Goal: Task Accomplishment & Management: Manage account settings

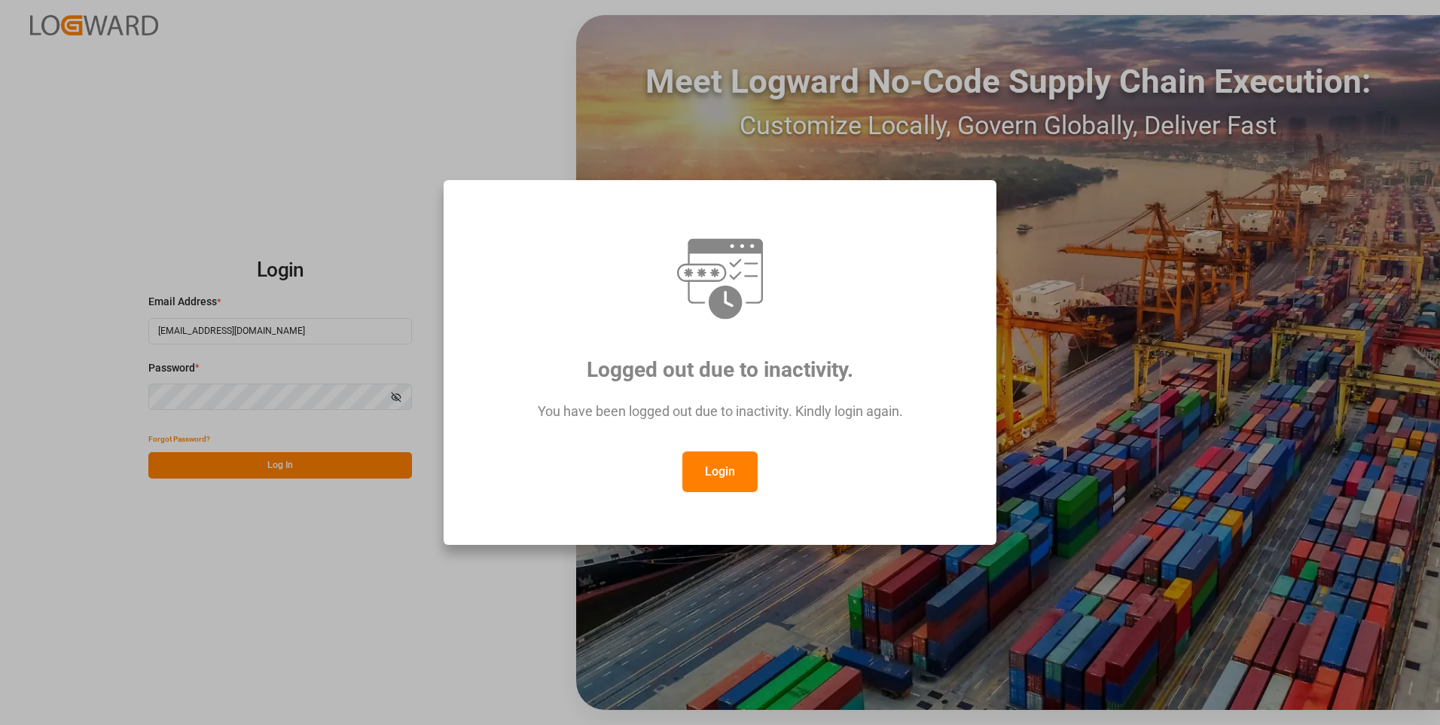
click at [726, 460] on button "Login" at bounding box center [719, 471] width 75 height 41
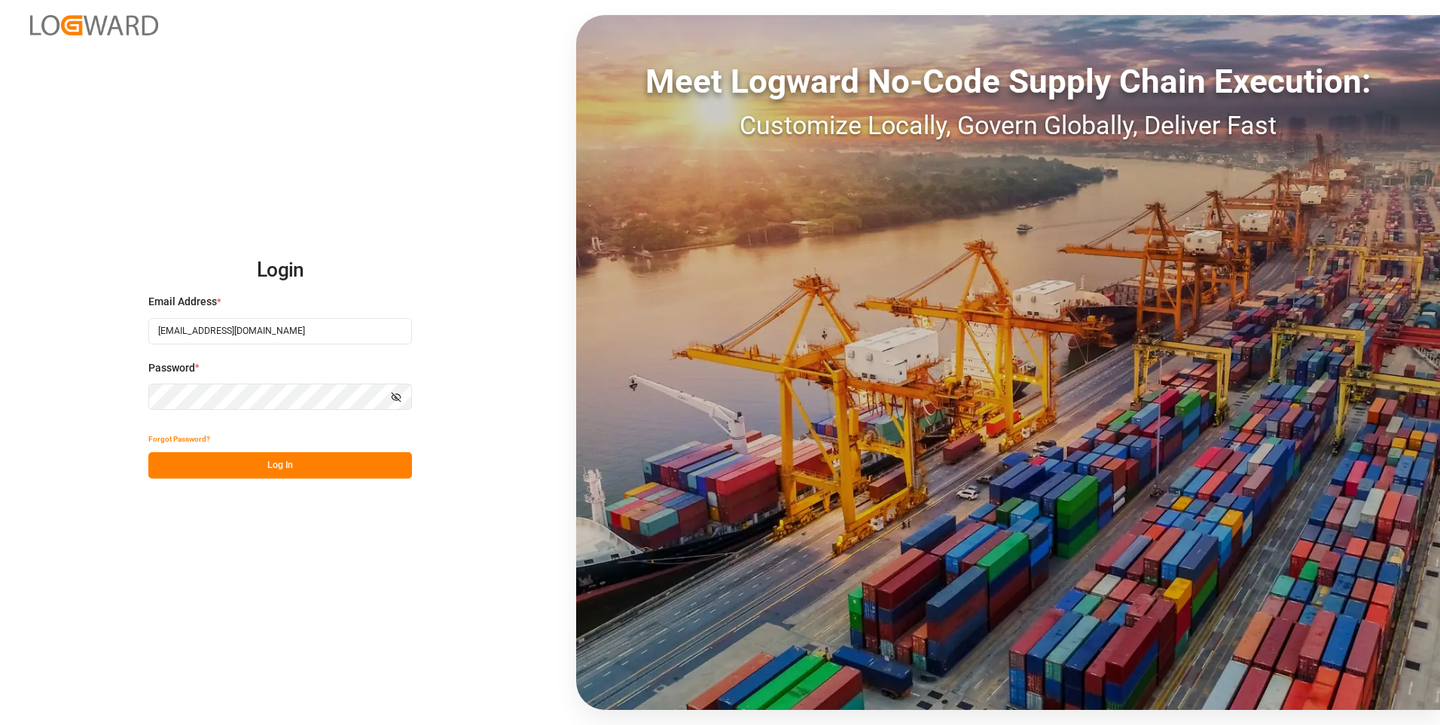
click at [285, 456] on button "Log In" at bounding box center [280, 465] width 264 height 26
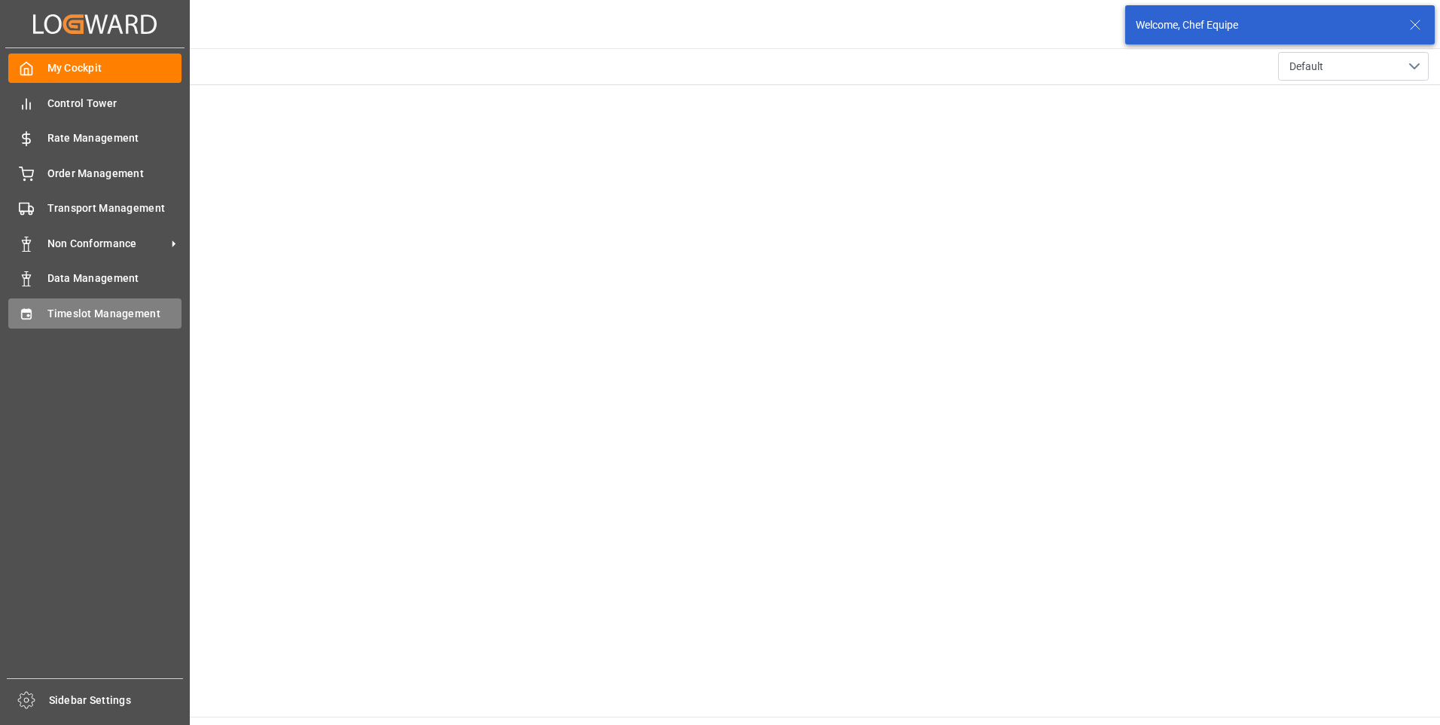
click at [82, 319] on span "Timeslot Management" at bounding box center [114, 314] width 135 height 16
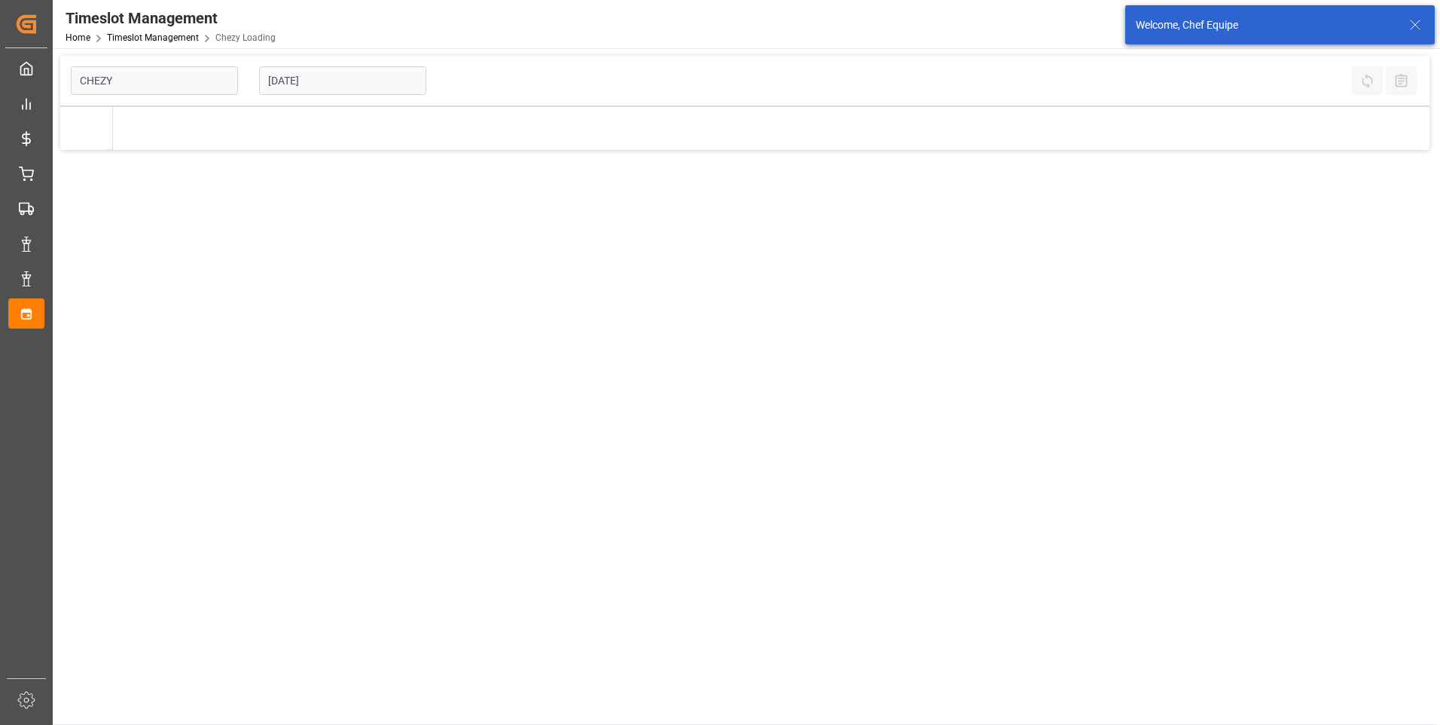
type input "Chezy Loading"
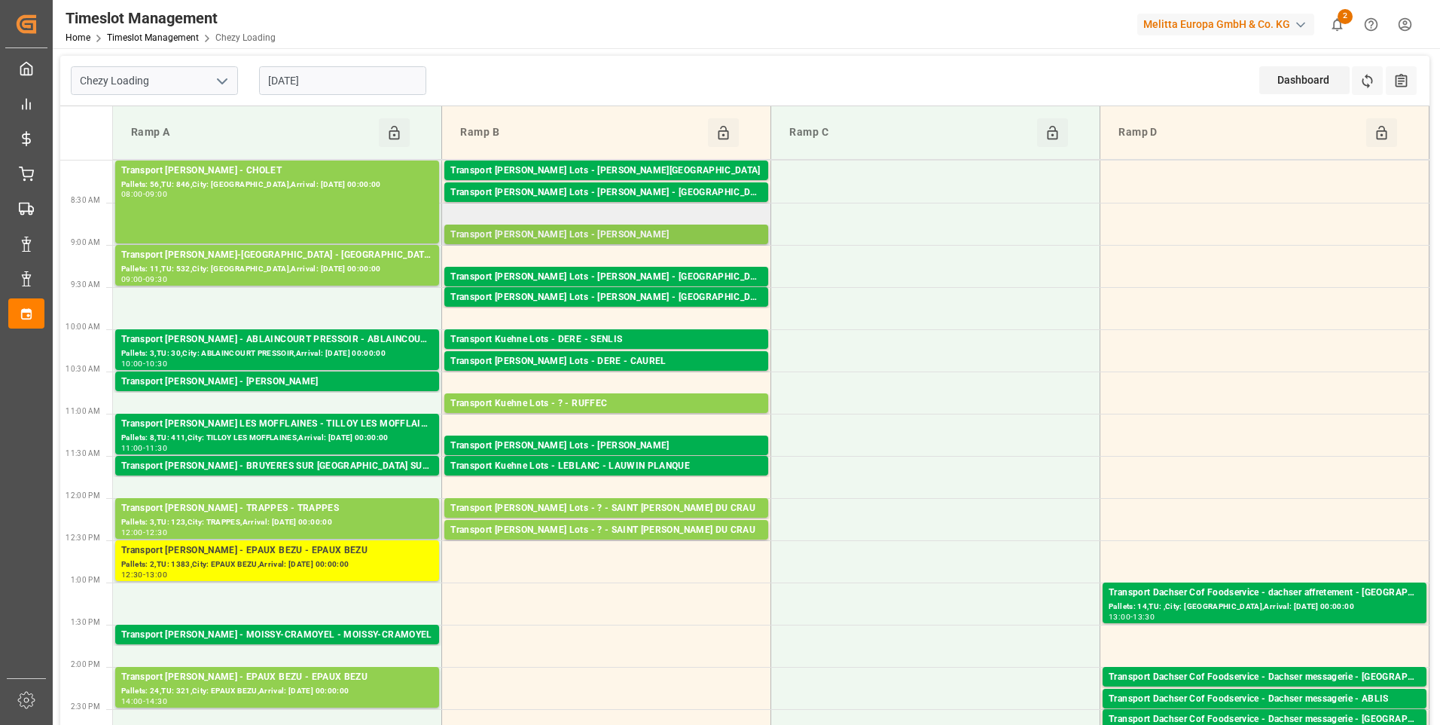
click at [600, 230] on div "Transport [PERSON_NAME] Lots - [PERSON_NAME]" at bounding box center [606, 234] width 312 height 15
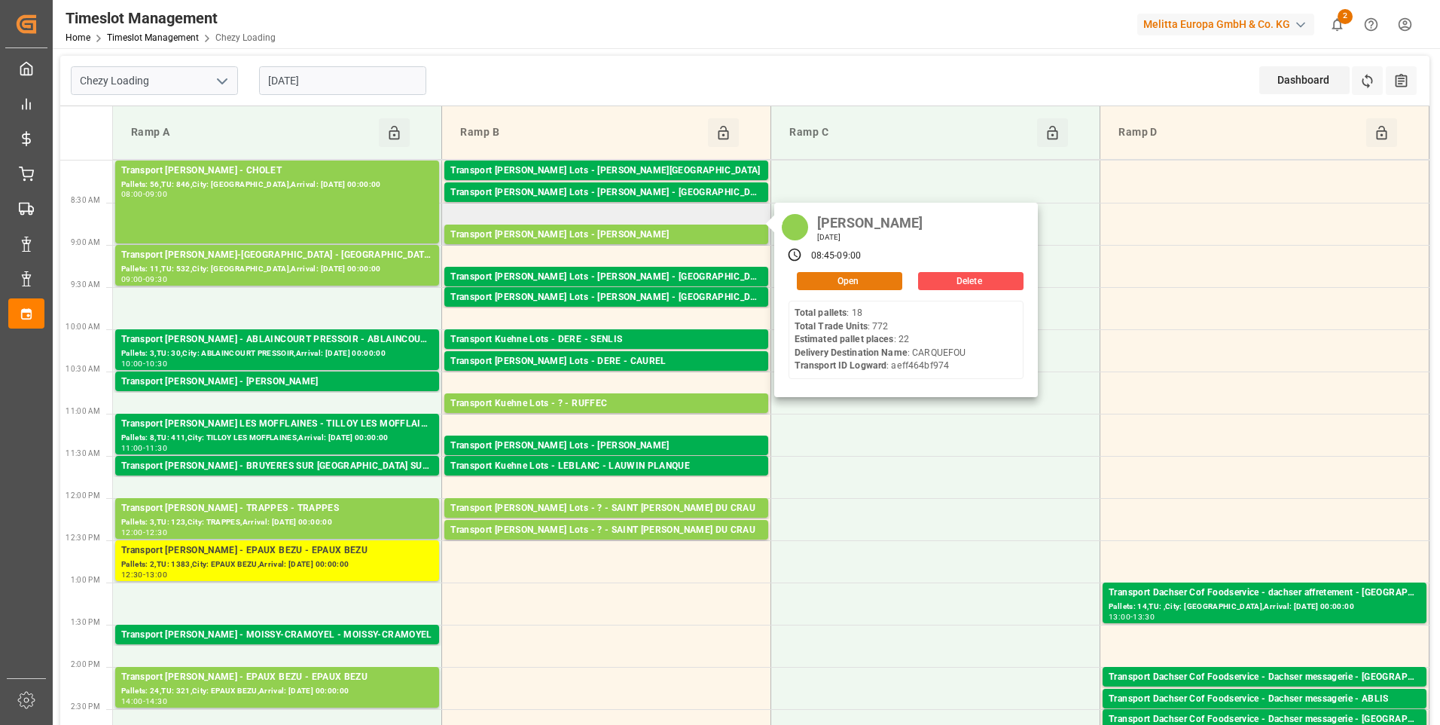
click at [818, 282] on button "Open" at bounding box center [849, 281] width 105 height 18
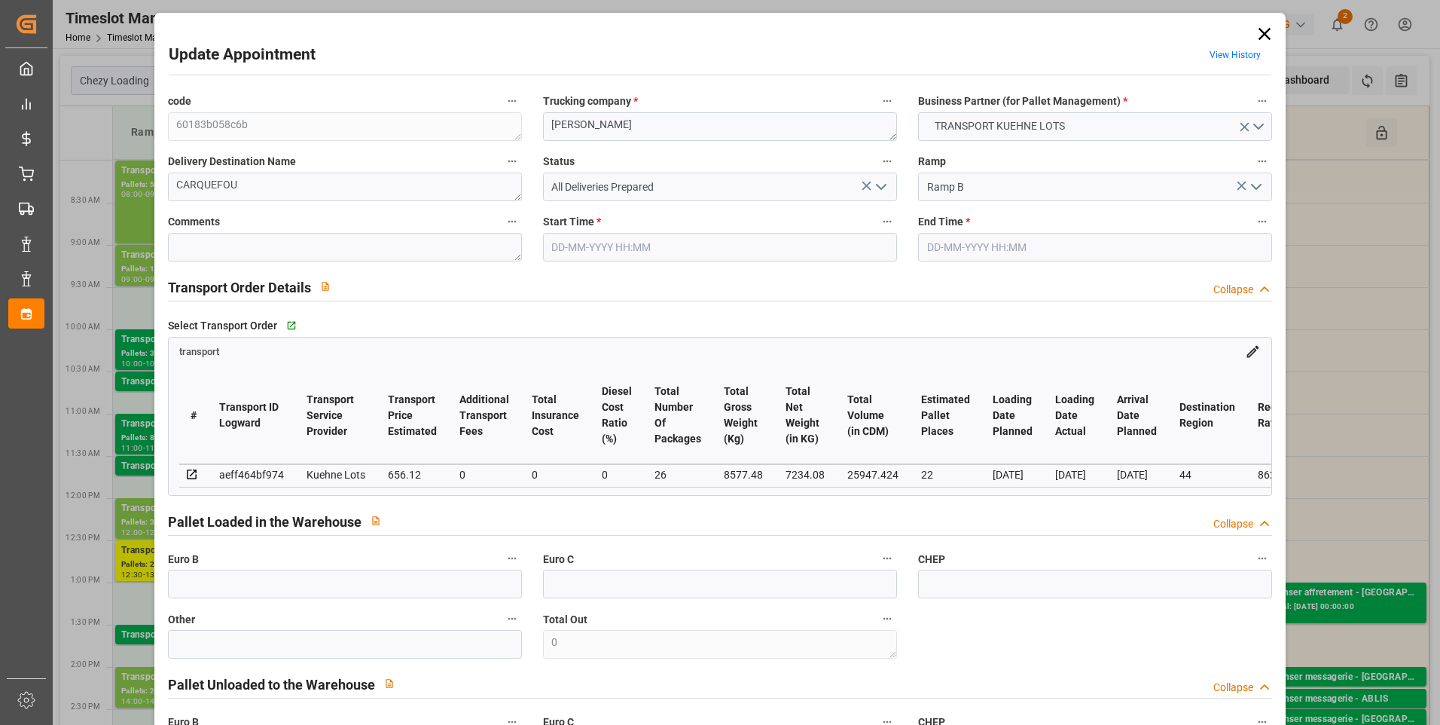
type input "22"
type input "656.12"
type input "0"
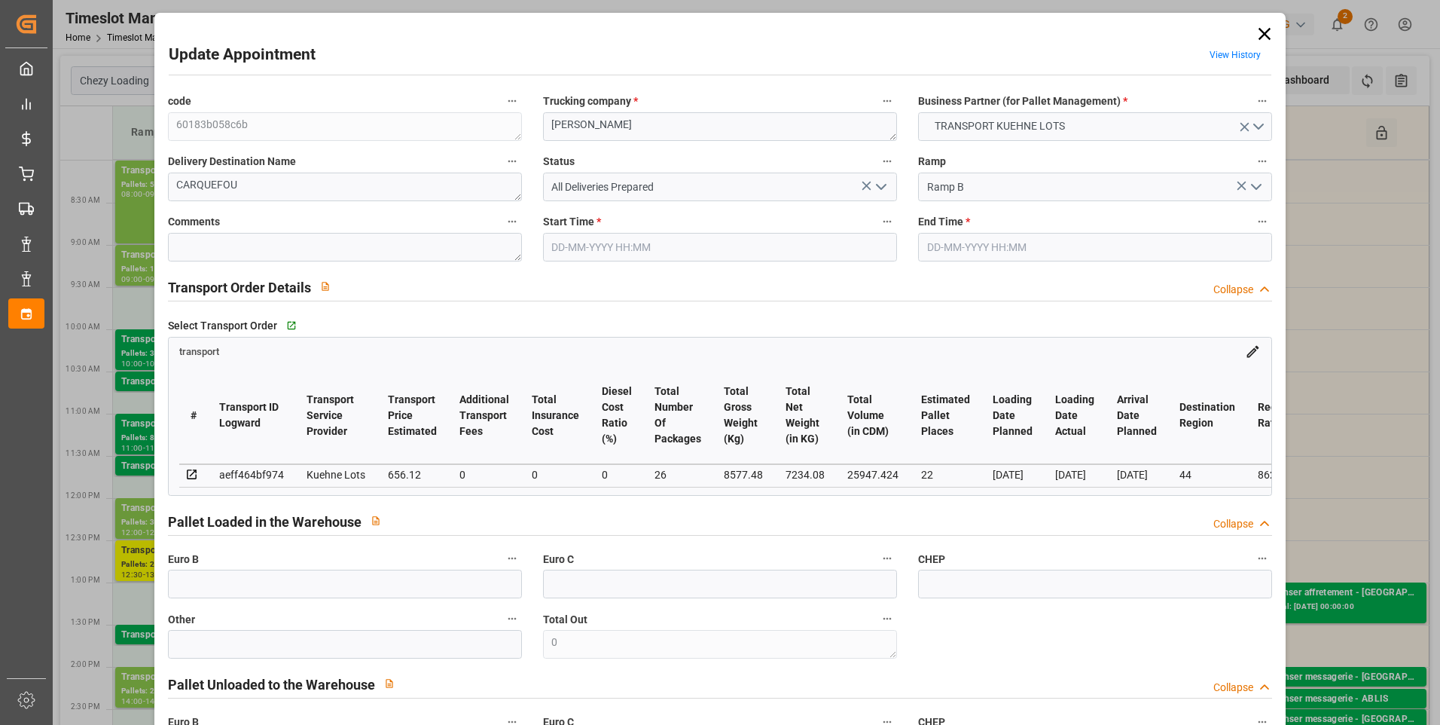
type input "656.12"
type input "0"
type input "26"
type input "7234.08"
type input "9657"
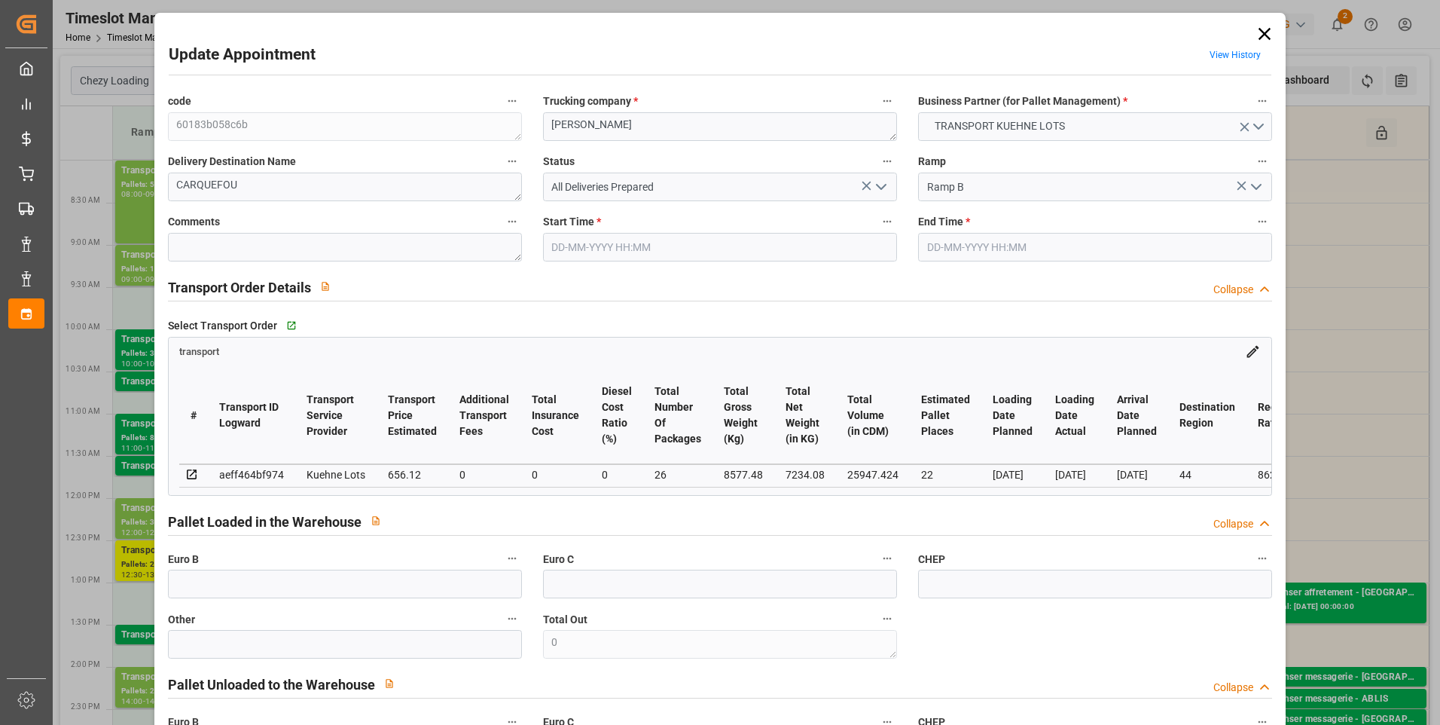
type input "25947.424"
type input "44"
type input "18"
type input "772"
type input "26"
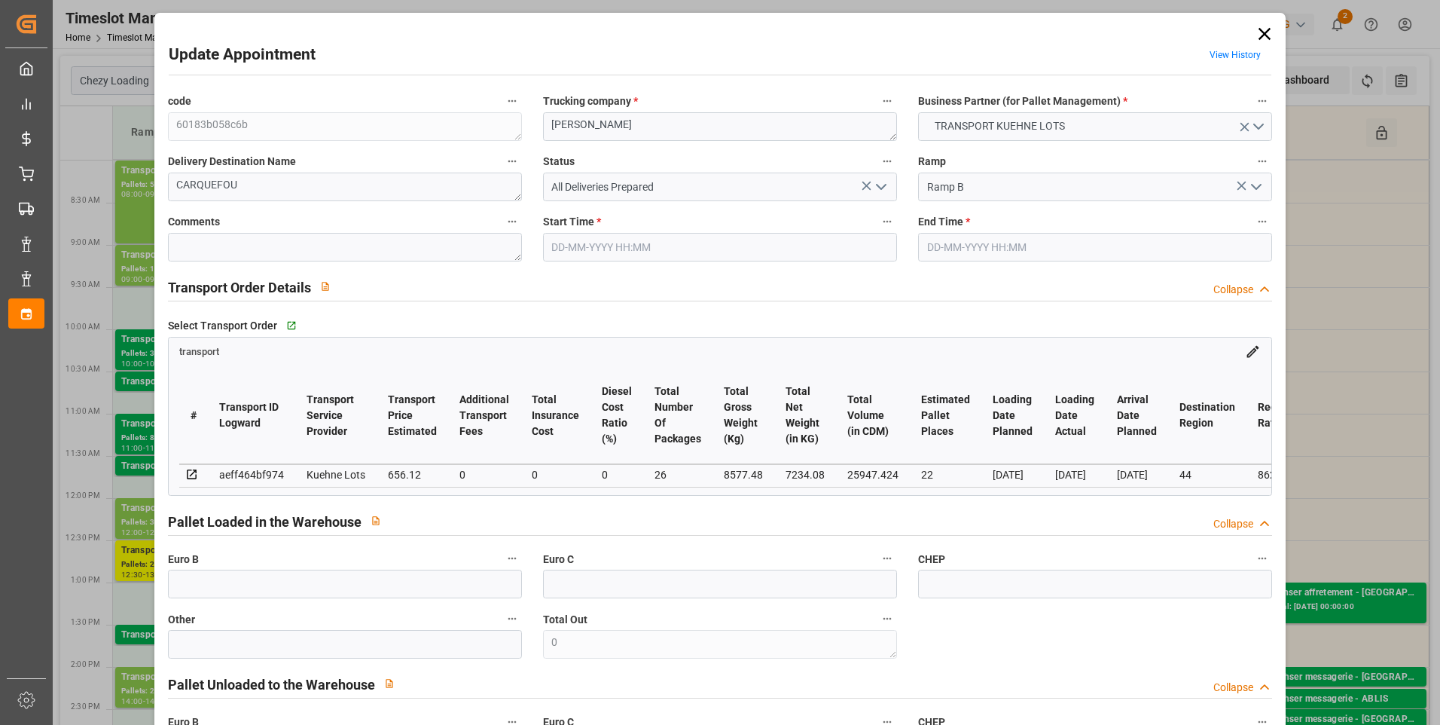
type input "101"
type input "8577.48"
type input "0"
type input "4710.8598"
type input "0"
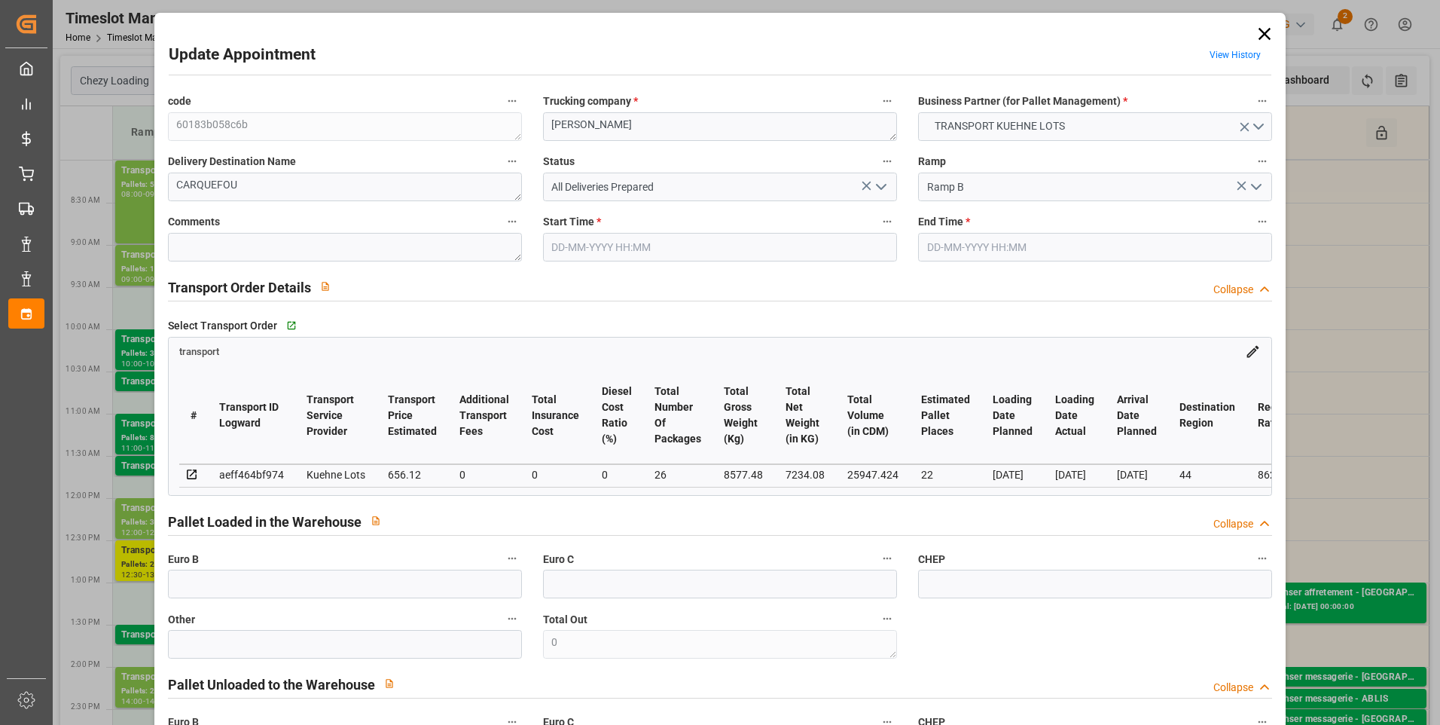
type input "0"
type input "21"
type input "35"
type input "[DATE] 08:45"
type input "[DATE] 09:00"
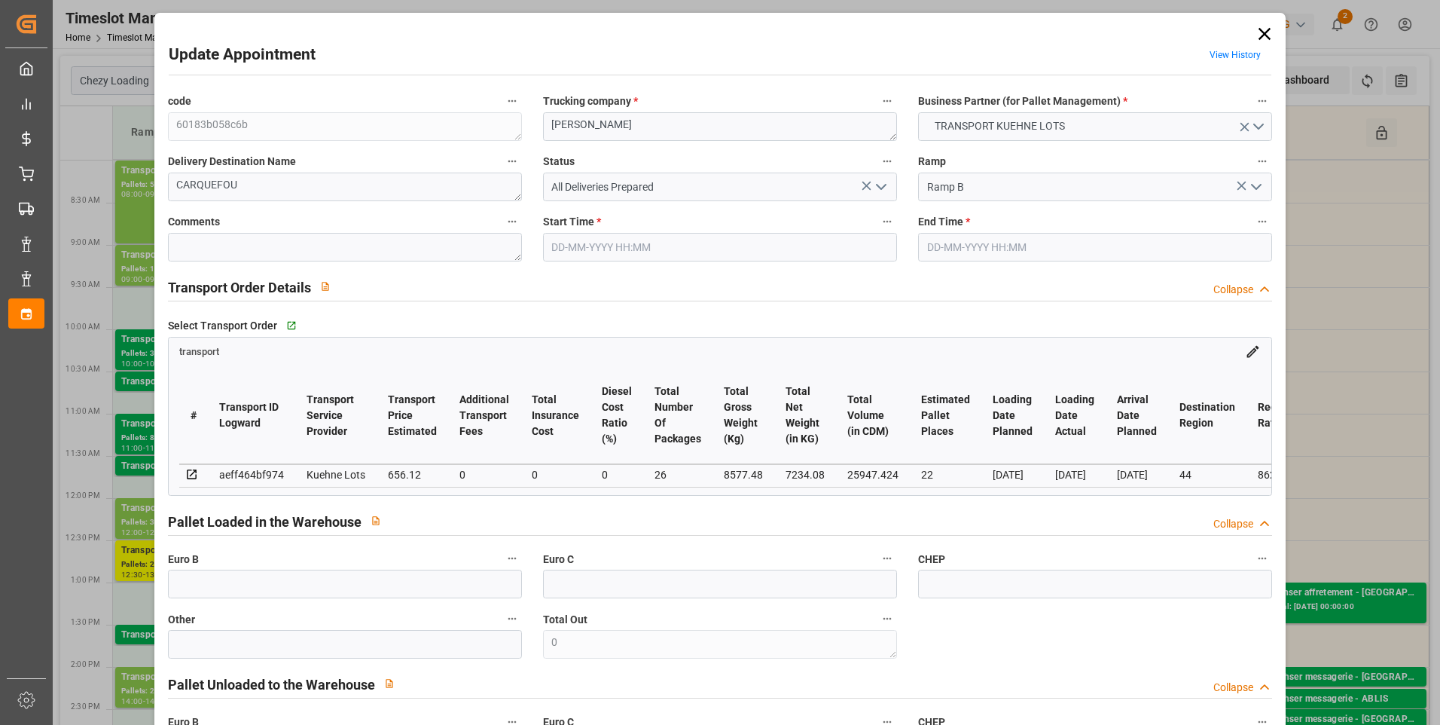
type input "[DATE] 15:08"
type input "[DATE] 11:27"
type input "[DATE]"
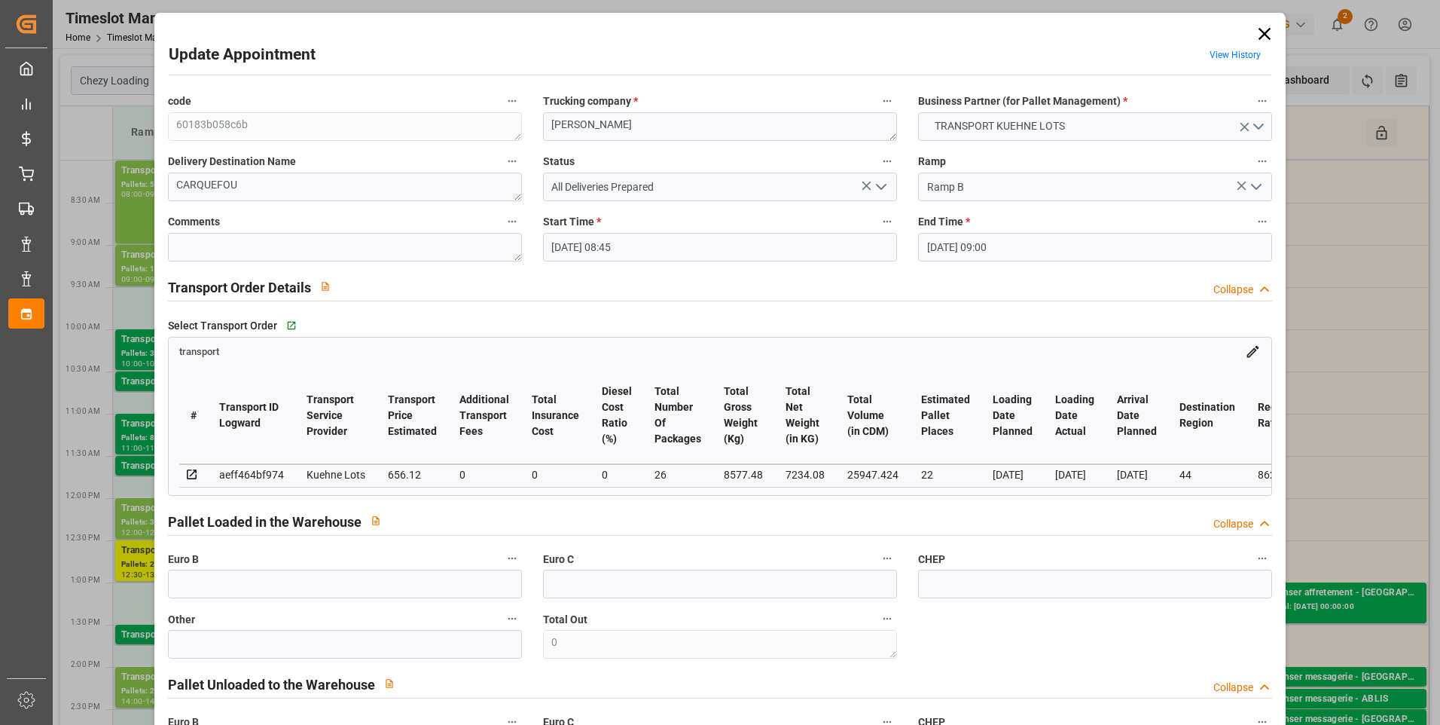
click at [878, 184] on icon "open menu" at bounding box center [881, 187] width 18 height 18
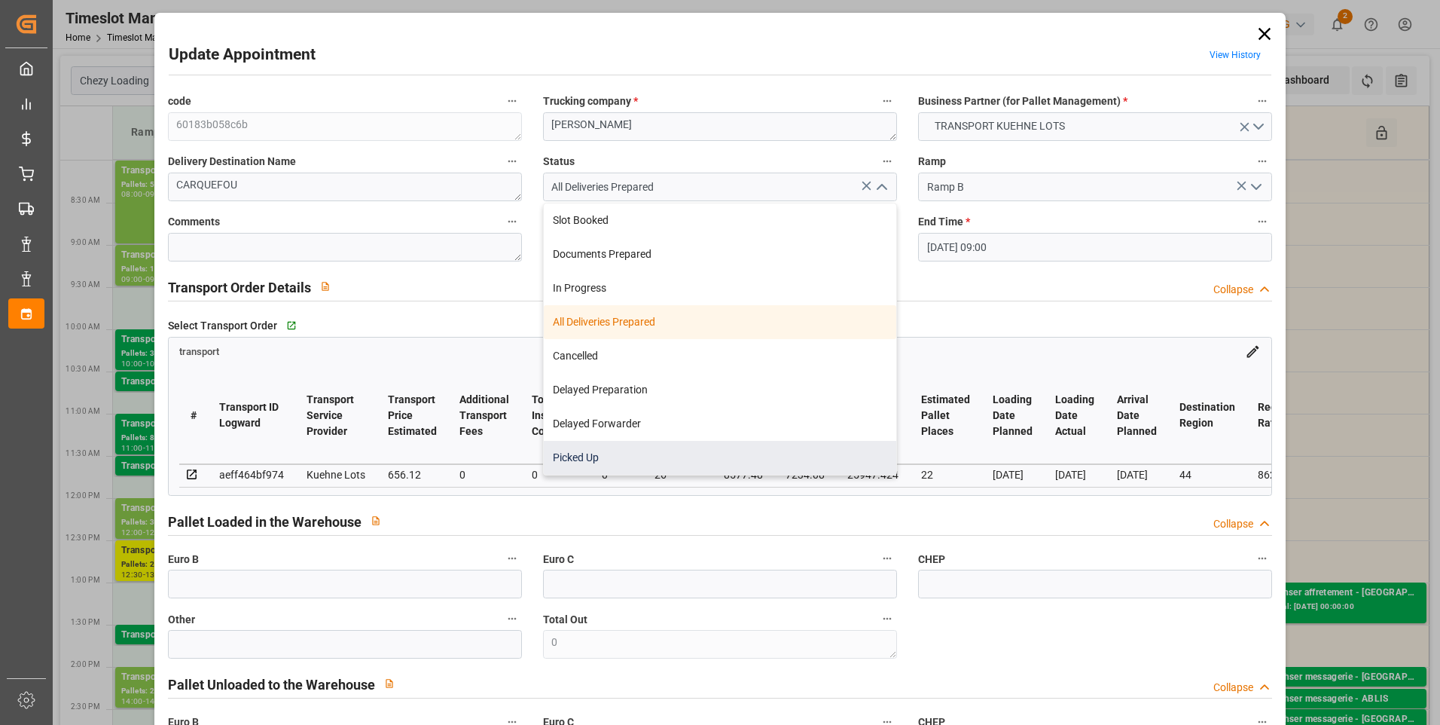
click at [593, 455] on div "Picked Up" at bounding box center [720, 458] width 353 height 34
type input "Picked Up"
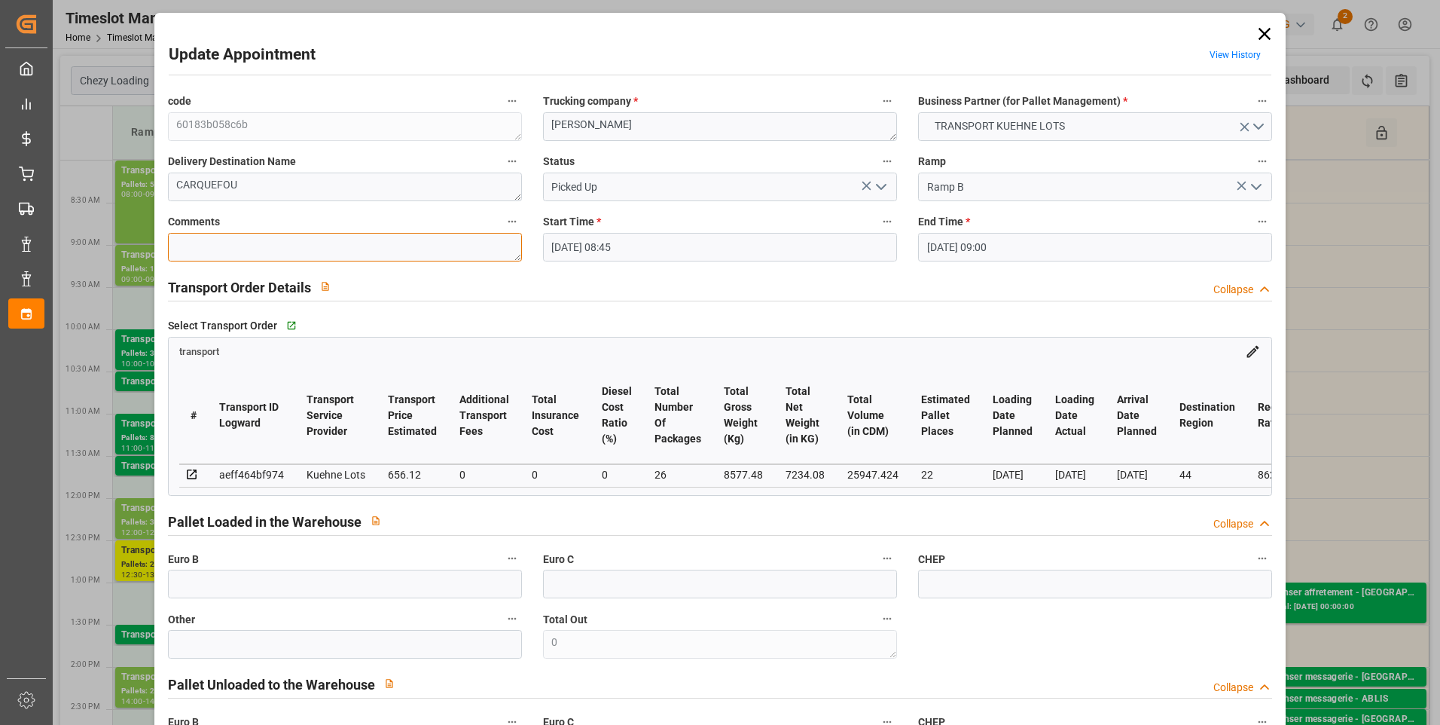
click at [258, 246] on textarea at bounding box center [345, 247] width 354 height 29
click at [231, 248] on textarea at bounding box center [345, 247] width 354 height 29
click at [251, 588] on input "text" at bounding box center [345, 583] width 354 height 29
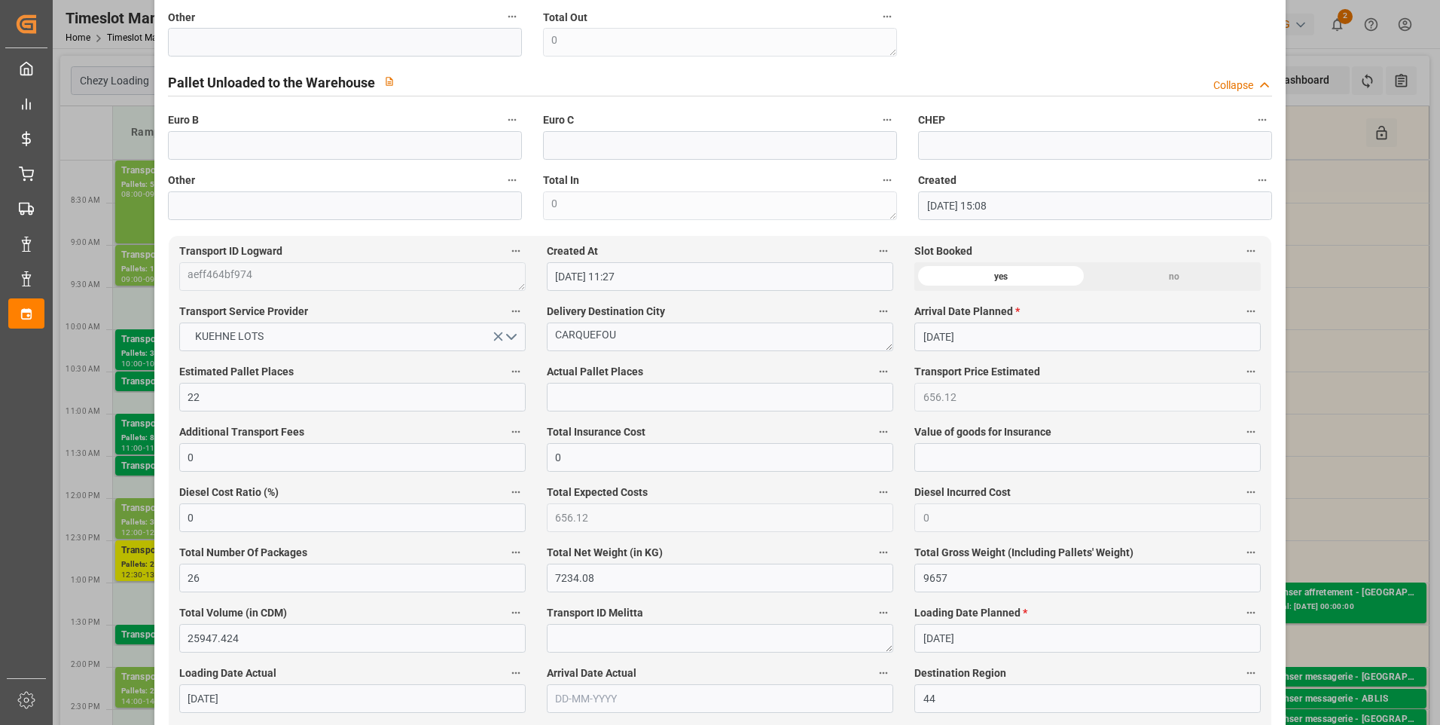
scroll to position [603, 0]
type input "26"
click at [580, 416] on div "Actual Pallet Places" at bounding box center [720, 386] width 368 height 60
click at [580, 411] on input "text" at bounding box center [720, 396] width 347 height 29
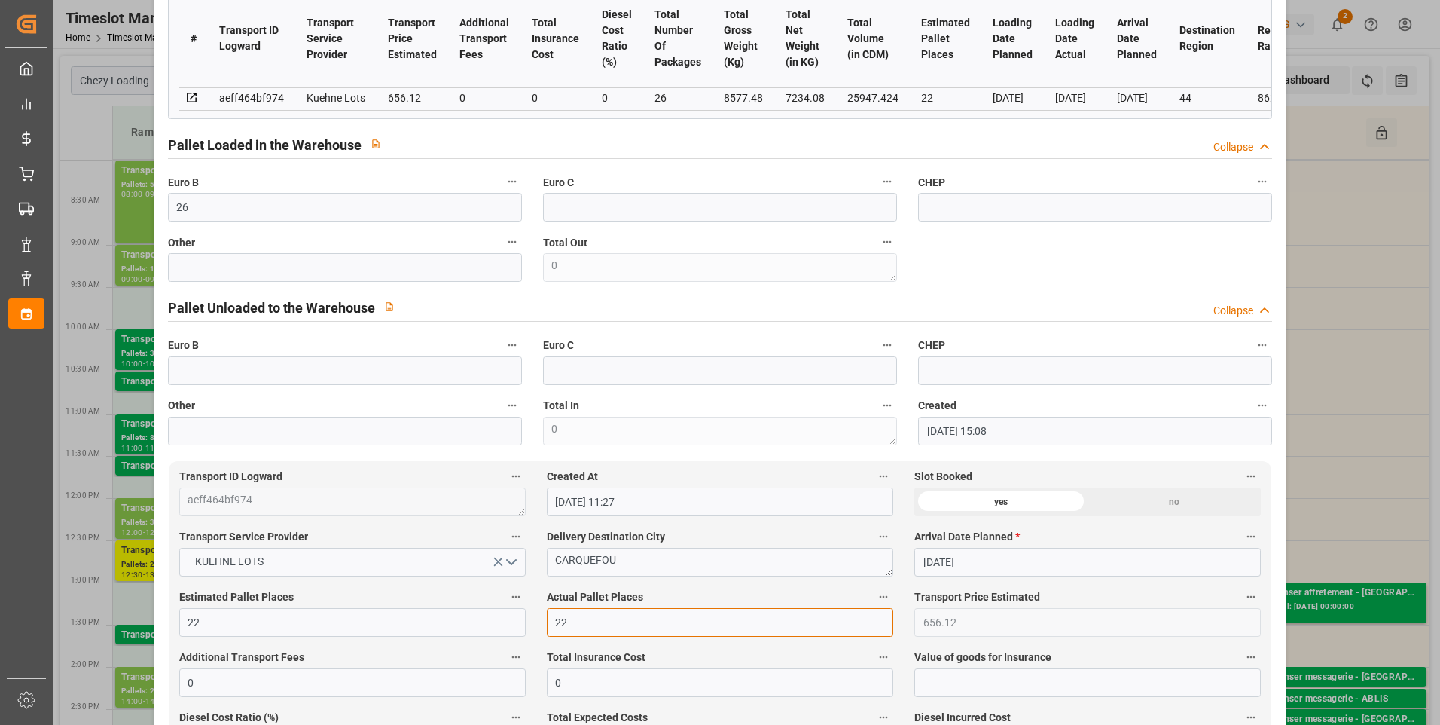
scroll to position [0, 0]
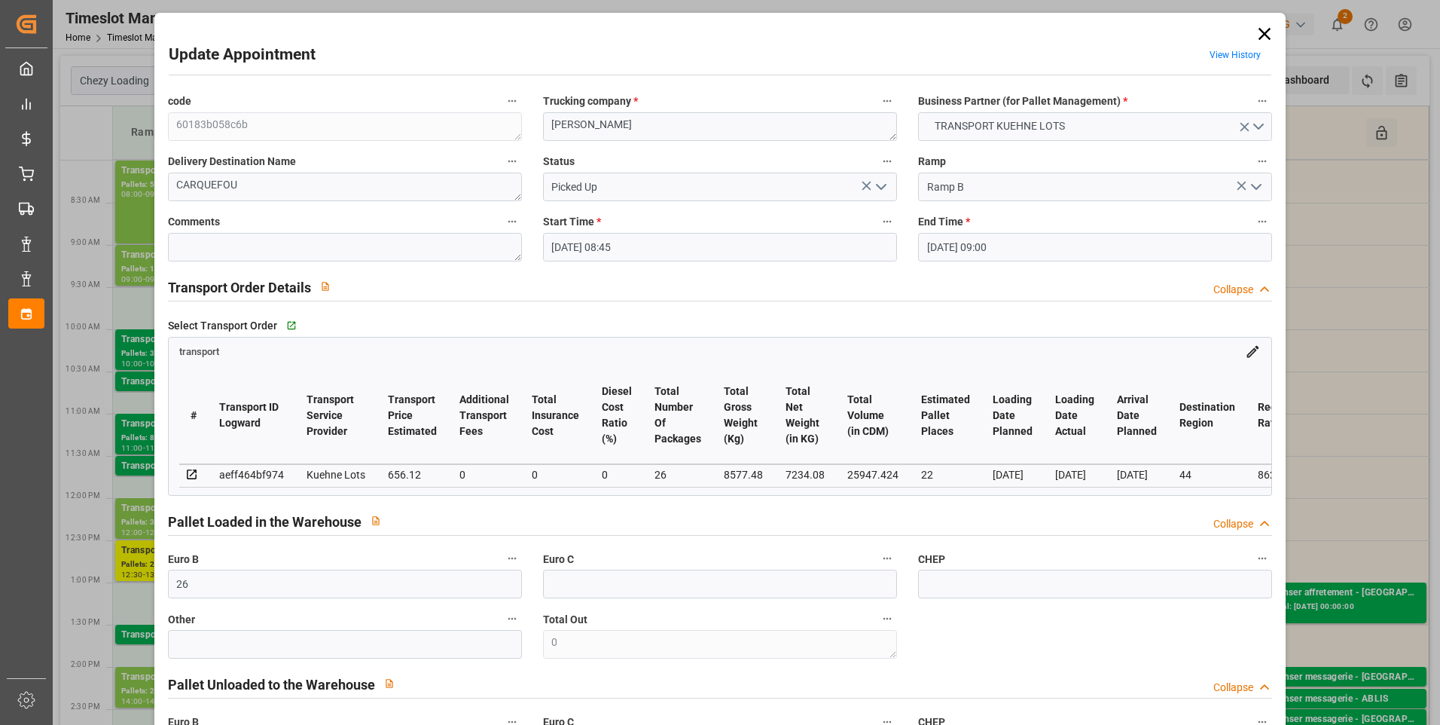
type input "22"
click at [192, 240] on textarea at bounding box center [345, 247] width 354 height 29
click at [881, 186] on polyline "open menu" at bounding box center [881, 187] width 9 height 5
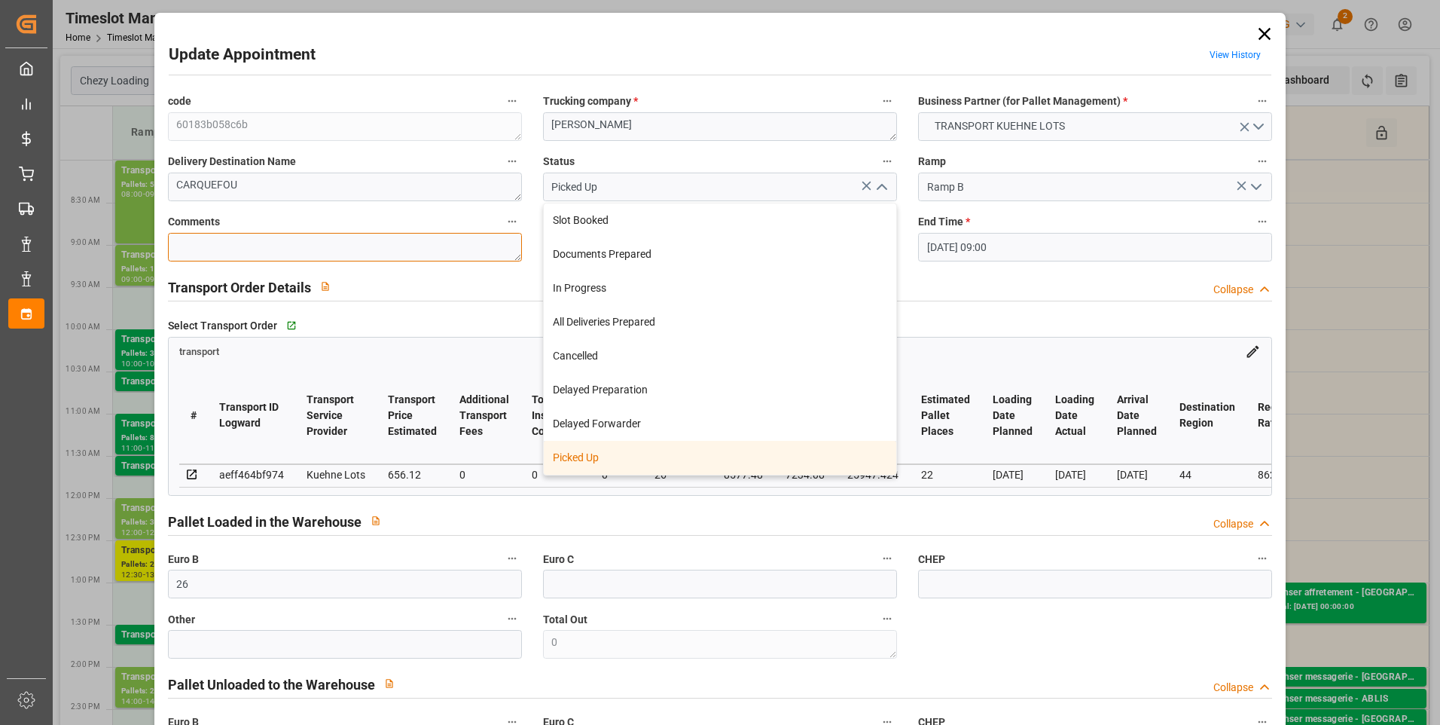
click at [198, 251] on textarea at bounding box center [345, 247] width 354 height 29
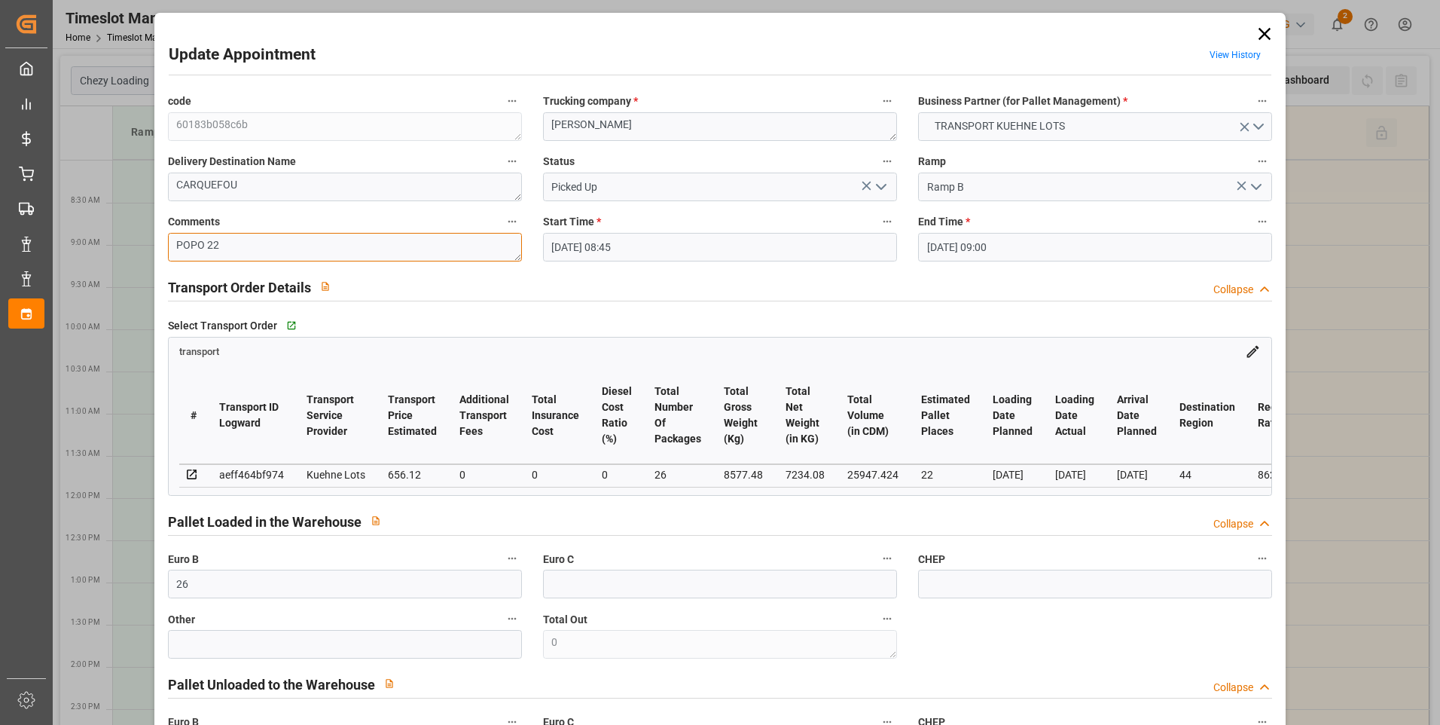
type textarea "POPO 22"
click at [872, 186] on icon "open menu" at bounding box center [881, 187] width 18 height 18
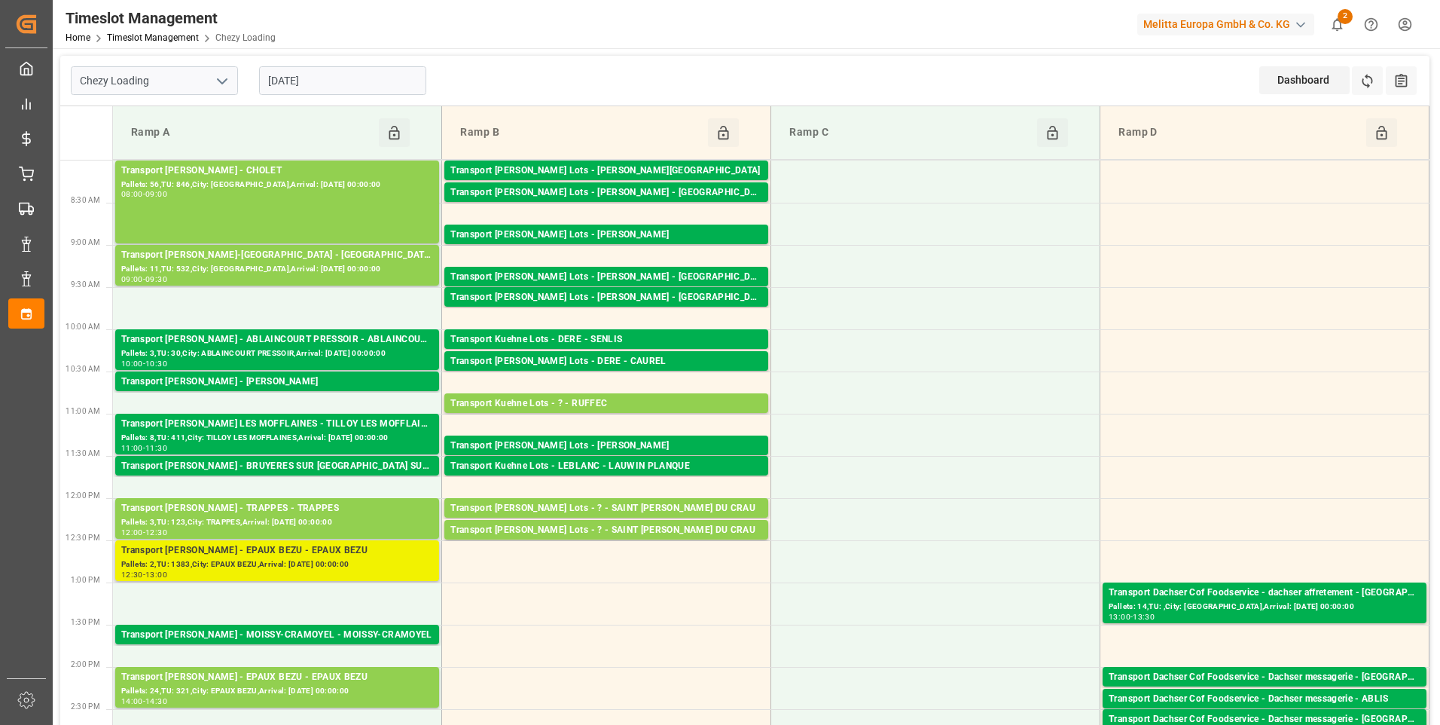
click at [323, 551] on div "Transport [PERSON_NAME] - EPAUX BEZU - EPAUX BEZU" at bounding box center [277, 550] width 312 height 15
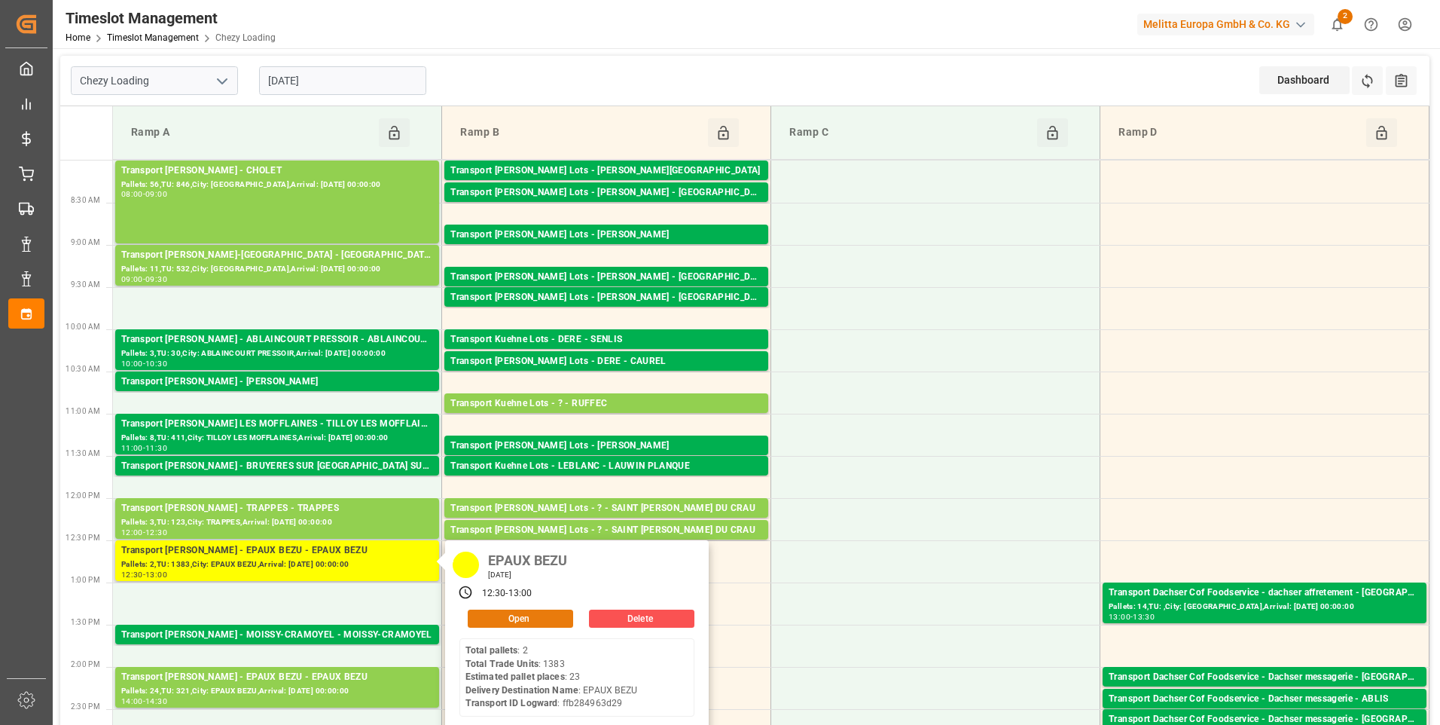
click at [506, 610] on button "Open" at bounding box center [520, 618] width 105 height 18
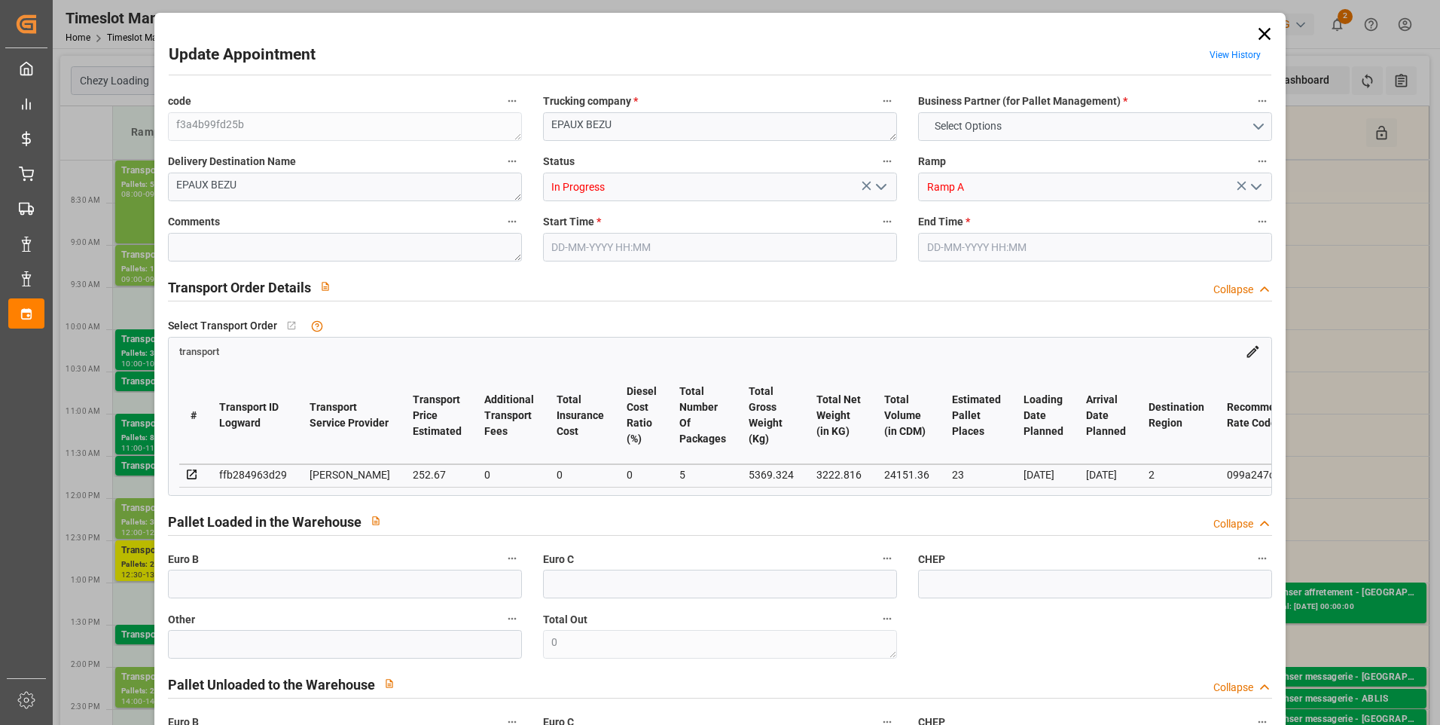
type input "23"
type input "252.67"
type input "0"
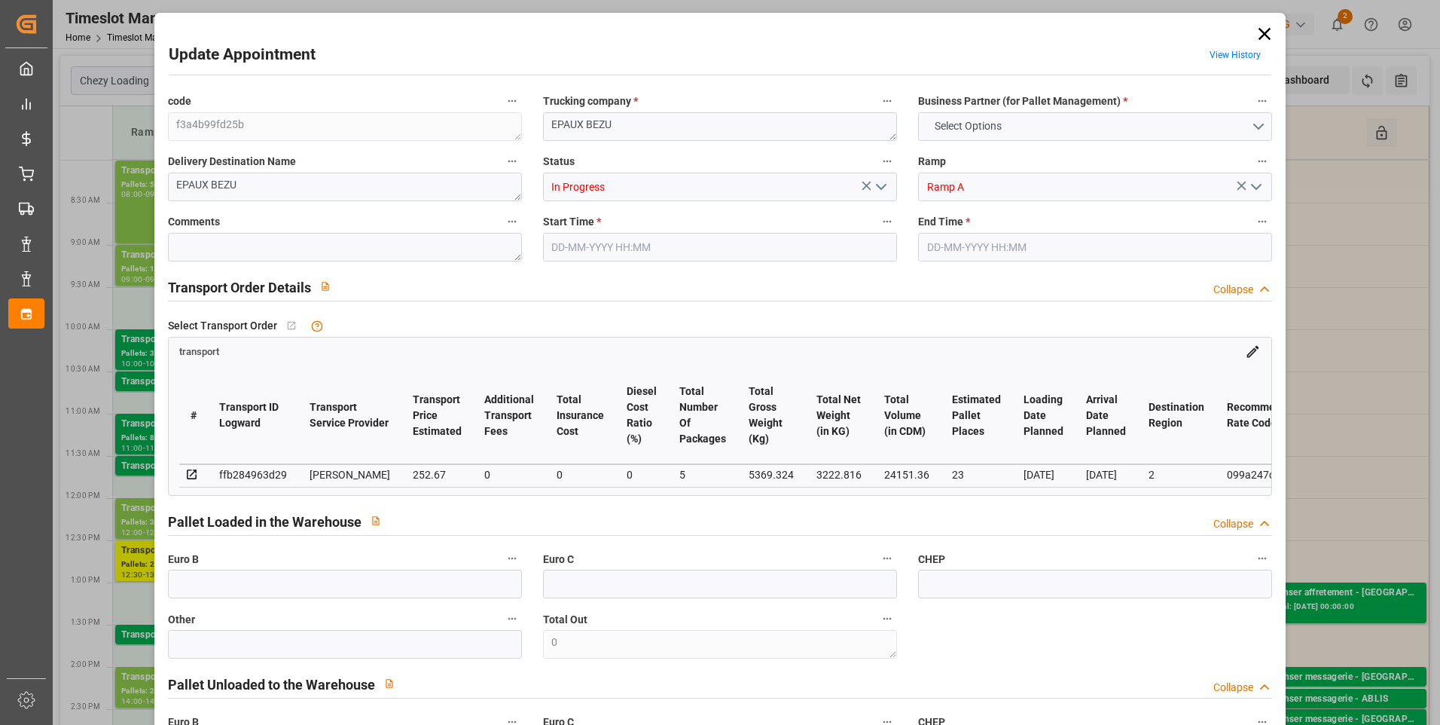
type input "242.4369"
type input "-10.2331"
type input "5"
type input "3222.816"
type input "6290.276"
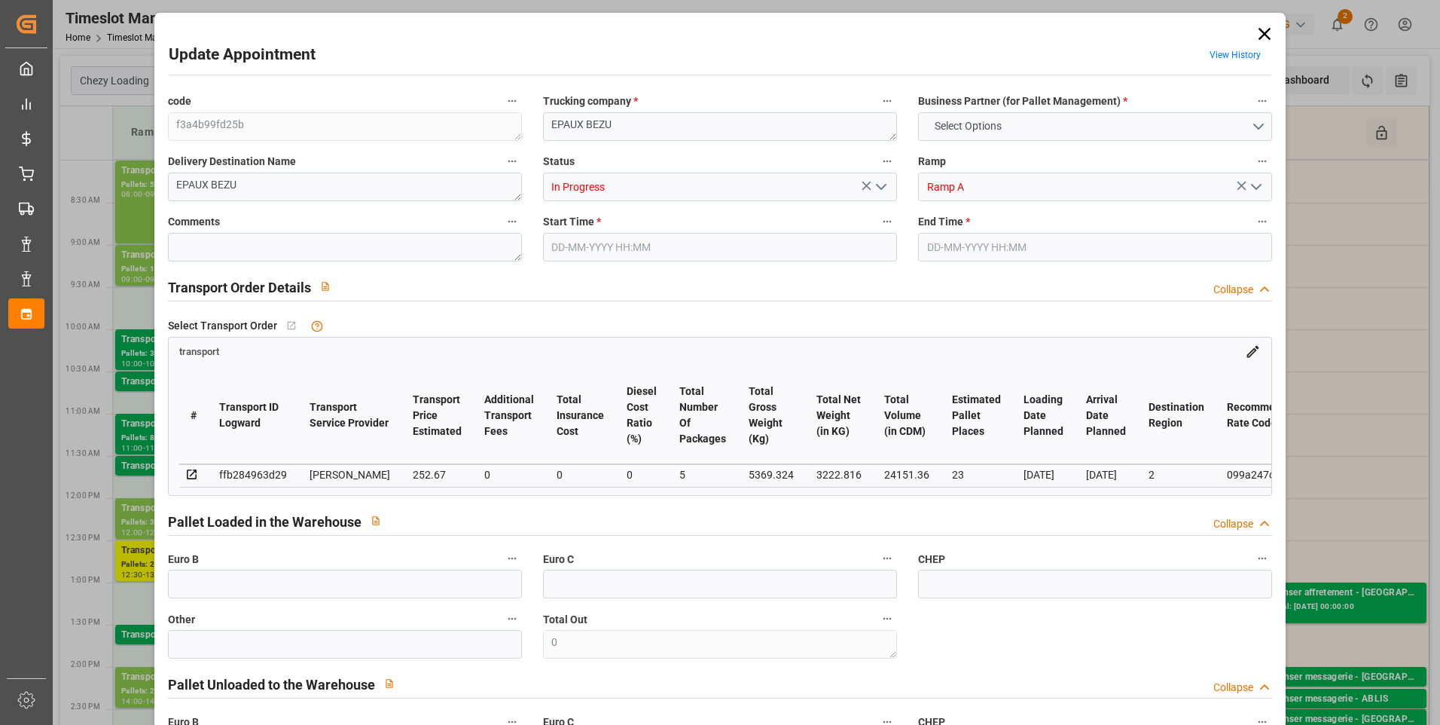
type input "24151.36"
type input "2"
type input "1383"
type input "27"
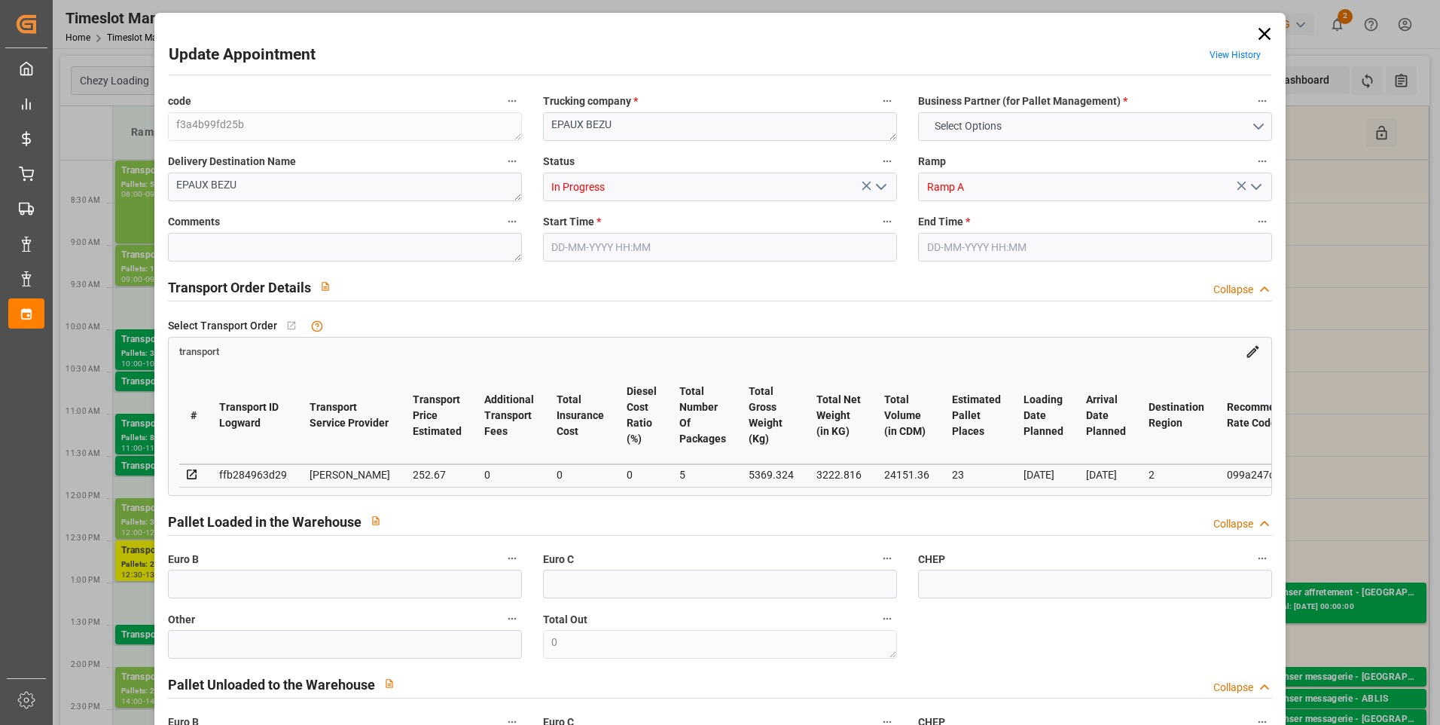
type input "101"
type input "5369.324"
type input "0"
type input "4710.8598"
type input "0"
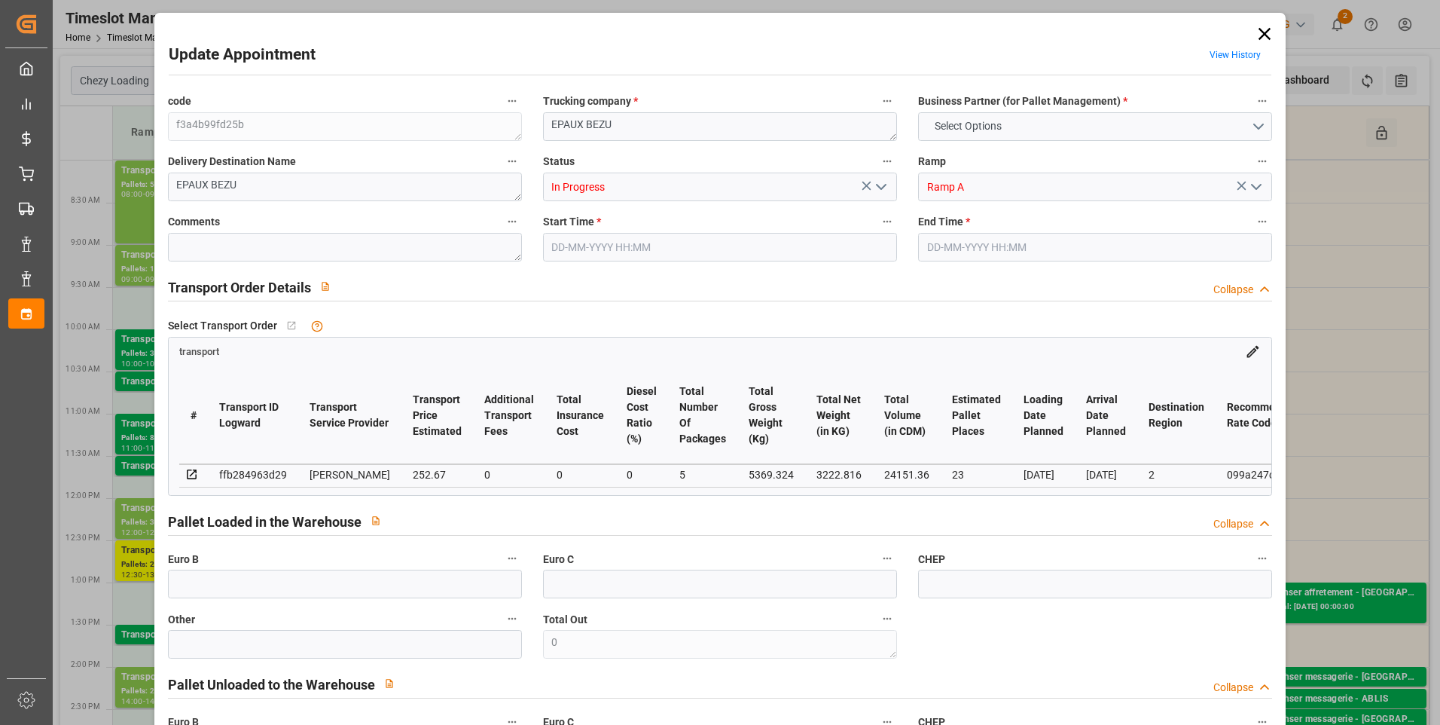
type input "0"
type input "21"
type input "35"
type input "[DATE] 12:30"
type input "[DATE] 13:00"
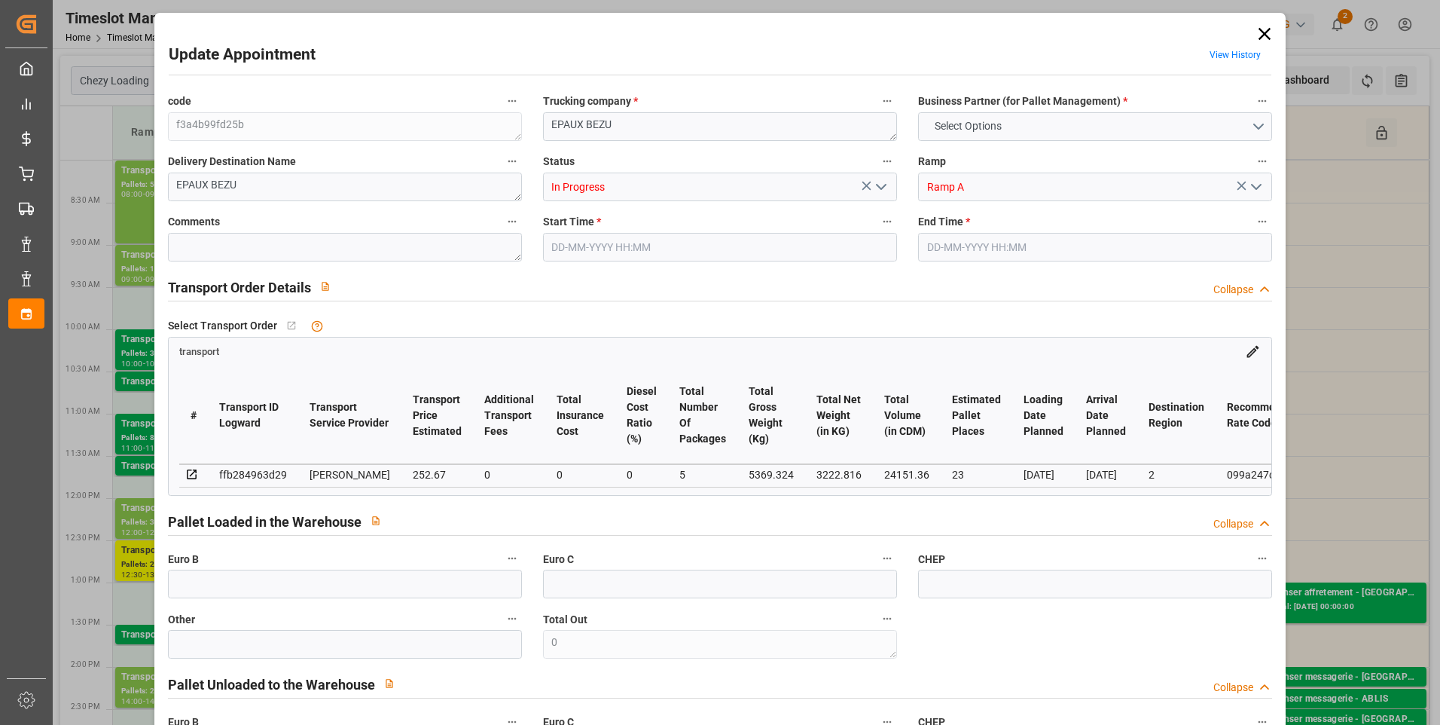
type input "[DATE] 17:08"
type input "[DATE] 11:57"
type input "[DATE]"
click at [1256, 25] on icon at bounding box center [1264, 33] width 21 height 21
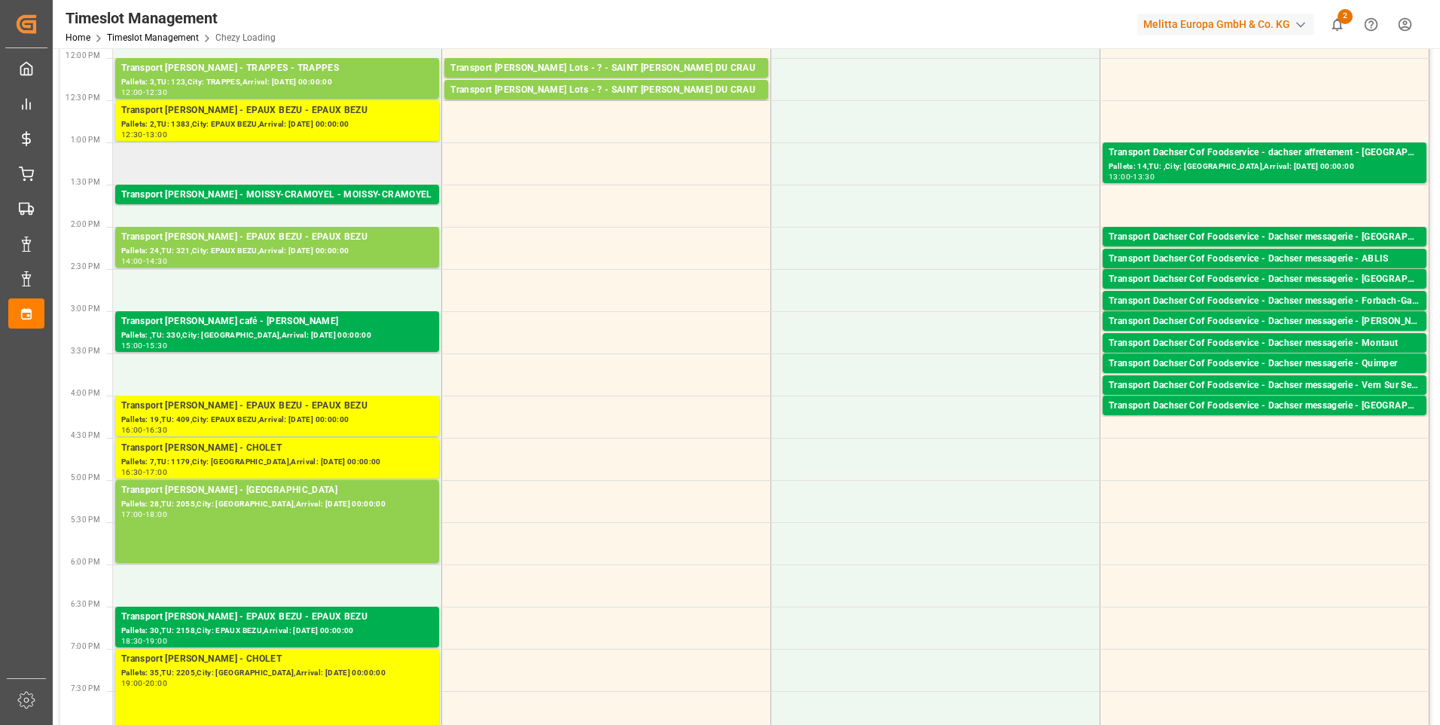
scroll to position [452, 0]
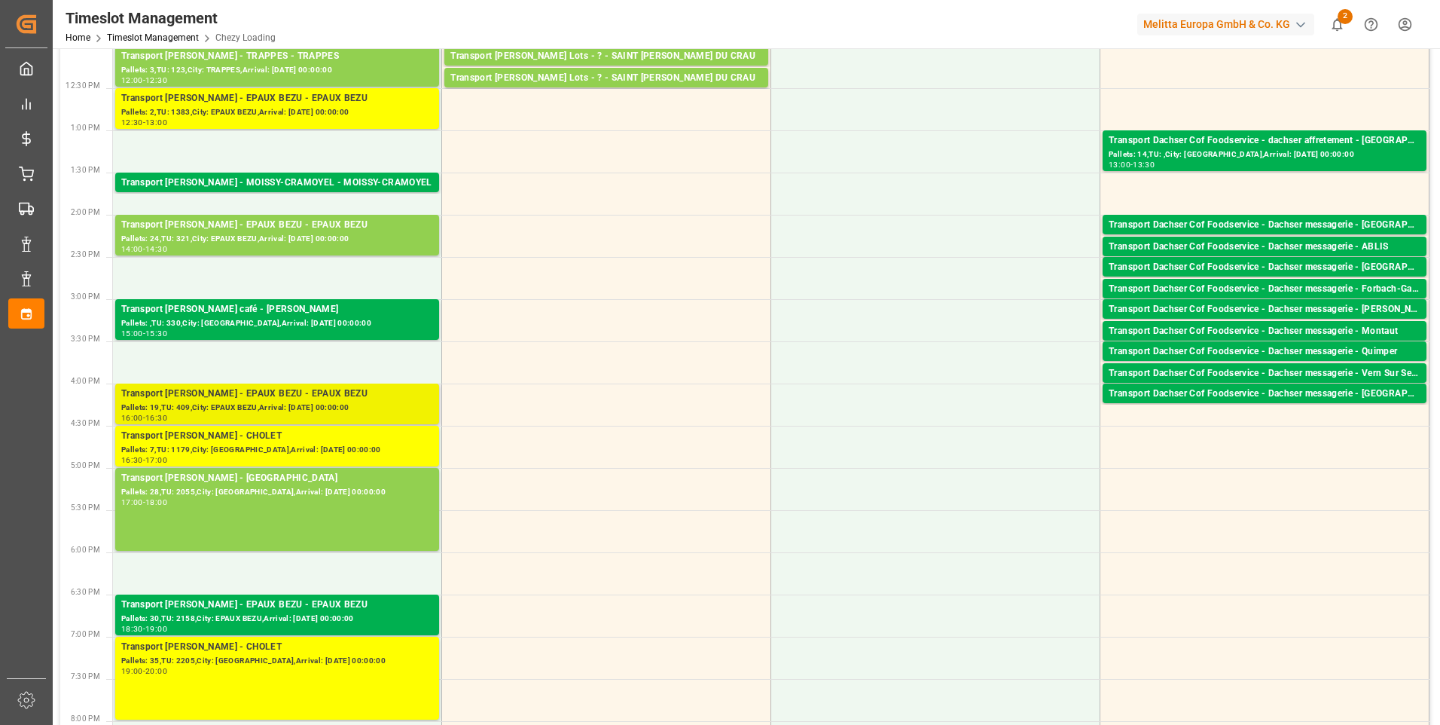
click at [317, 392] on div "Transport [PERSON_NAME] - EPAUX BEZU - EPAUX BEZU" at bounding box center [277, 393] width 312 height 15
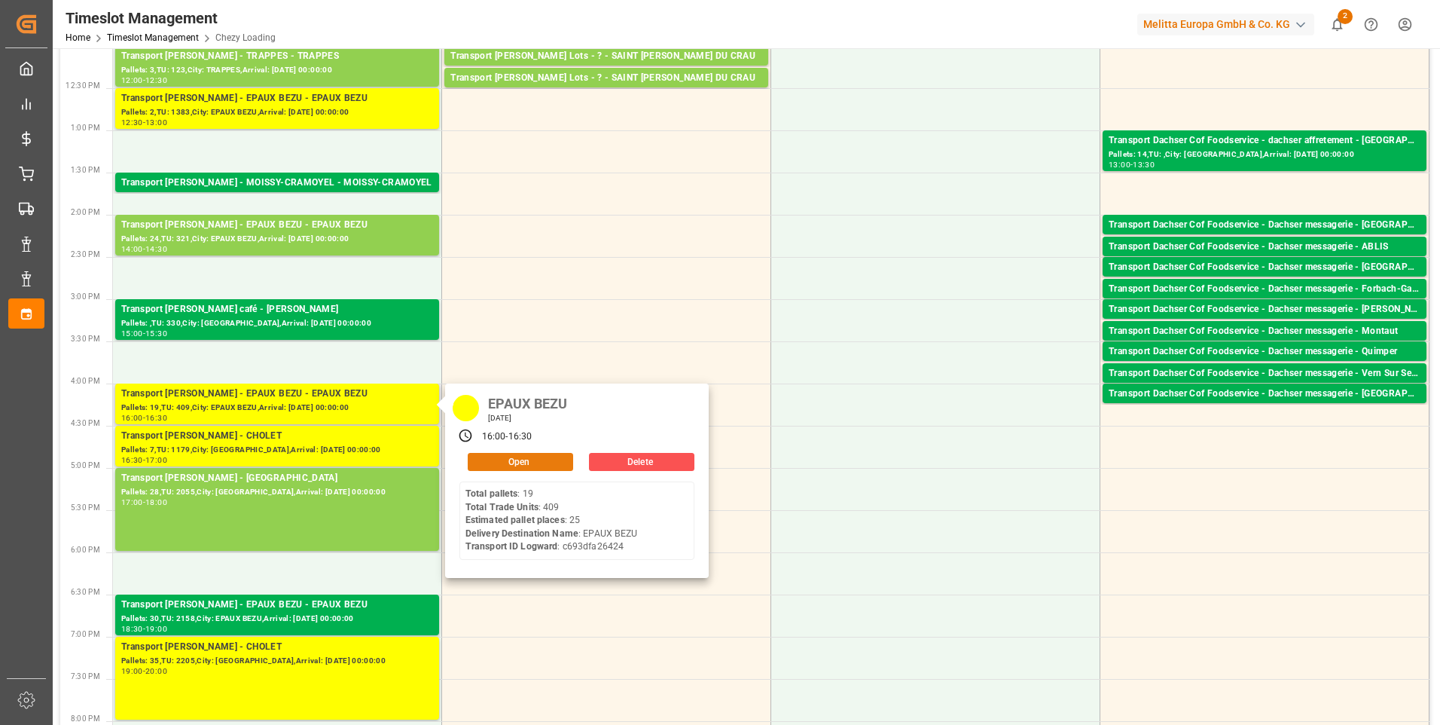
click at [489, 456] on button "Open" at bounding box center [520, 462] width 105 height 18
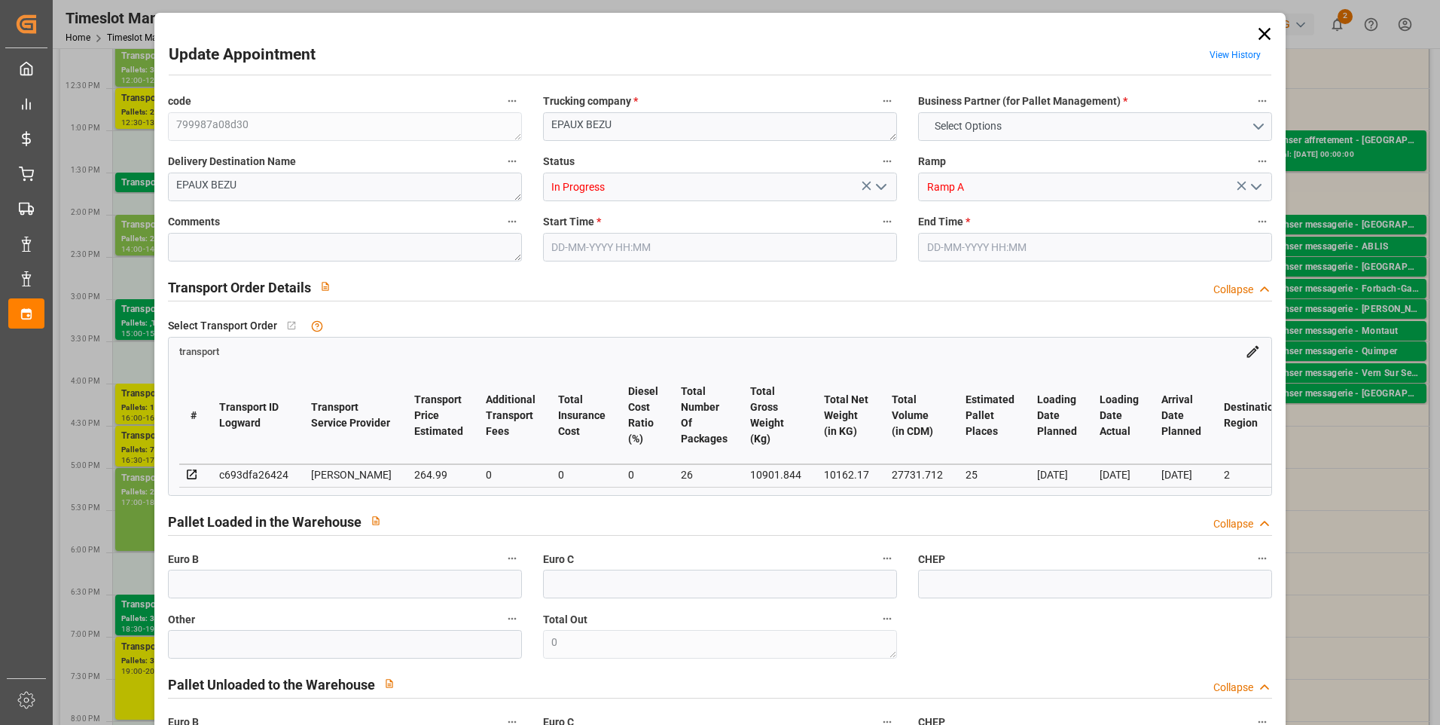
type input "25"
type input "264.99"
type input "0"
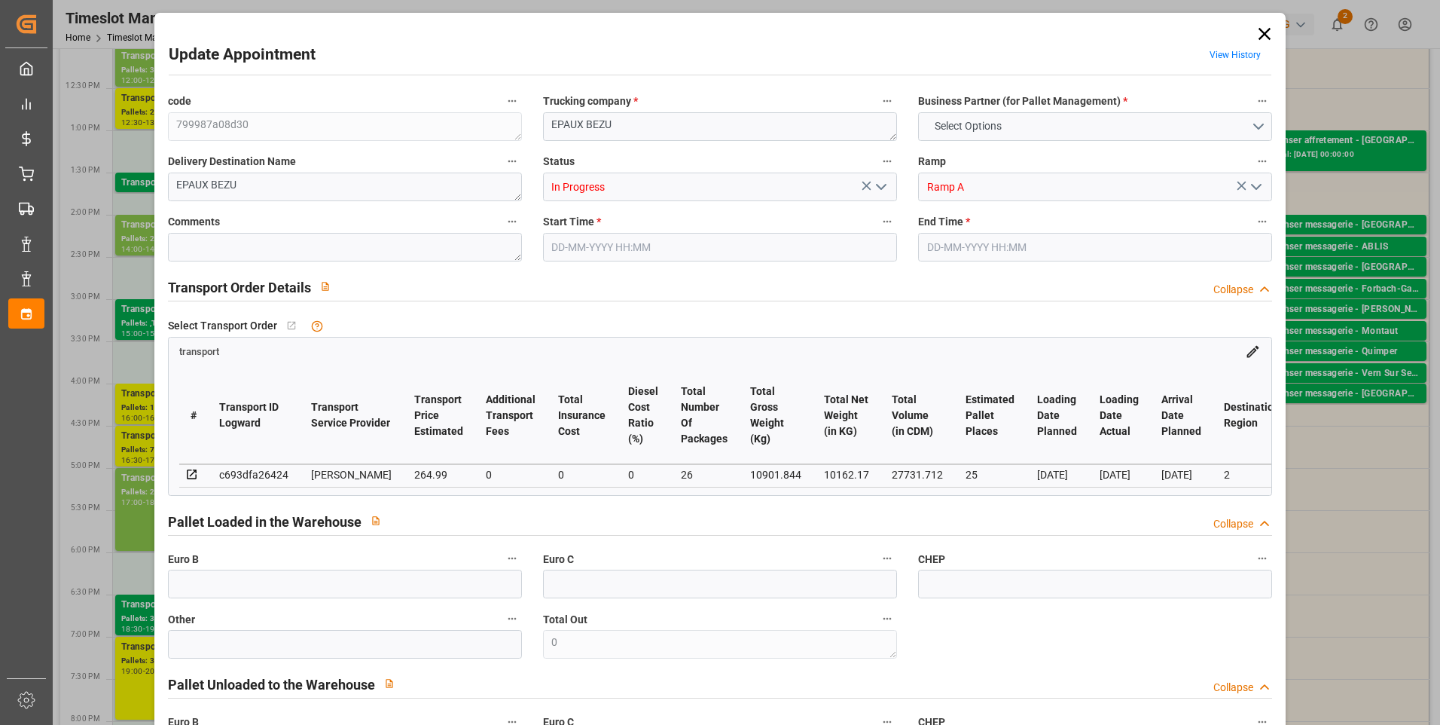
type input "254.2579"
type input "-10.7321"
type input "26"
type input "10162.17"
type input "12088.464"
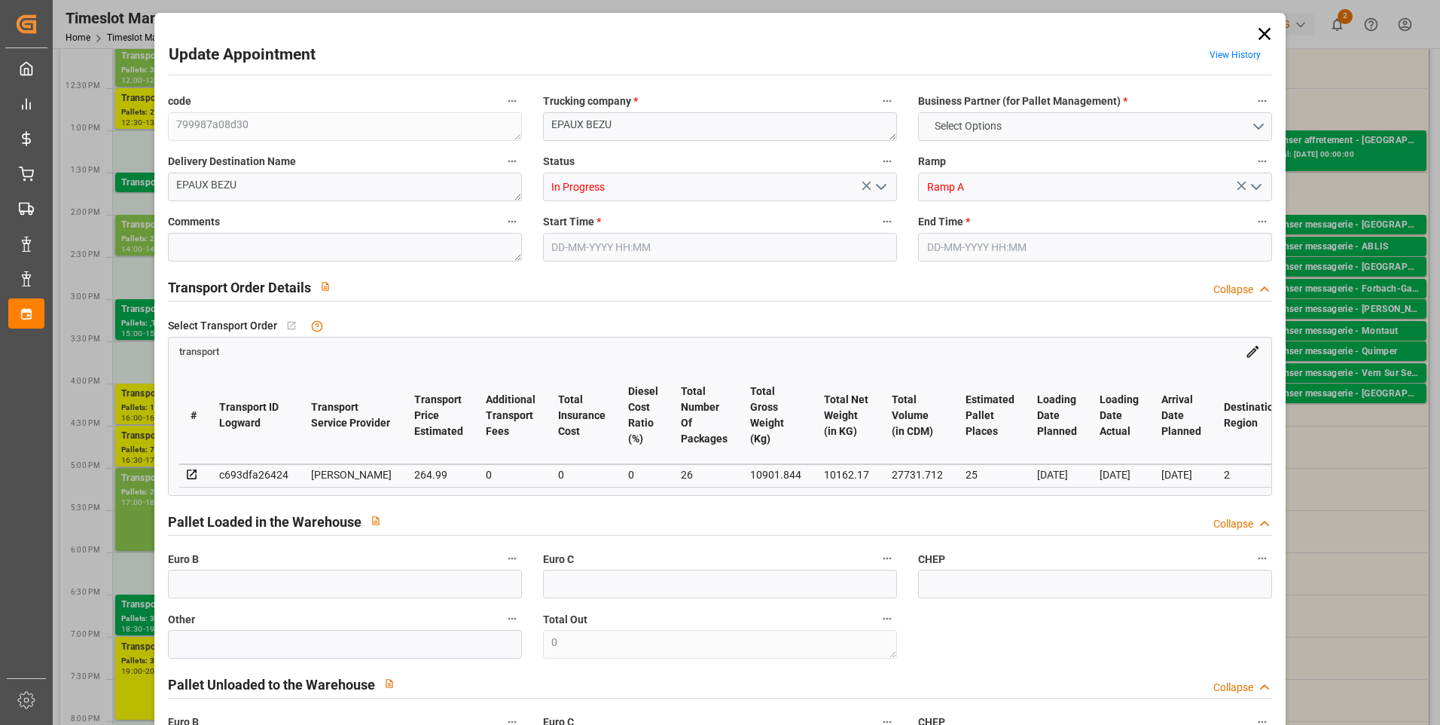
type input "27731.712"
type input "2"
type input "19"
type input "409"
type input "26"
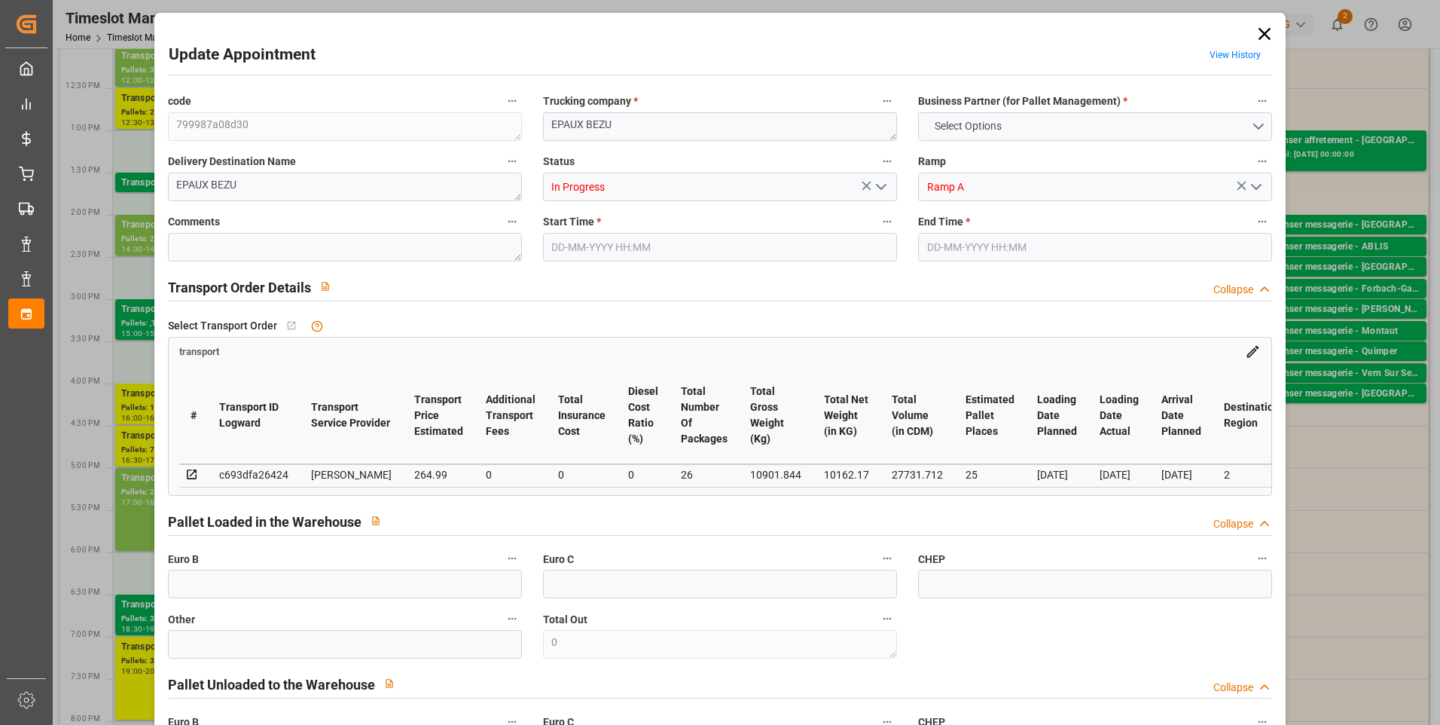
type input "101"
type input "10901.844"
type input "0"
type input "4710.8598"
type input "0"
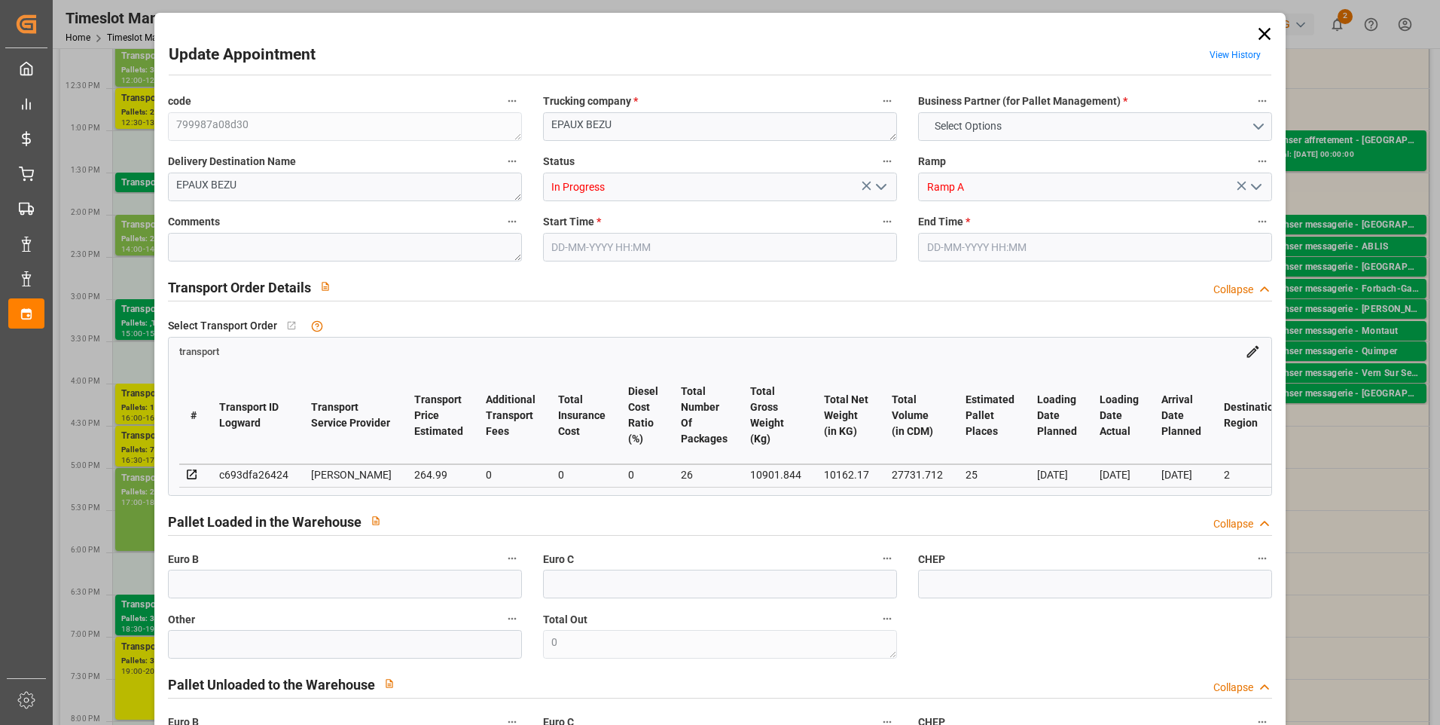
type input "0"
type input "21"
type input "35"
type input "[DATE] 16:00"
type input "[DATE] 16:30"
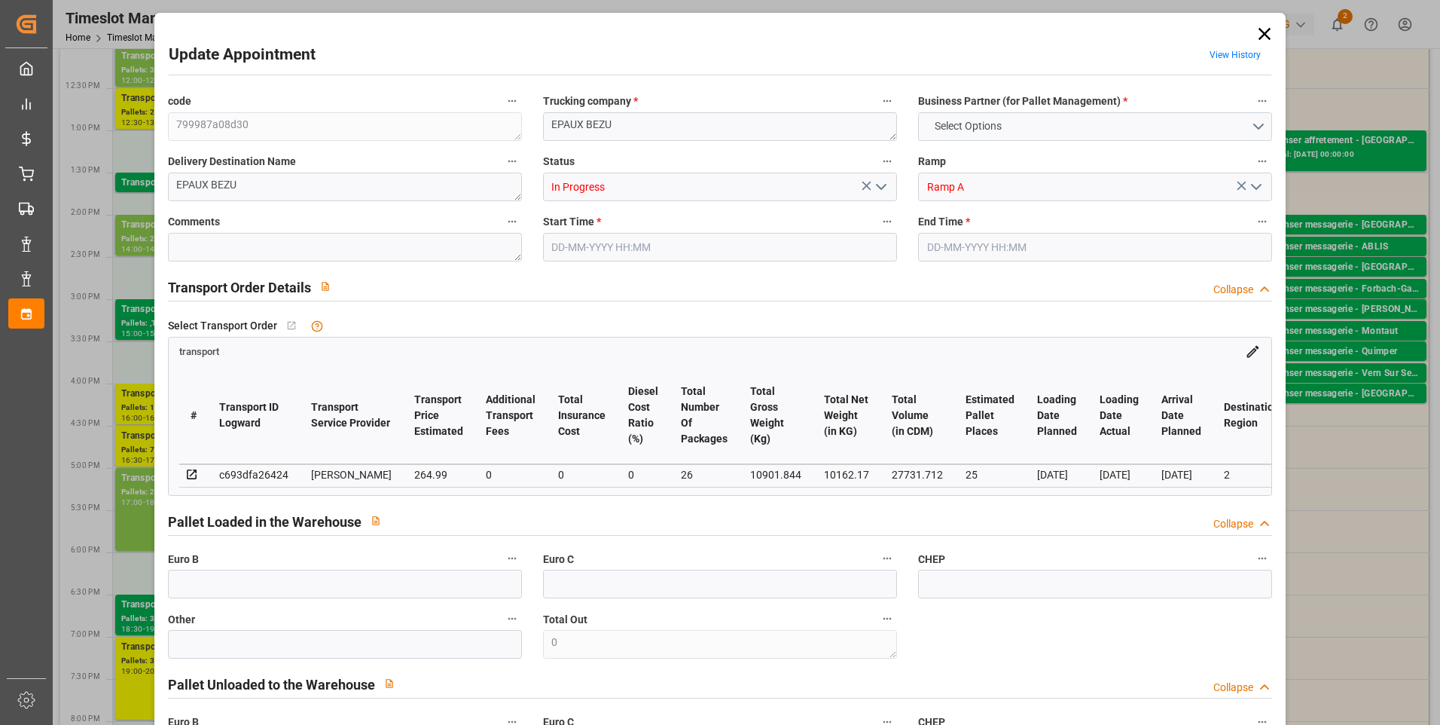
type input "[DATE] 17:14"
type input "[DATE] 11:57"
type input "[DATE]"
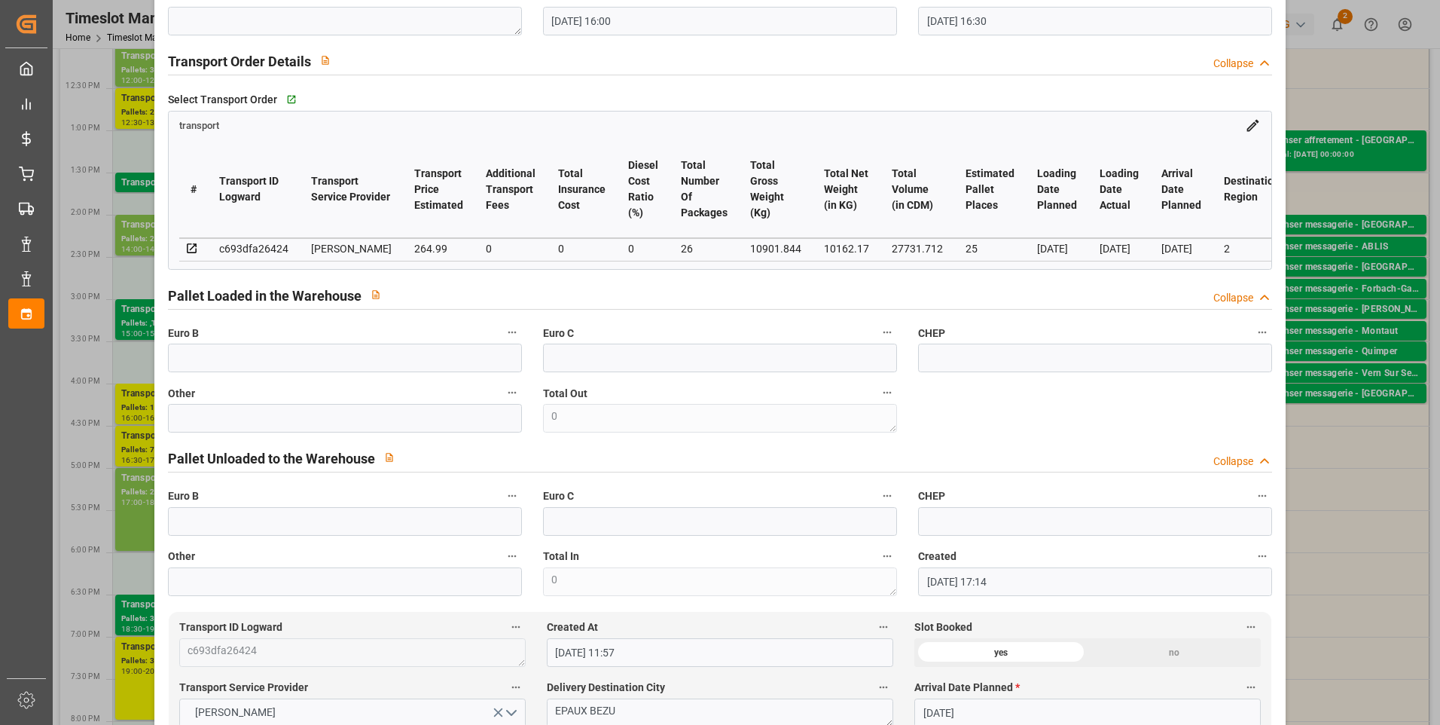
scroll to position [0, 0]
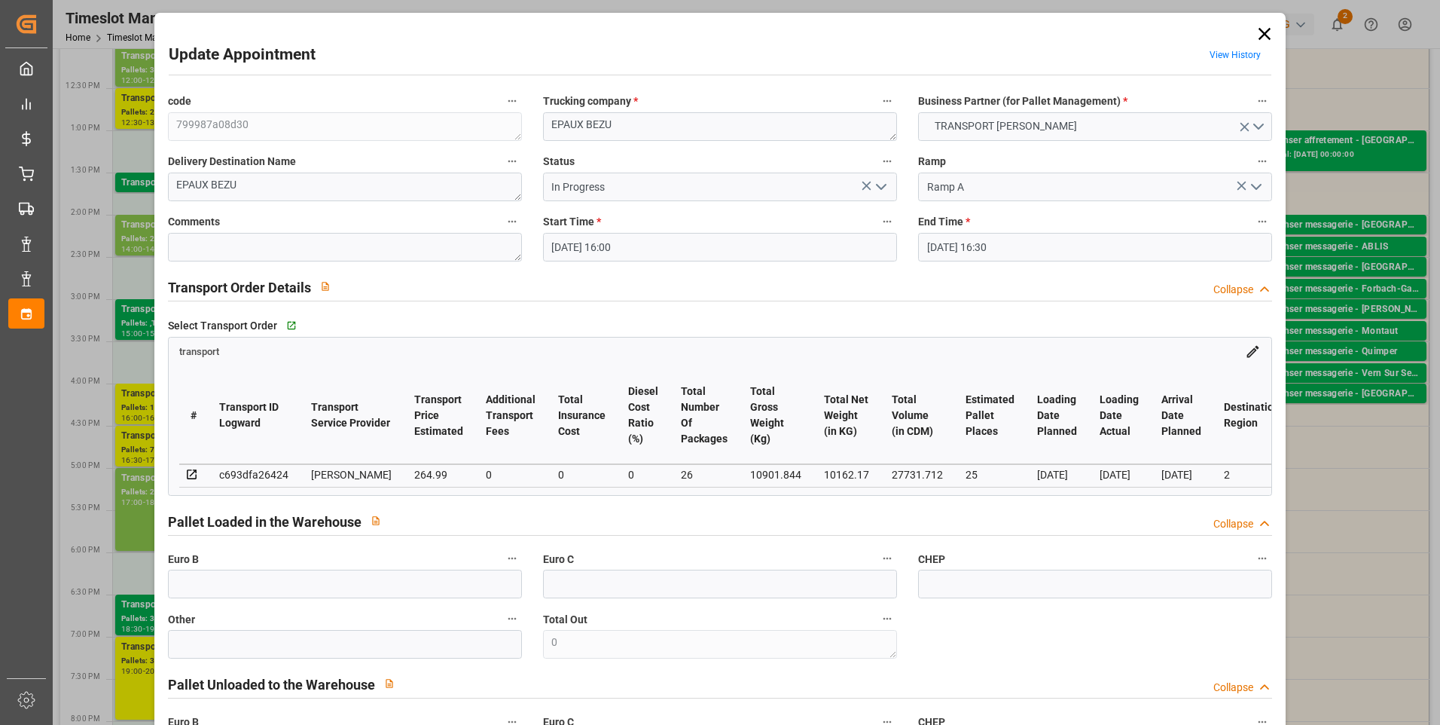
click at [885, 185] on icon "open menu" at bounding box center [881, 187] width 18 height 18
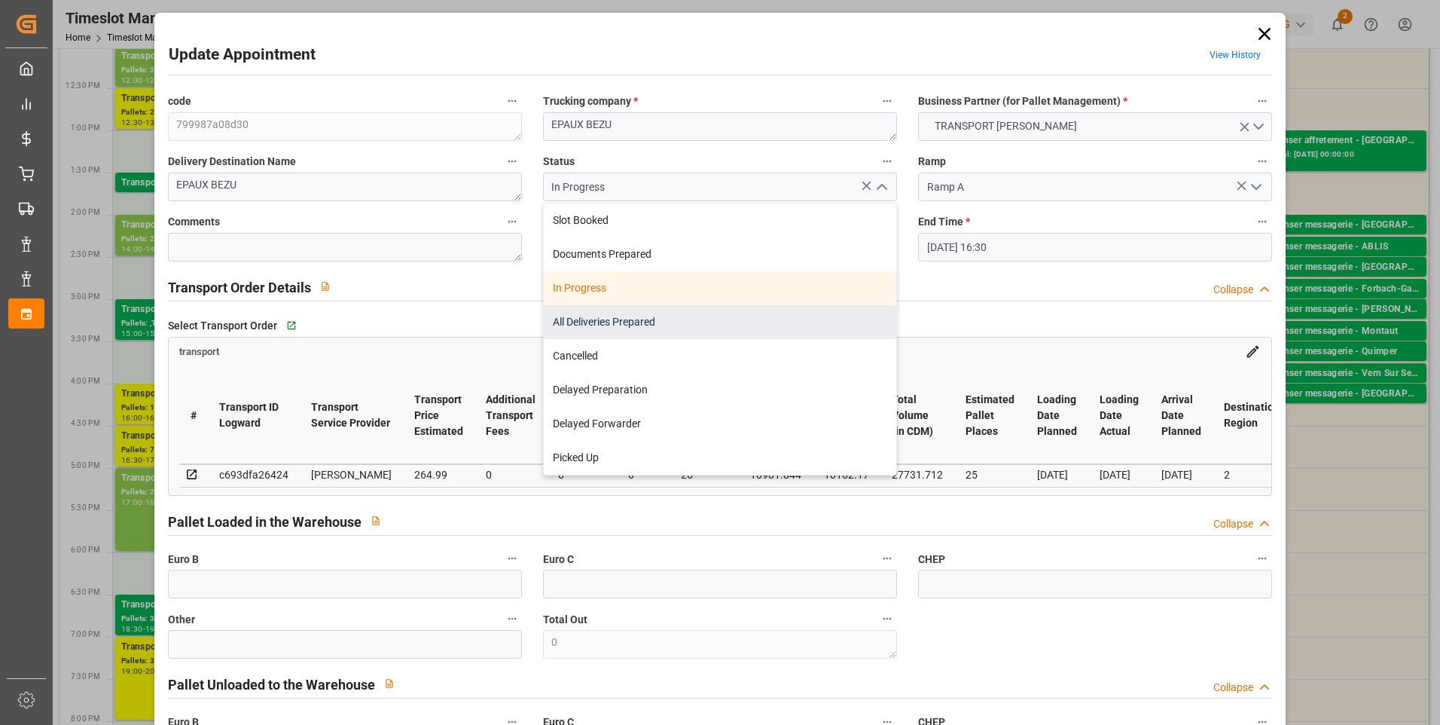
click at [602, 320] on div "All Deliveries Prepared" at bounding box center [720, 322] width 353 height 34
type input "All Deliveries Prepared"
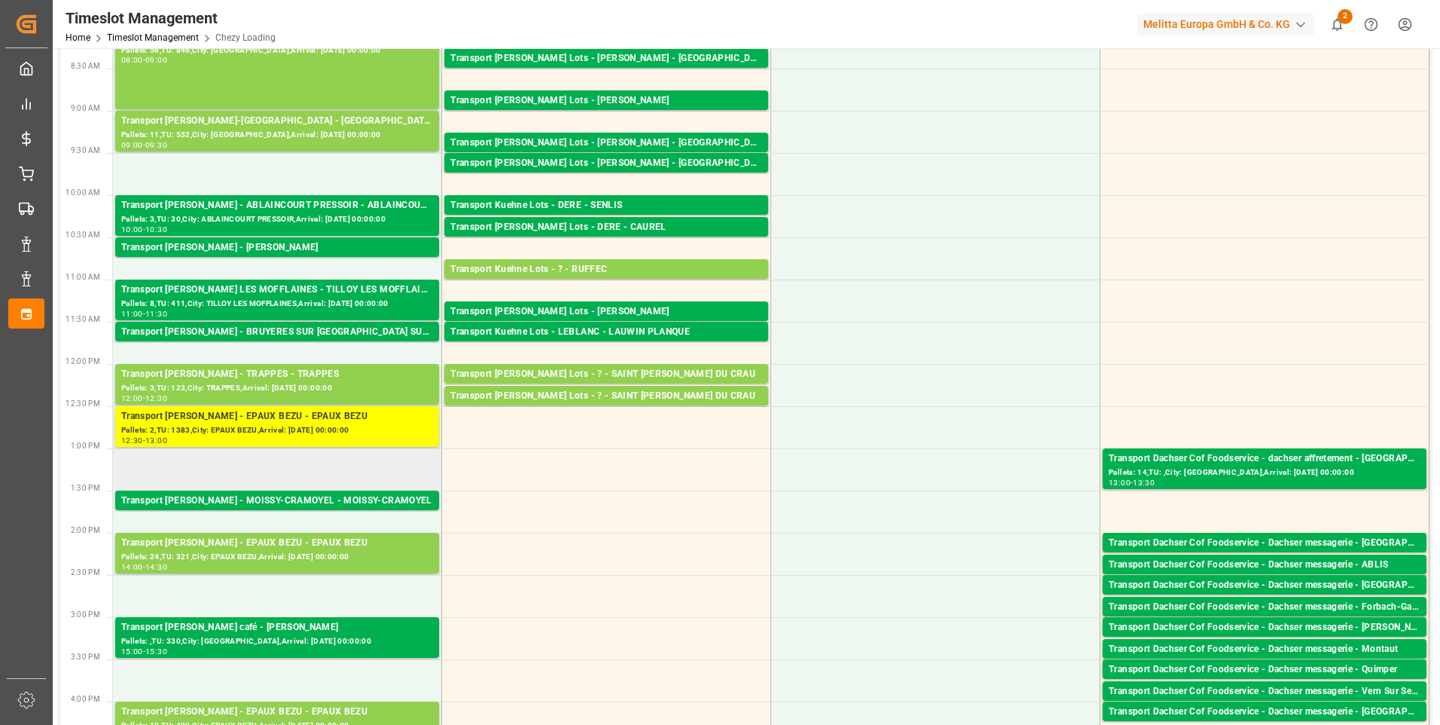
scroll to position [151, 0]
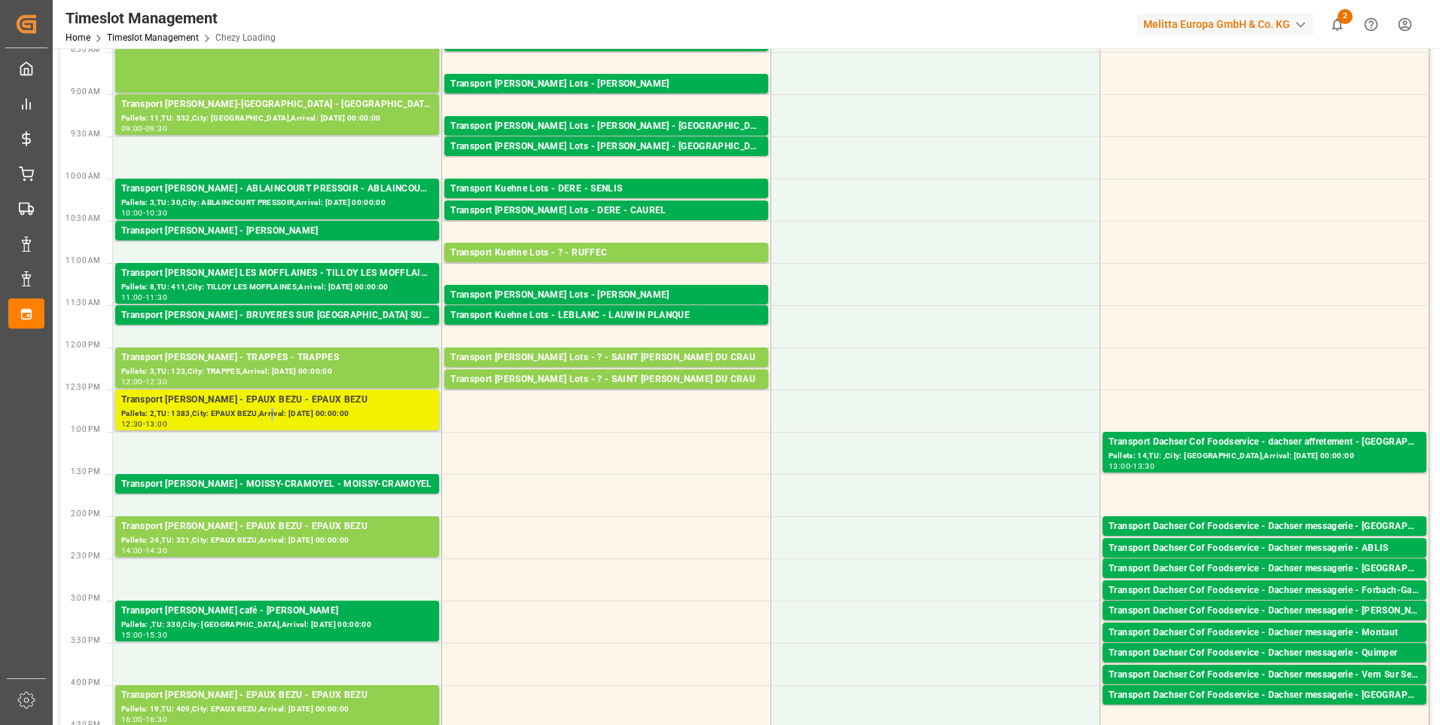
click at [274, 413] on div "Pallets: 2,TU: 1383,City: EPAUX BEZU,Arrival: [DATE] 00:00:00" at bounding box center [277, 414] width 312 height 13
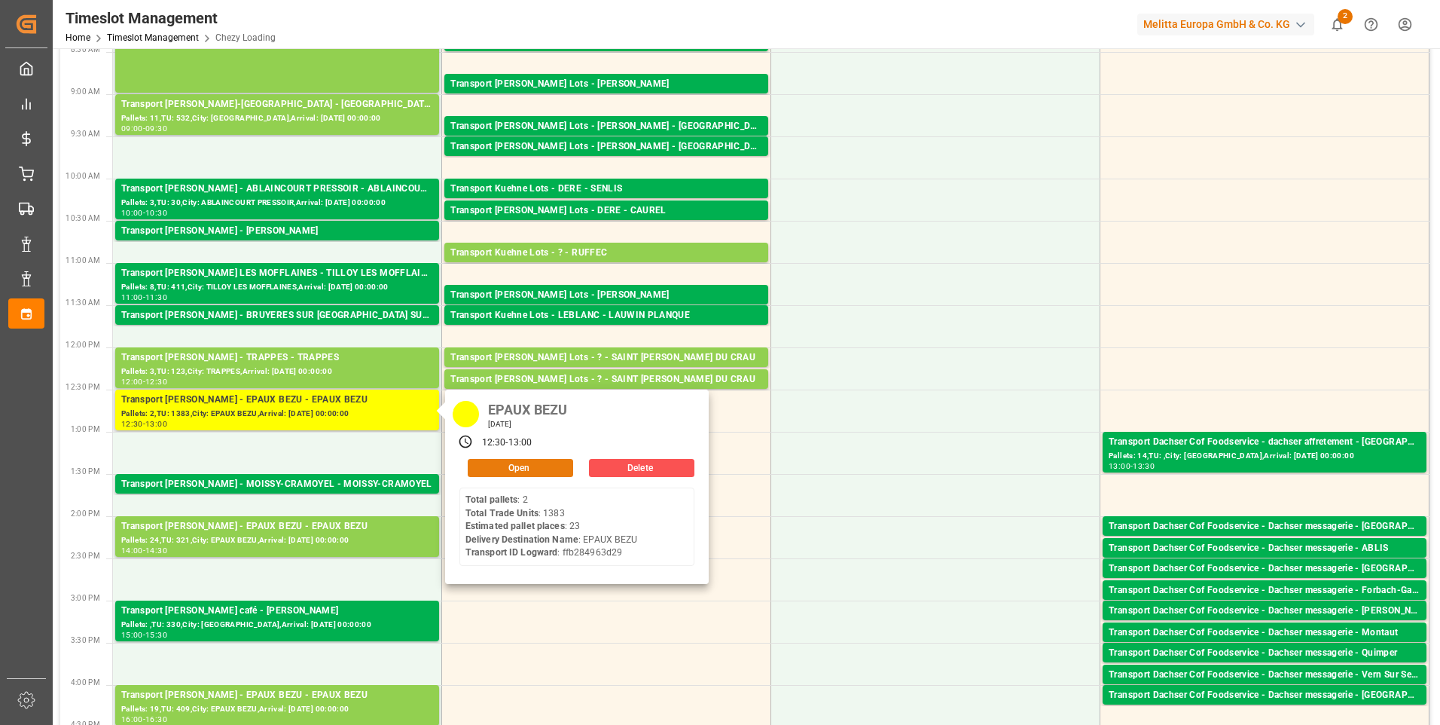
click at [510, 463] on button "Open" at bounding box center [520, 468] width 105 height 18
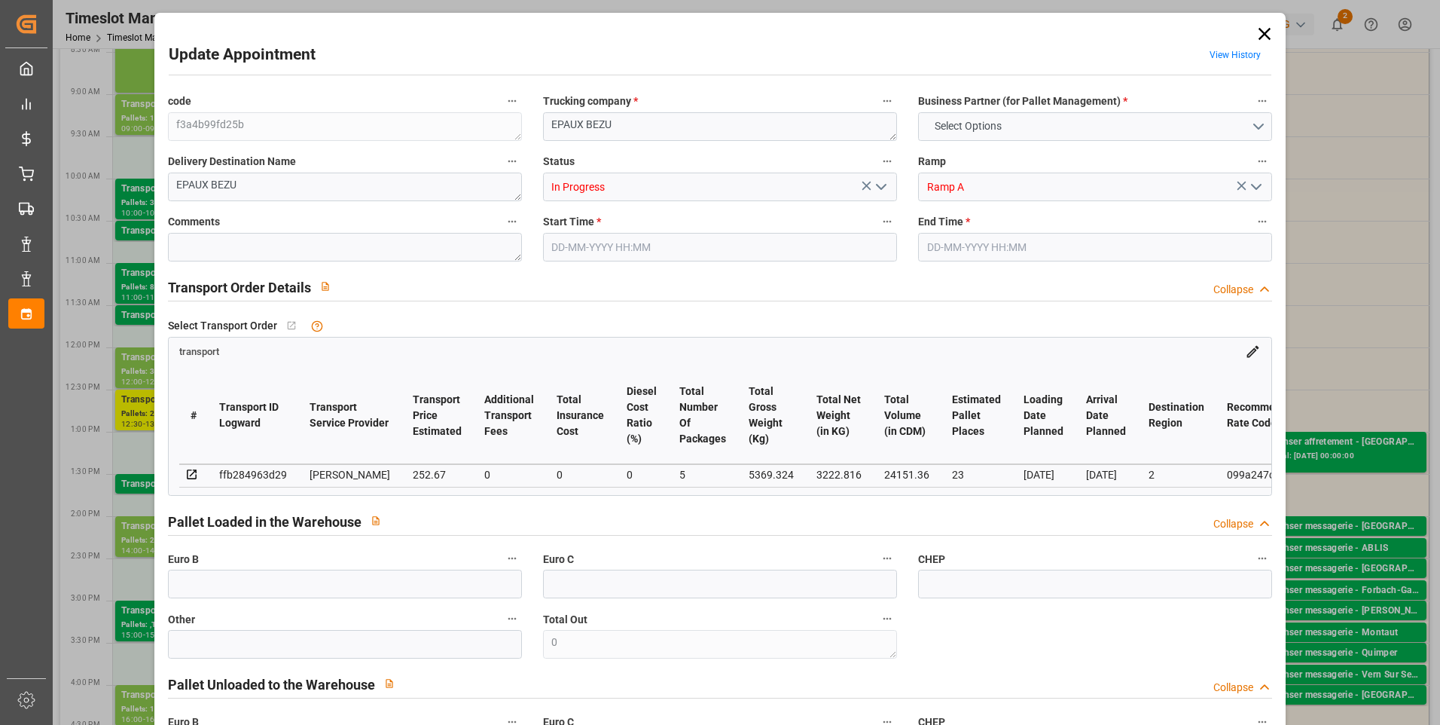
type input "23"
type input "252.67"
type input "0"
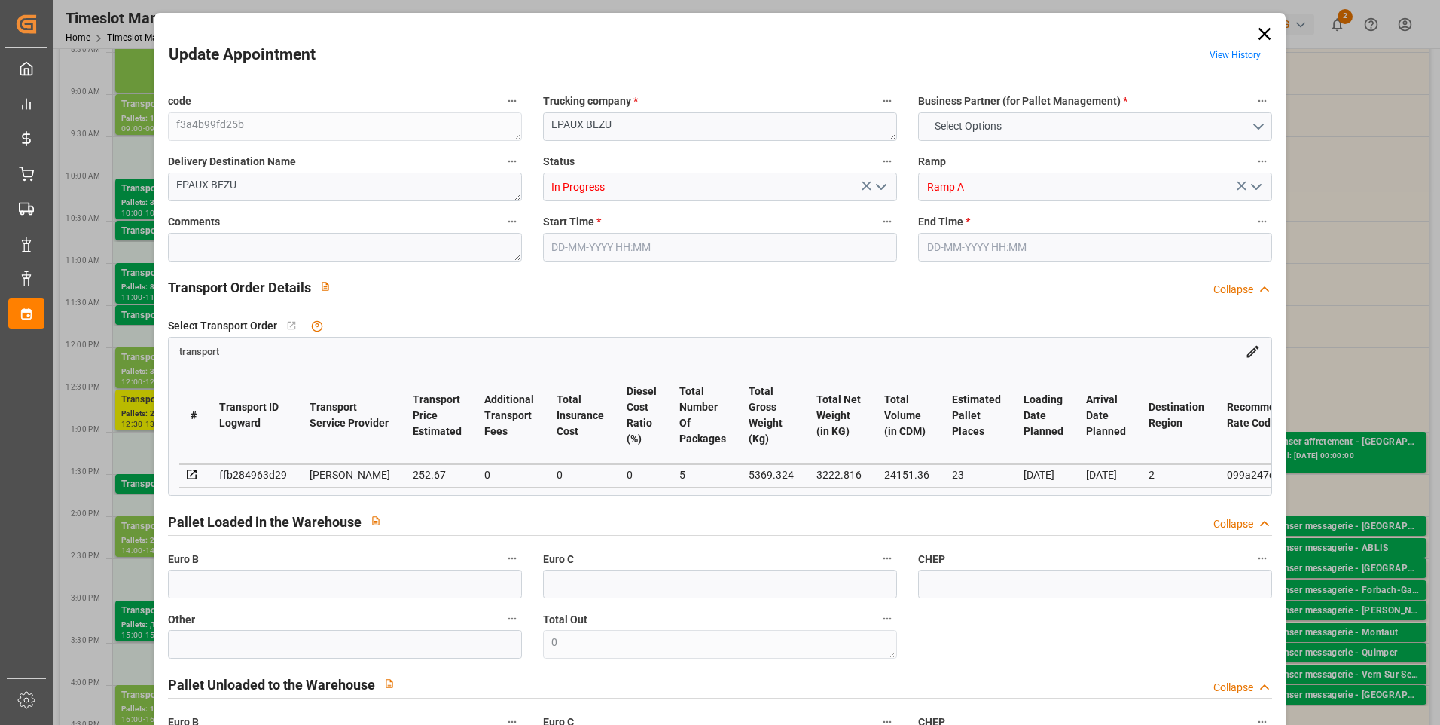
type input "242.4369"
type input "-10.2331"
type input "5"
type input "3222.816"
type input "6290.276"
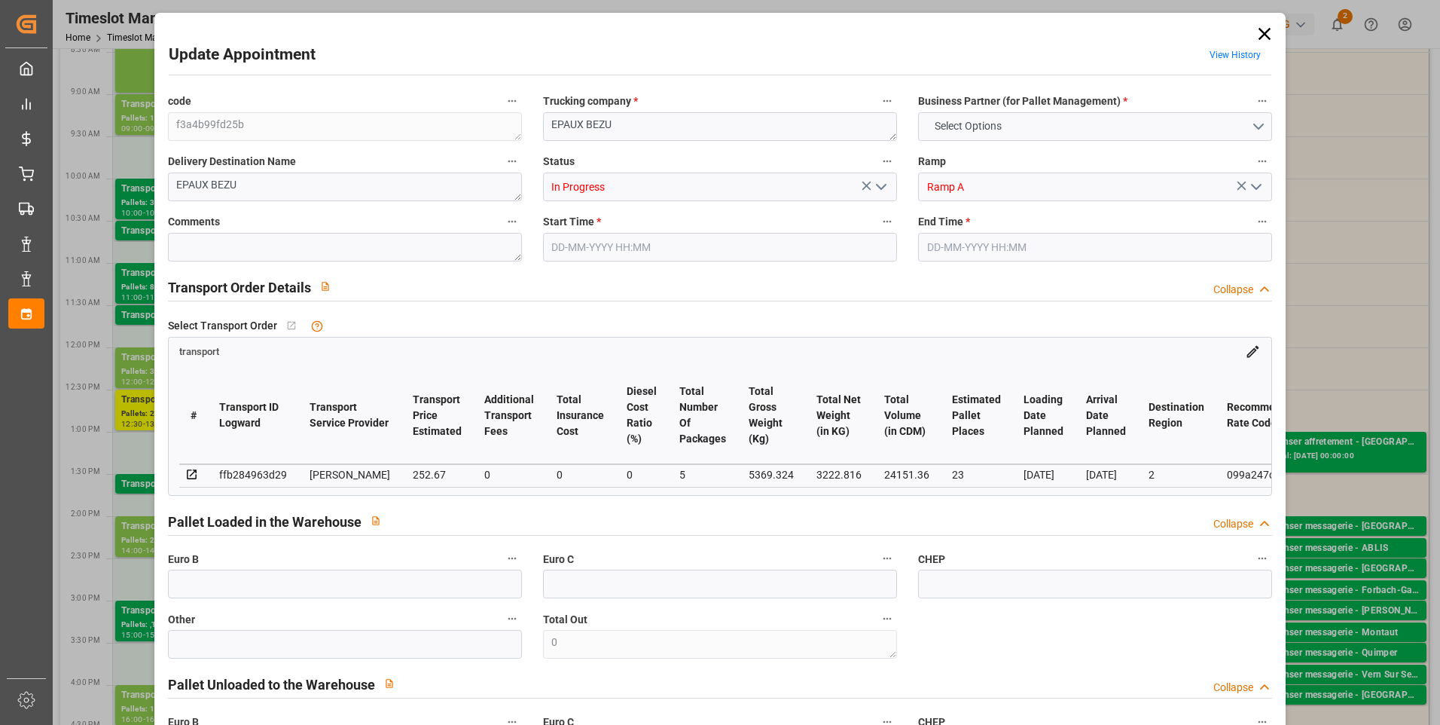
type input "24151.36"
type input "2"
type input "1383"
type input "27"
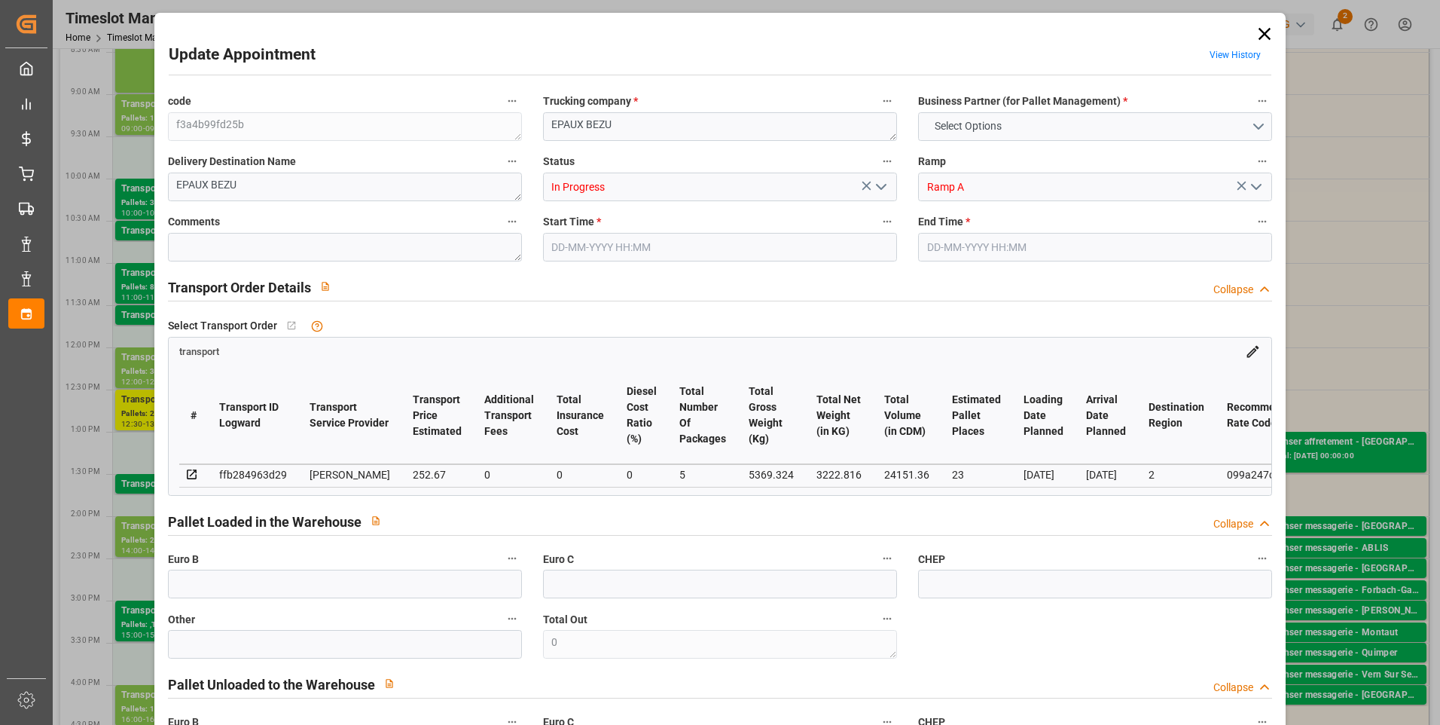
type input "101"
type input "5369.324"
type input "0"
type input "4710.8598"
type input "0"
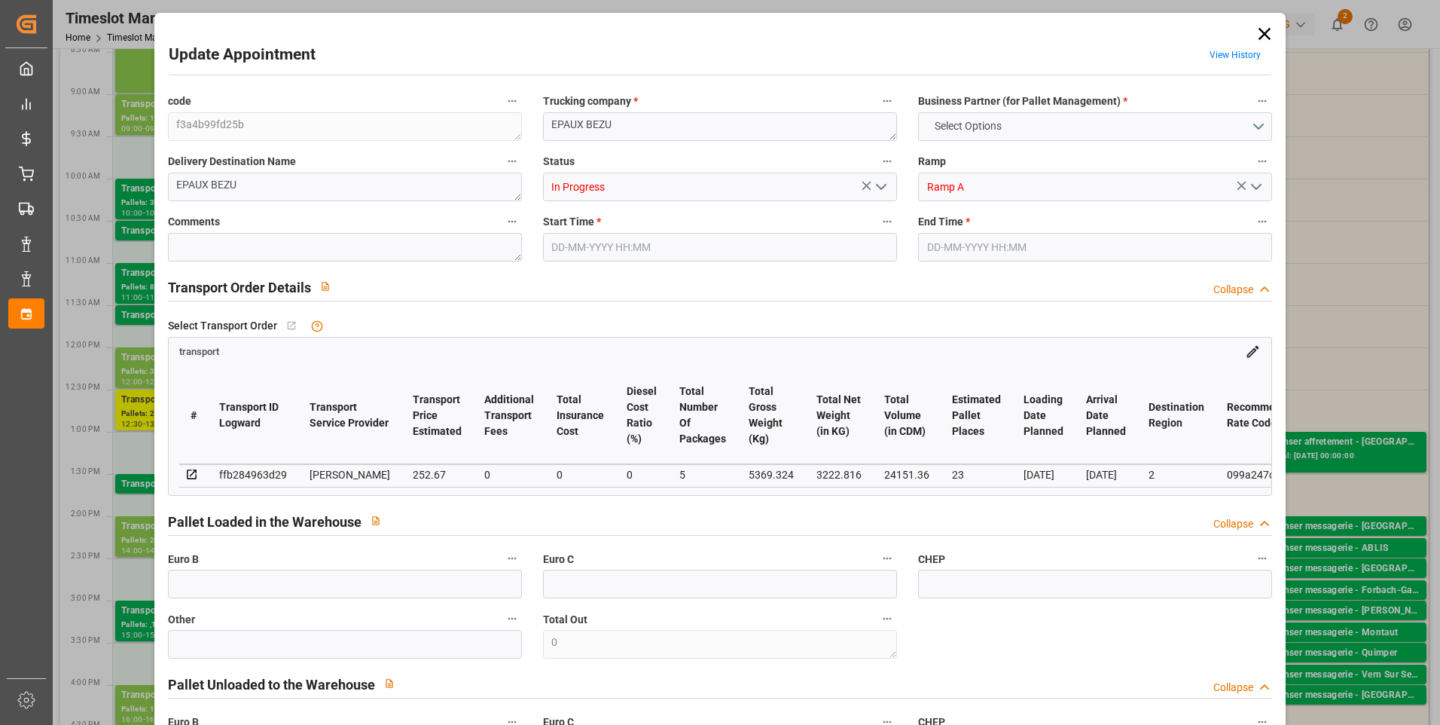
type input "0"
type input "21"
type input "35"
type input "[DATE] 12:30"
type input "[DATE] 13:00"
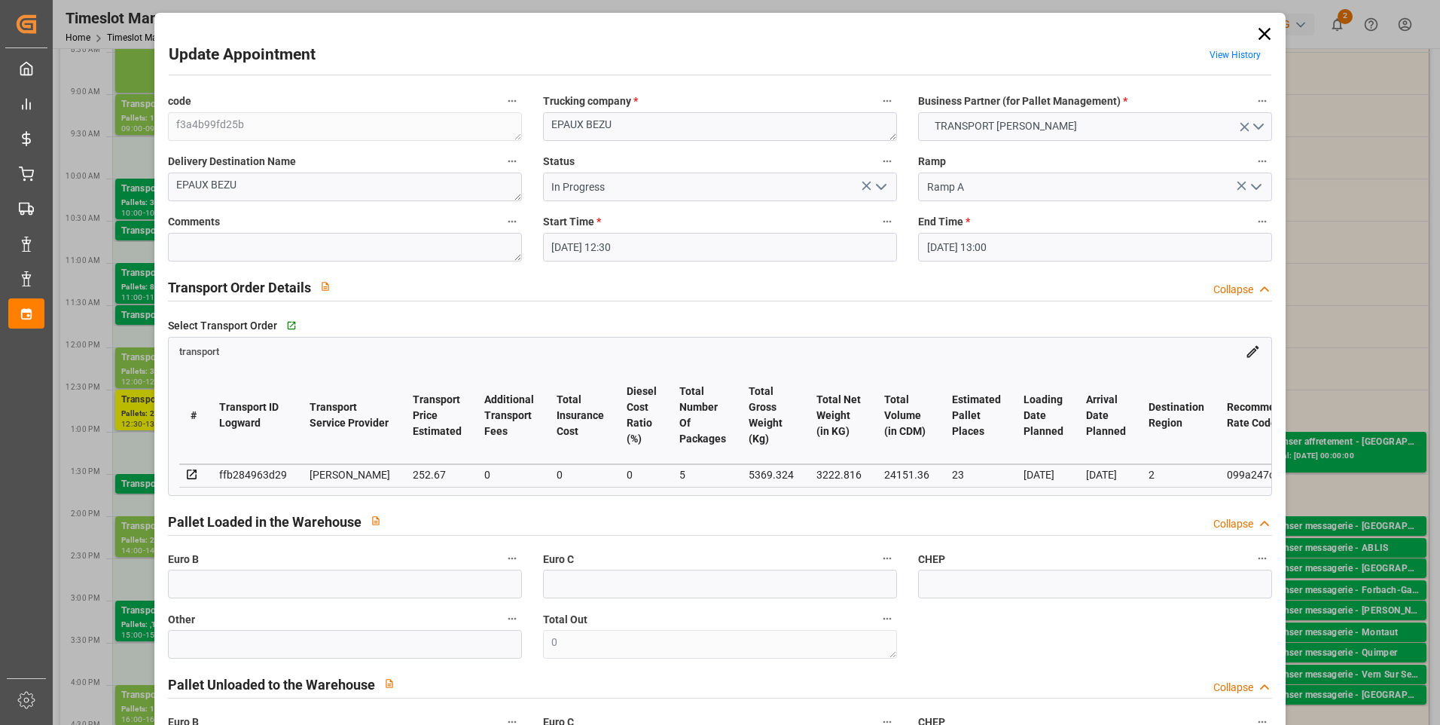
type input "[DATE] 17:08"
type input "[DATE] 11:57"
type input "[DATE]"
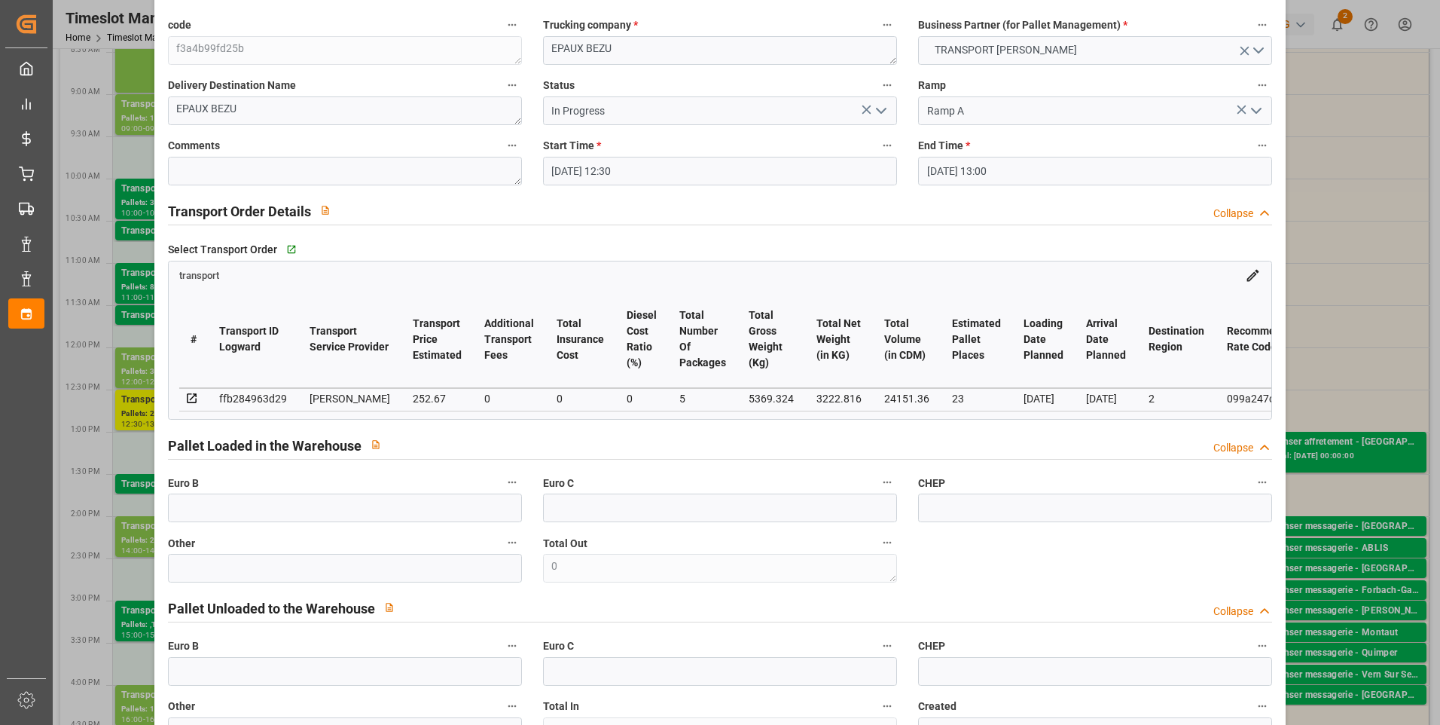
scroll to position [0, 0]
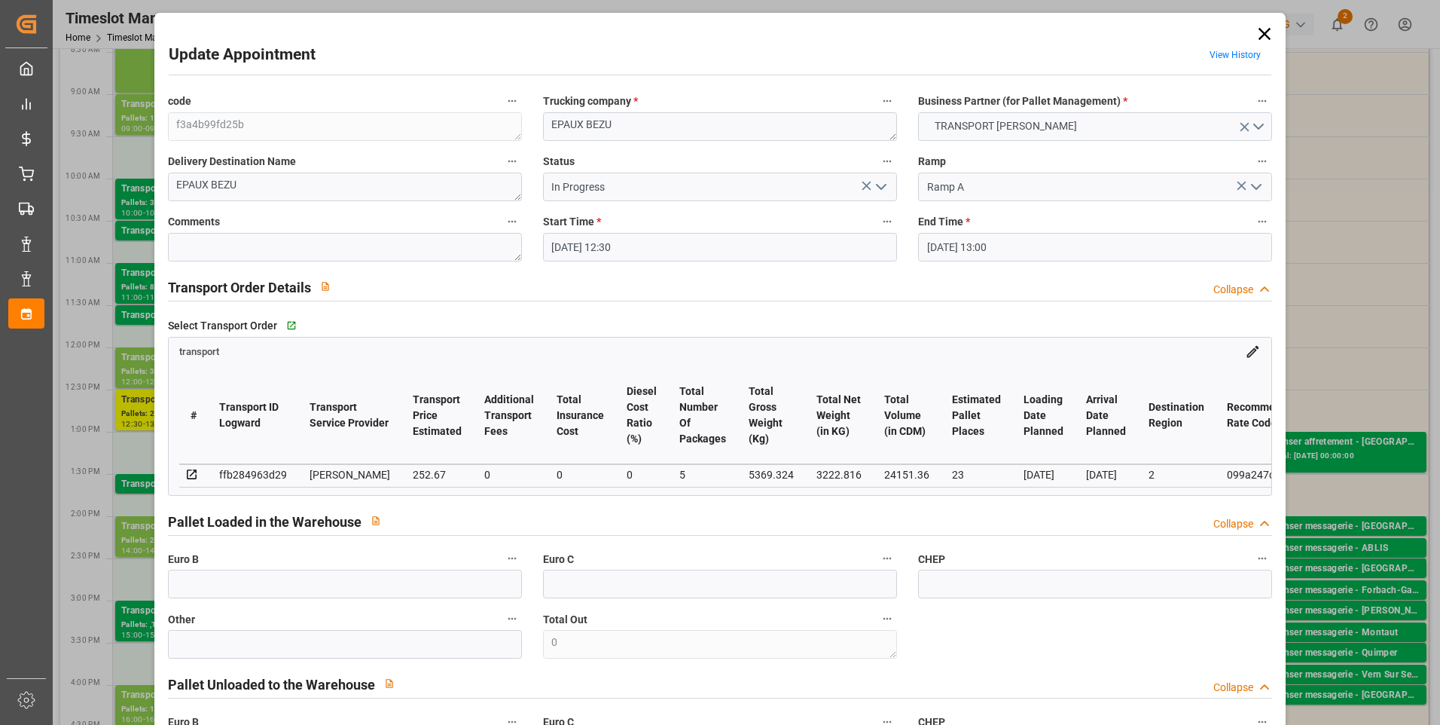
click at [878, 181] on icon "open menu" at bounding box center [881, 187] width 18 height 18
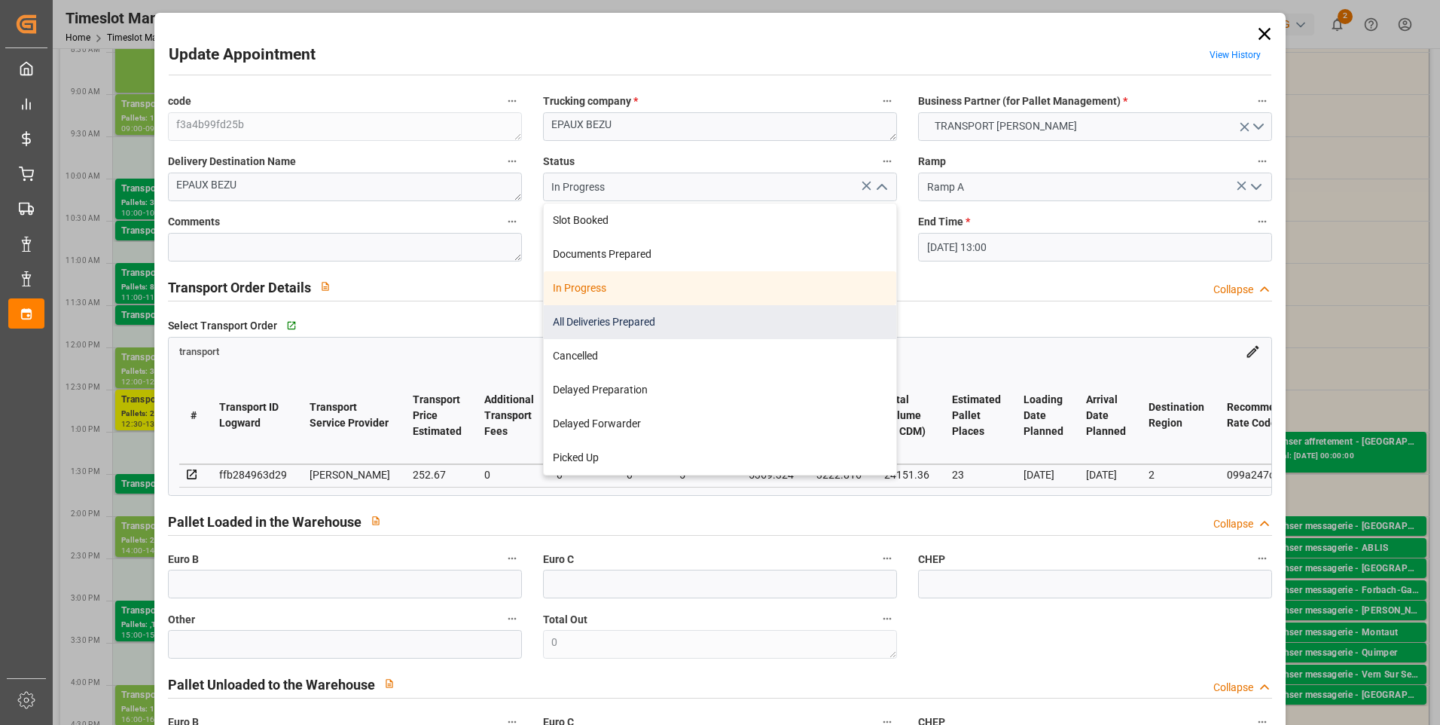
click at [591, 323] on div "All Deliveries Prepared" at bounding box center [720, 322] width 353 height 34
type input "All Deliveries Prepared"
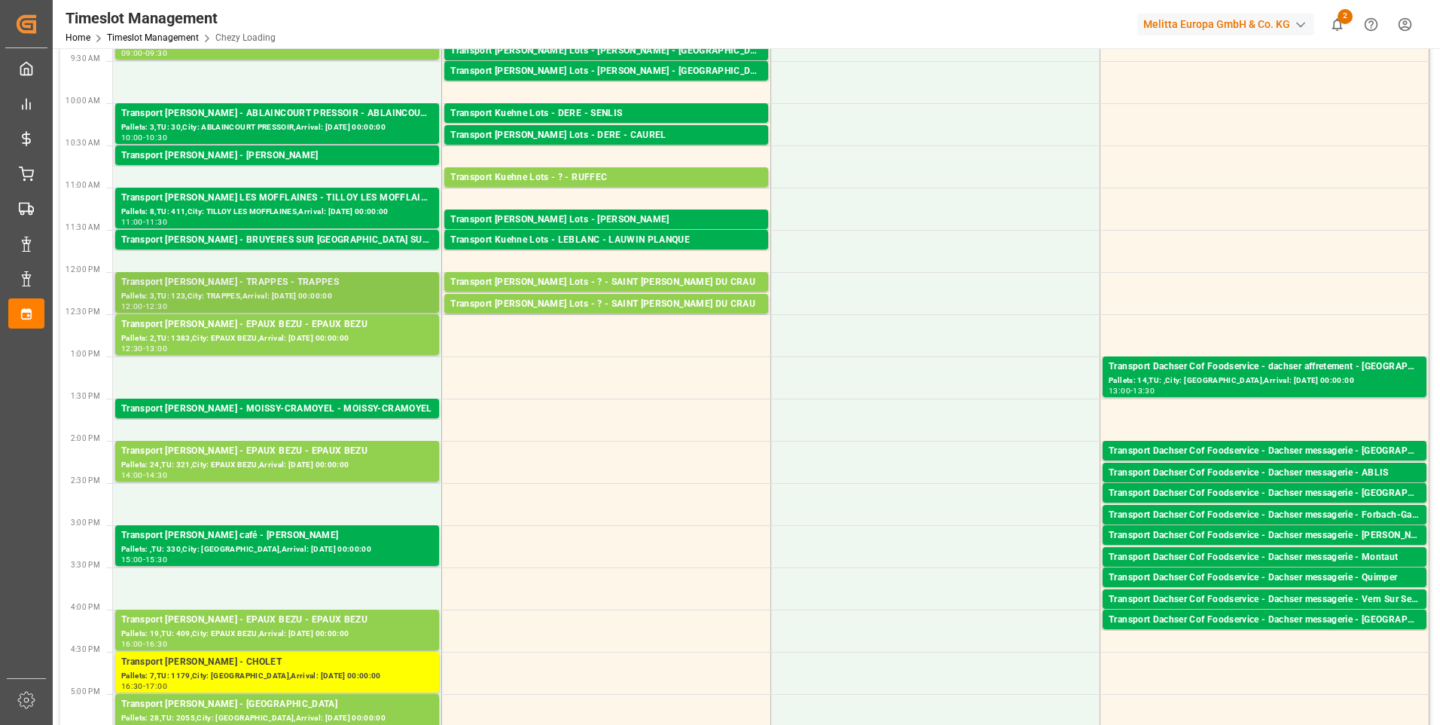
scroll to position [75, 0]
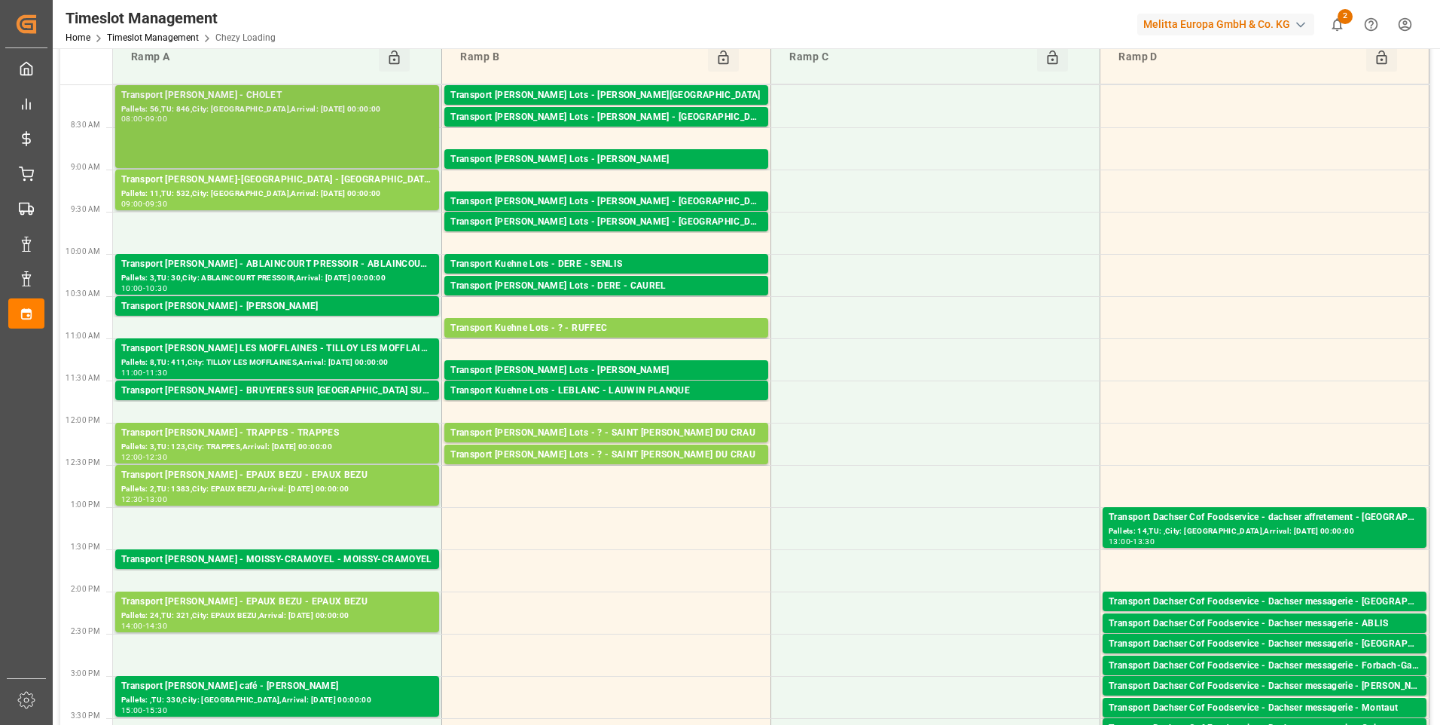
click at [254, 102] on div "Transport [PERSON_NAME] - CHOLET" at bounding box center [277, 95] width 312 height 15
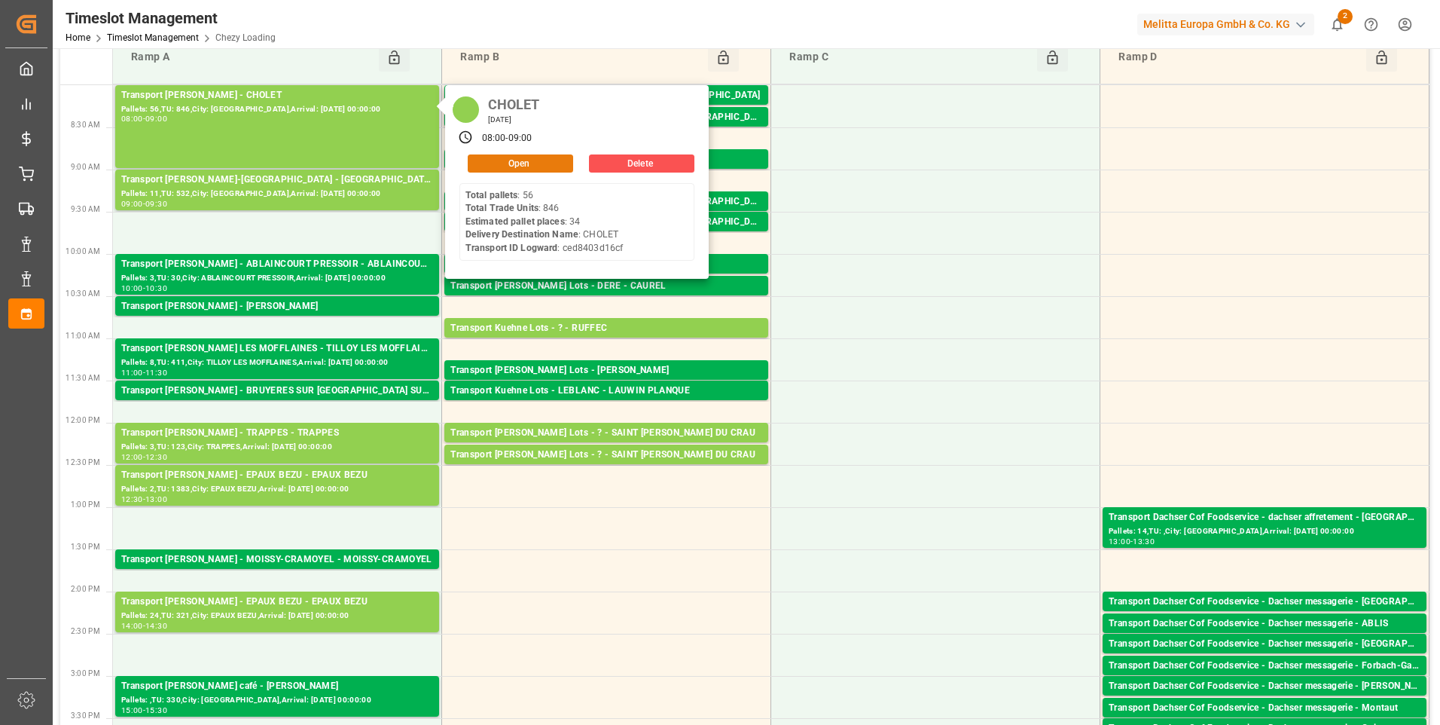
click at [491, 164] on button "Open" at bounding box center [520, 163] width 105 height 18
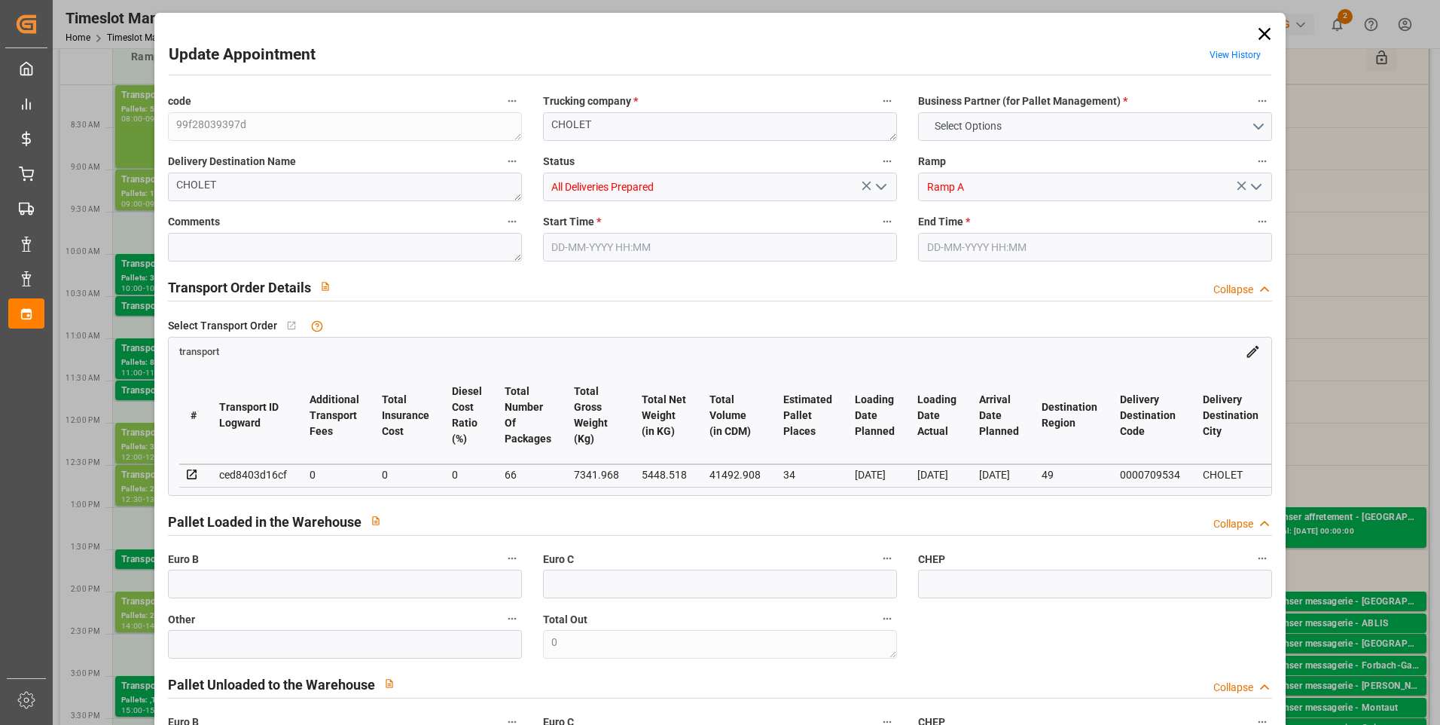
type input "34"
type input "0"
type input "-36.6525"
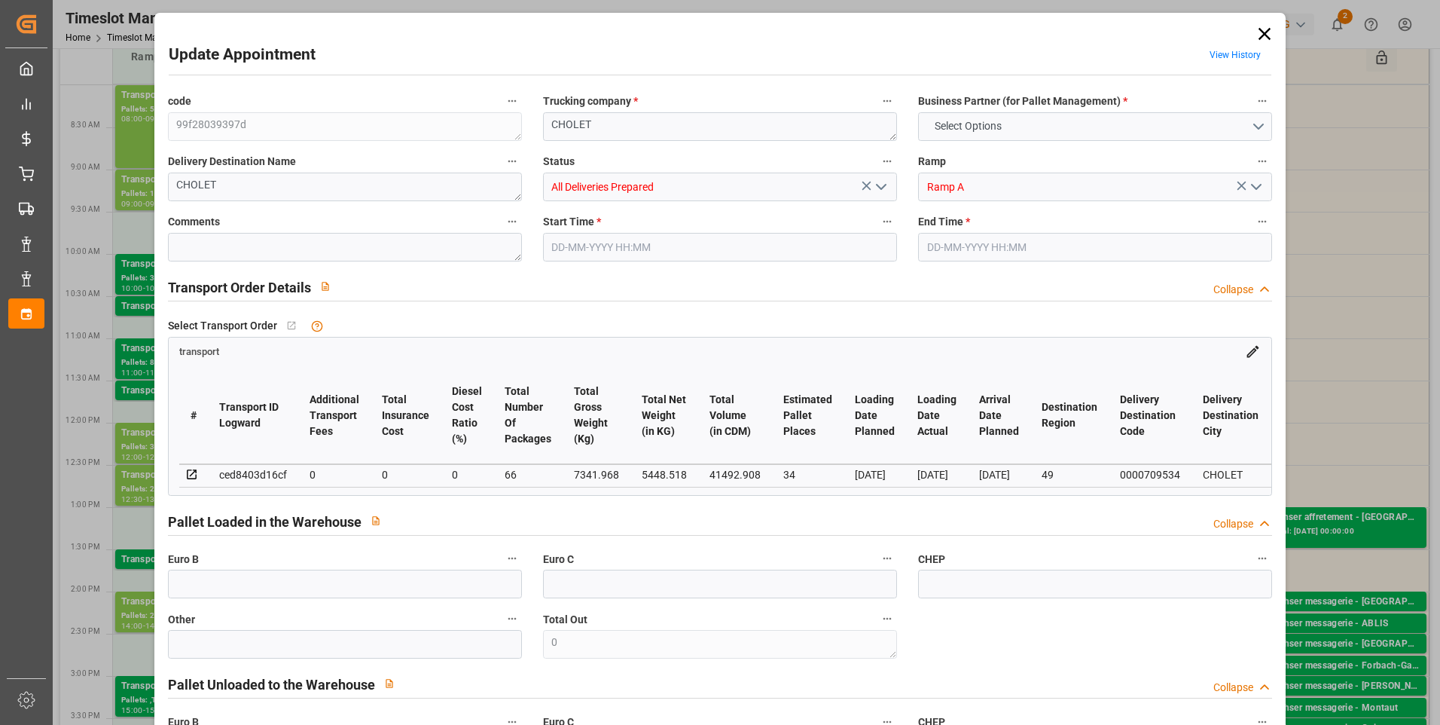
type input "66"
type input "5448.518"
type input "9216.408"
type input "41492.908"
type input "49"
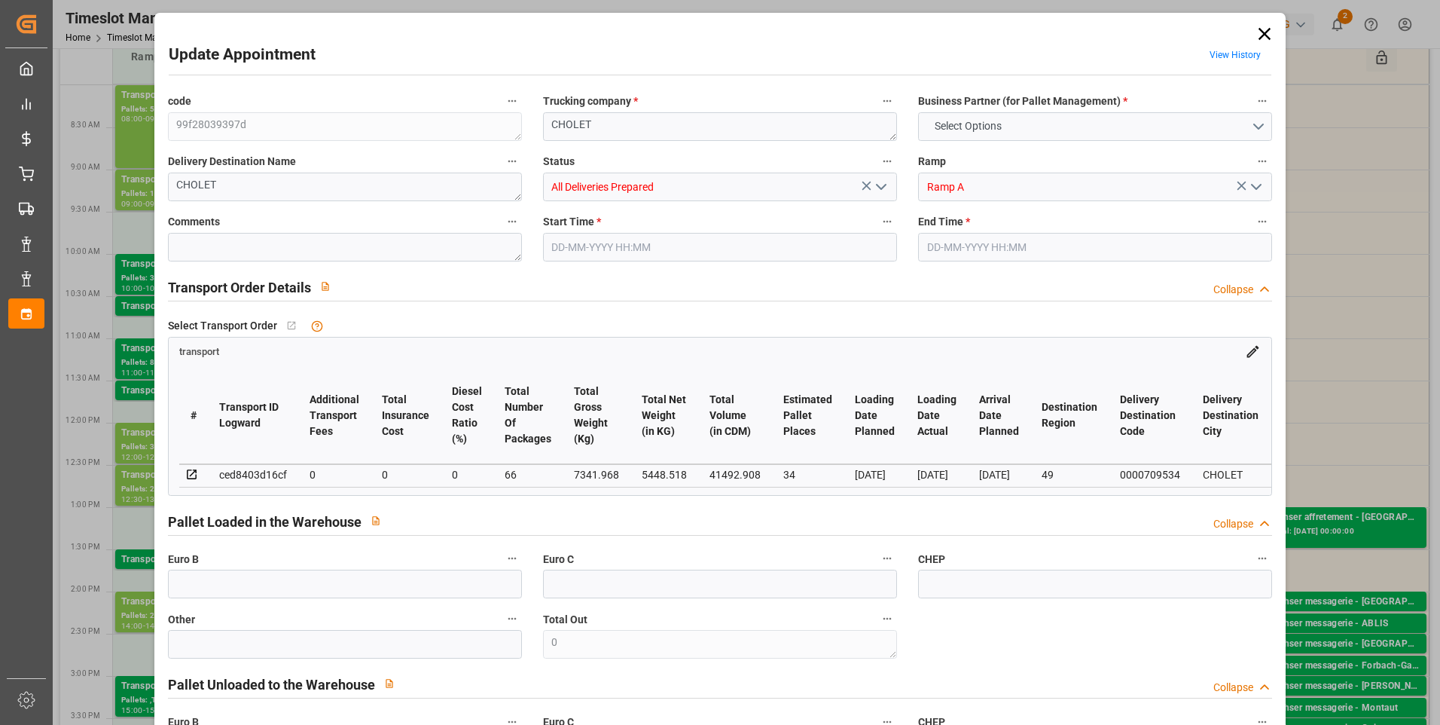
type input "56"
type input "846"
type input "66"
type input "101"
type input "7341.968"
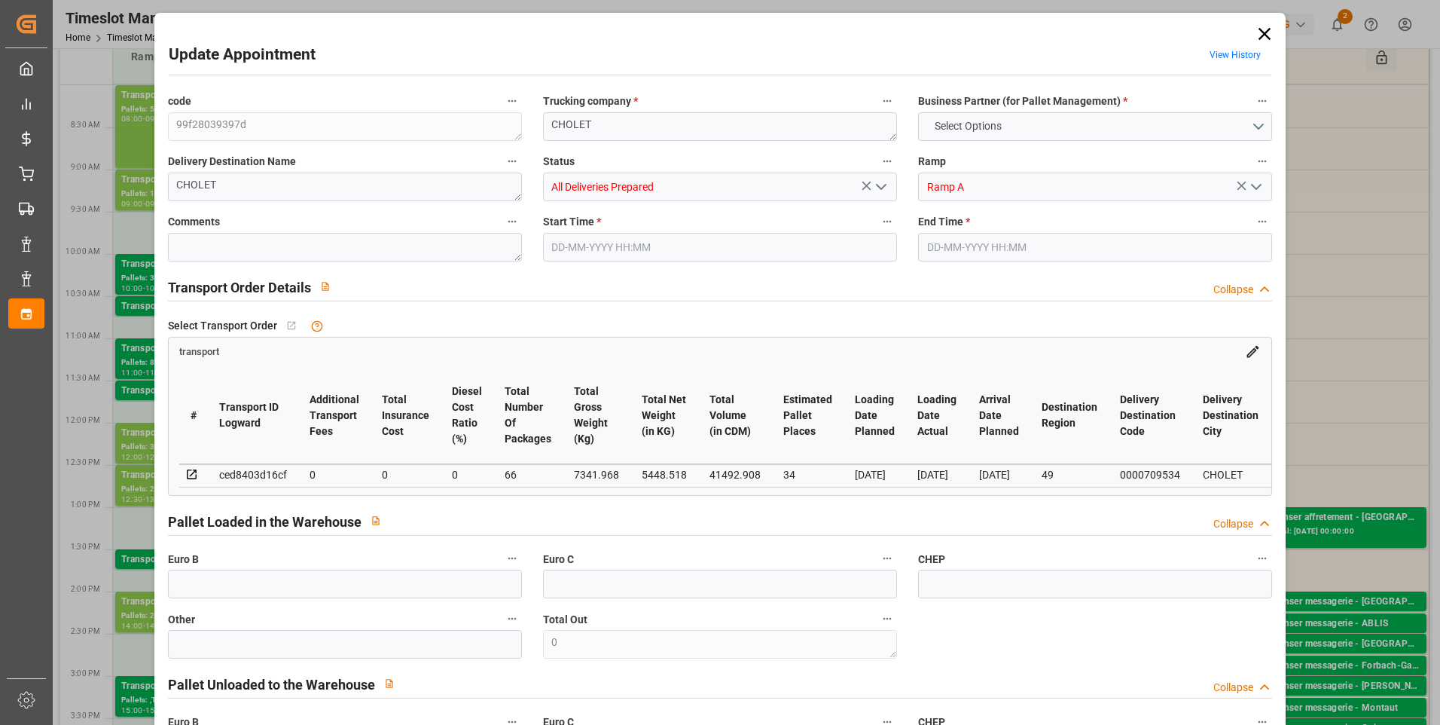
type input "0"
type input "4710.8598"
type input "0"
type input "21"
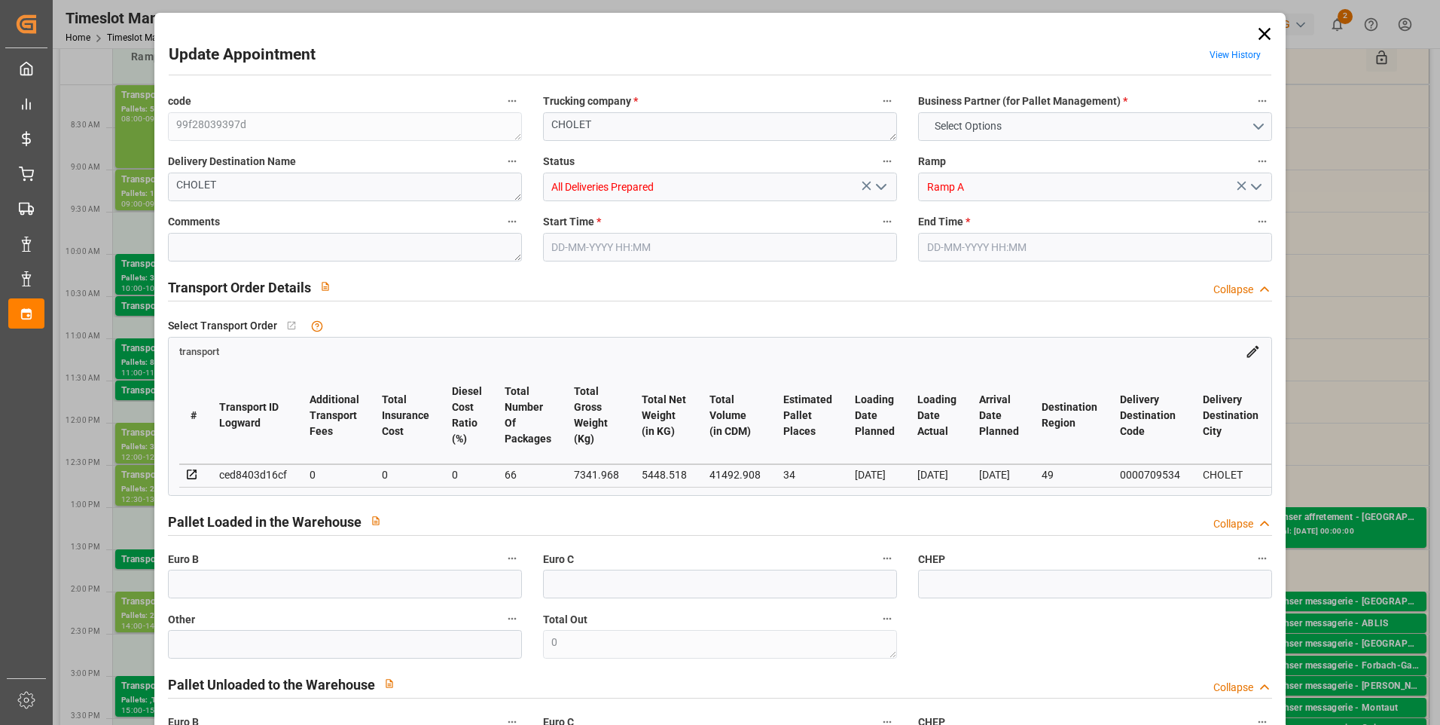
type input "35"
type input "[DATE] 08:00"
type input "[DATE] 09:00"
type input "[DATE] 16:50"
type input "[DATE] 11:52"
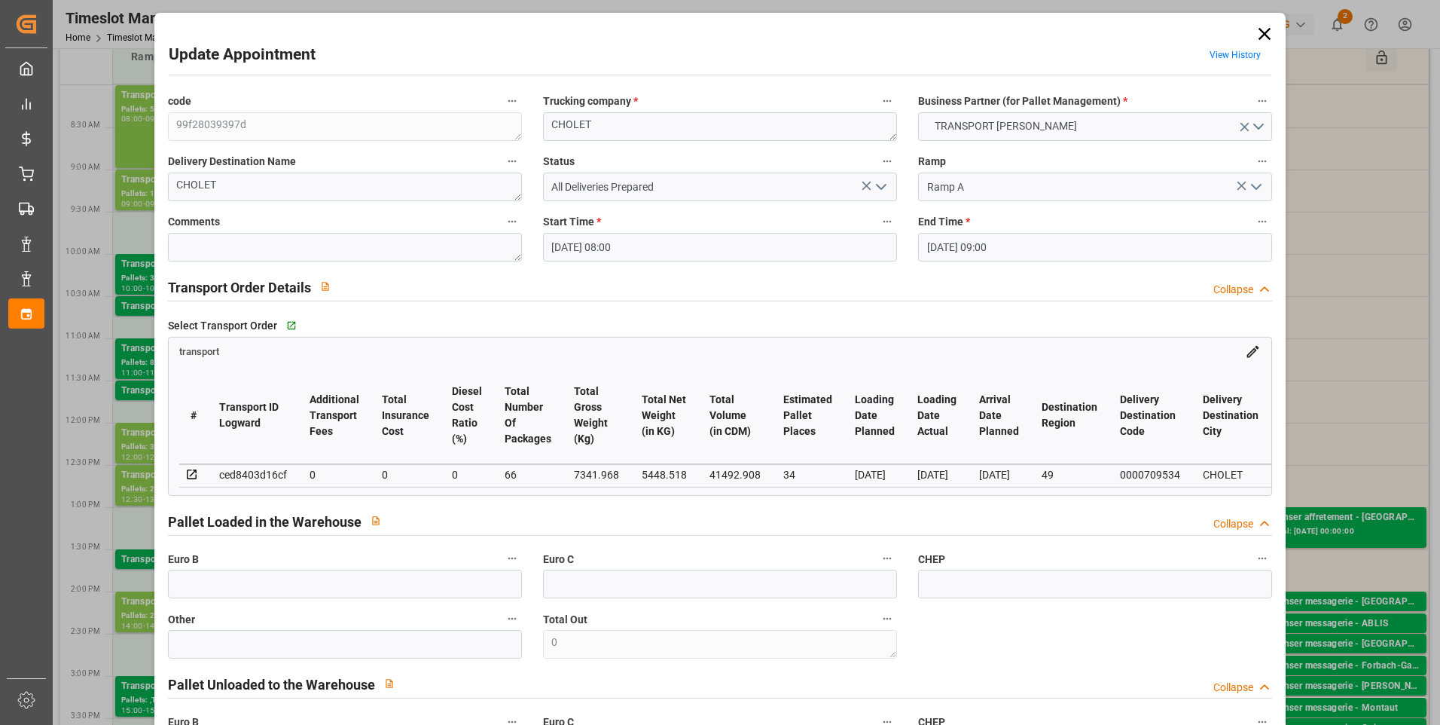
type input "[DATE]"
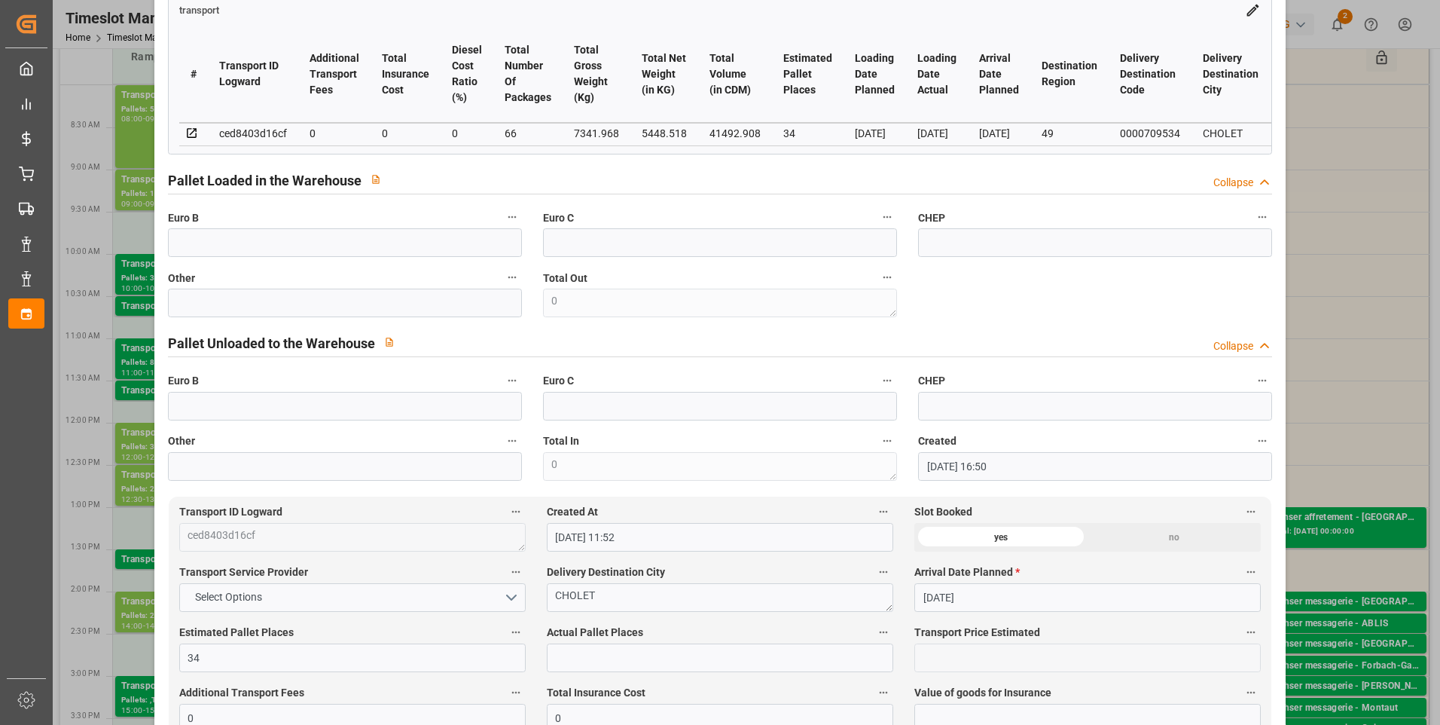
scroll to position [151, 0]
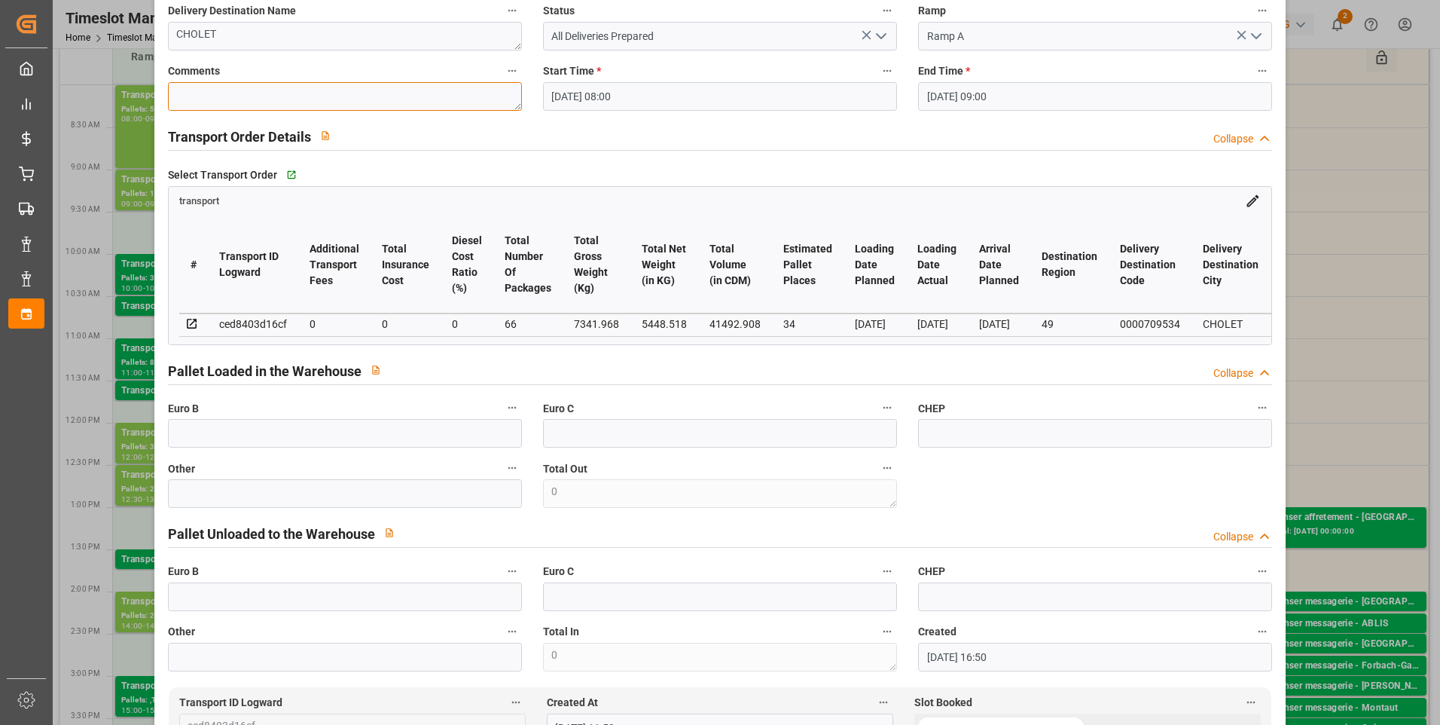
click at [227, 95] on textarea at bounding box center [345, 96] width 354 height 29
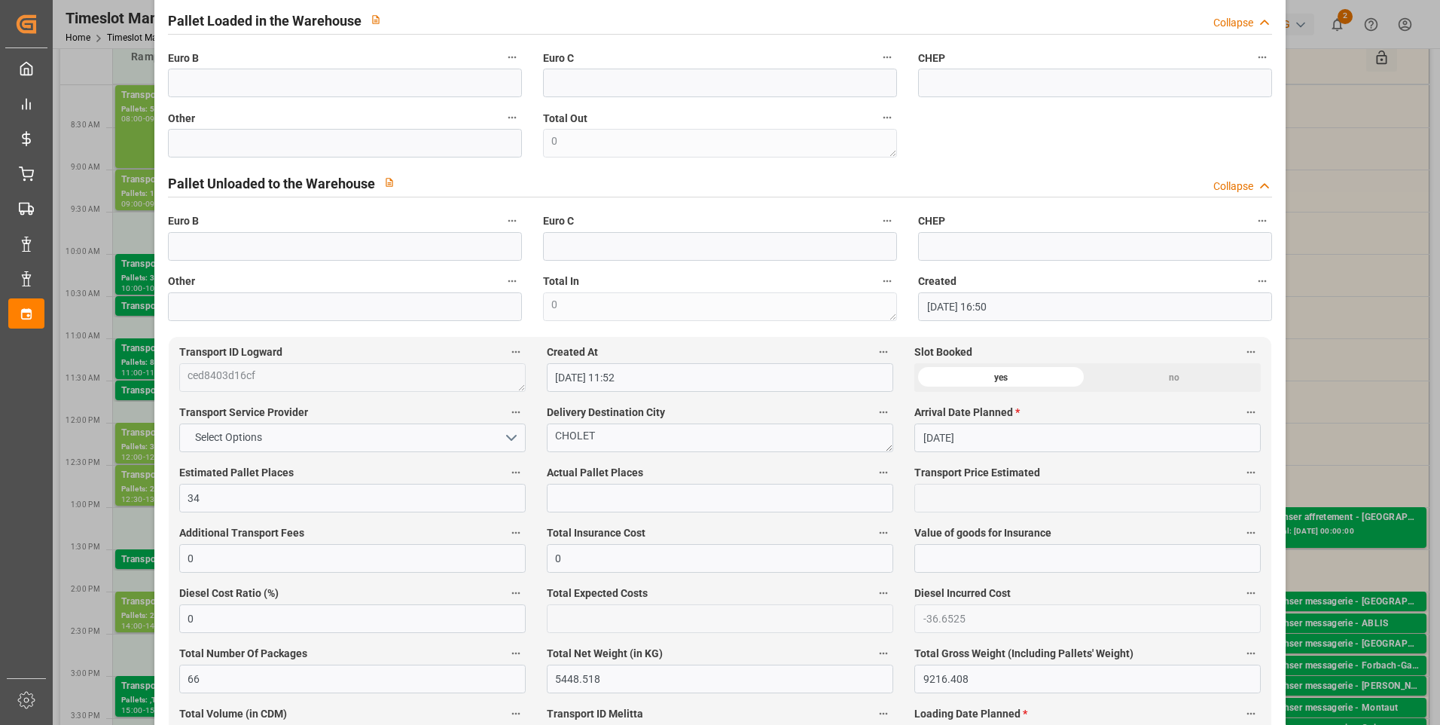
scroll to position [527, 0]
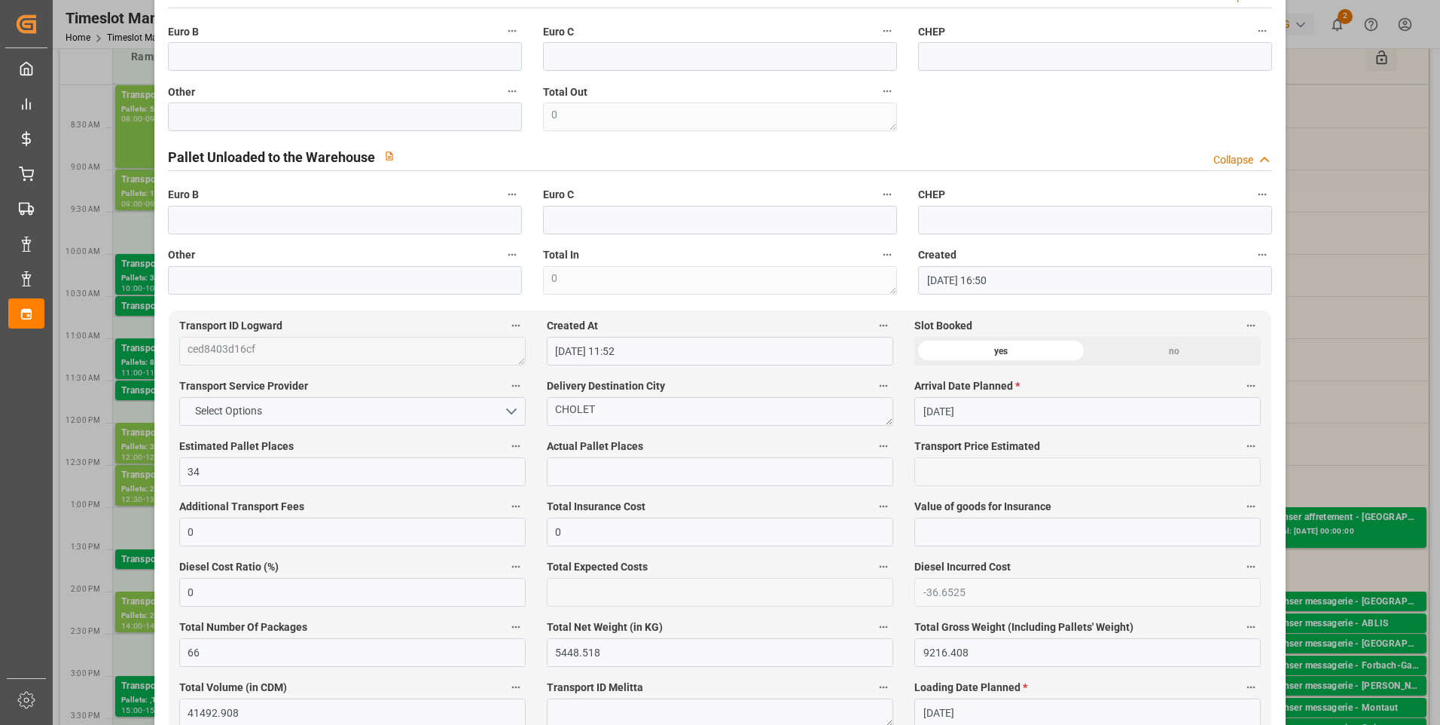
type textarea "ap"
click at [590, 485] on input "text" at bounding box center [720, 471] width 347 height 29
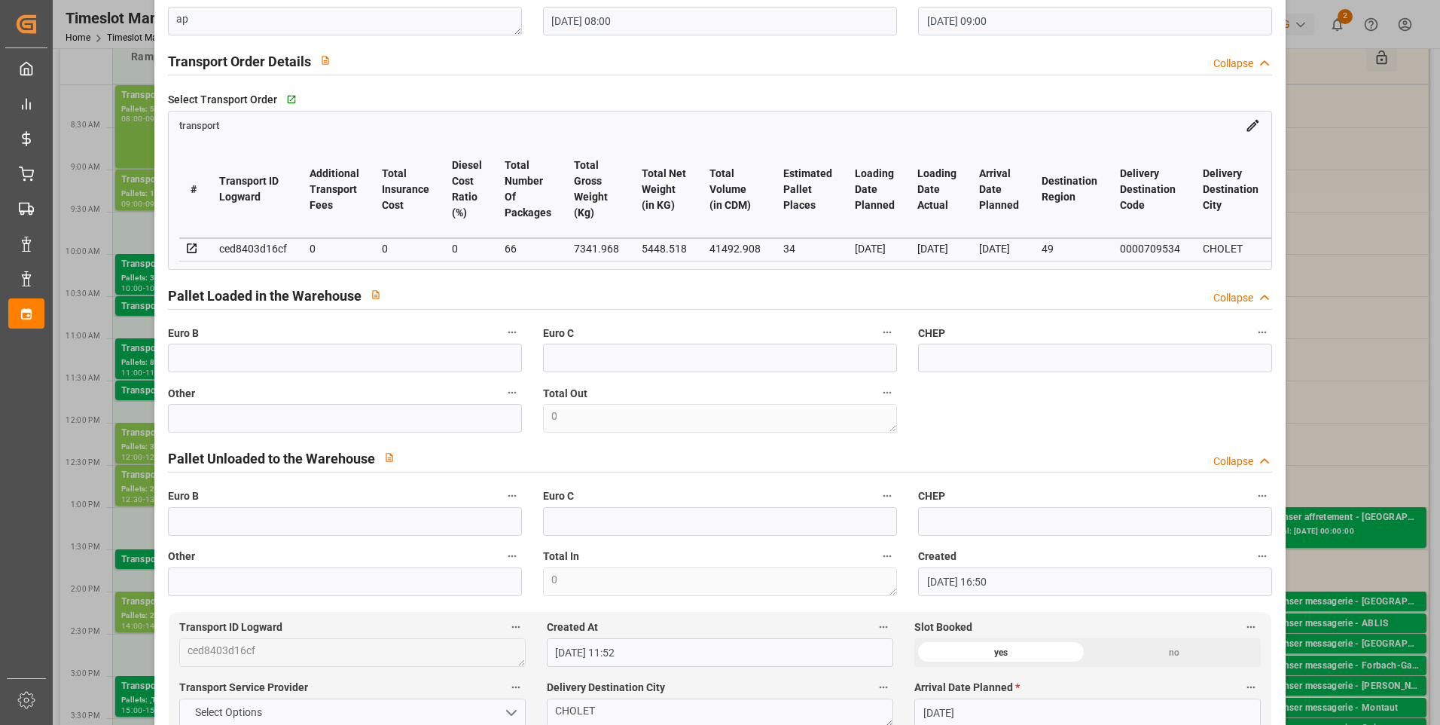
scroll to position [0, 0]
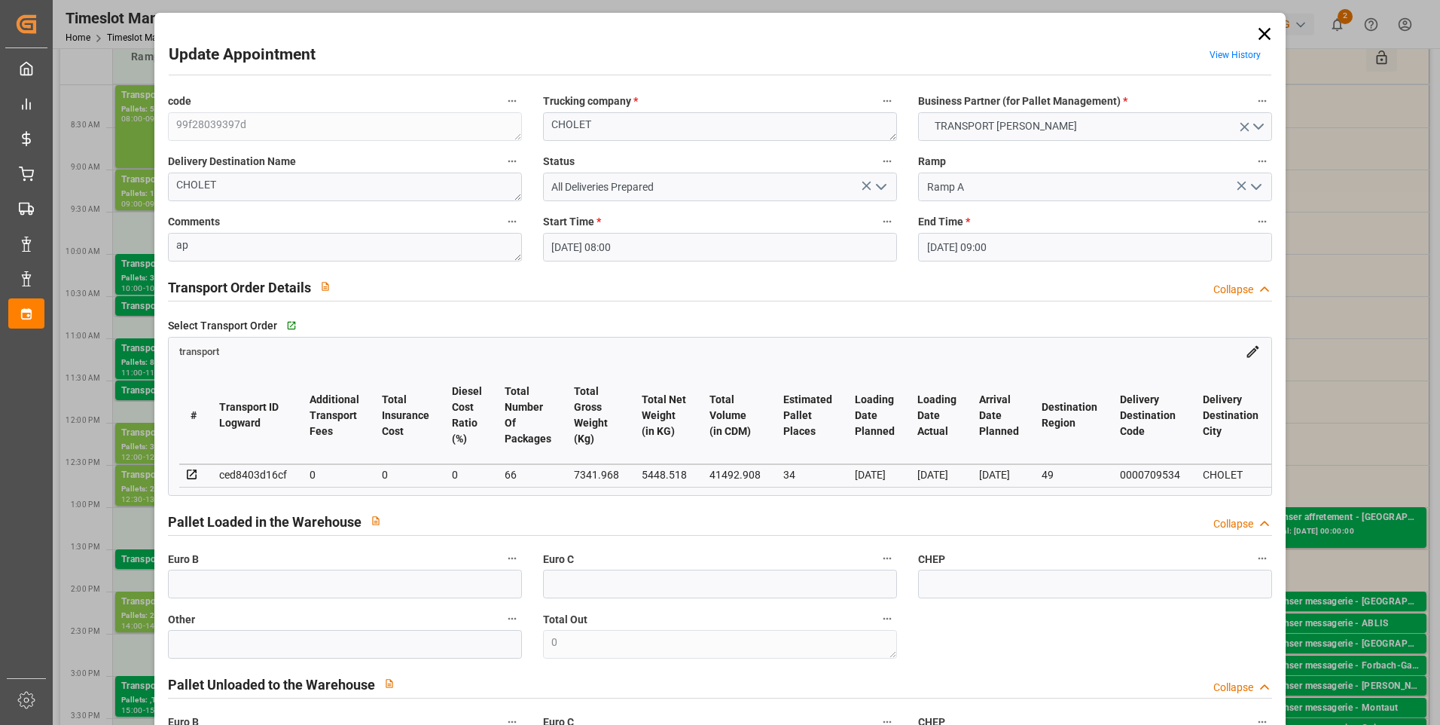
type input "33"
click at [209, 245] on textarea "ap" at bounding box center [345, 247] width 354 height 29
type textarea "ap 33"
click at [884, 192] on icon "open menu" at bounding box center [881, 187] width 18 height 18
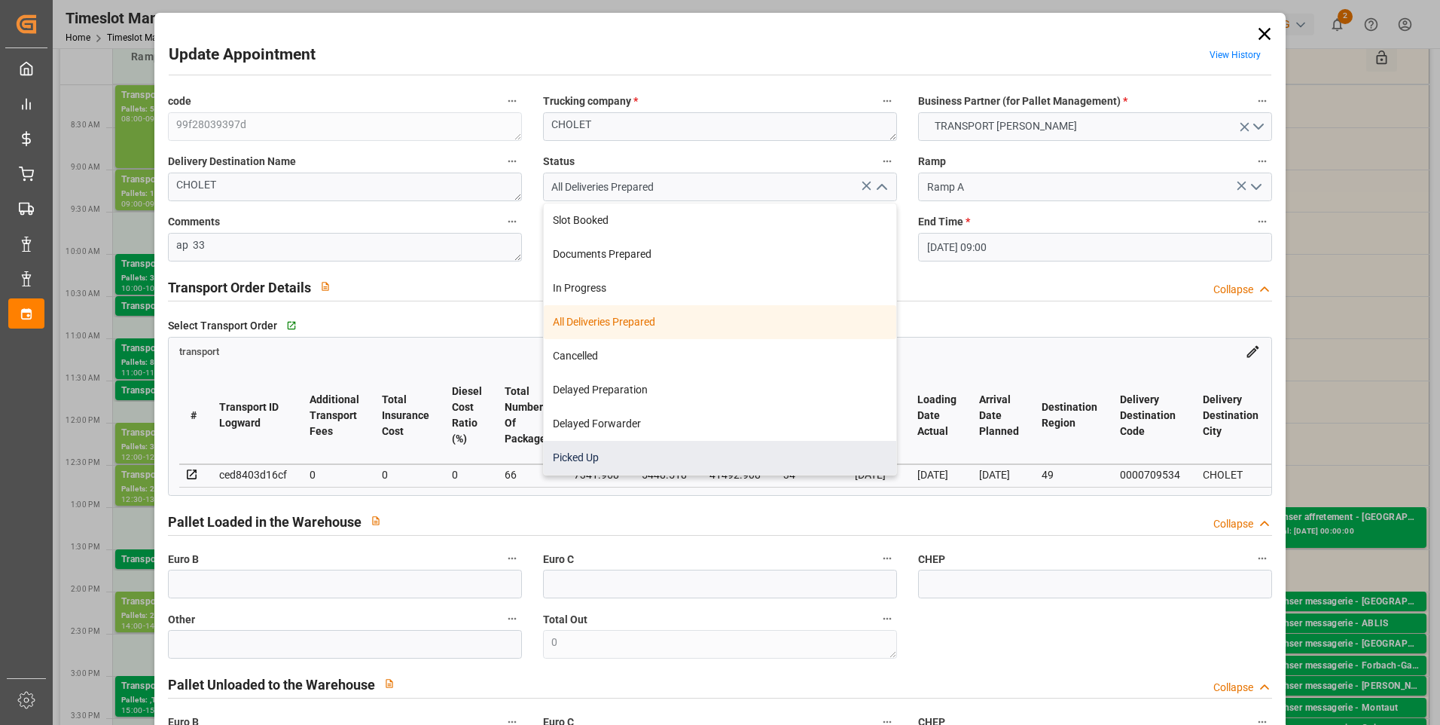
click at [592, 463] on div "Picked Up" at bounding box center [720, 458] width 353 height 34
type input "Picked Up"
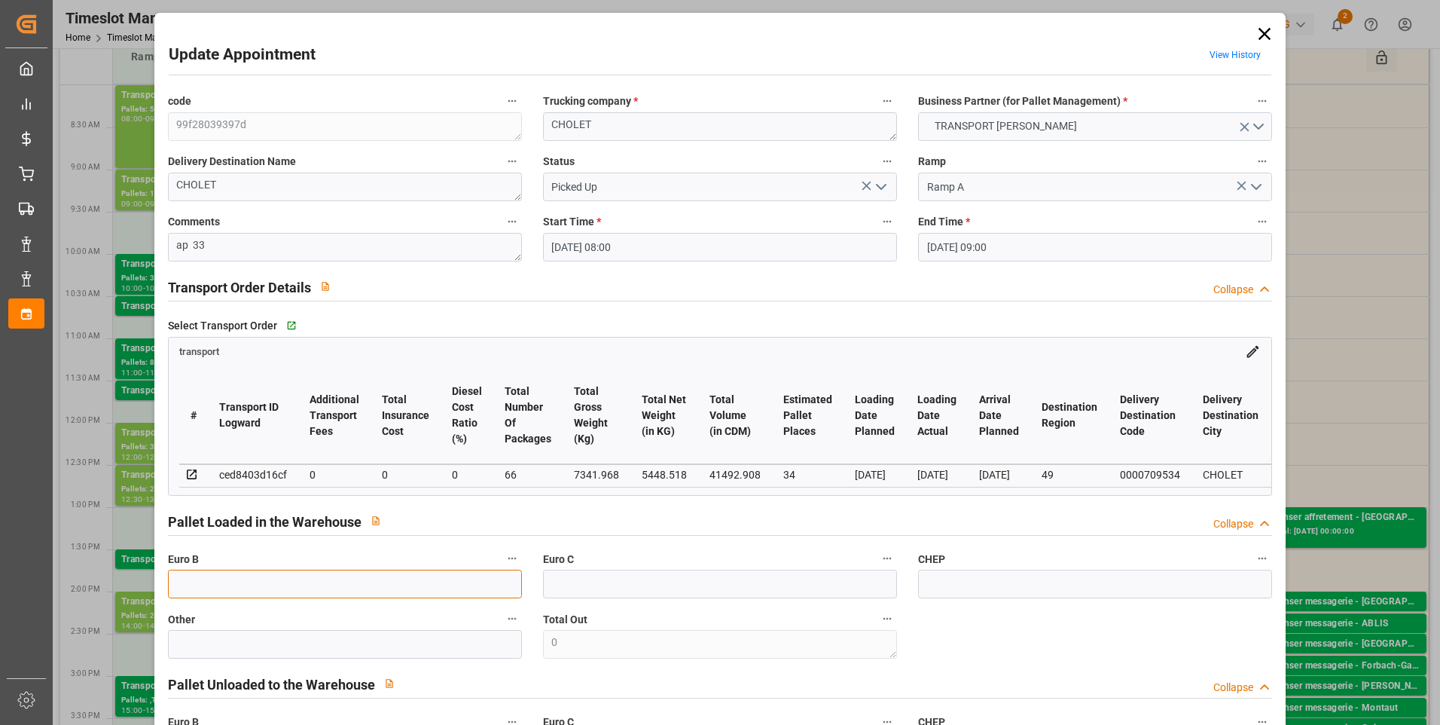
click at [182, 591] on input "text" at bounding box center [345, 583] width 354 height 29
type input "66"
click at [884, 182] on icon "open menu" at bounding box center [881, 187] width 18 height 18
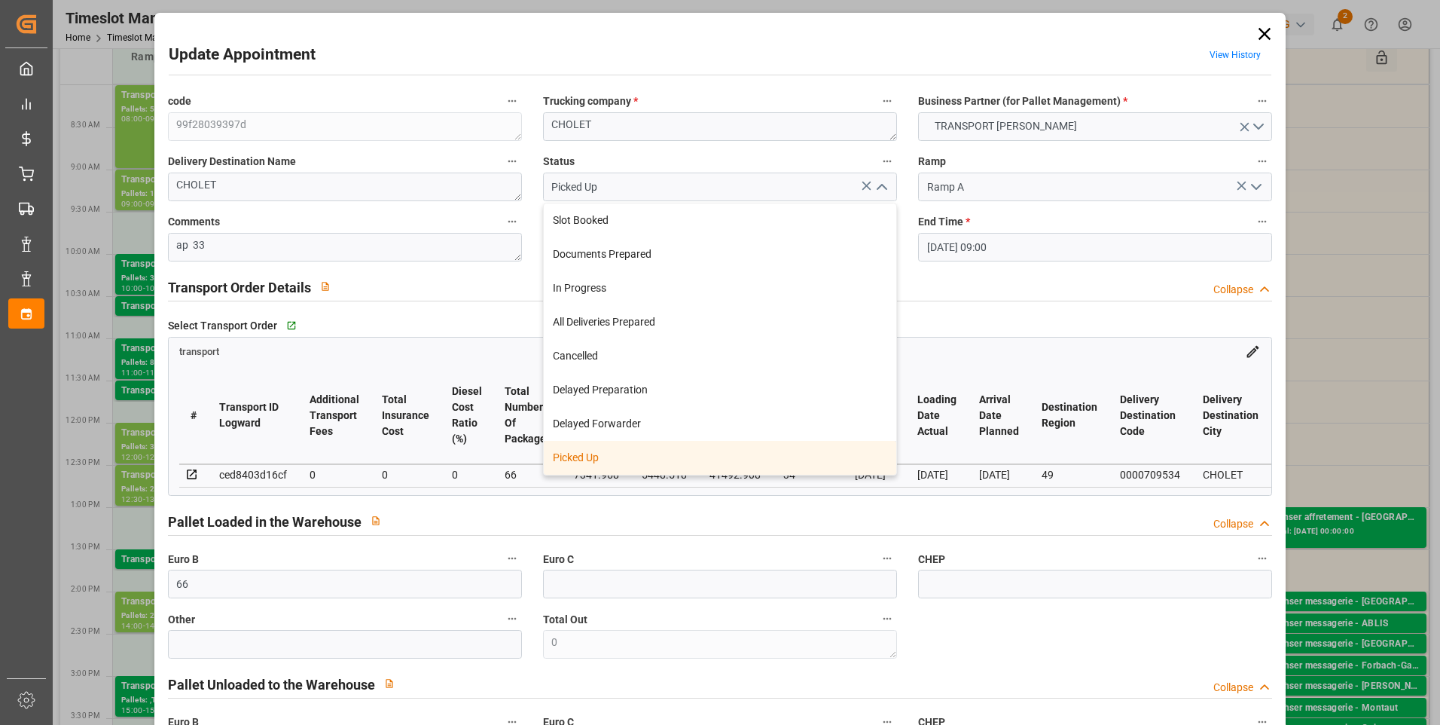
click at [585, 454] on div "Picked Up" at bounding box center [720, 458] width 353 height 34
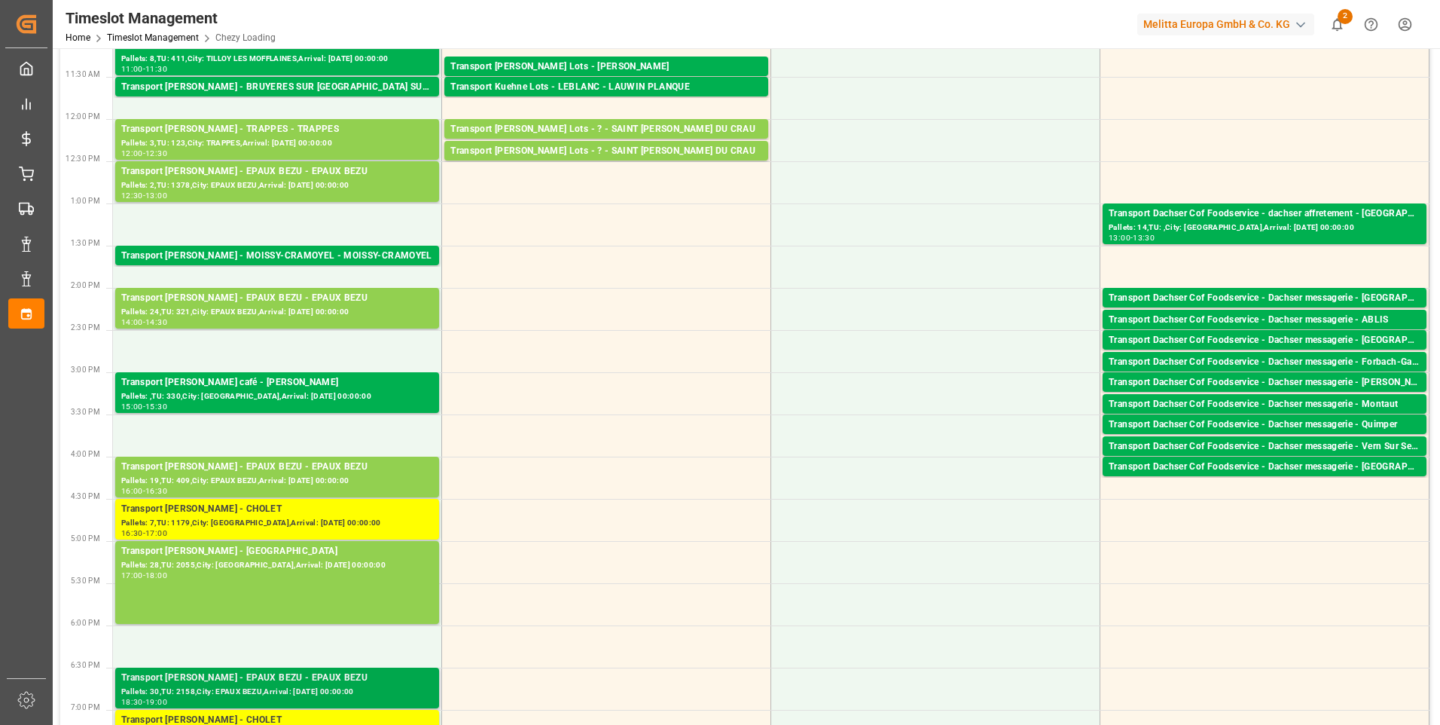
scroll to position [377, 0]
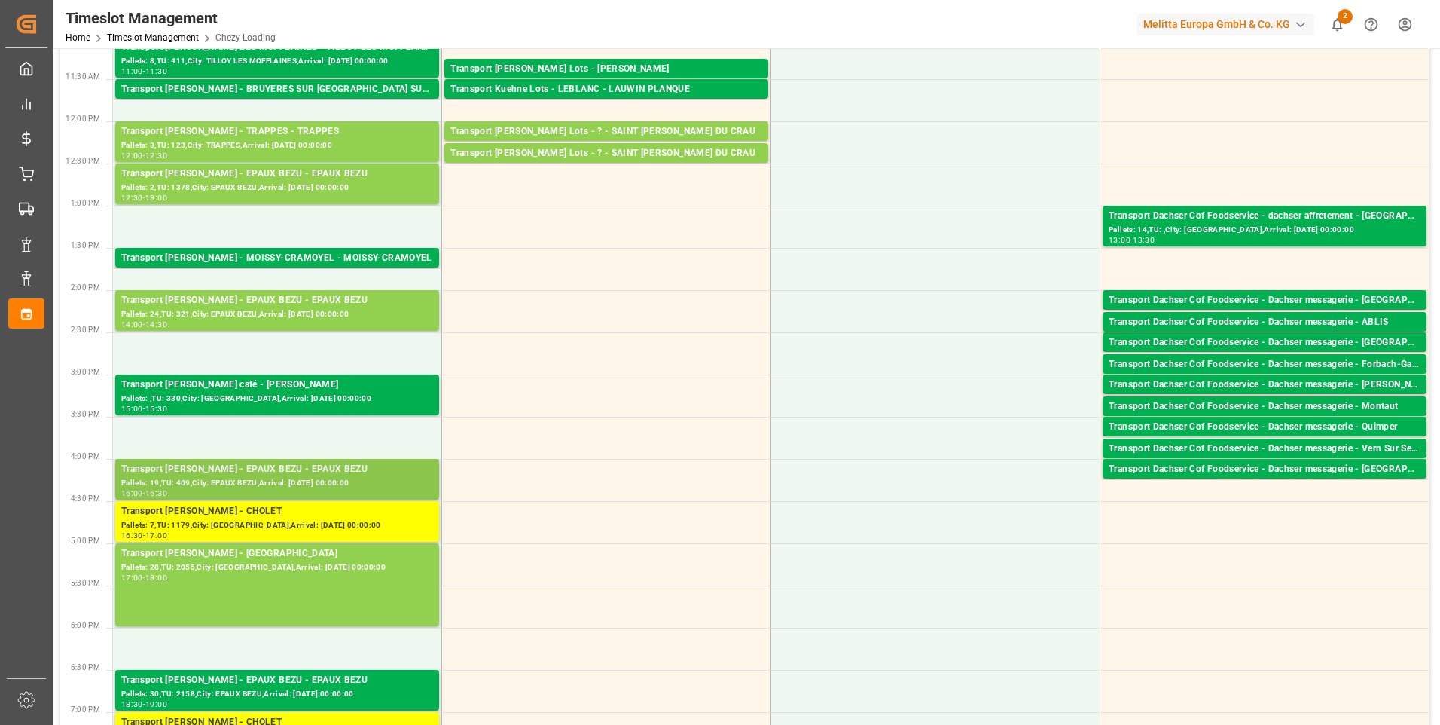
click at [258, 469] on div "Transport [PERSON_NAME] - EPAUX BEZU - EPAUX BEZU" at bounding box center [277, 469] width 312 height 15
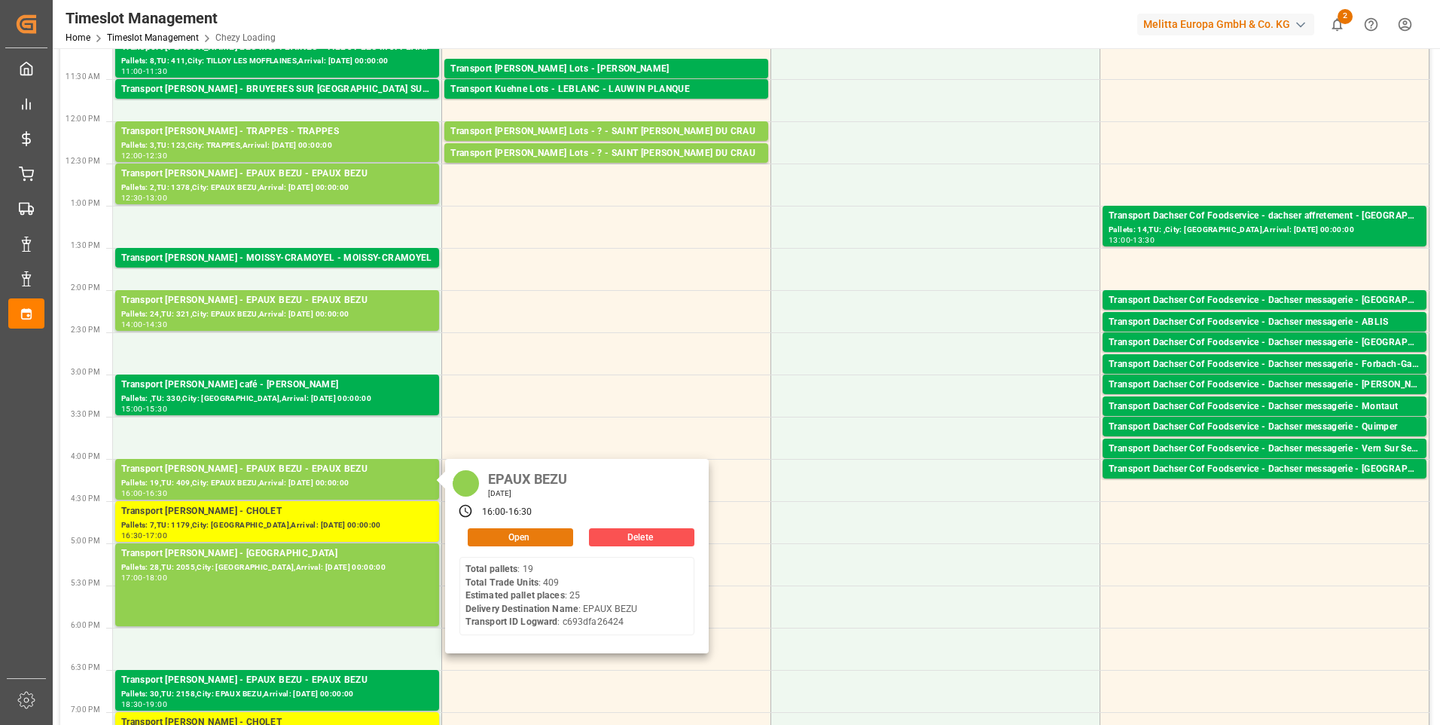
click at [501, 534] on button "Open" at bounding box center [520, 537] width 105 height 18
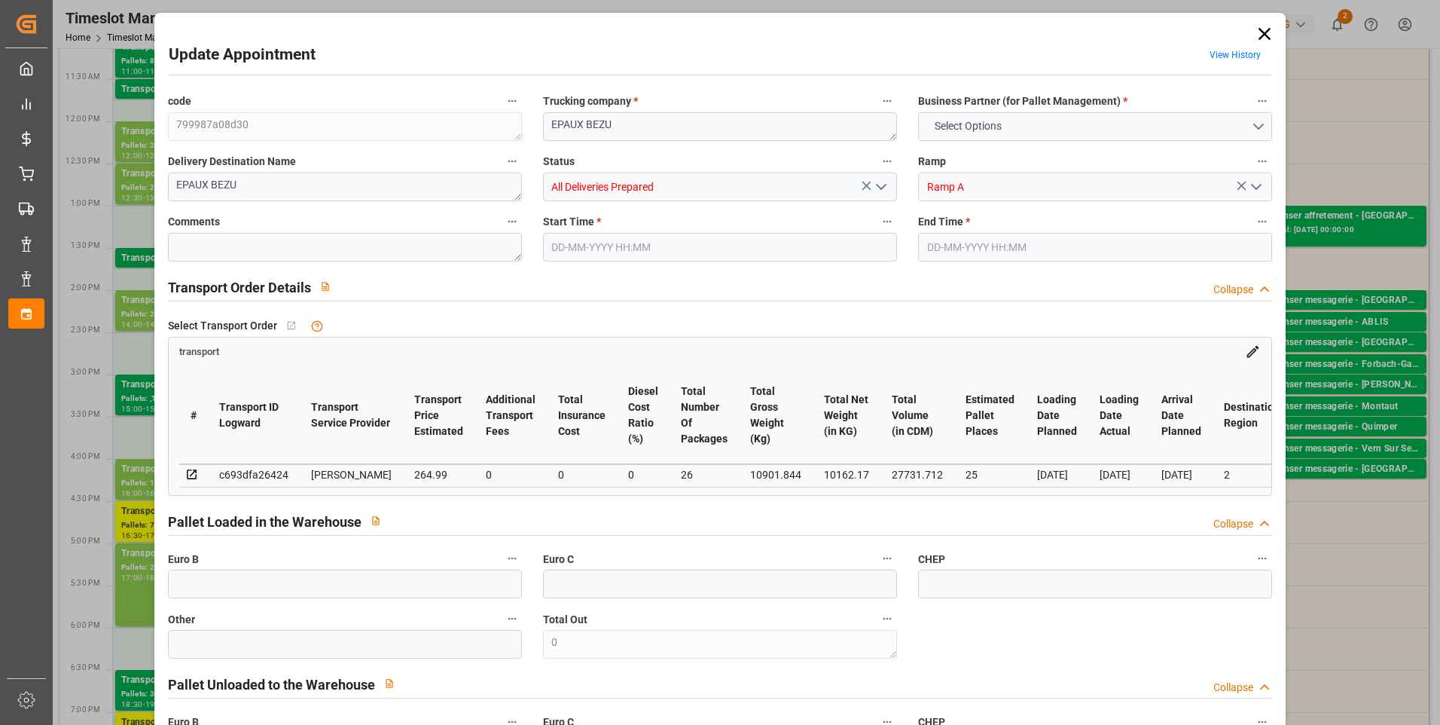
type input "25"
type input "264.99"
type input "0"
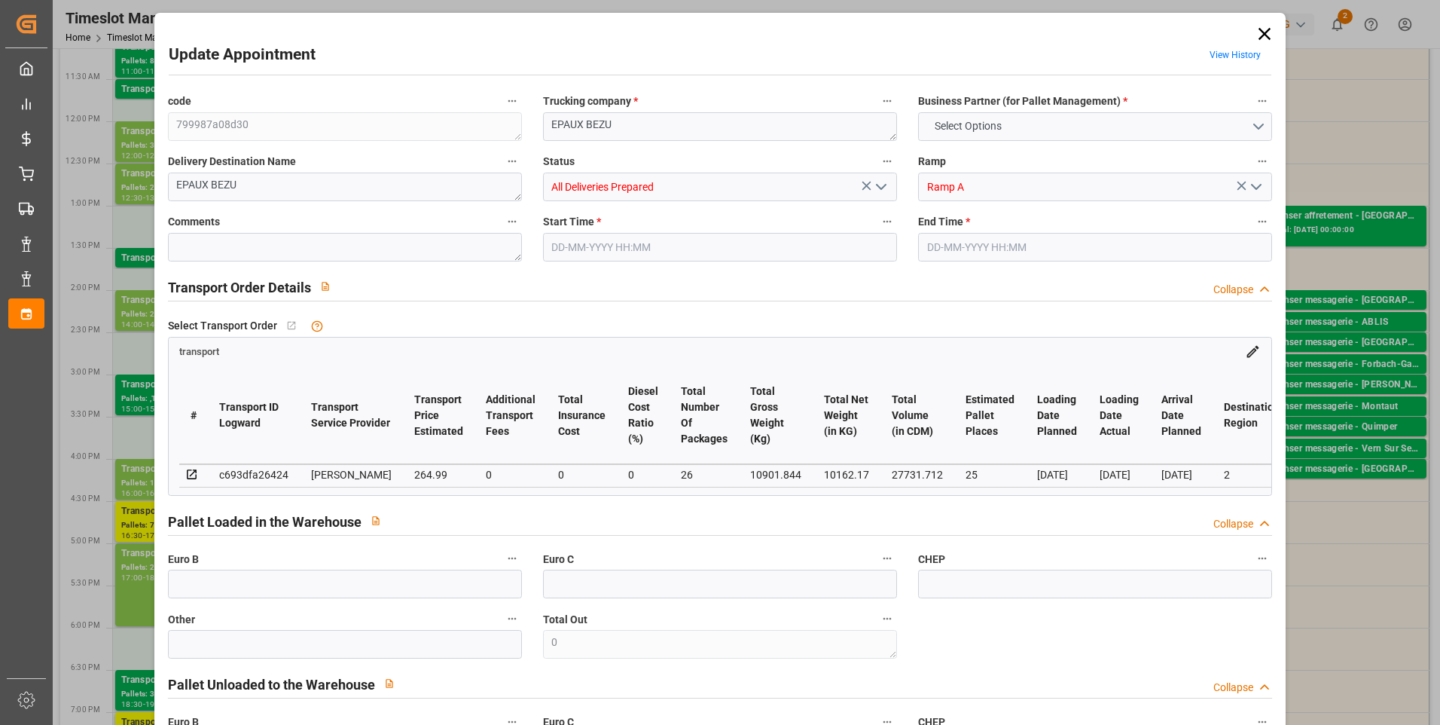
type input "254.2579"
type input "-10.7321"
type input "26"
type input "10162.17"
type input "12088.464"
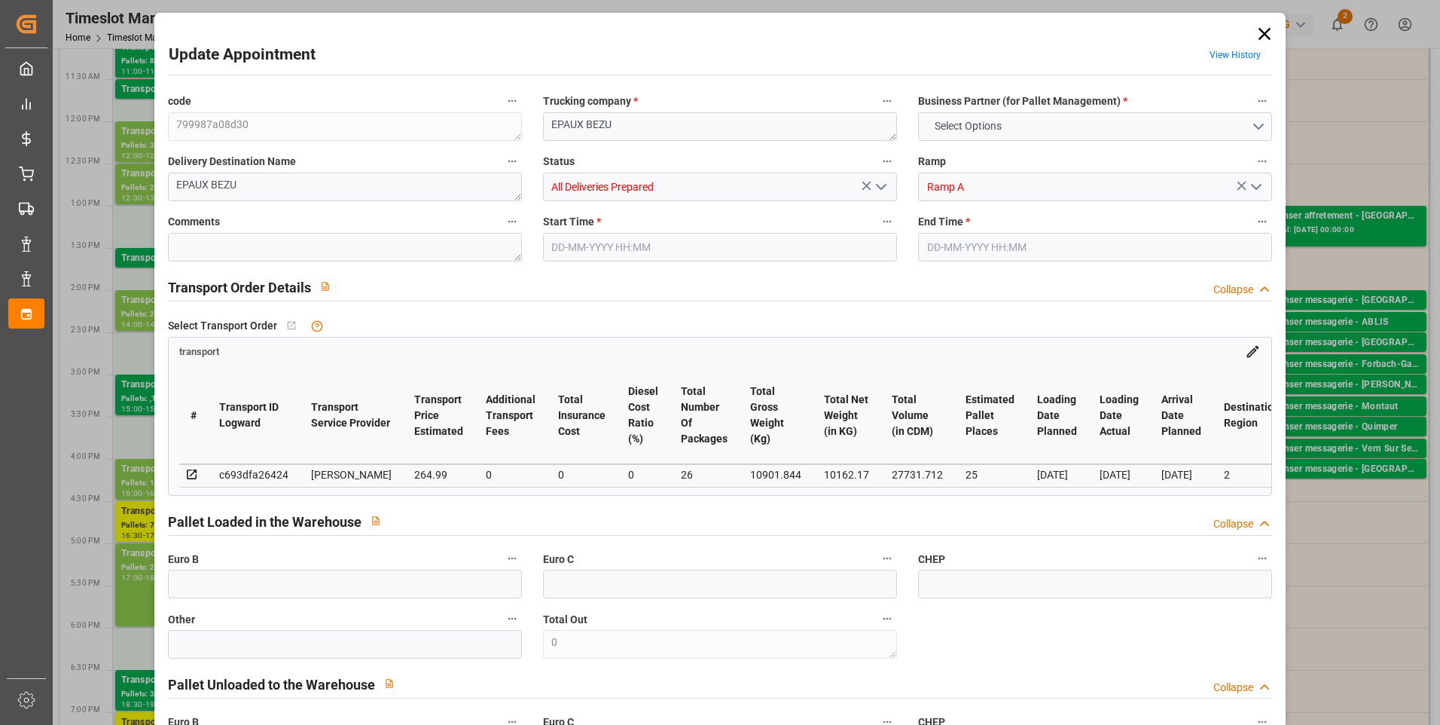
type input "27731.712"
type input "2"
type input "19"
type input "409"
type input "26"
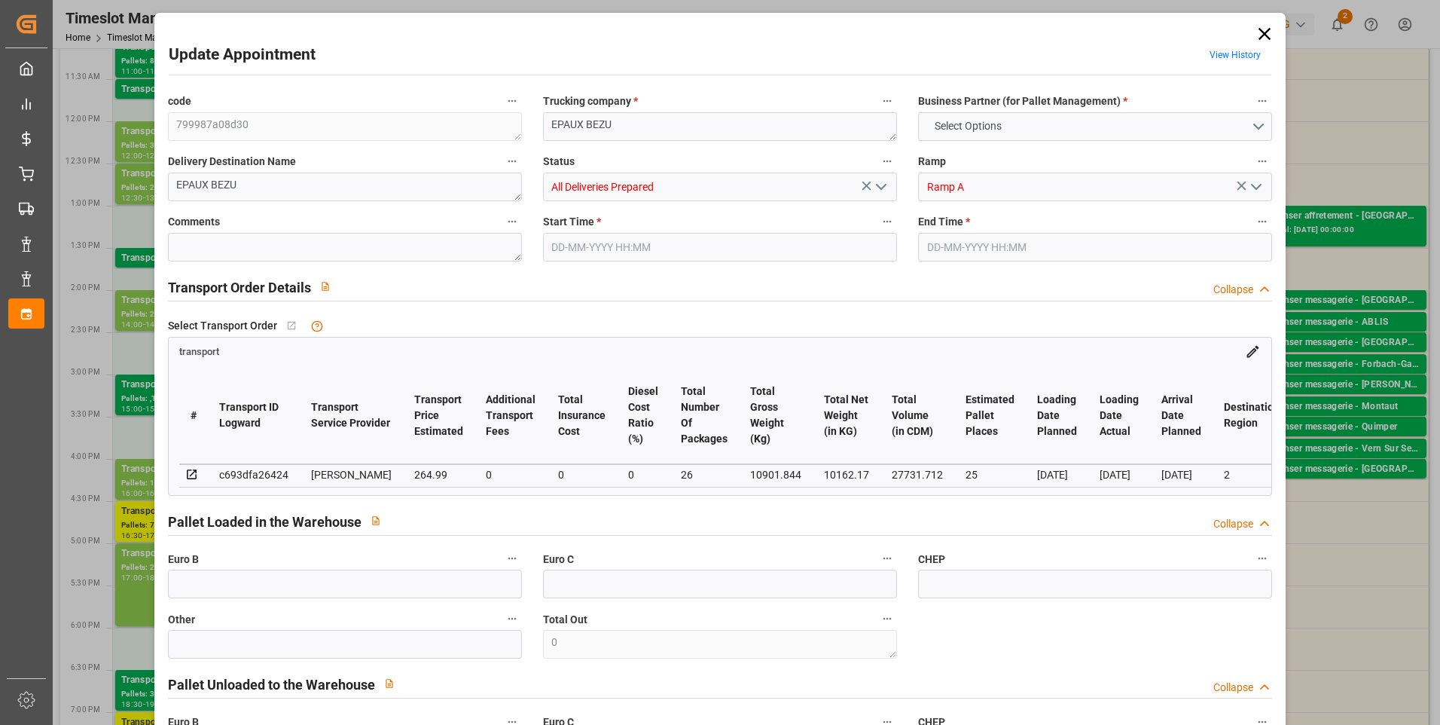
type input "101"
type input "10901.844"
type input "0"
type input "4710.8598"
type input "0"
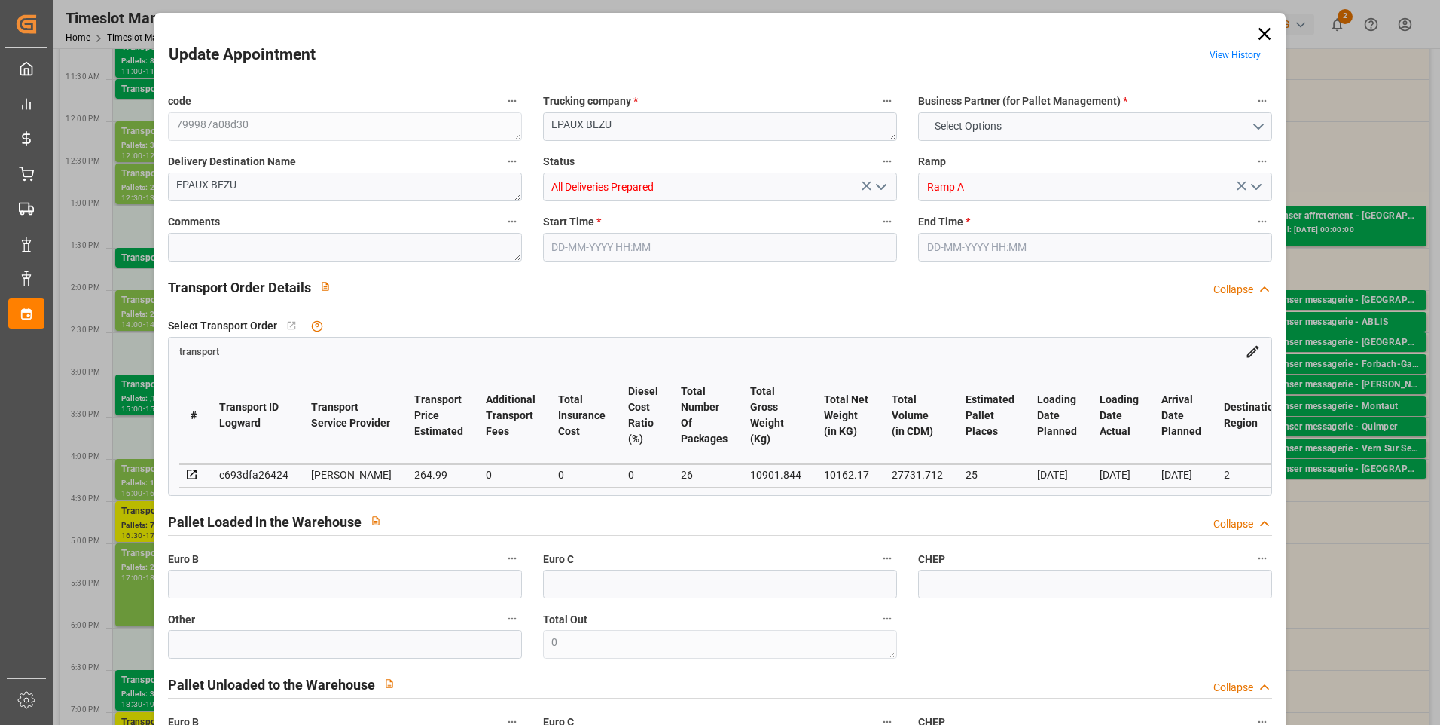
type input "0"
type input "21"
type input "35"
type input "[DATE] 16:00"
type input "[DATE] 16:30"
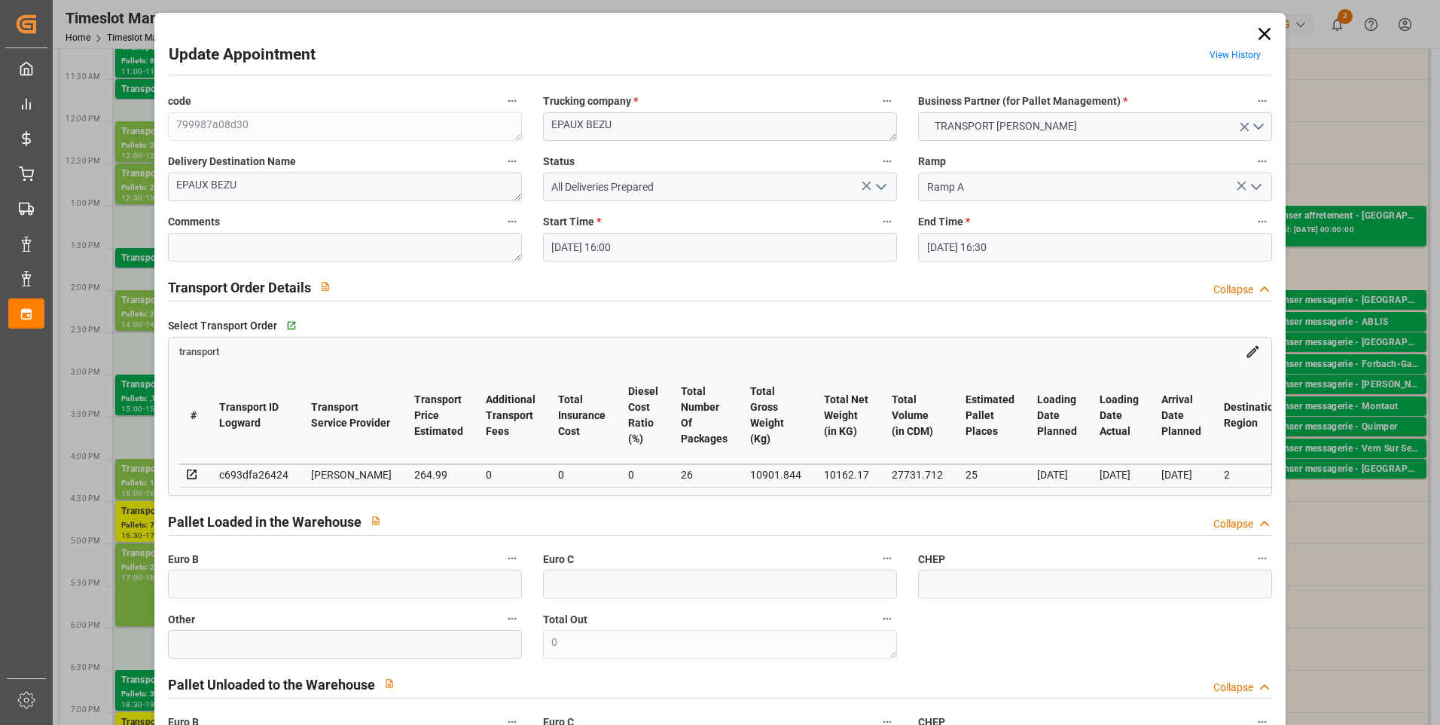
type input "[DATE] 17:14"
type input "[DATE] 11:57"
type input "[DATE]"
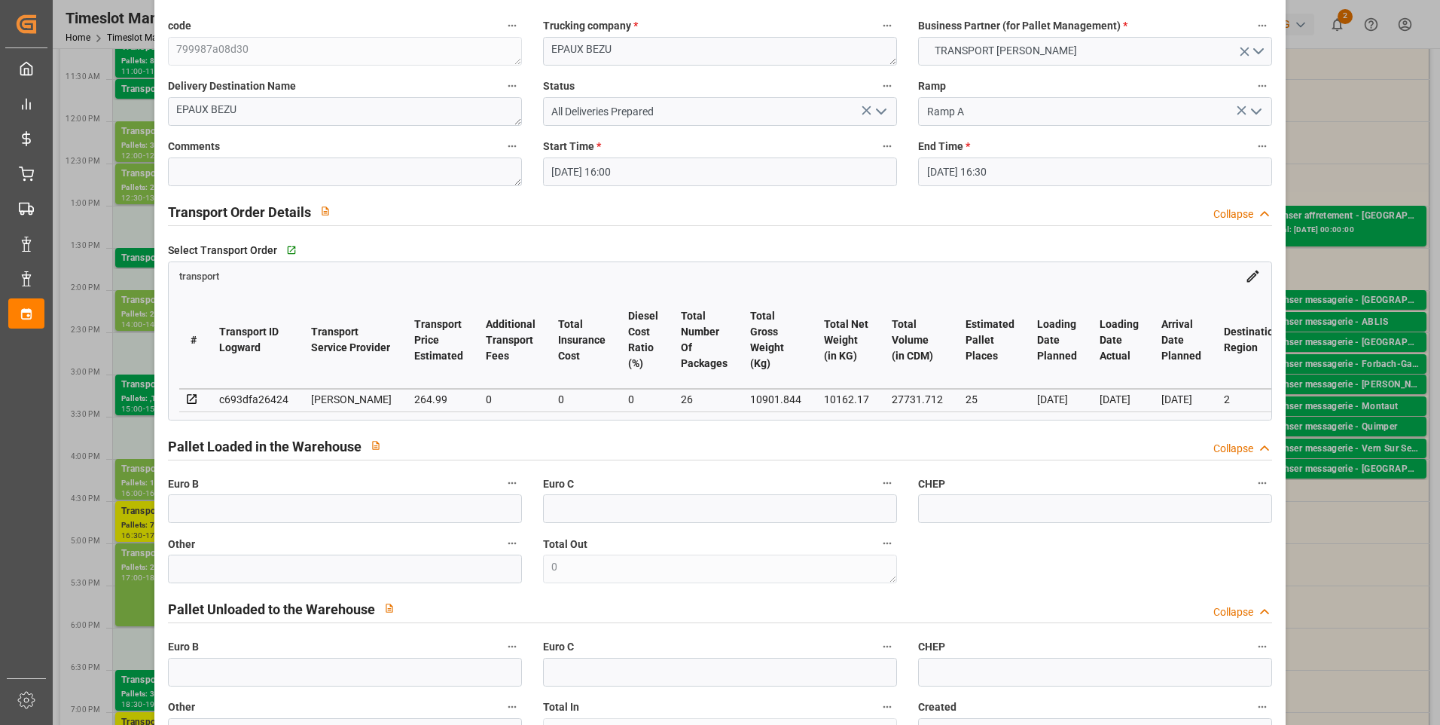
scroll to position [0, 0]
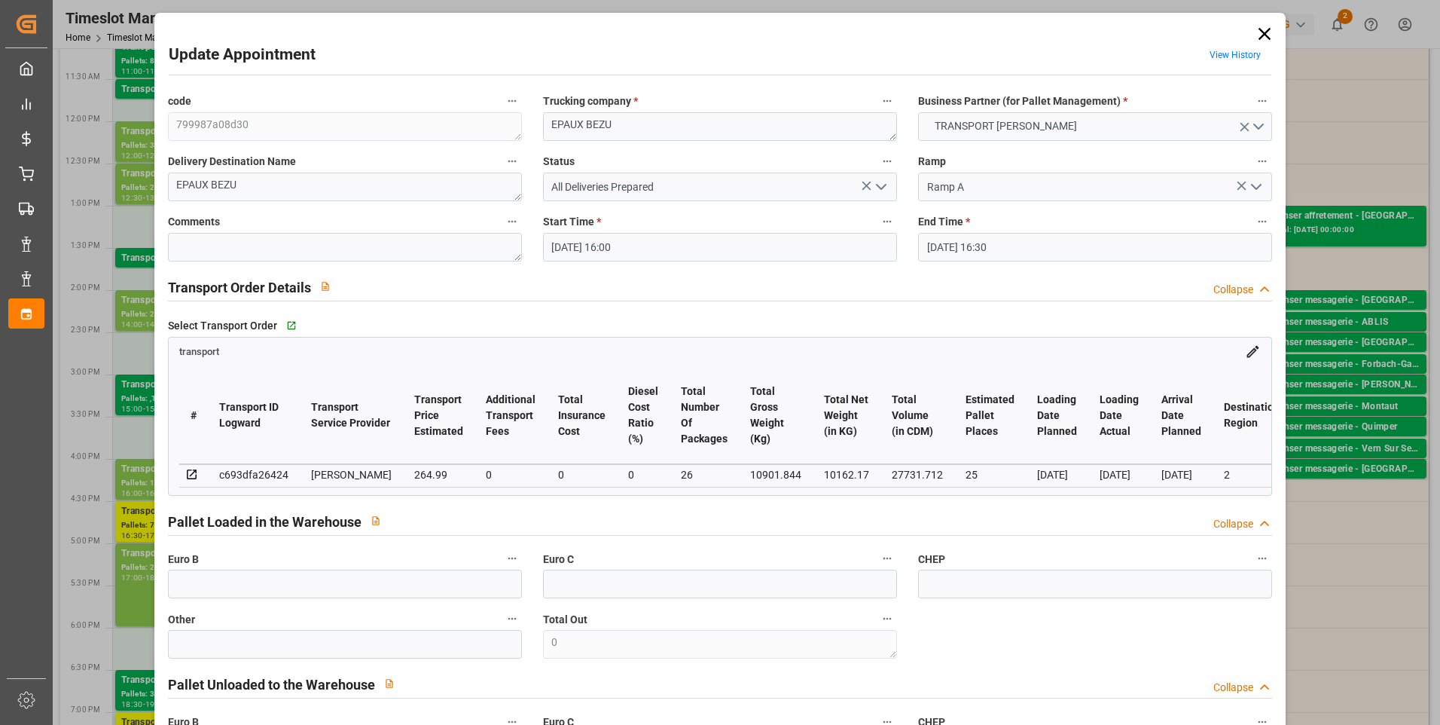
click at [1261, 33] on icon at bounding box center [1265, 34] width 12 height 12
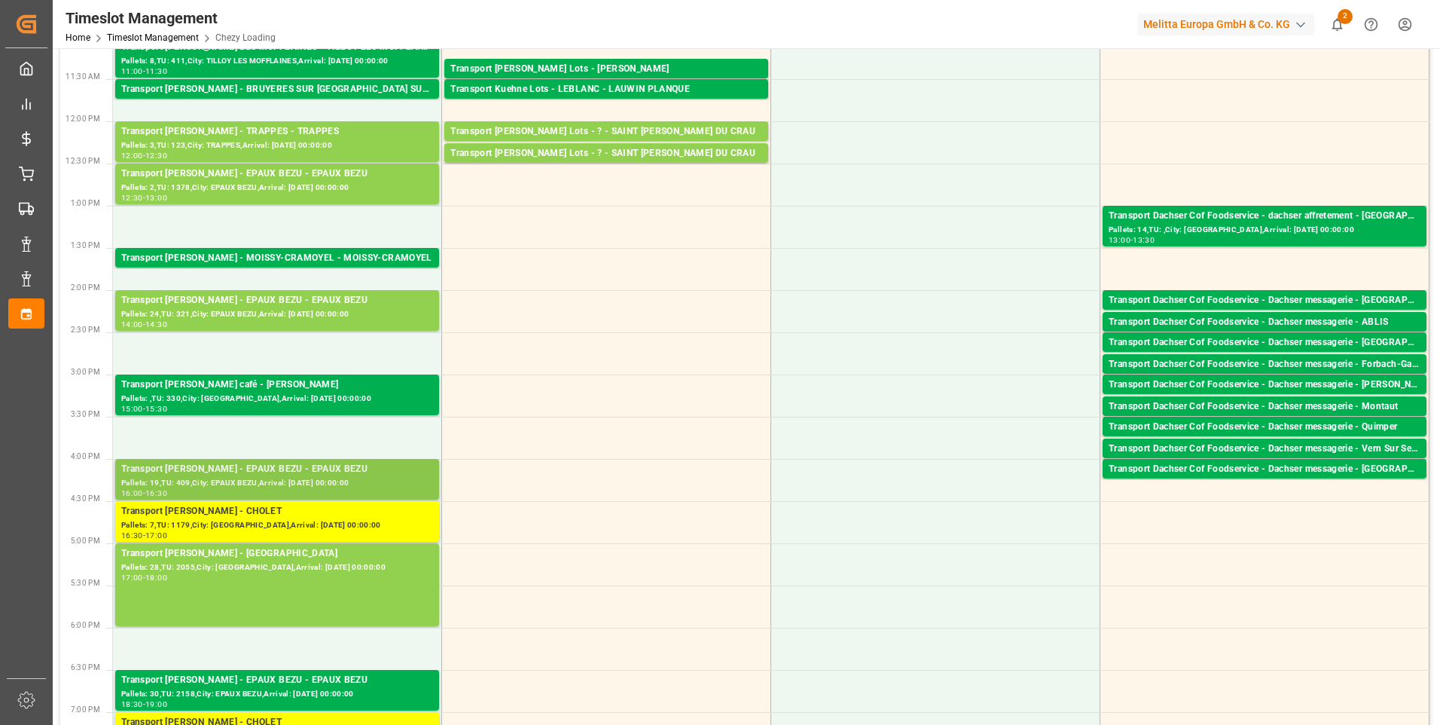
click at [356, 478] on div "Pallets: 19,TU: 409,City: EPAUX BEZU,Arrival: [DATE] 00:00:00" at bounding box center [277, 483] width 312 height 13
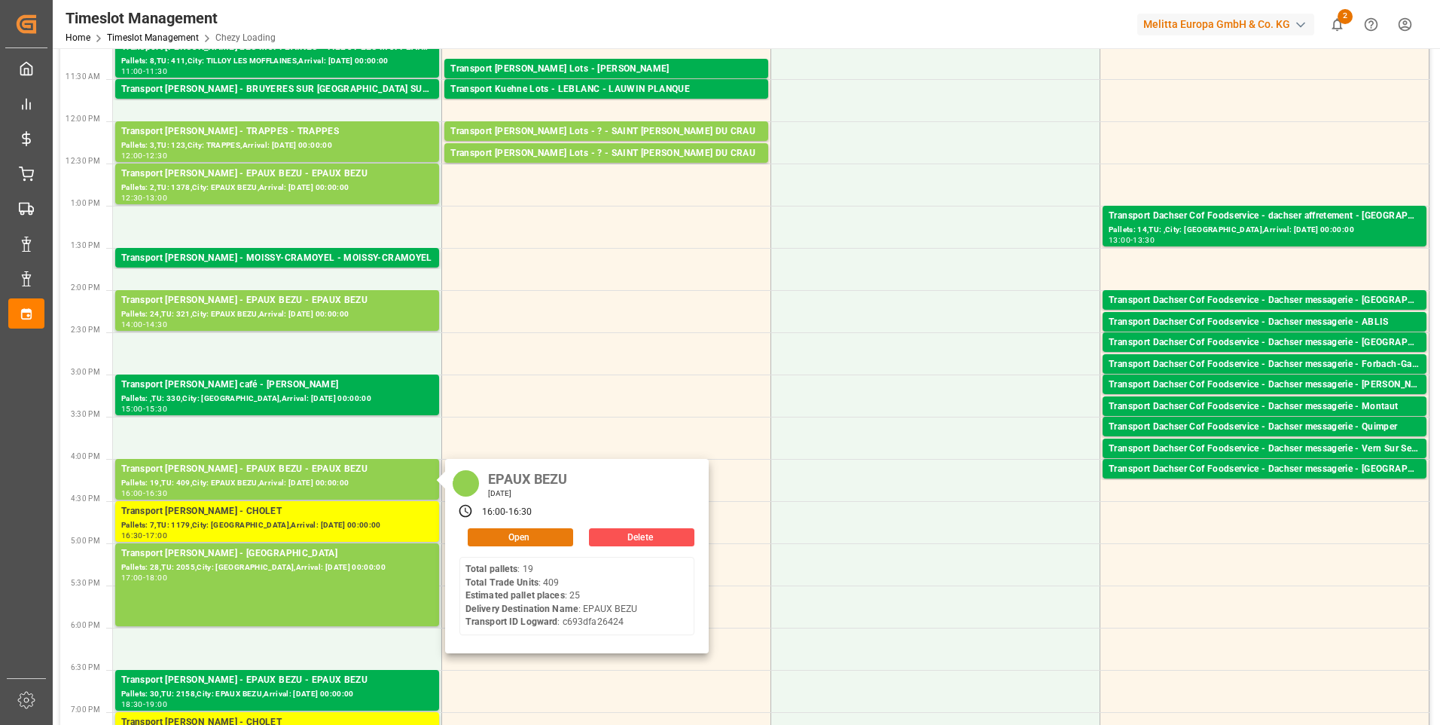
click at [533, 536] on button "Open" at bounding box center [520, 537] width 105 height 18
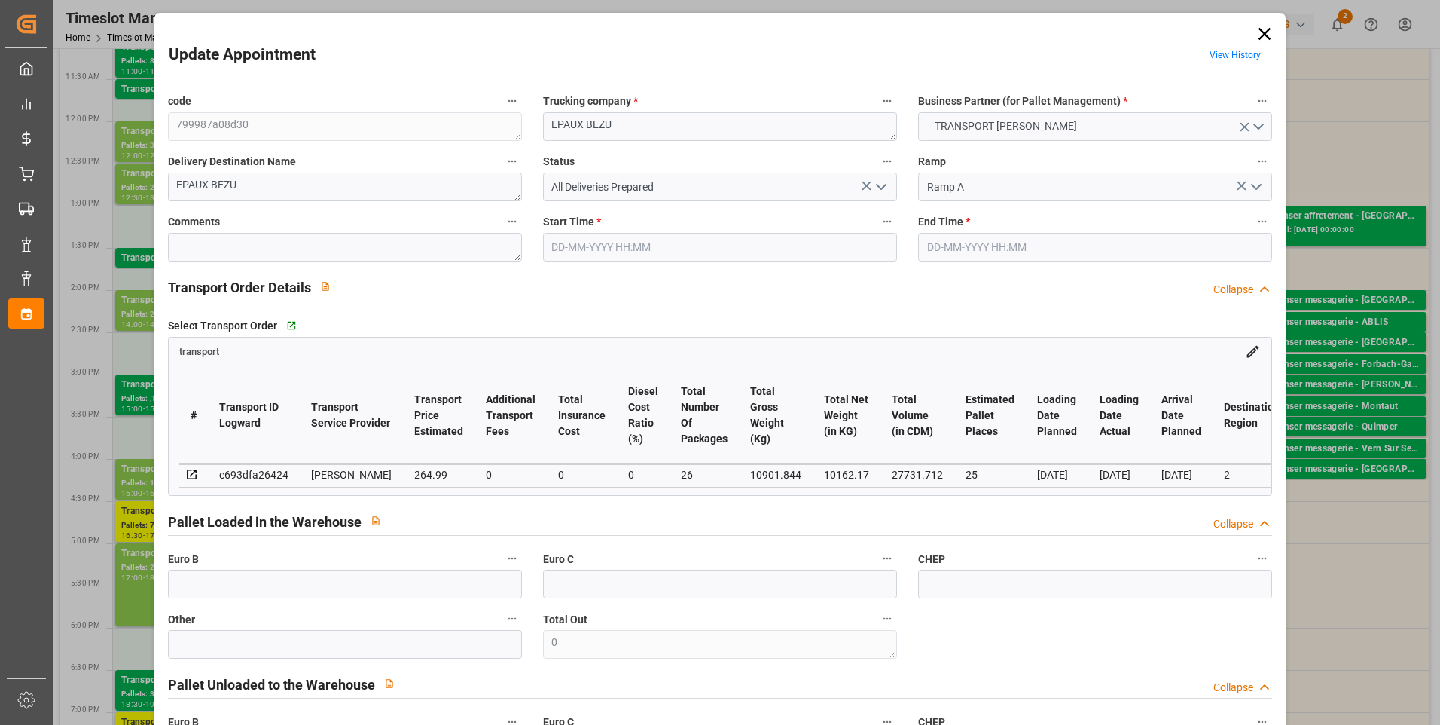
type input "[DATE] 16:00"
type input "[DATE] 16:30"
type input "[DATE] 17:14"
type input "[DATE] 11:57"
type input "[DATE]"
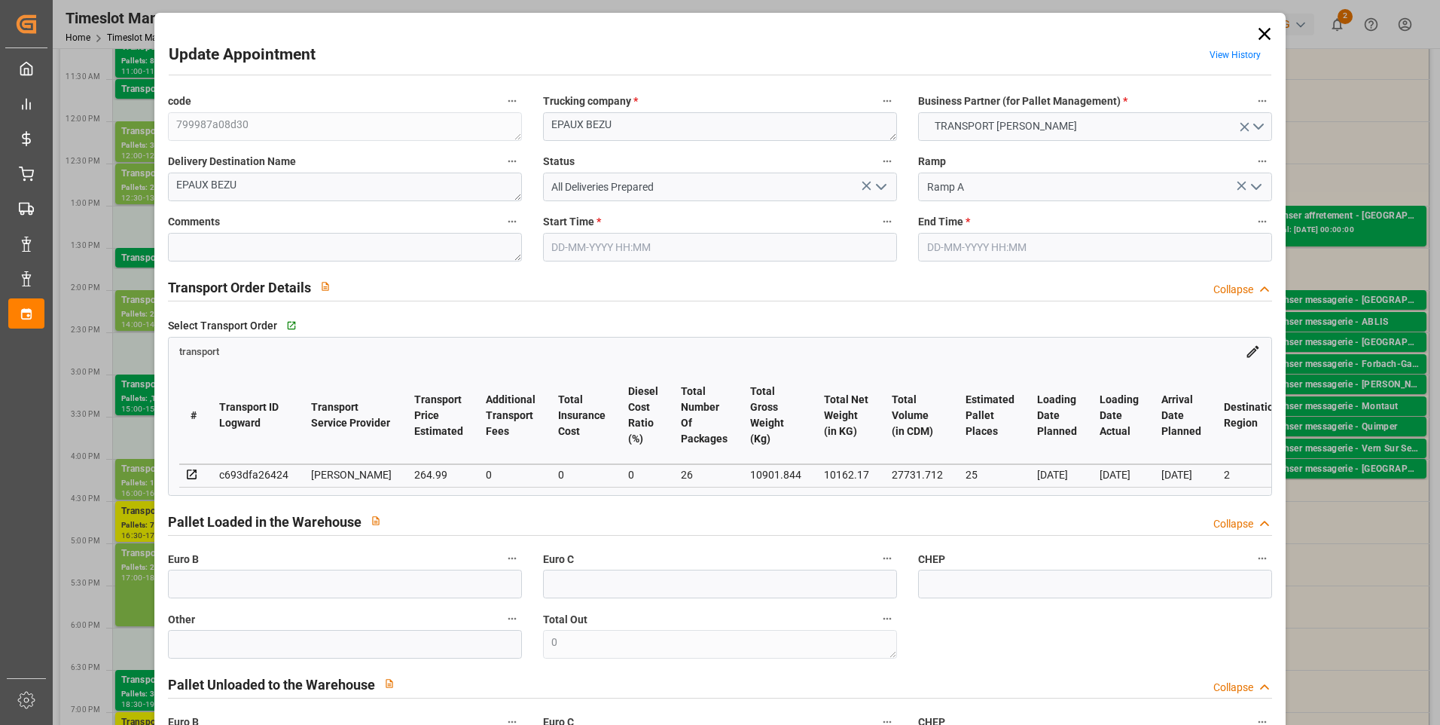
type input "[DATE]"
click at [1265, 29] on icon at bounding box center [1265, 34] width 12 height 12
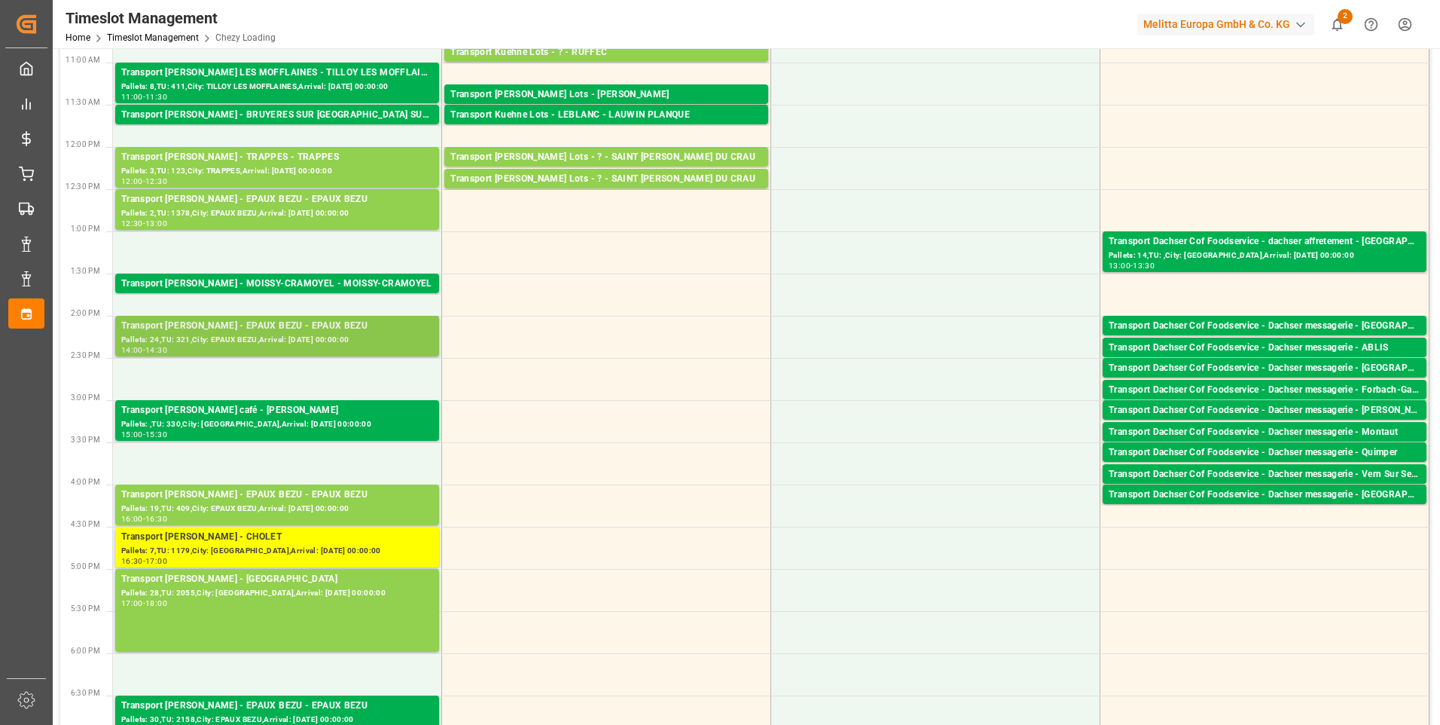
scroll to position [377, 0]
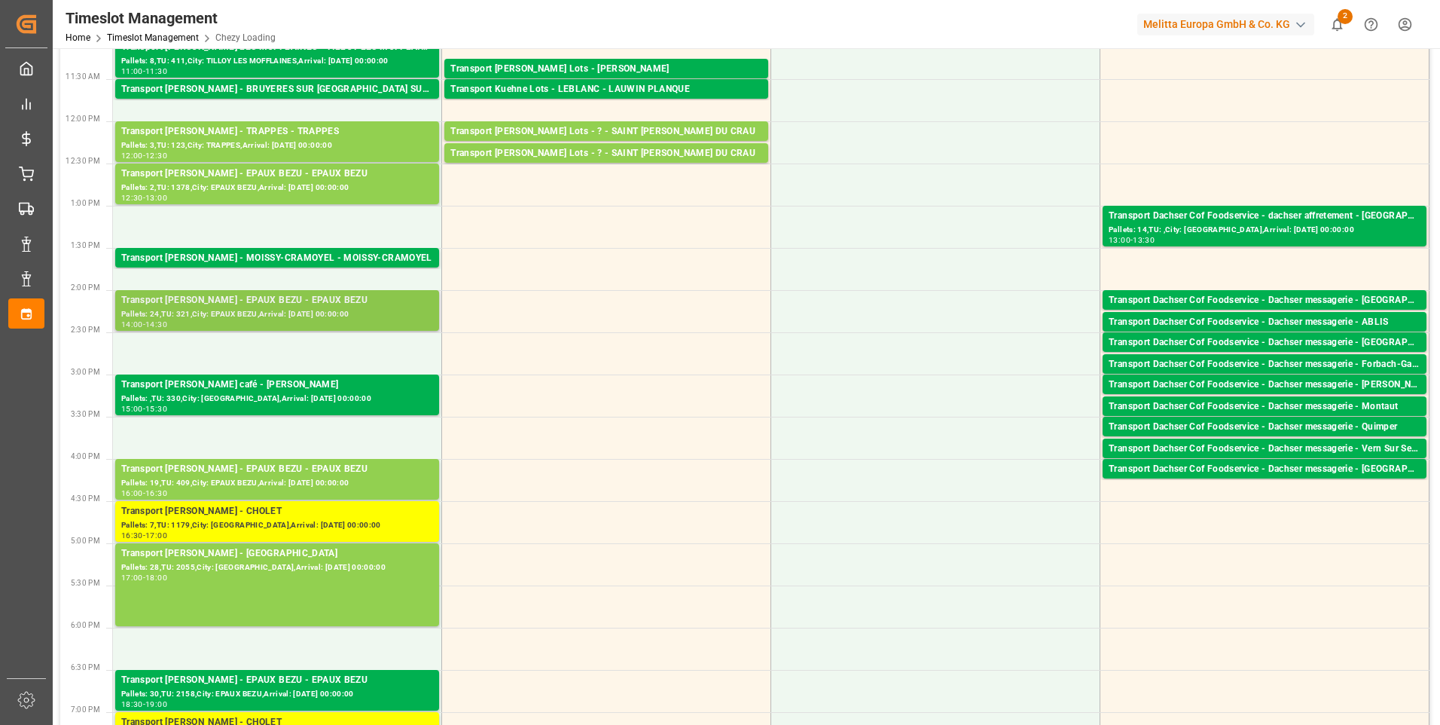
click at [289, 294] on div "Transport [PERSON_NAME] - EPAUX BEZU - EPAUX BEZU" at bounding box center [277, 300] width 312 height 15
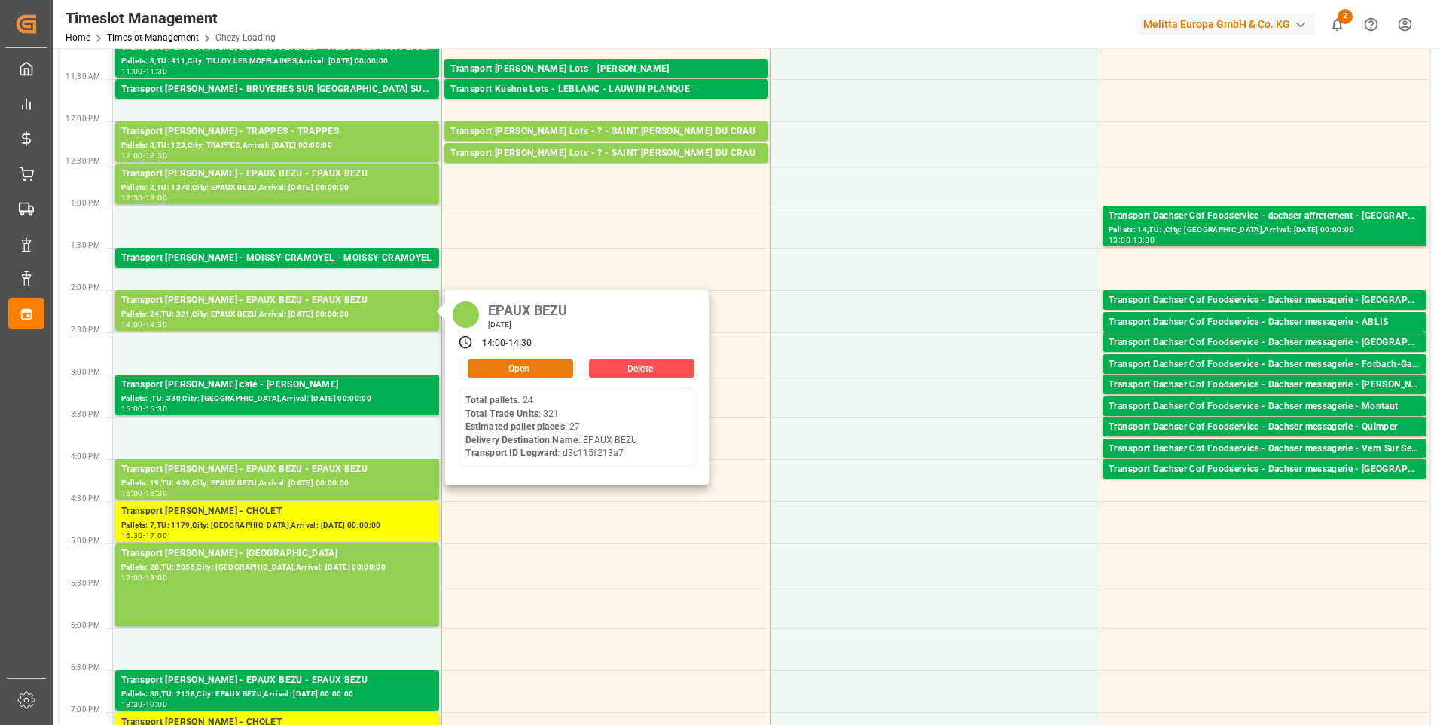
click at [526, 366] on button "Open" at bounding box center [520, 368] width 105 height 18
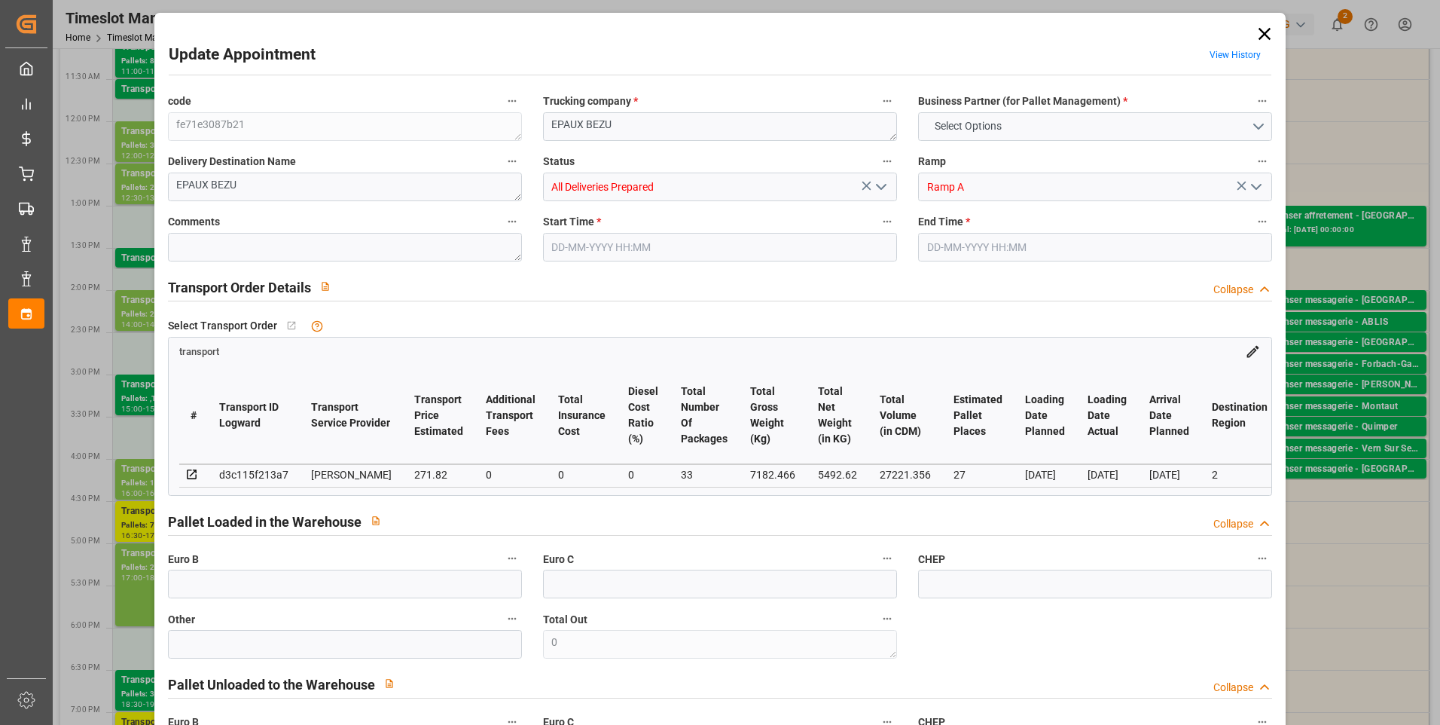
type input "27"
type input "271.82"
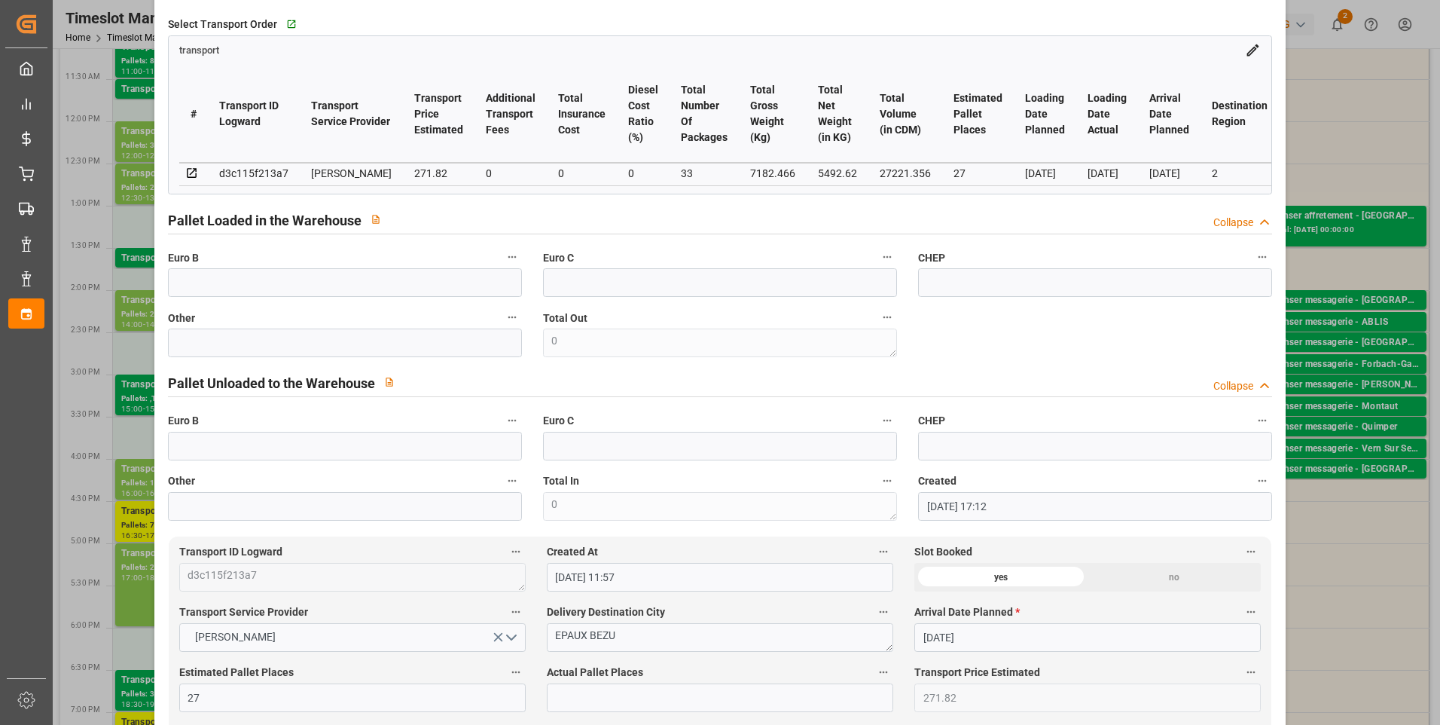
scroll to position [0, 0]
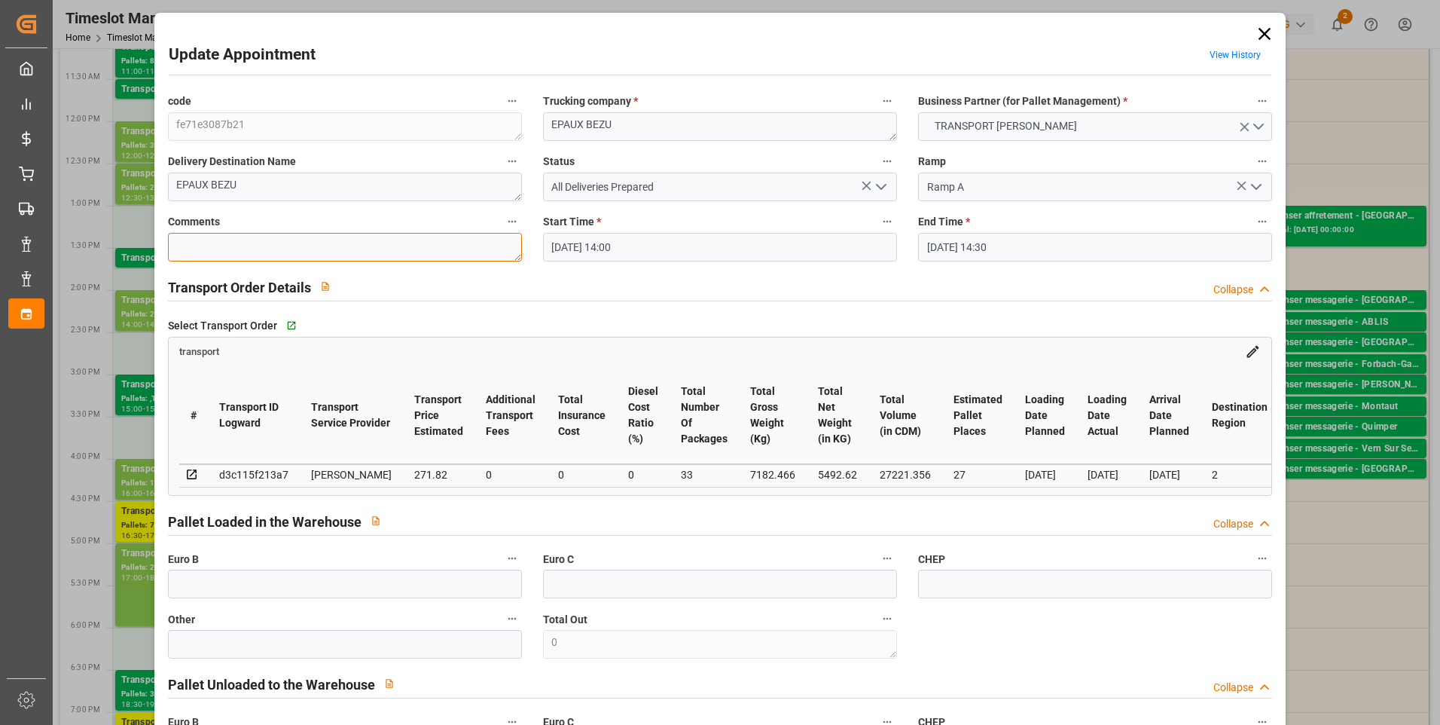
click at [200, 251] on textarea at bounding box center [345, 247] width 354 height 29
drag, startPoint x: 875, startPoint y: 185, endPoint x: 861, endPoint y: 194, distance: 17.3
click at [873, 189] on icon "open menu" at bounding box center [881, 187] width 18 height 18
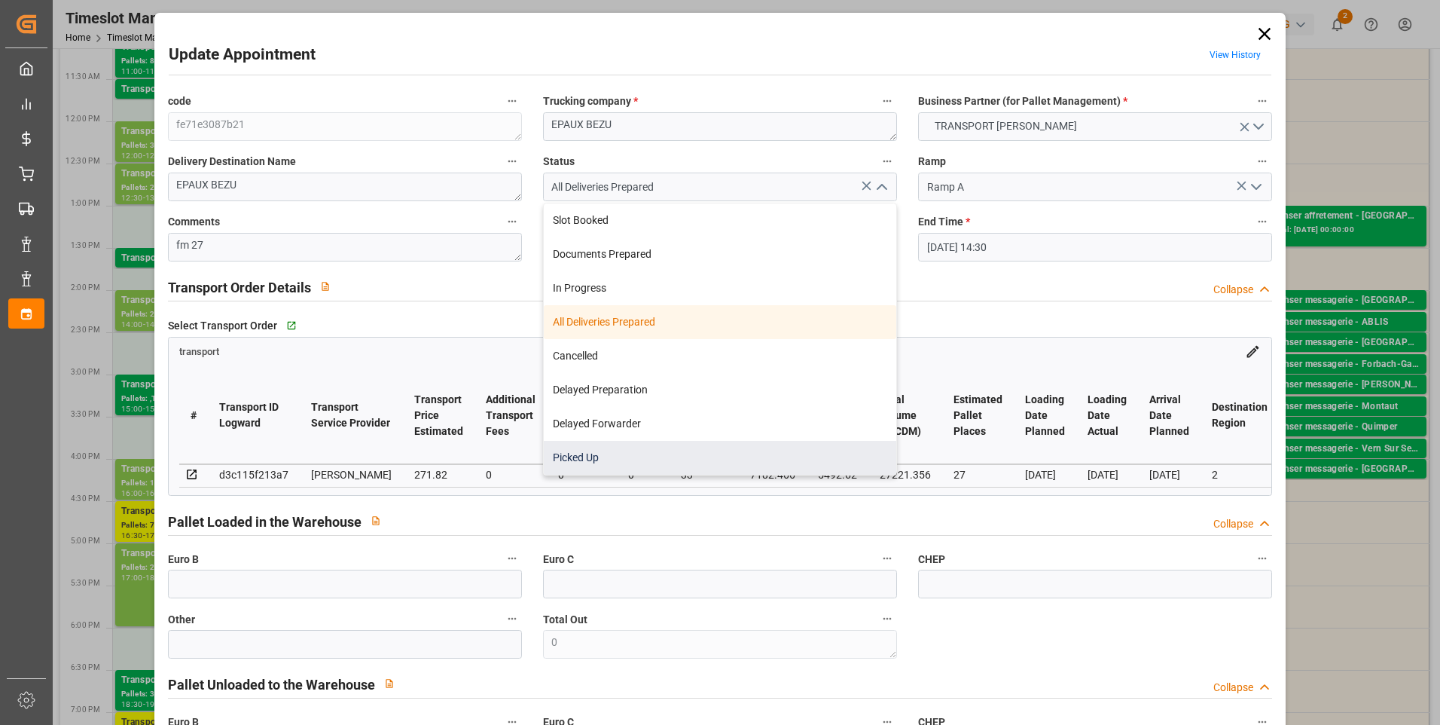
click at [578, 458] on div "Picked Up" at bounding box center [720, 458] width 353 height 34
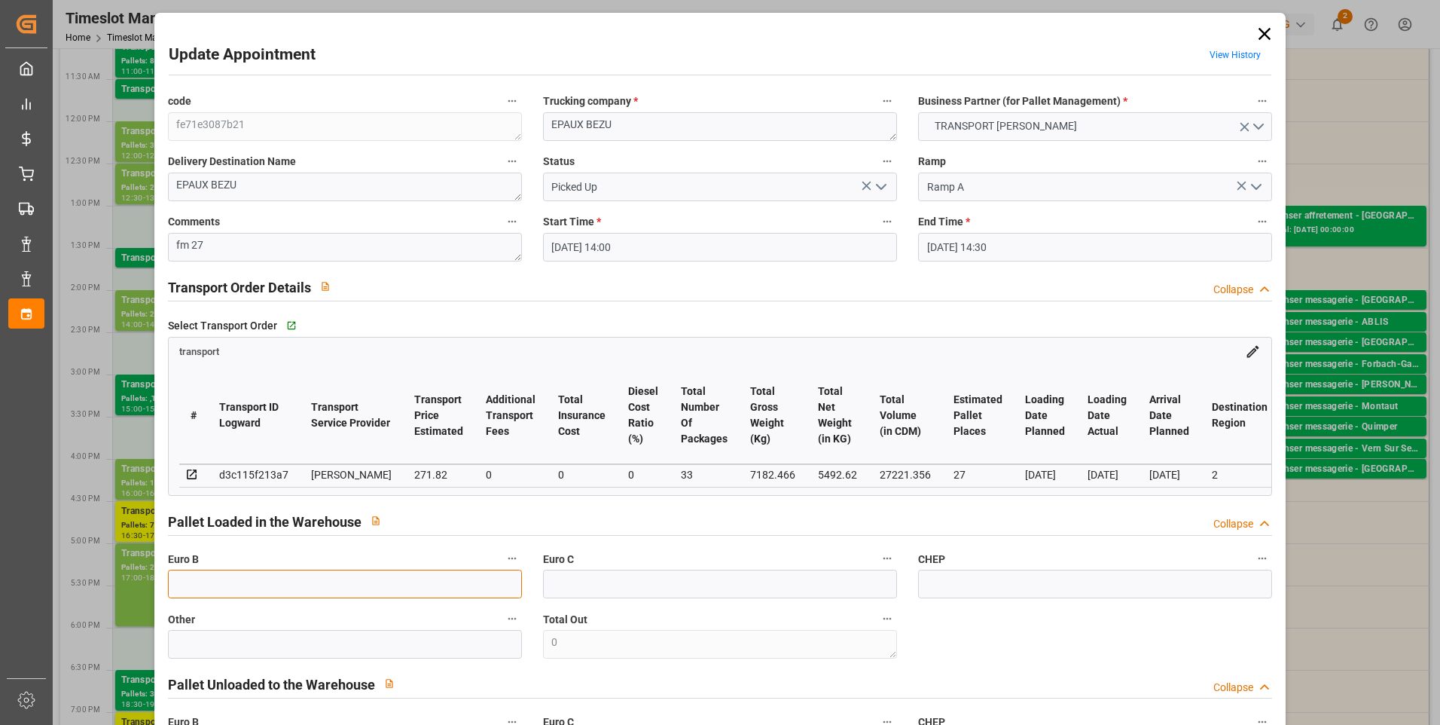
click at [225, 591] on input "text" at bounding box center [345, 583] width 354 height 29
click at [701, 514] on div "Pallet Loaded in the Warehouse Collapse" at bounding box center [720, 520] width 1105 height 29
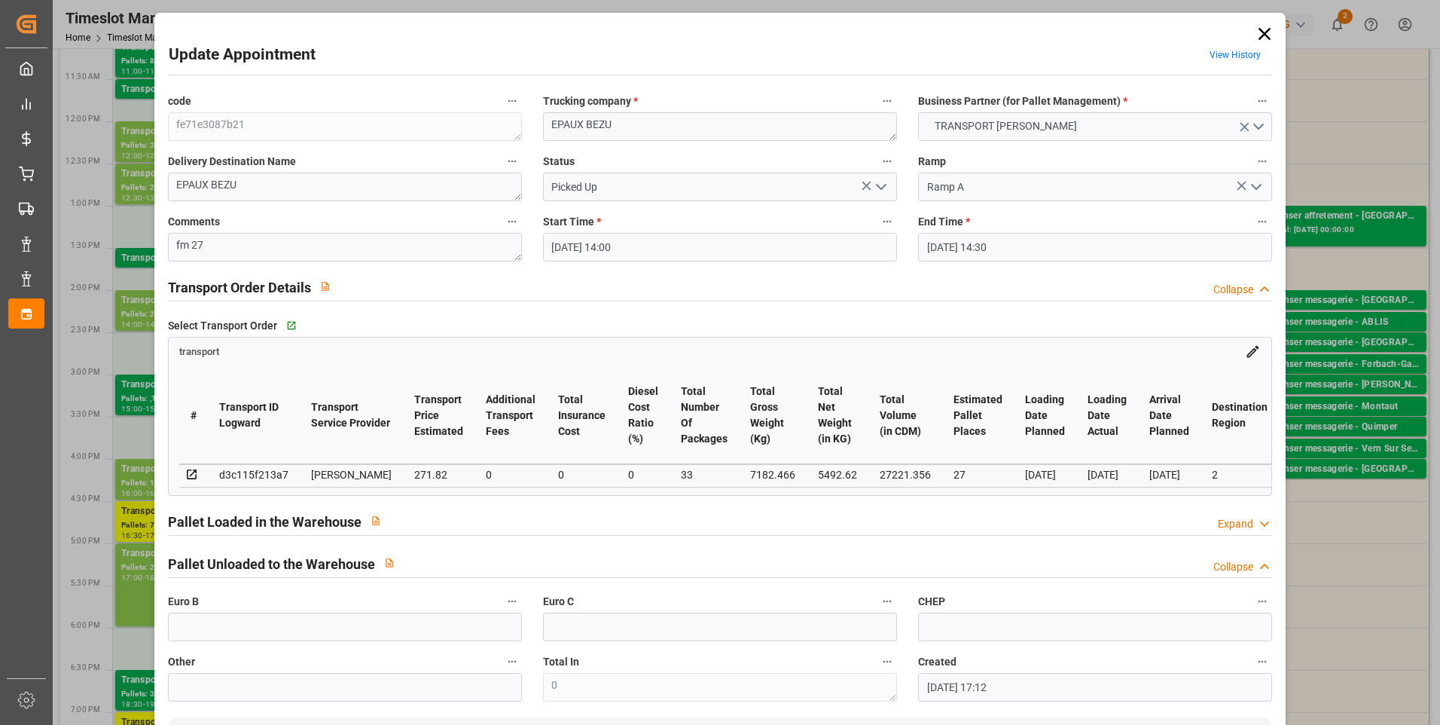
click at [1262, 526] on polyline at bounding box center [1265, 524] width 8 height 4
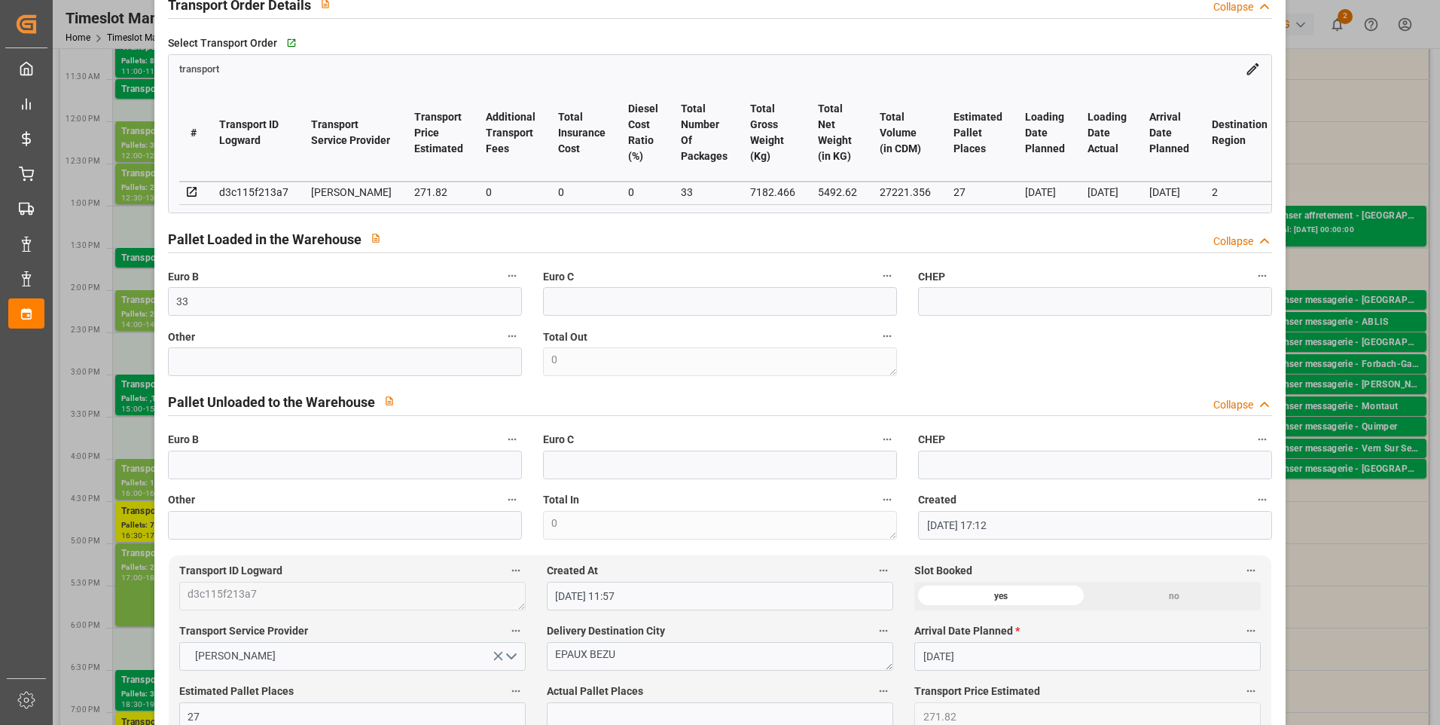
scroll to position [377, 0]
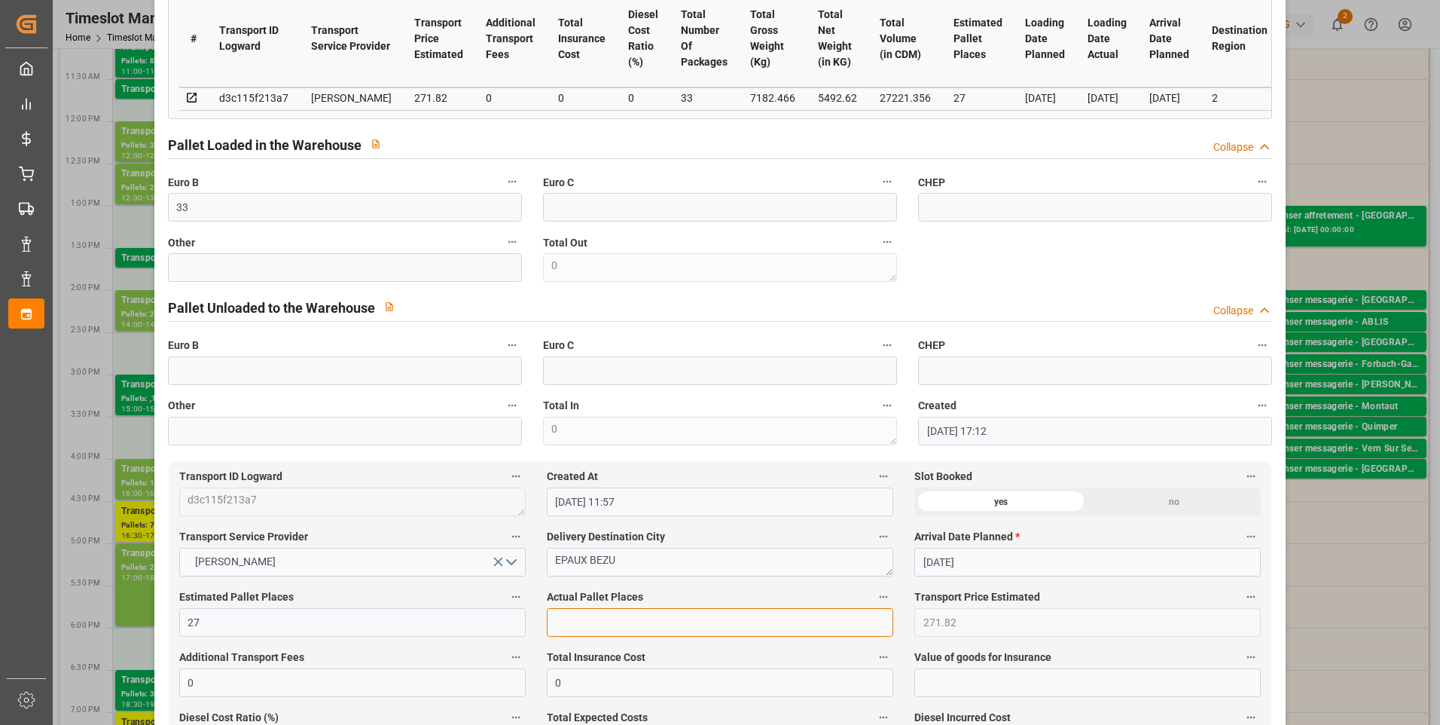
click at [595, 630] on input "text" at bounding box center [720, 622] width 347 height 29
click at [1204, 263] on div "code fe71e3087b21 Trucking company * EPAUX BEZU Business Partner (for Pallet Ma…" at bounding box center [720, 79] width 1126 height 741
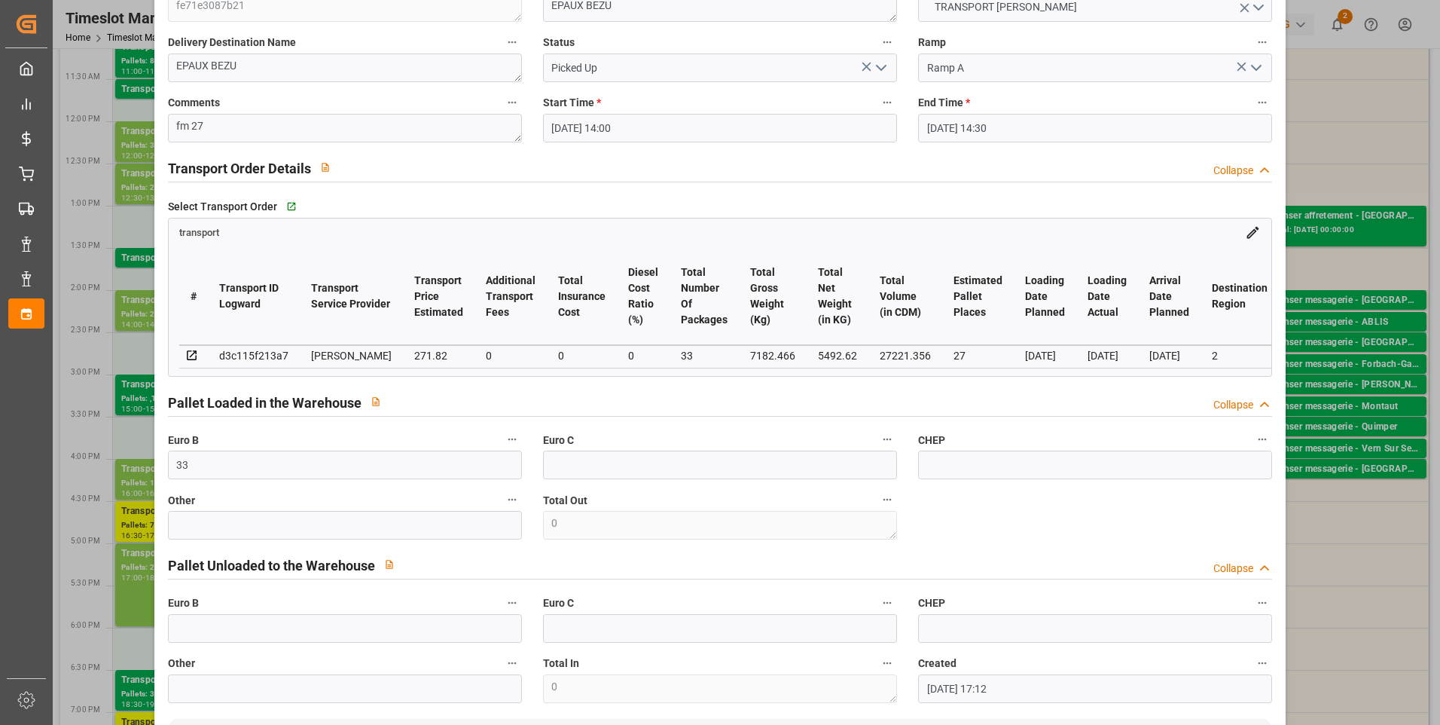
scroll to position [0, 0]
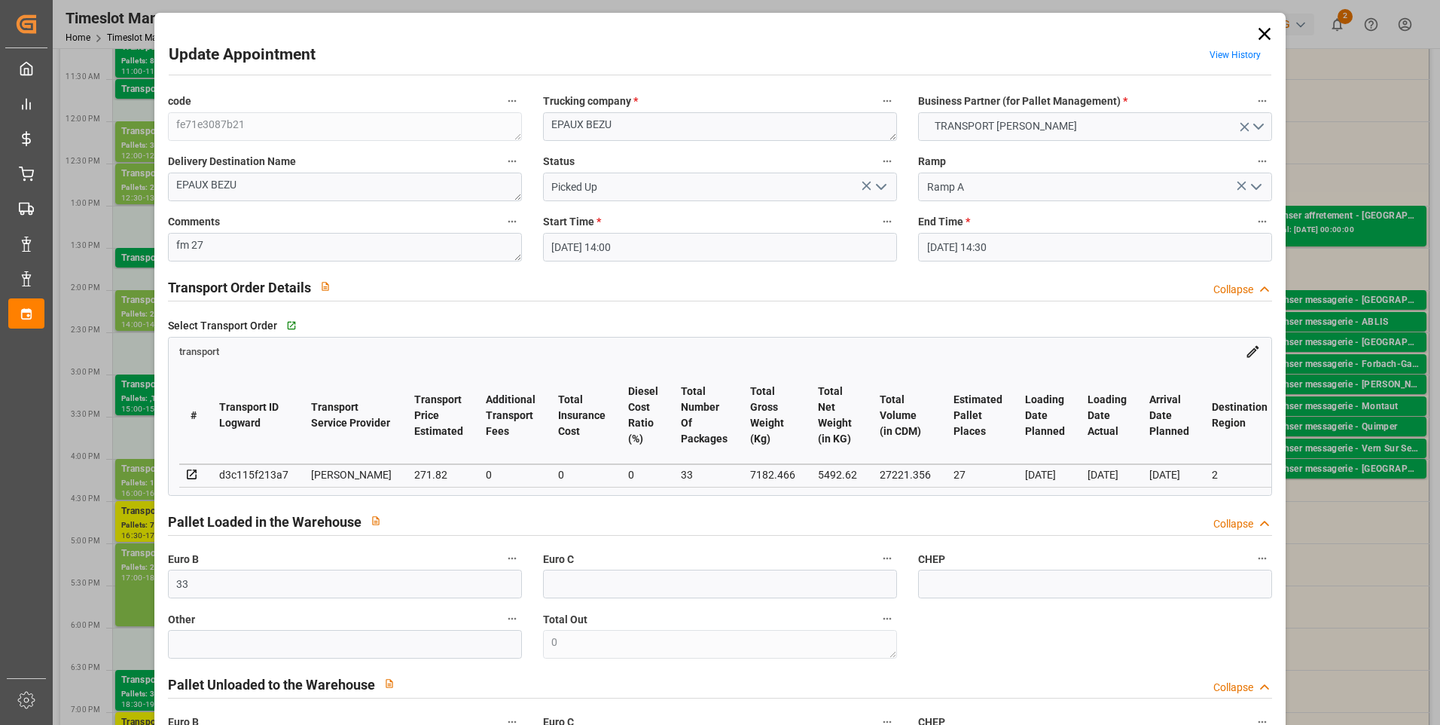
click at [878, 186] on icon "open menu" at bounding box center [881, 187] width 18 height 18
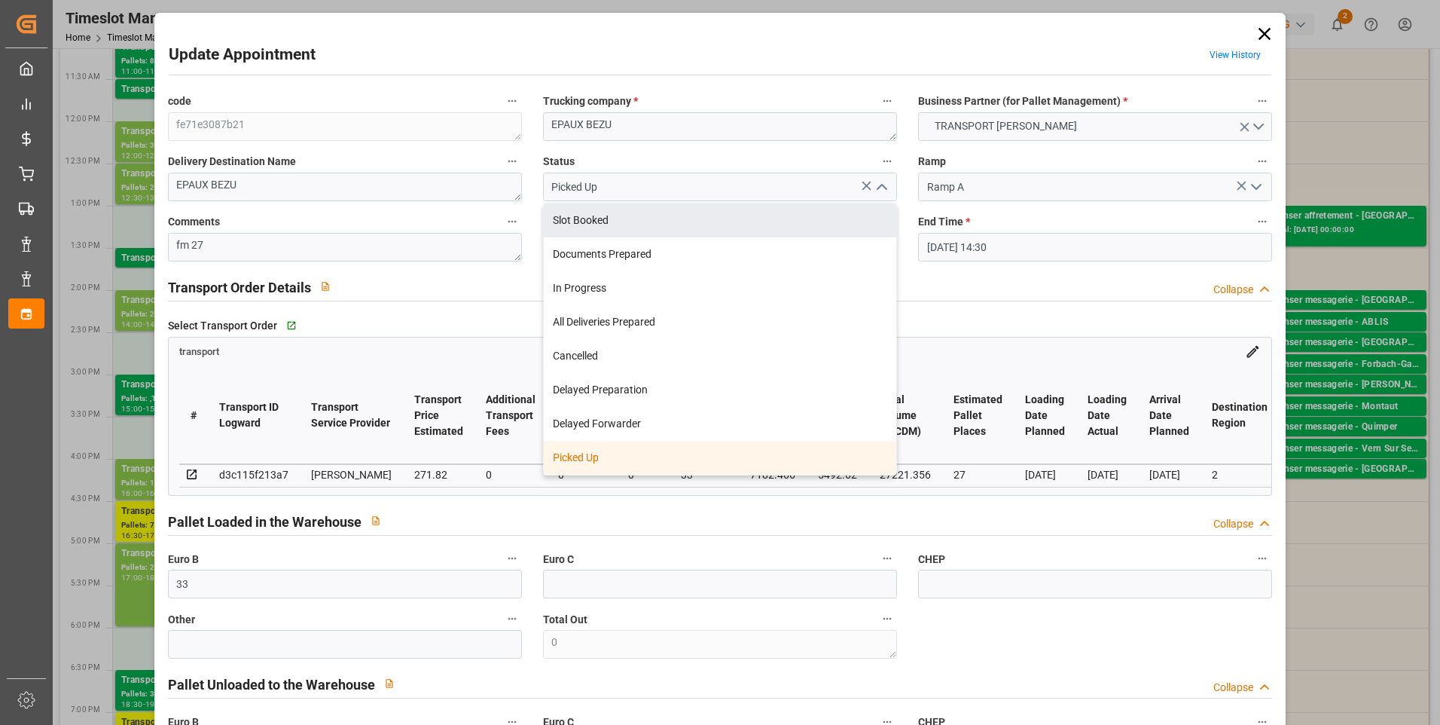
click at [886, 43] on div "Update Appointment View History" at bounding box center [721, 57] width 1104 height 29
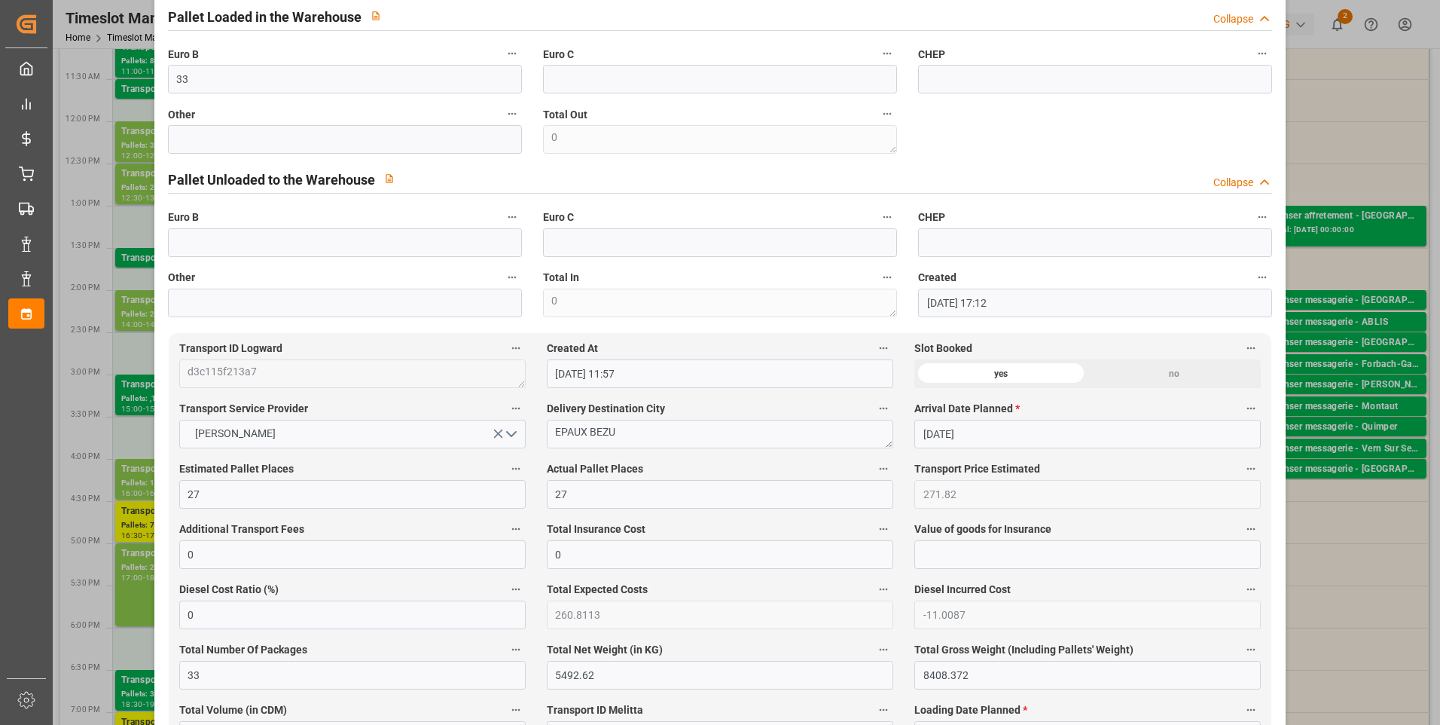
scroll to position [377, 0]
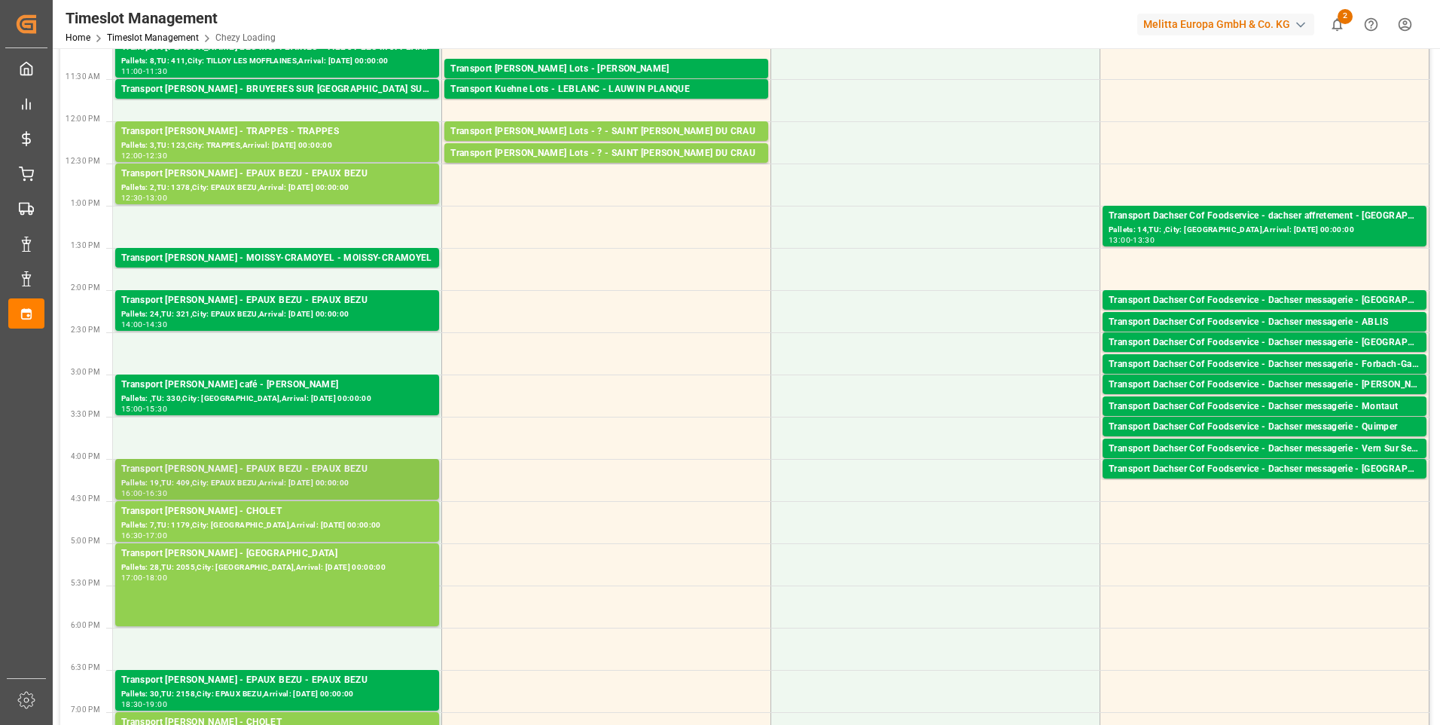
click at [301, 470] on div "Transport [PERSON_NAME] - EPAUX BEZU - EPAUX BEZU" at bounding box center [277, 469] width 312 height 15
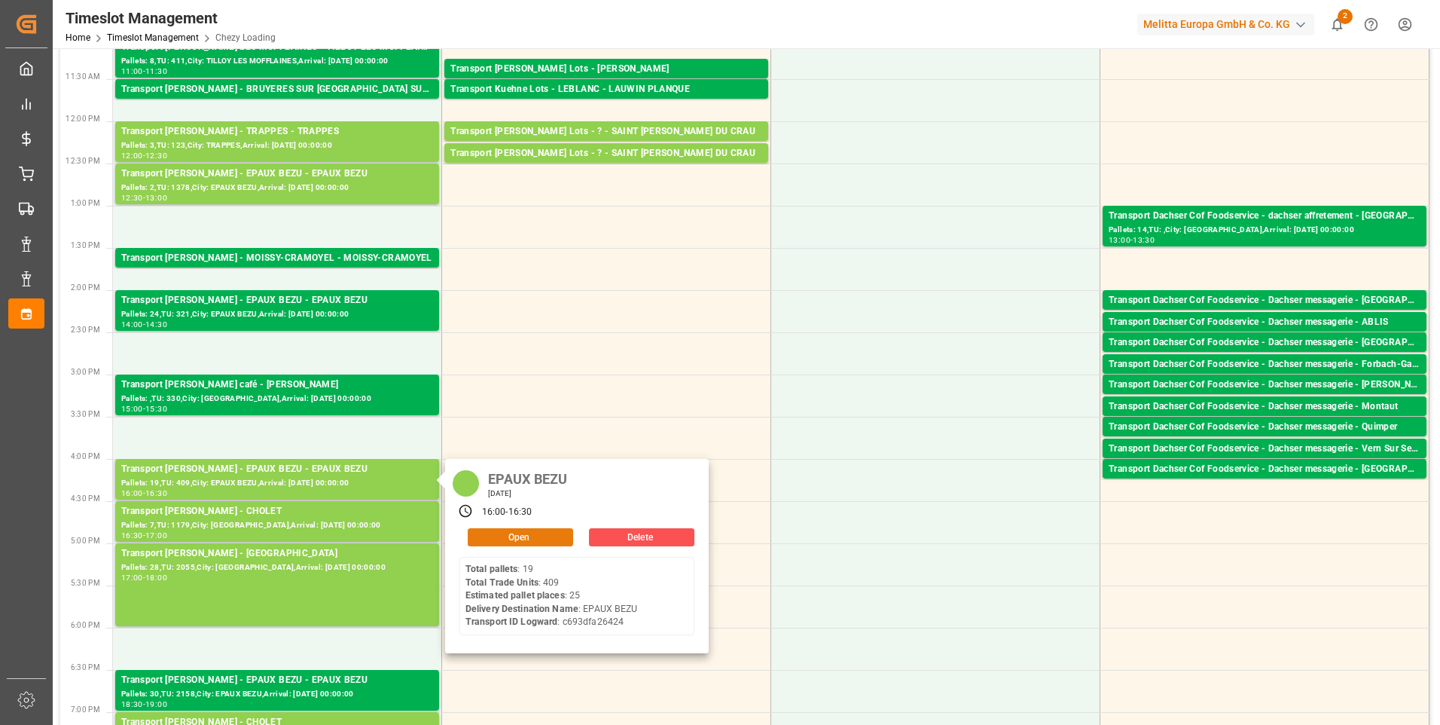
click at [497, 538] on button "Open" at bounding box center [520, 537] width 105 height 18
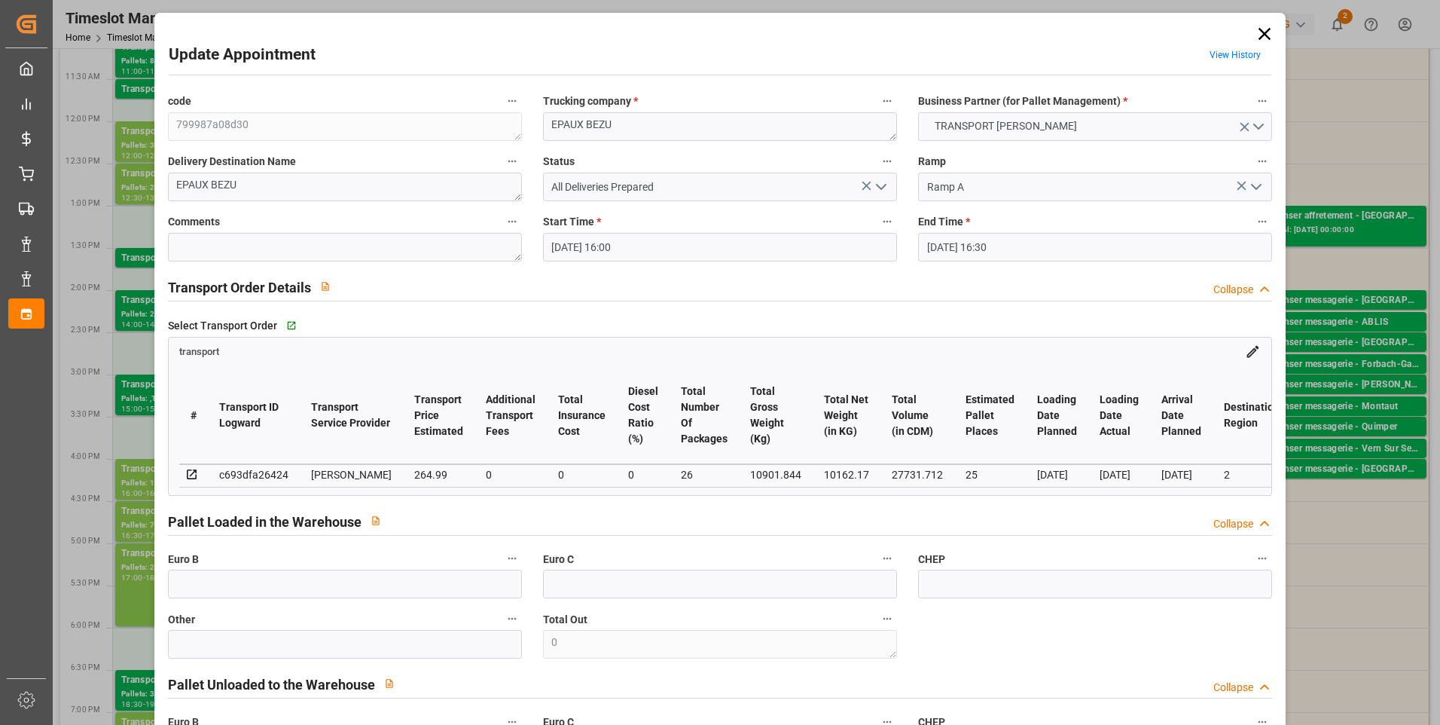
click at [1259, 32] on icon at bounding box center [1265, 34] width 12 height 12
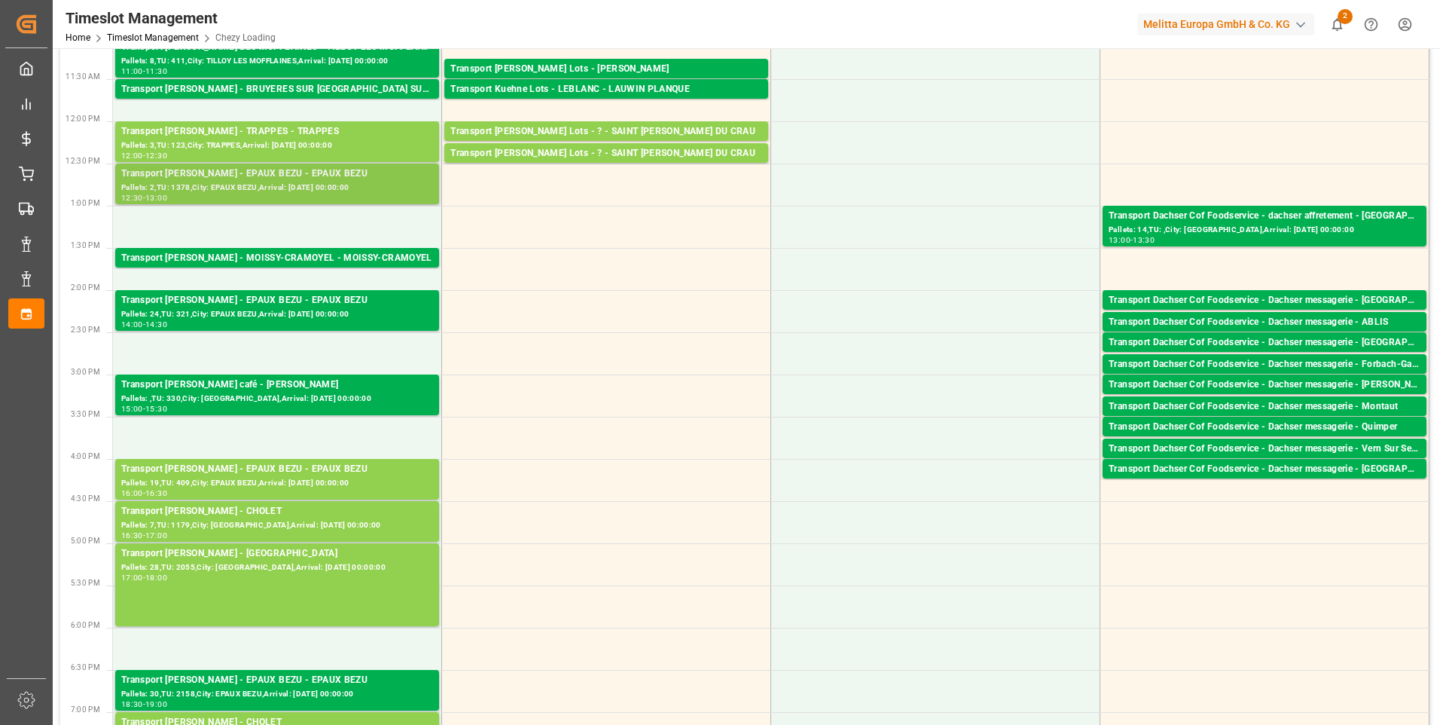
click at [298, 192] on div "Pallets: 2,TU: 1378,City: EPAUX BEZU,Arrival: [DATE] 00:00:00" at bounding box center [277, 188] width 312 height 13
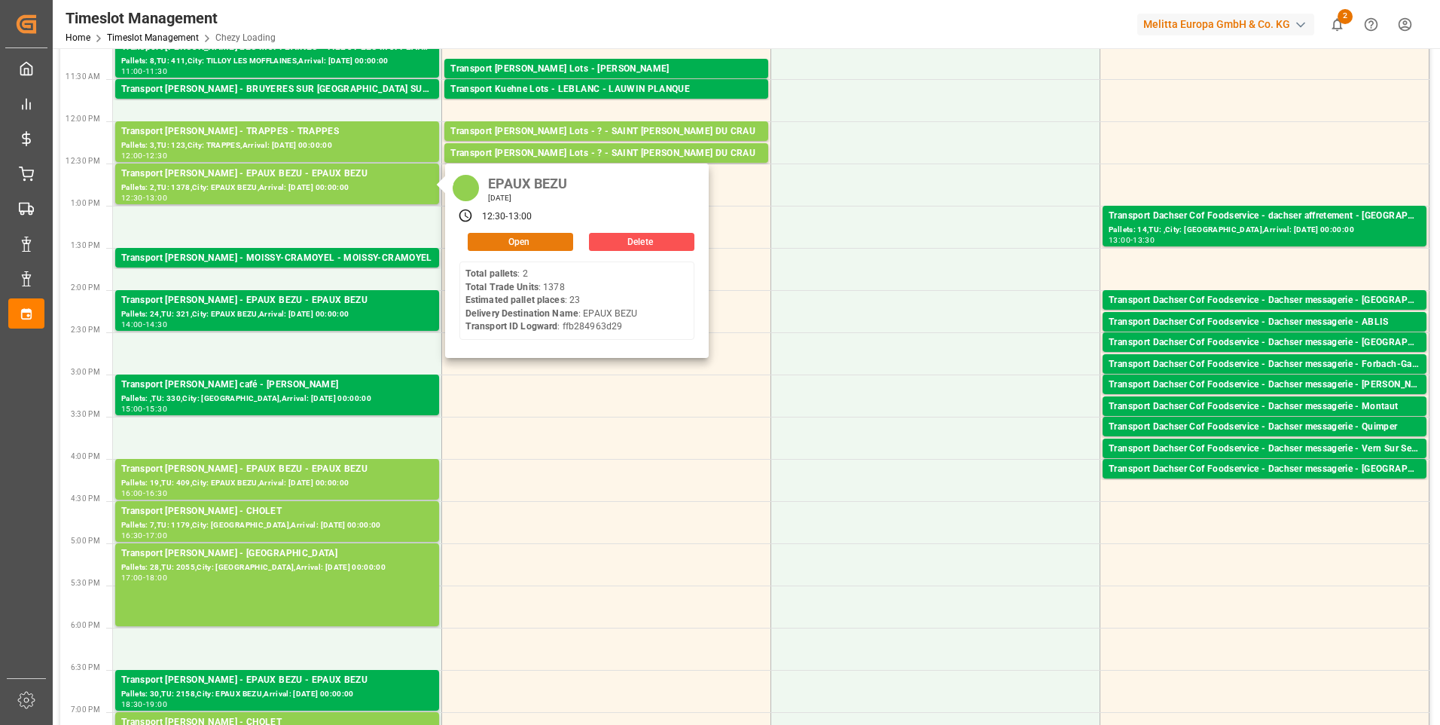
click at [499, 240] on button "Open" at bounding box center [520, 242] width 105 height 18
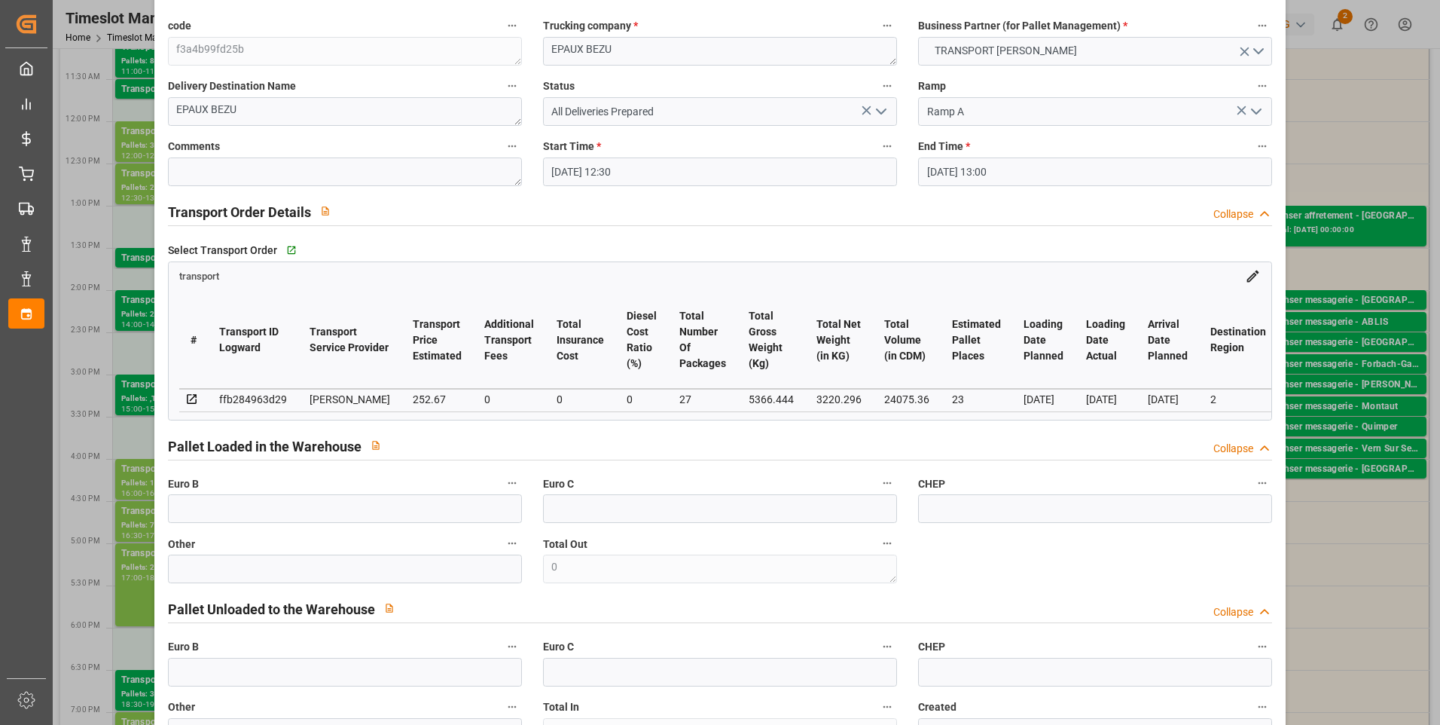
scroll to position [0, 0]
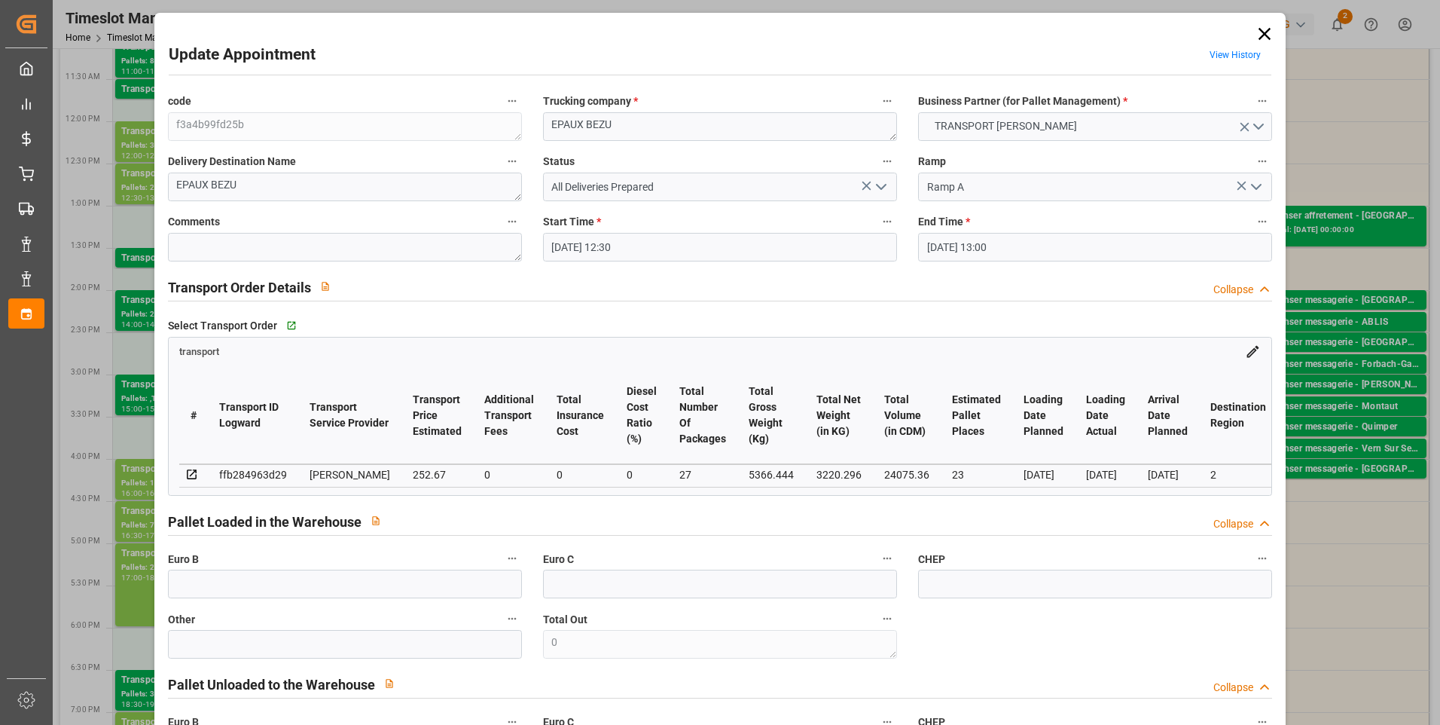
click at [1261, 35] on icon at bounding box center [1265, 34] width 12 height 12
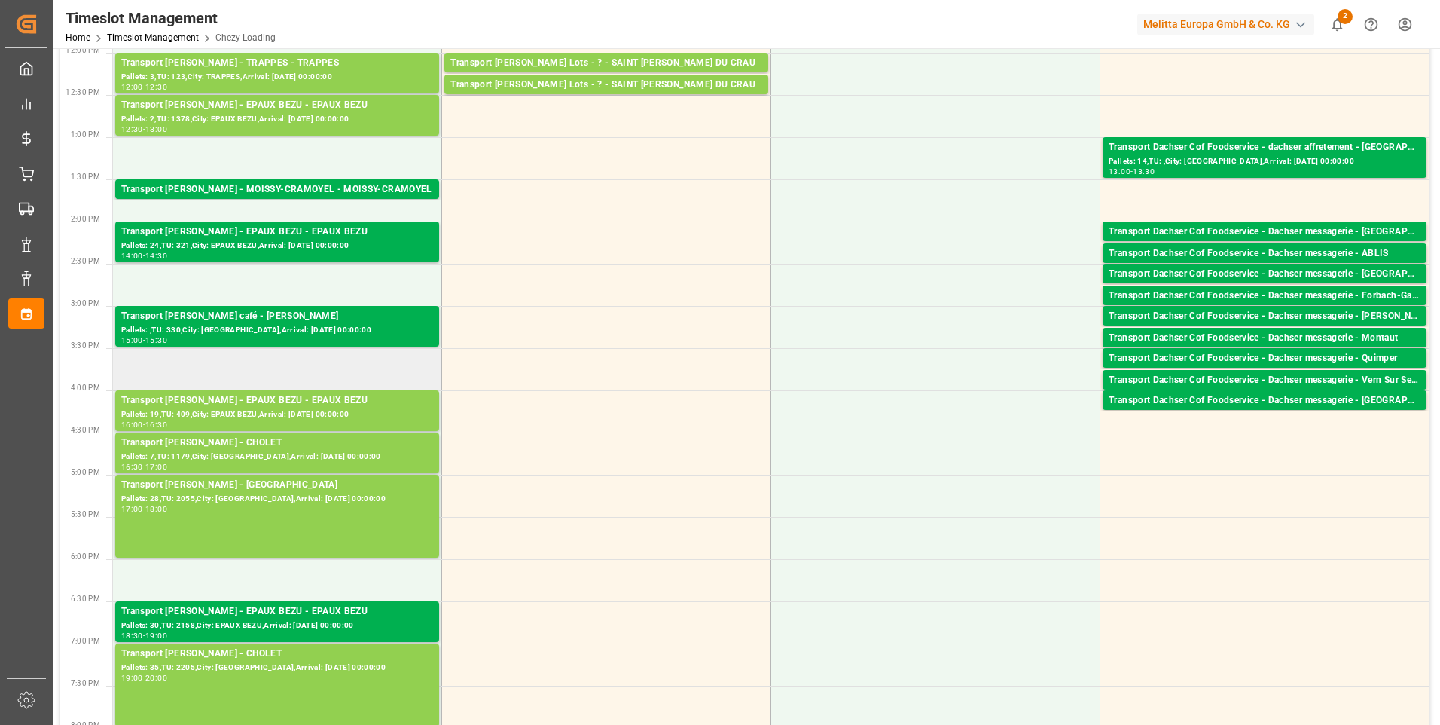
scroll to position [452, 0]
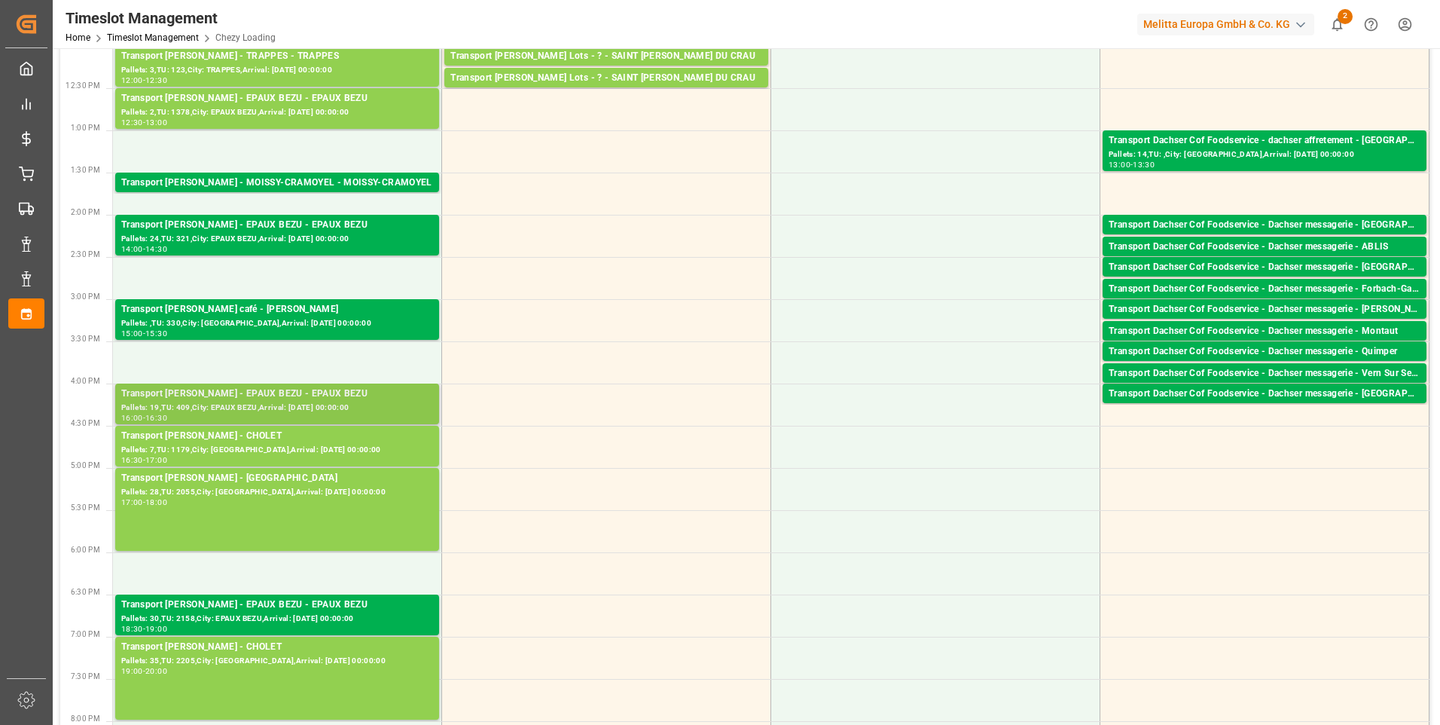
click at [310, 402] on div "Pallets: 19,TU: 409,City: EPAUX BEZU,Arrival: [DATE] 00:00:00" at bounding box center [277, 407] width 312 height 13
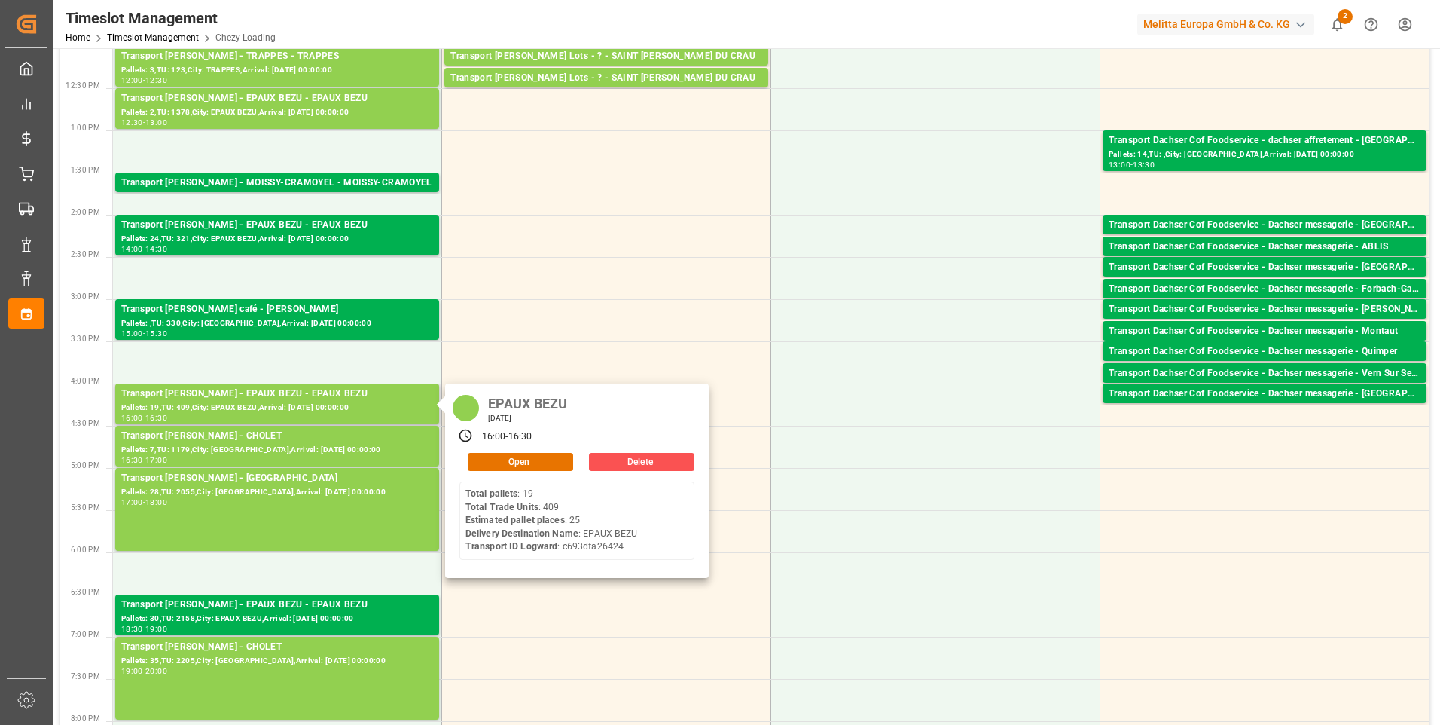
click at [521, 471] on div "EPAUX BEZU [DATE] 16:00 - 16:30 Open Delete Total pallets : 19 Total Trade Unit…" at bounding box center [577, 480] width 264 height 194
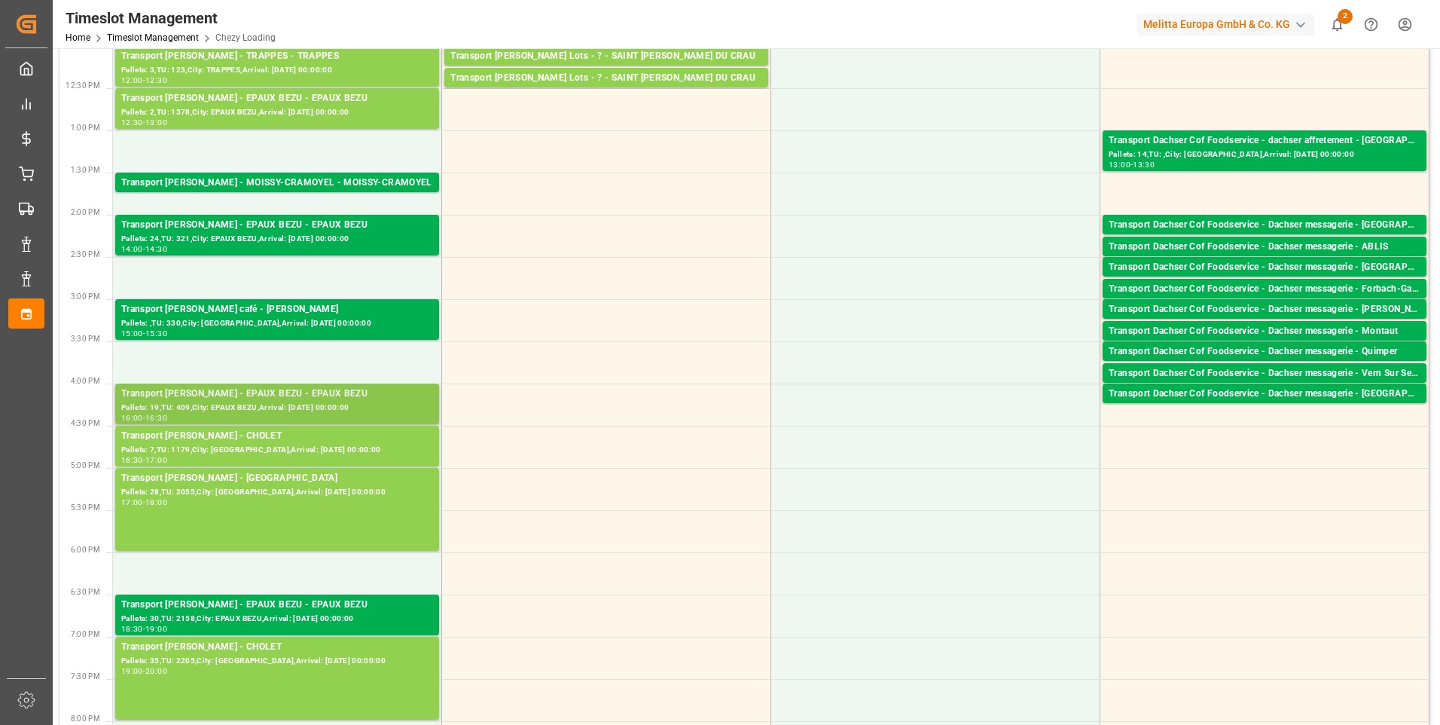
click at [330, 402] on div "Pallets: 19,TU: 409,City: EPAUX BEZU,Arrival: [DATE] 00:00:00" at bounding box center [277, 407] width 312 height 13
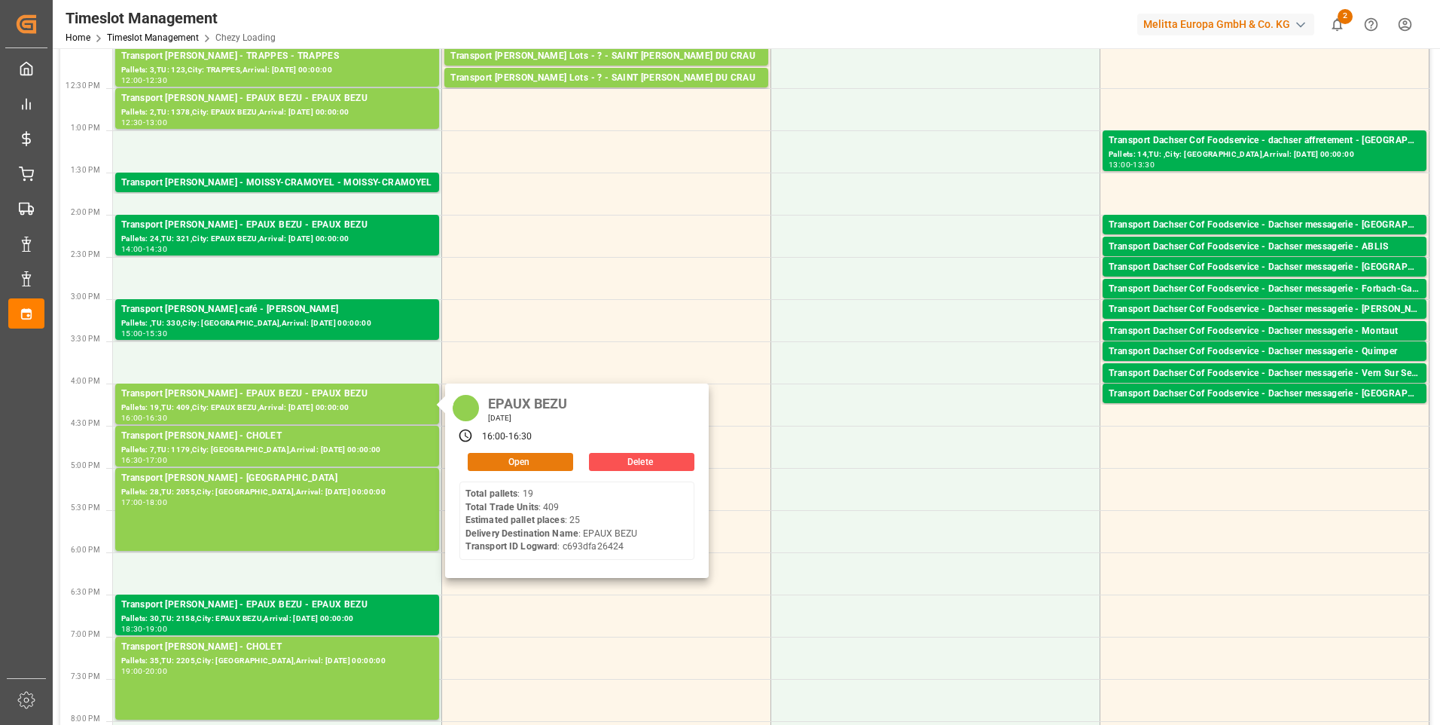
click at [494, 459] on button "Open" at bounding box center [520, 462] width 105 height 18
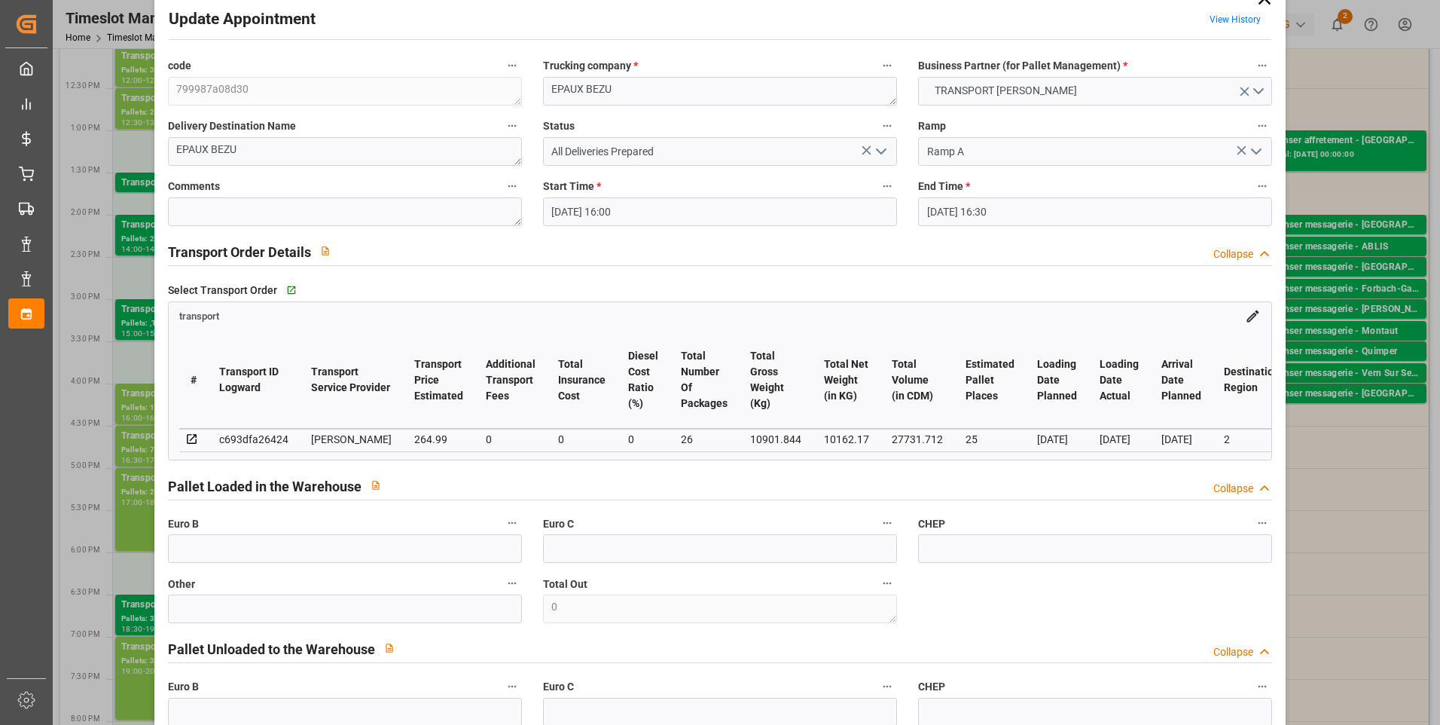
scroll to position [0, 0]
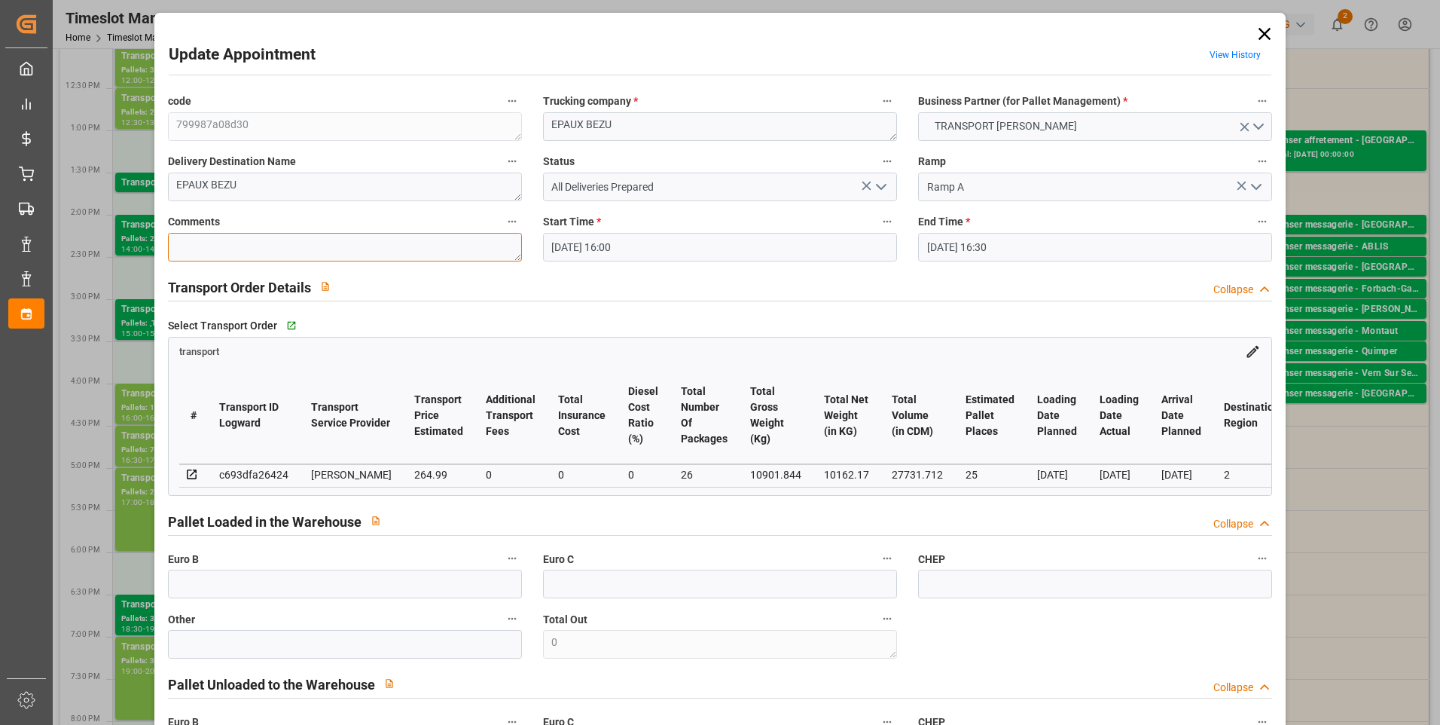
click at [224, 247] on textarea at bounding box center [345, 247] width 354 height 29
click at [879, 187] on icon "open menu" at bounding box center [881, 187] width 18 height 18
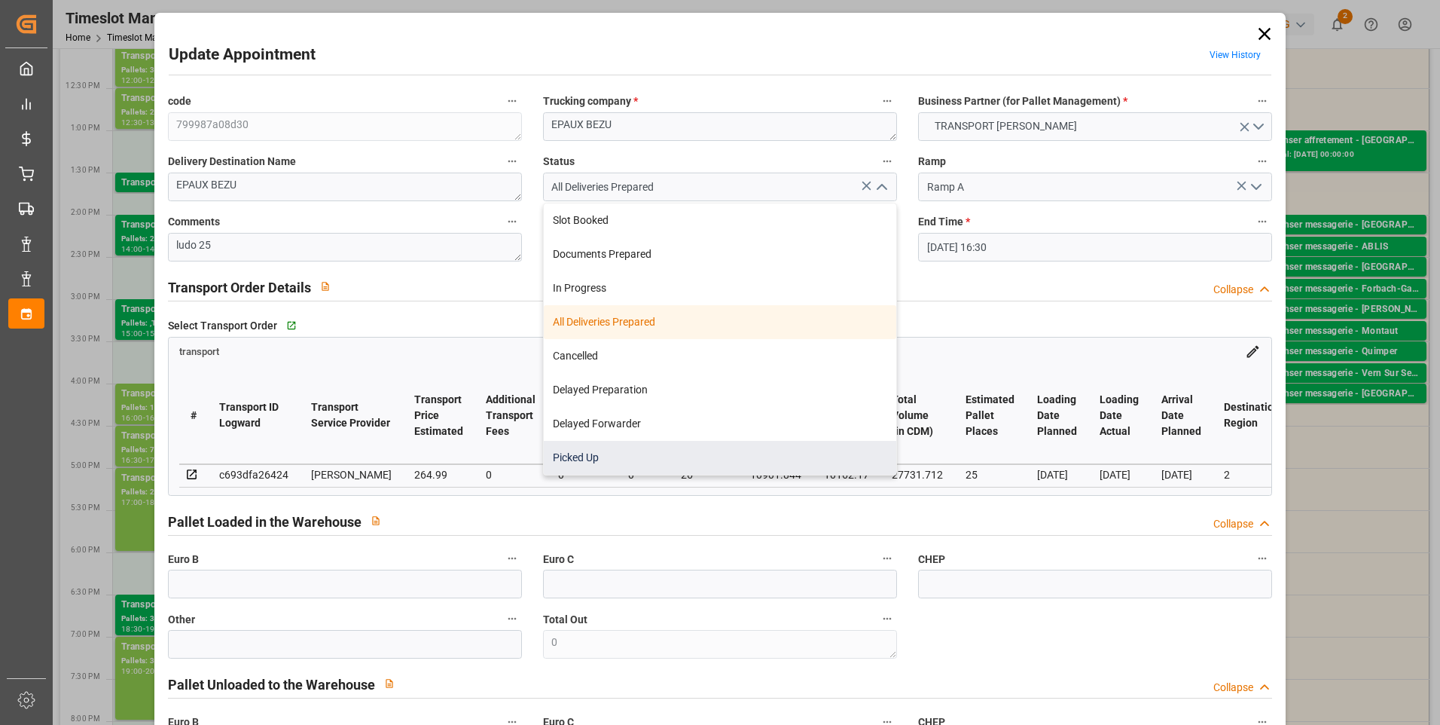
click at [603, 457] on div "Picked Up" at bounding box center [720, 458] width 353 height 34
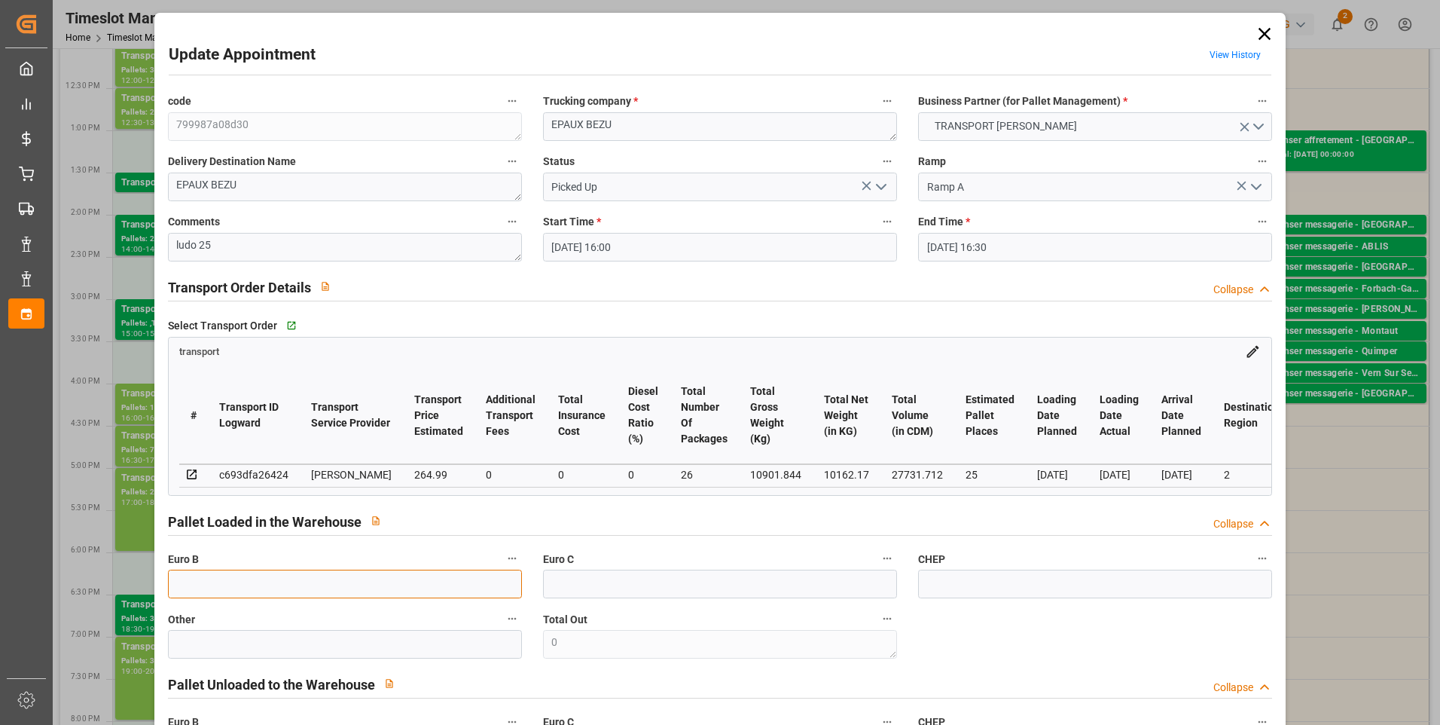
click at [179, 598] on input "text" at bounding box center [345, 583] width 354 height 29
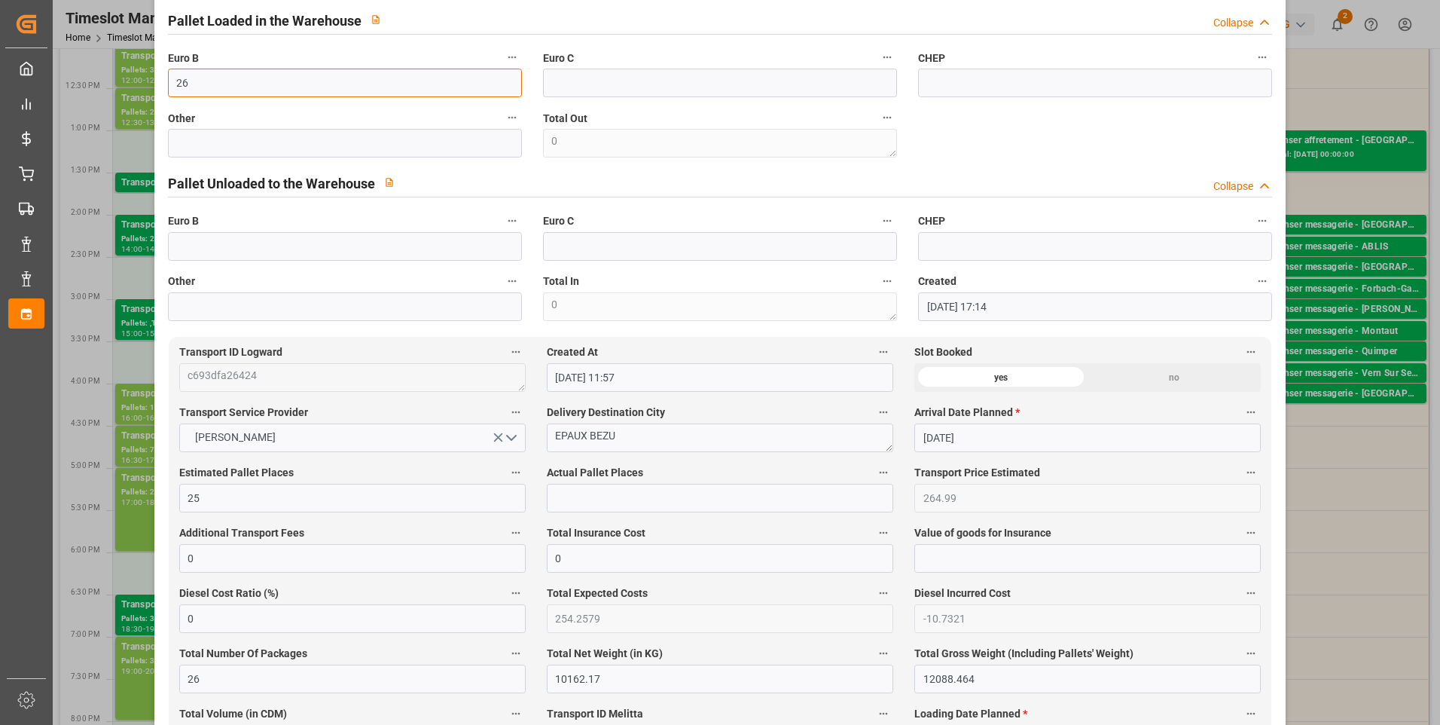
scroll to position [527, 0]
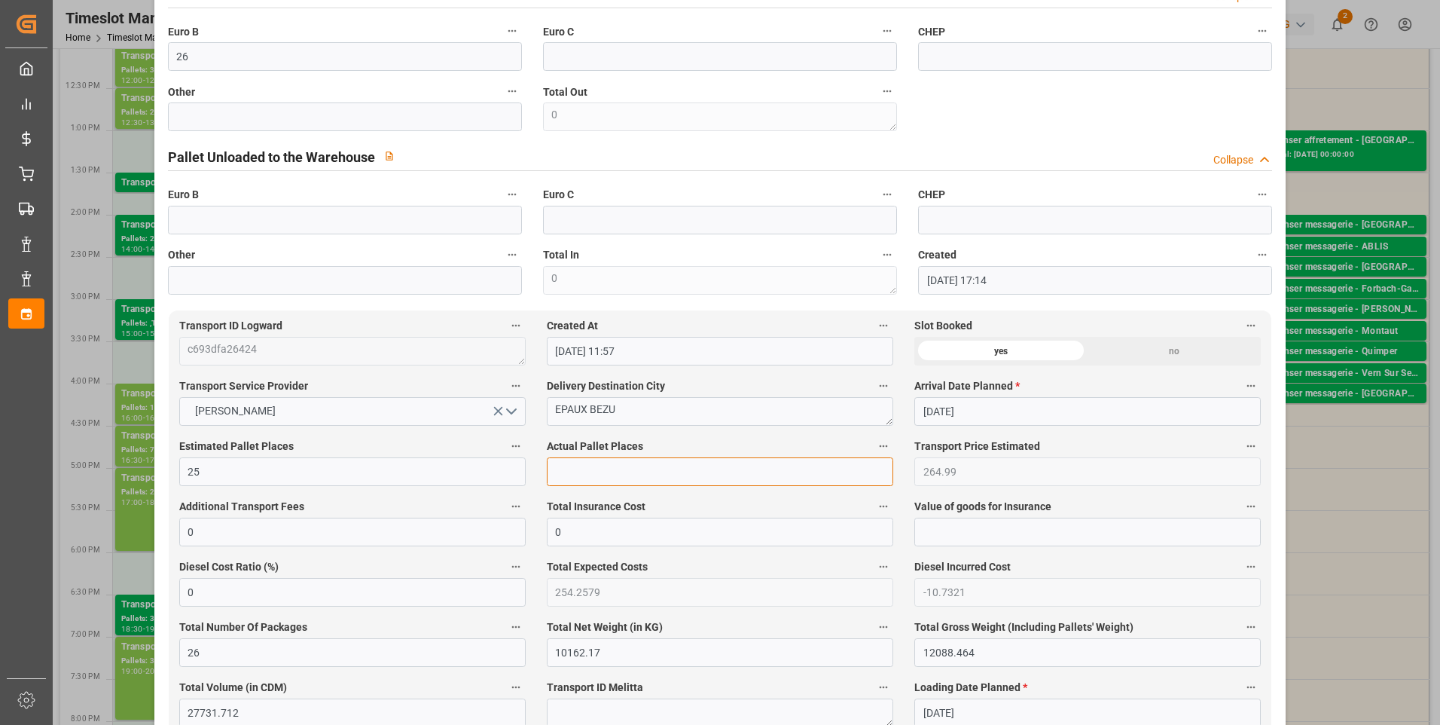
click at [578, 481] on input "text" at bounding box center [720, 471] width 347 height 29
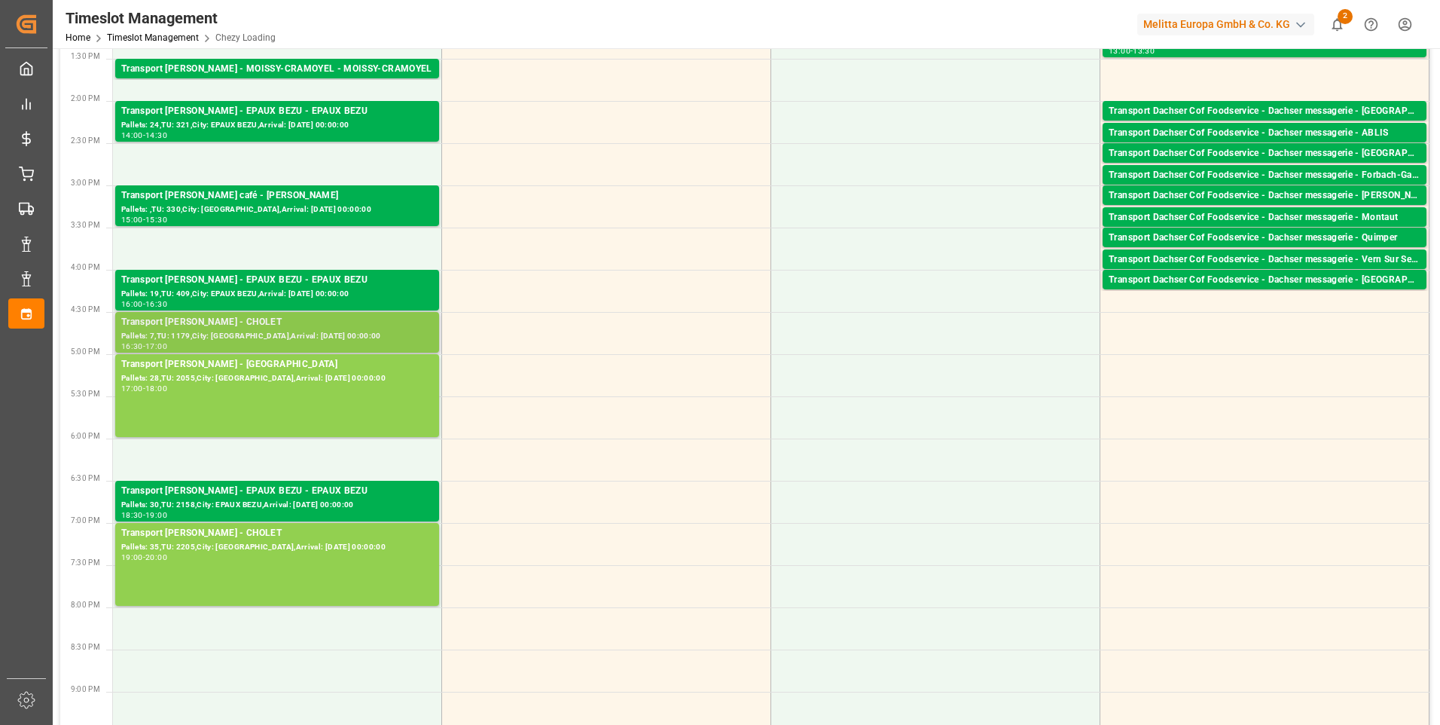
scroll to position [603, 0]
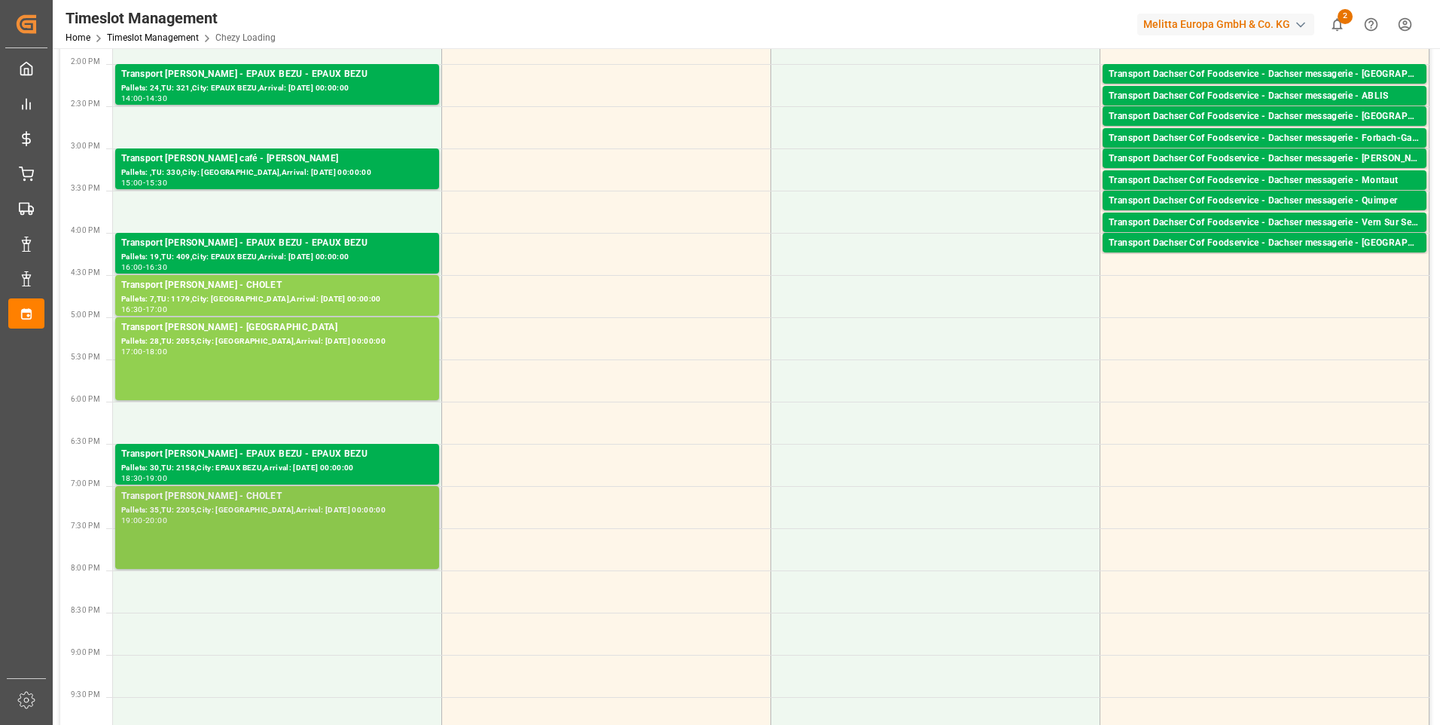
click at [284, 524] on div "19:00 - 20:00" at bounding box center [277, 521] width 312 height 8
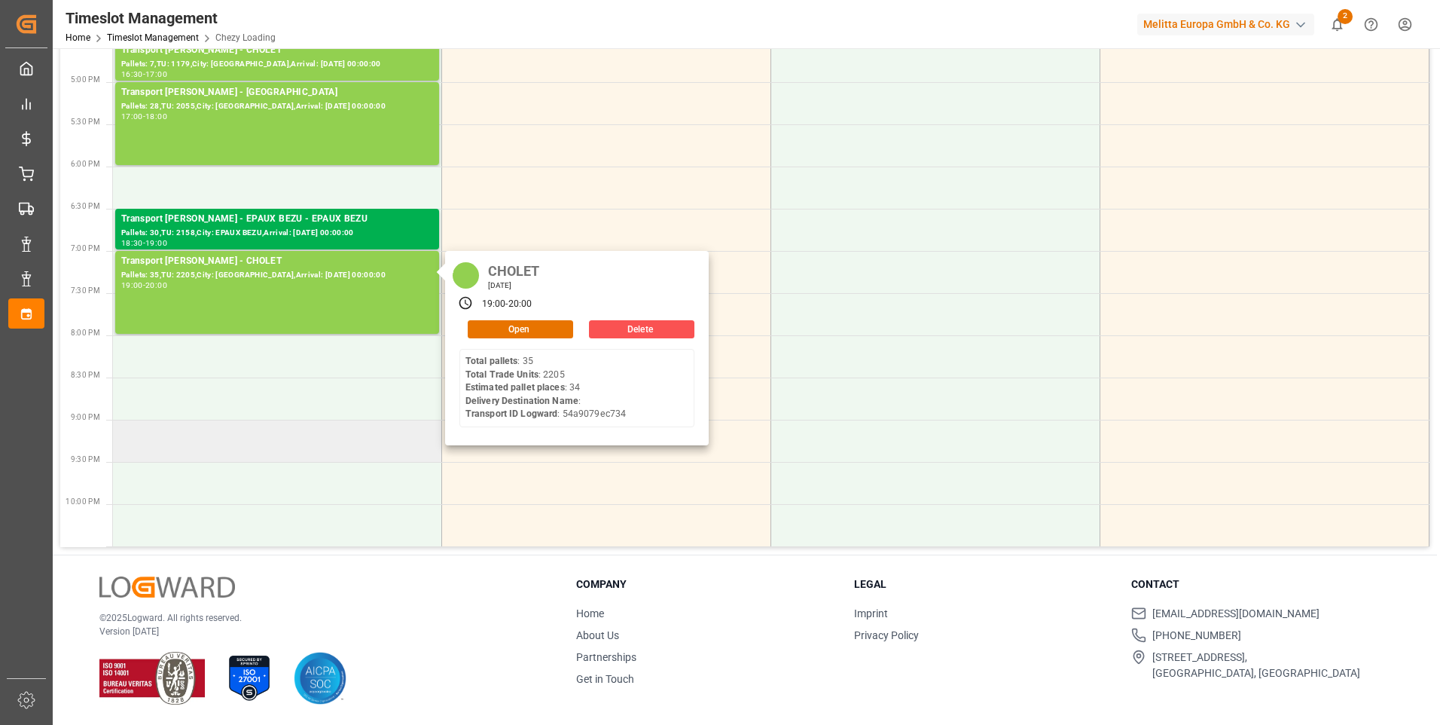
scroll to position [838, 0]
click at [512, 331] on button "Open" at bounding box center [520, 328] width 105 height 18
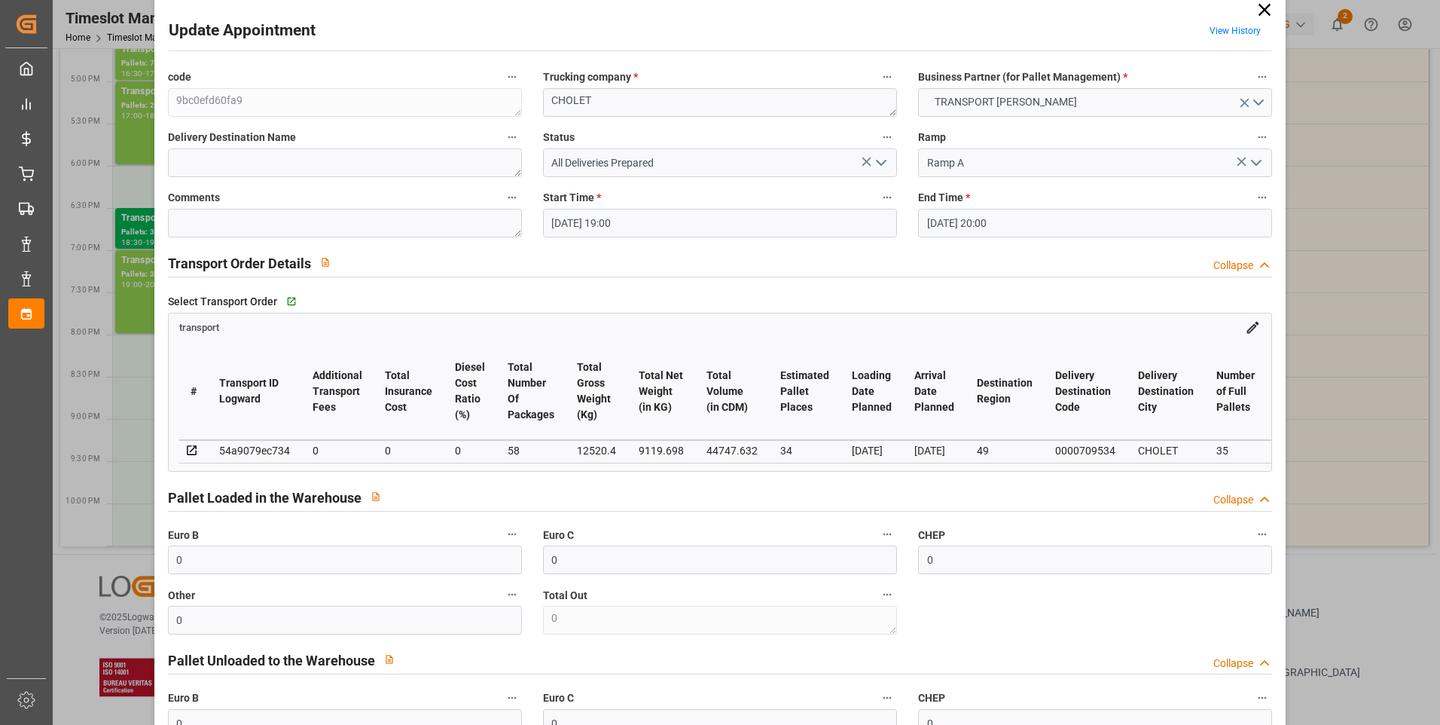
scroll to position [0, 0]
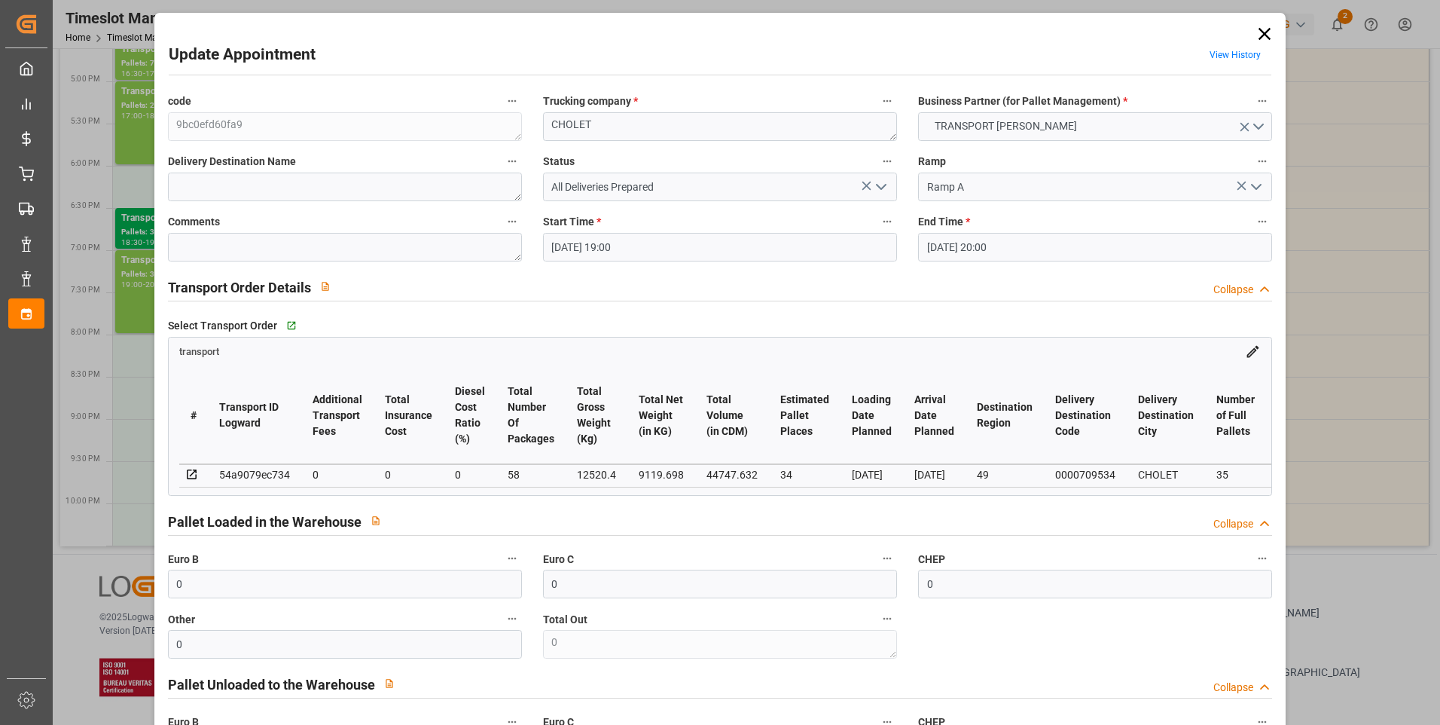
click at [1262, 36] on icon at bounding box center [1265, 34] width 12 height 12
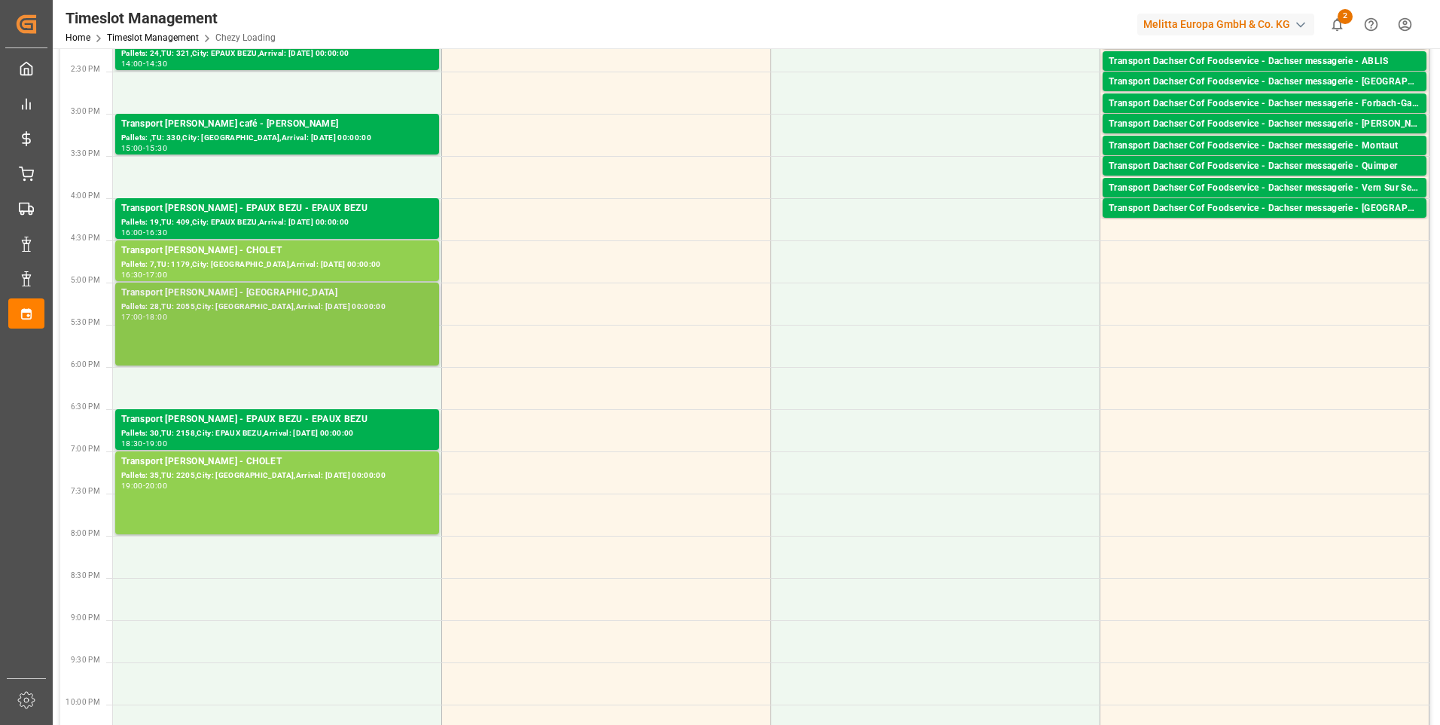
scroll to position [612, 0]
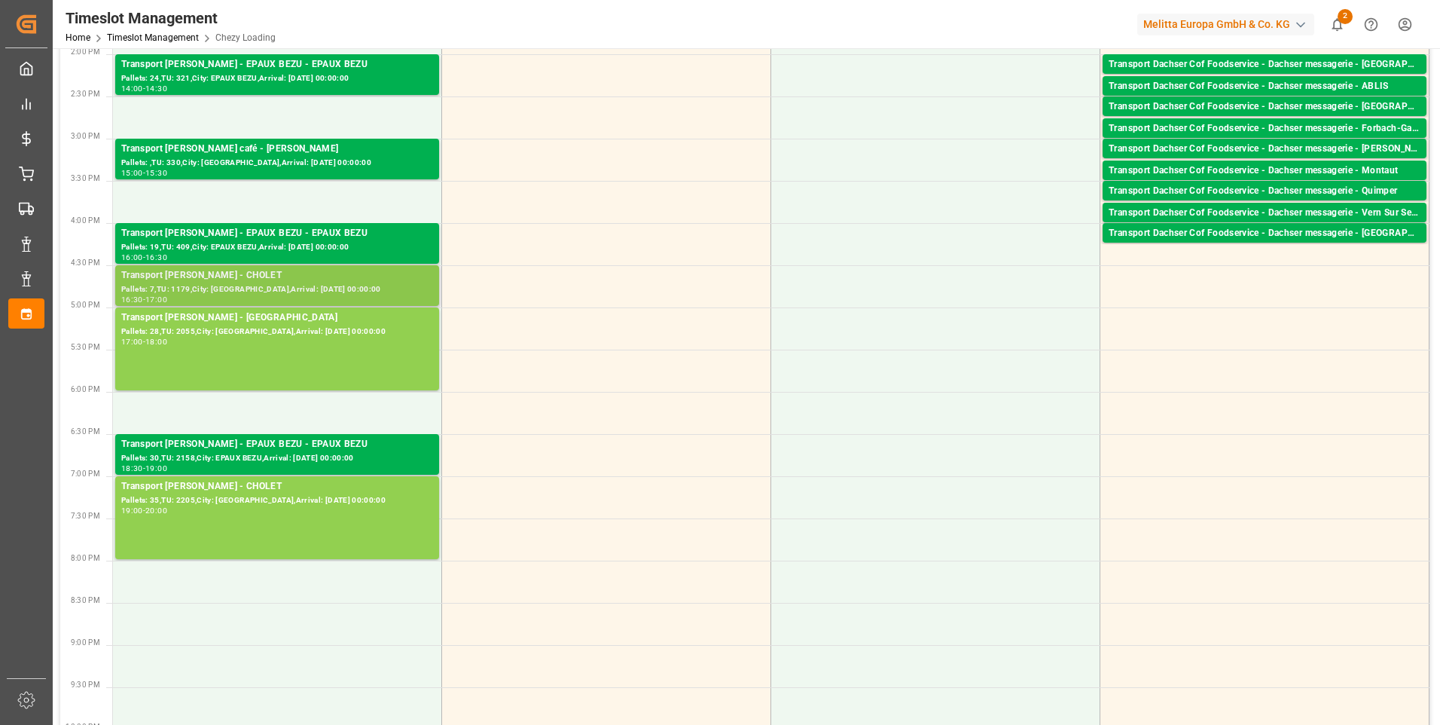
click at [270, 285] on div "Pallets: 7,TU: 1179,City: [GEOGRAPHIC_DATA],Arrival: [DATE] 00:00:00" at bounding box center [277, 289] width 312 height 13
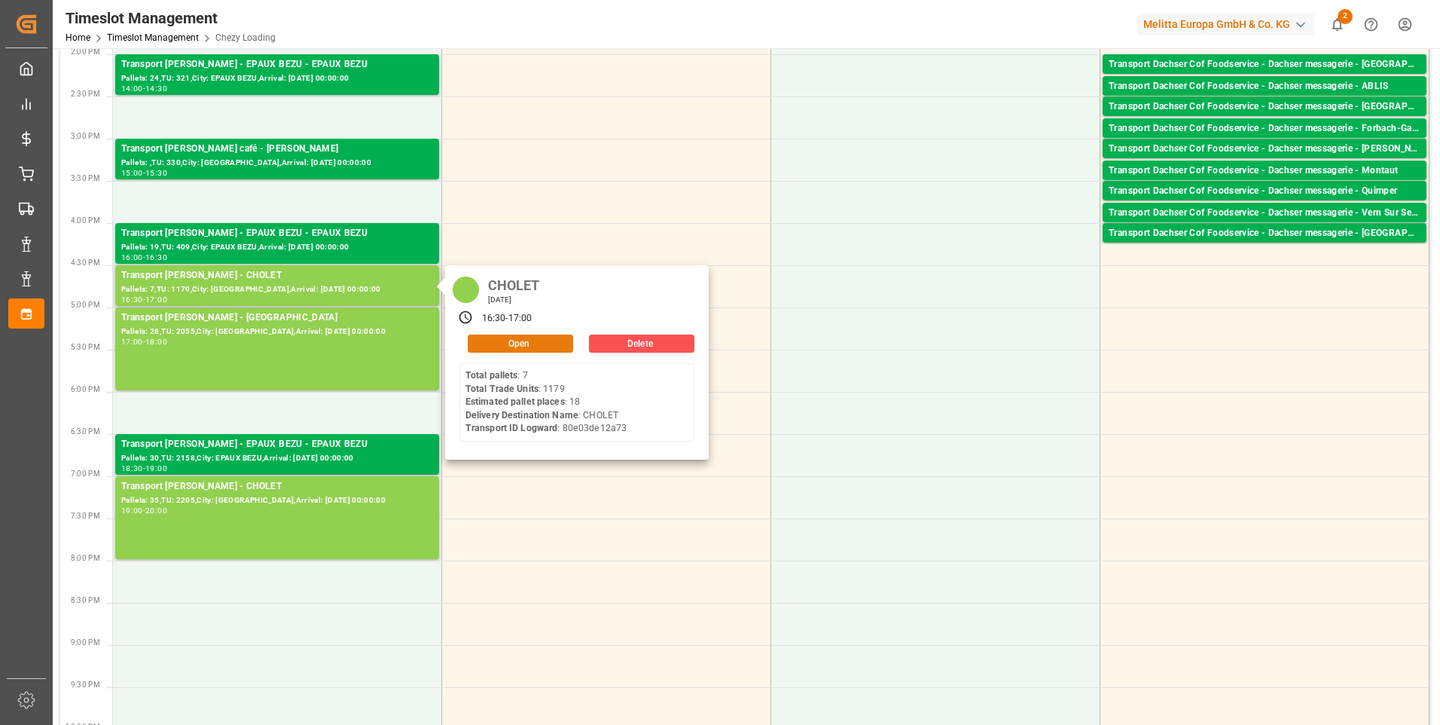
click at [487, 339] on button "Open" at bounding box center [520, 343] width 105 height 18
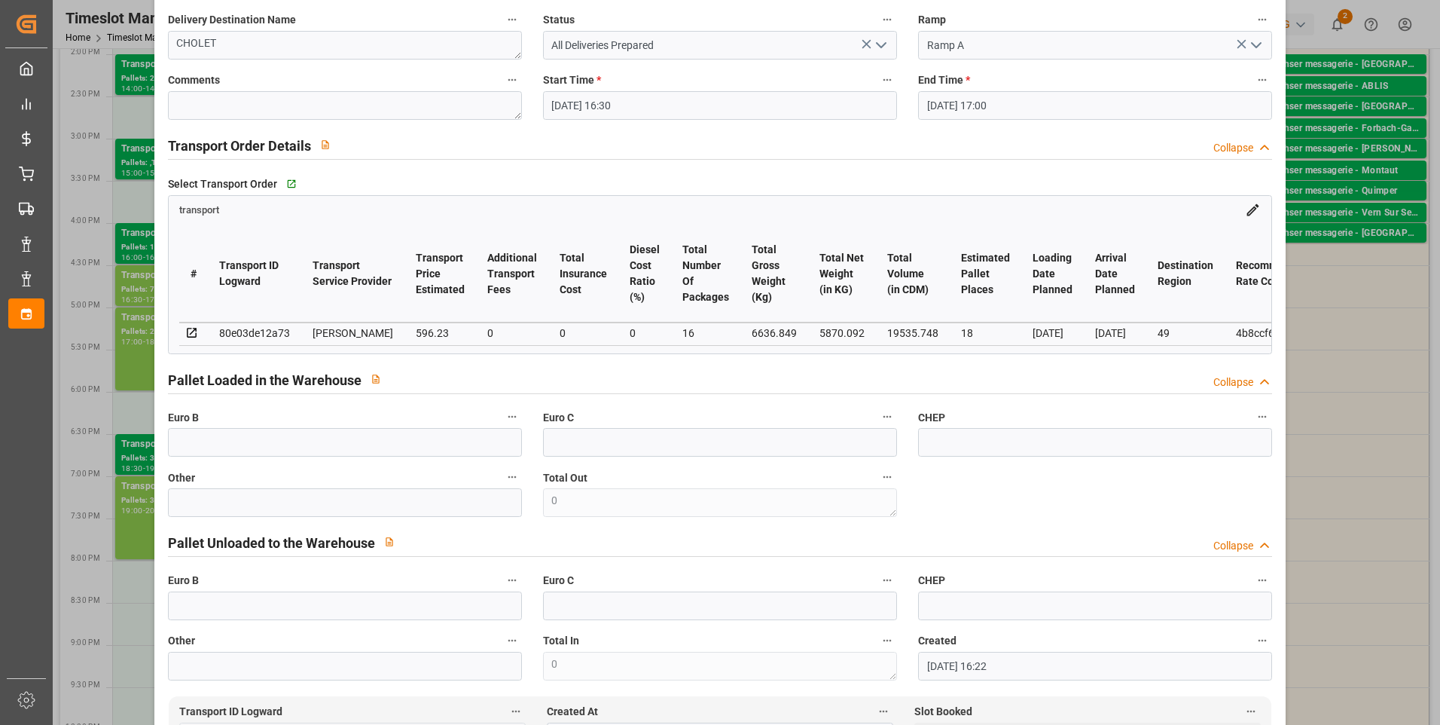
scroll to position [0, 0]
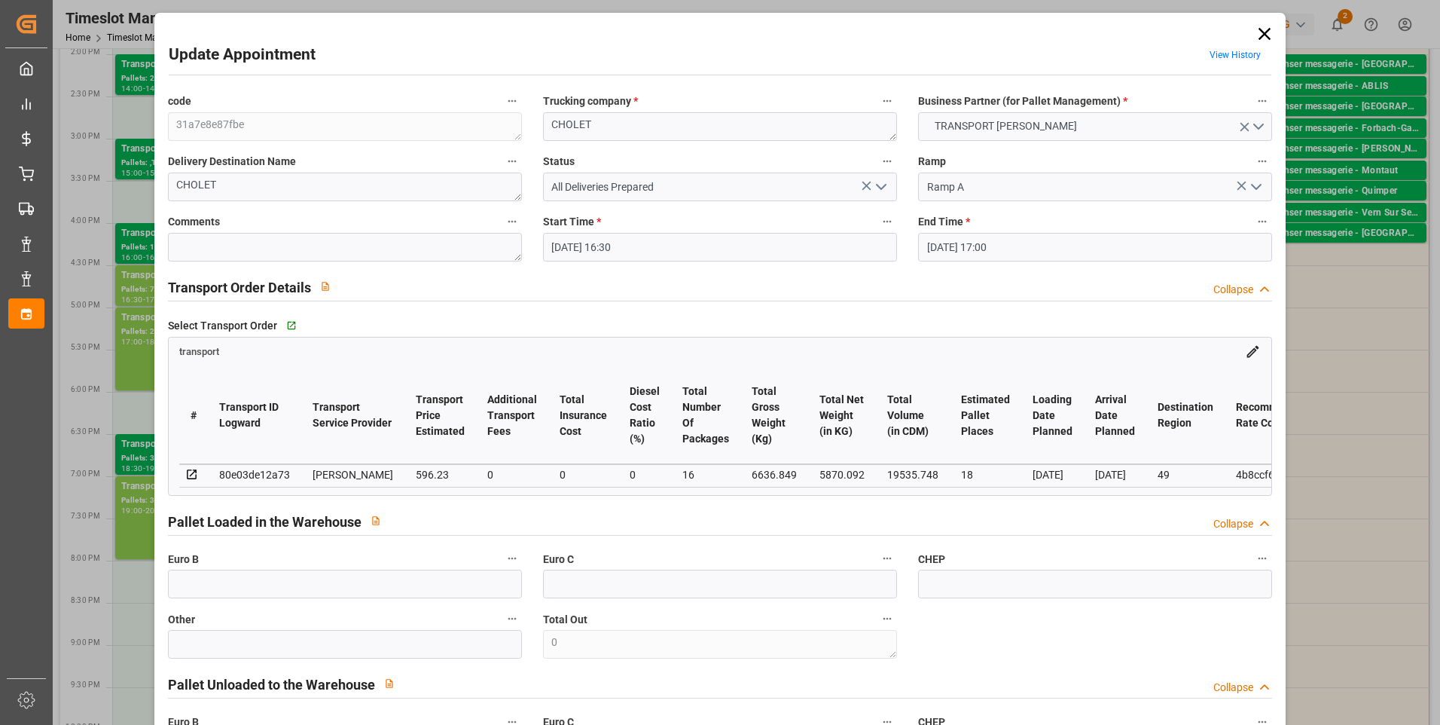
click at [880, 189] on icon "open menu" at bounding box center [881, 187] width 18 height 18
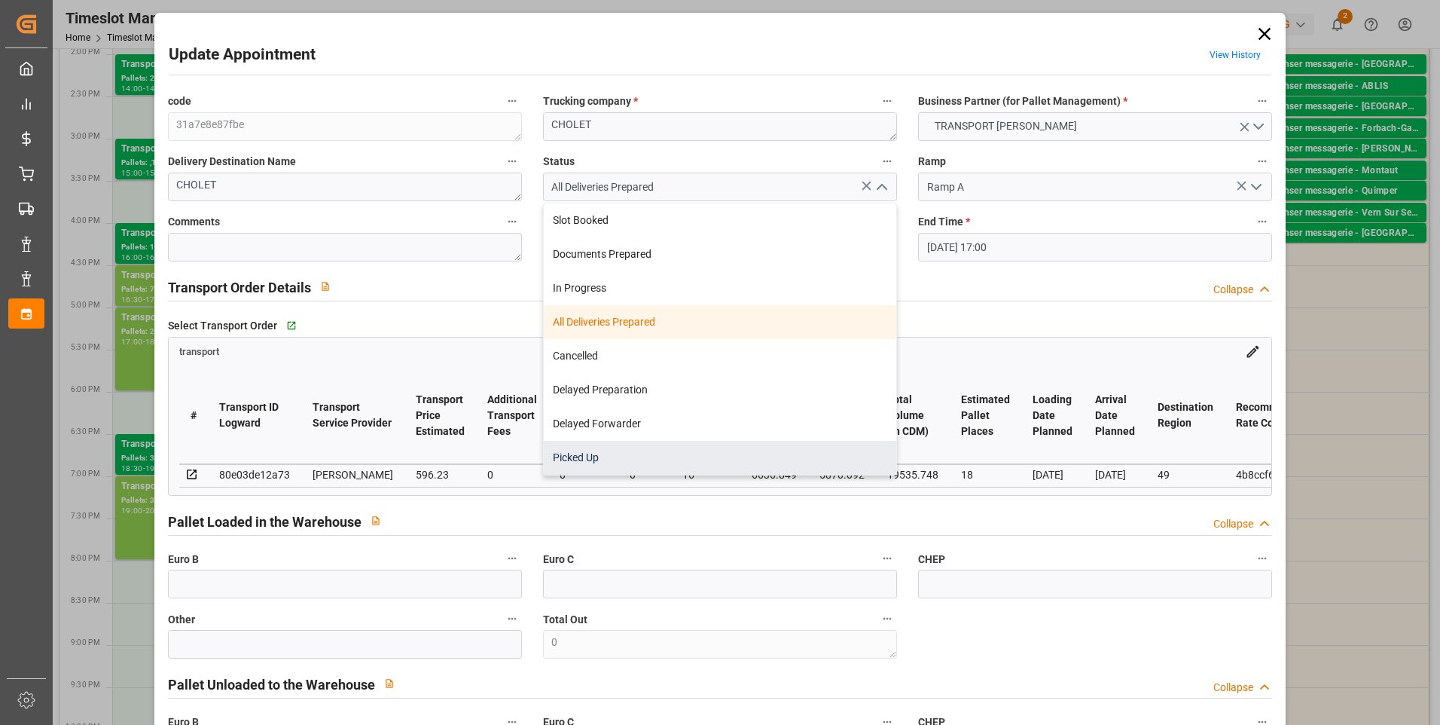
click at [582, 462] on div "Picked Up" at bounding box center [720, 458] width 353 height 34
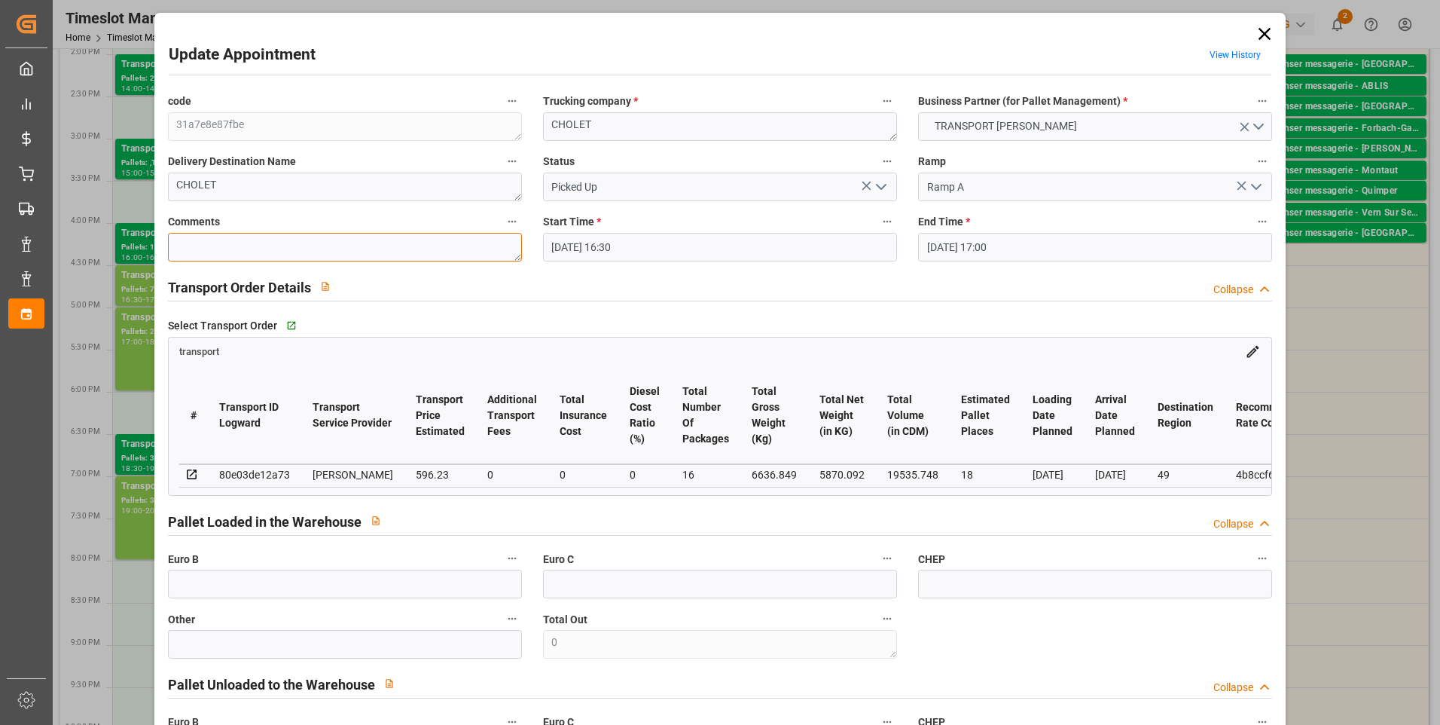
click at [207, 242] on textarea at bounding box center [345, 247] width 354 height 29
click at [878, 185] on icon "open menu" at bounding box center [881, 187] width 18 height 18
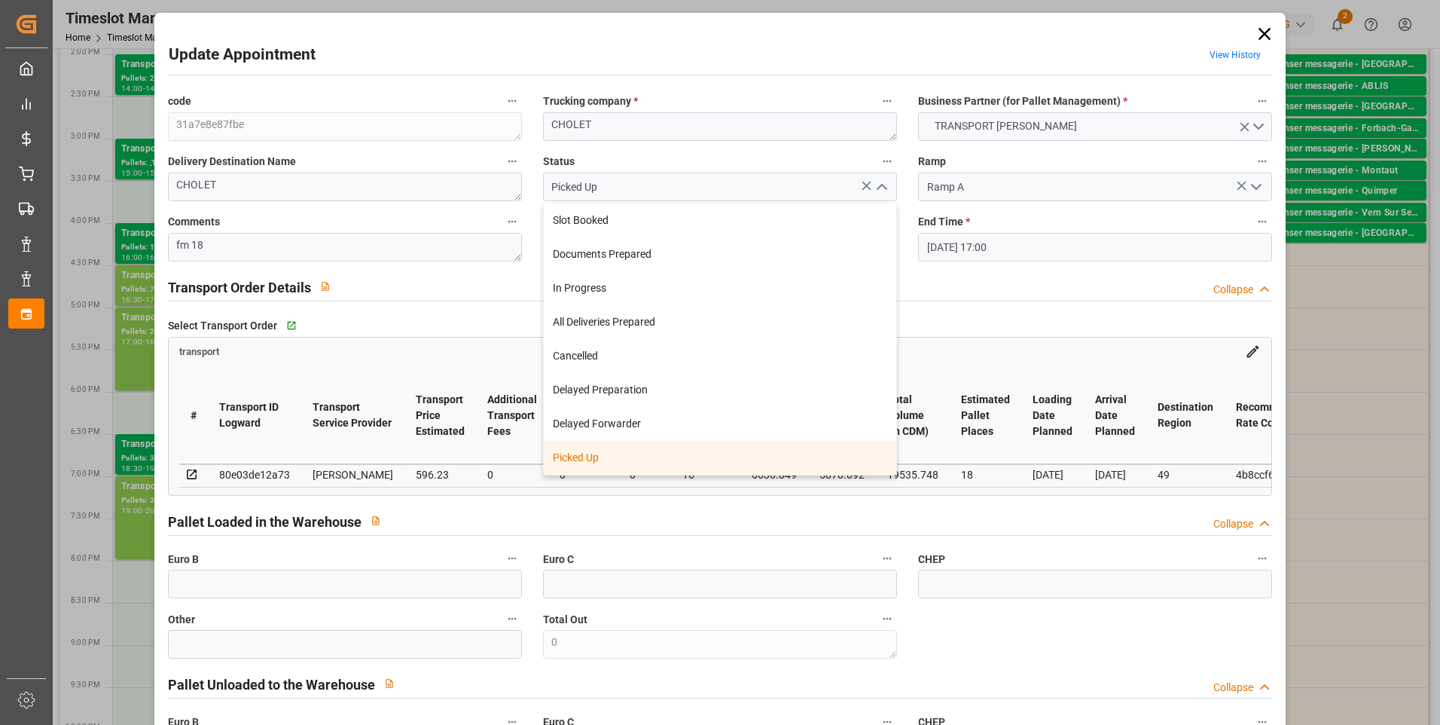
click at [627, 459] on div "Picked Up" at bounding box center [720, 458] width 353 height 34
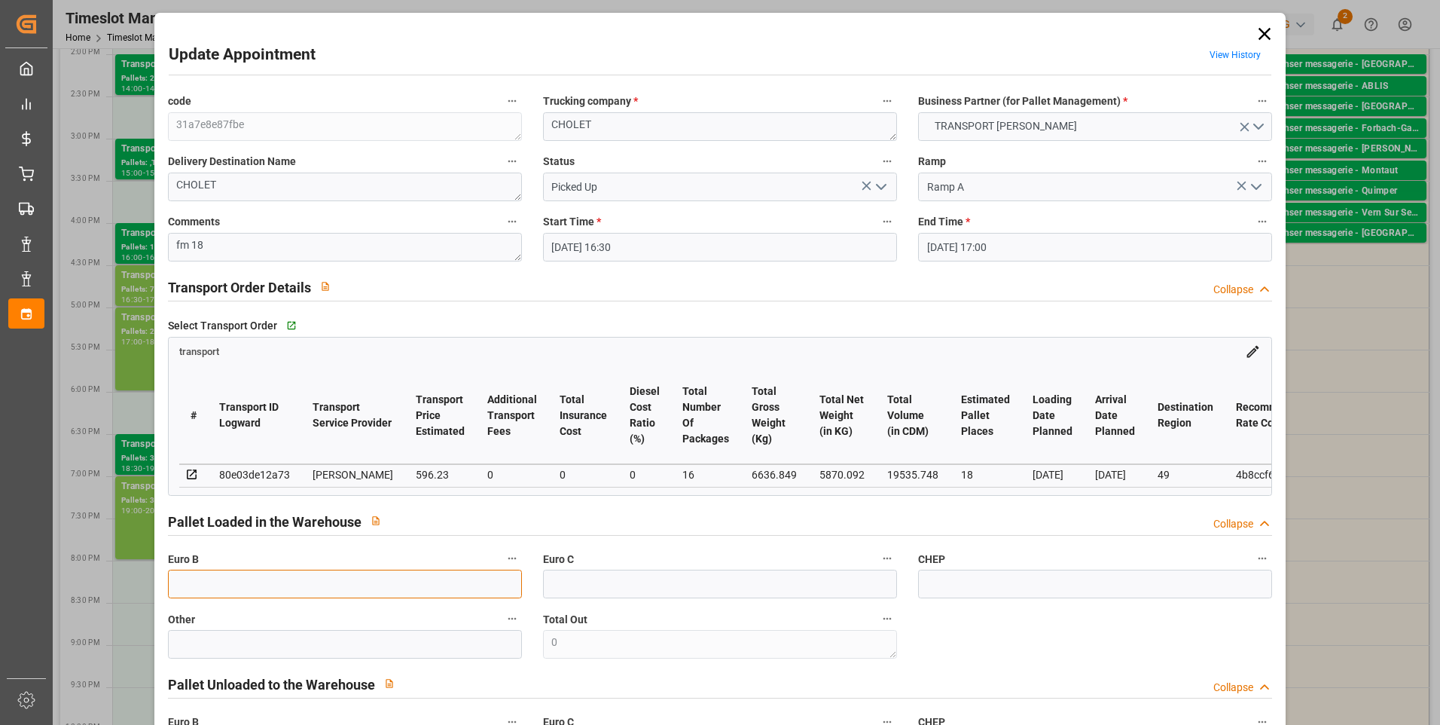
click at [218, 593] on input "text" at bounding box center [345, 583] width 354 height 29
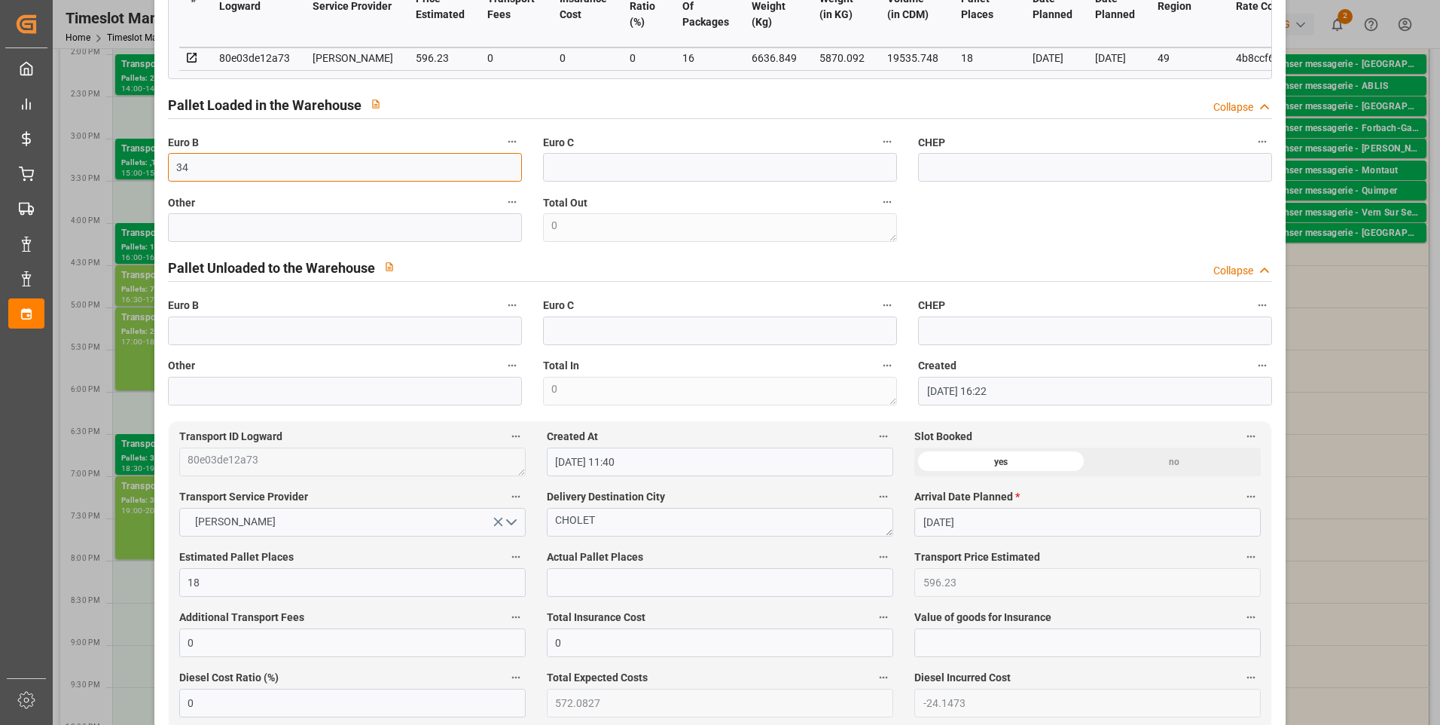
scroll to position [452, 0]
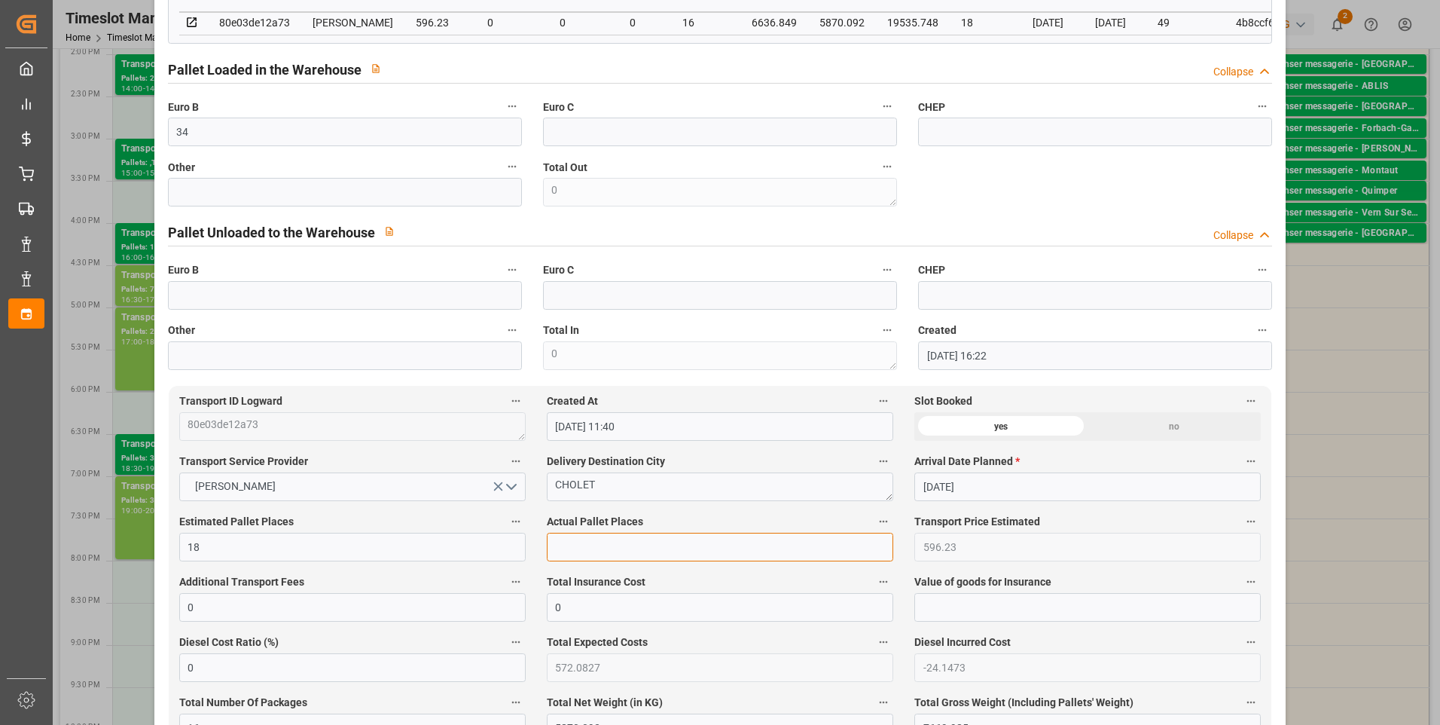
click at [566, 550] on input "text" at bounding box center [720, 547] width 347 height 29
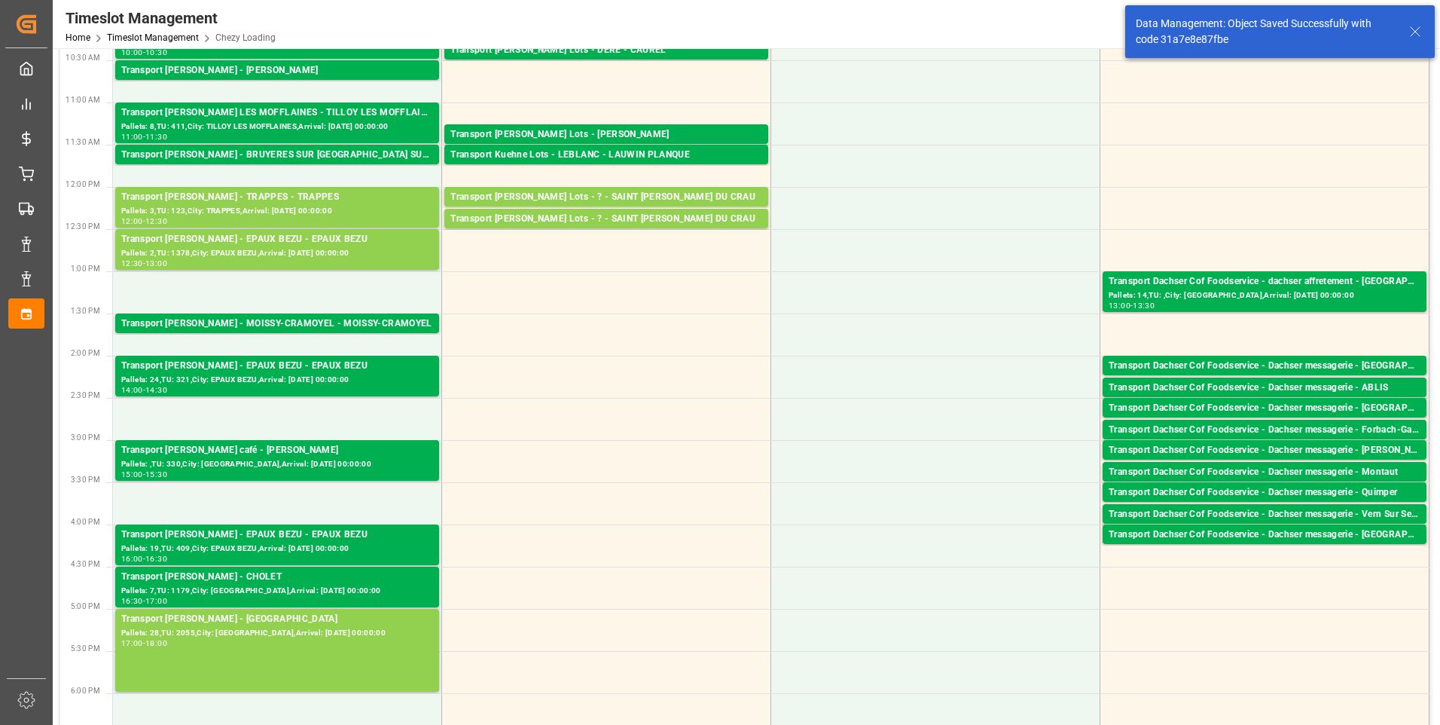
scroll to position [10, 0]
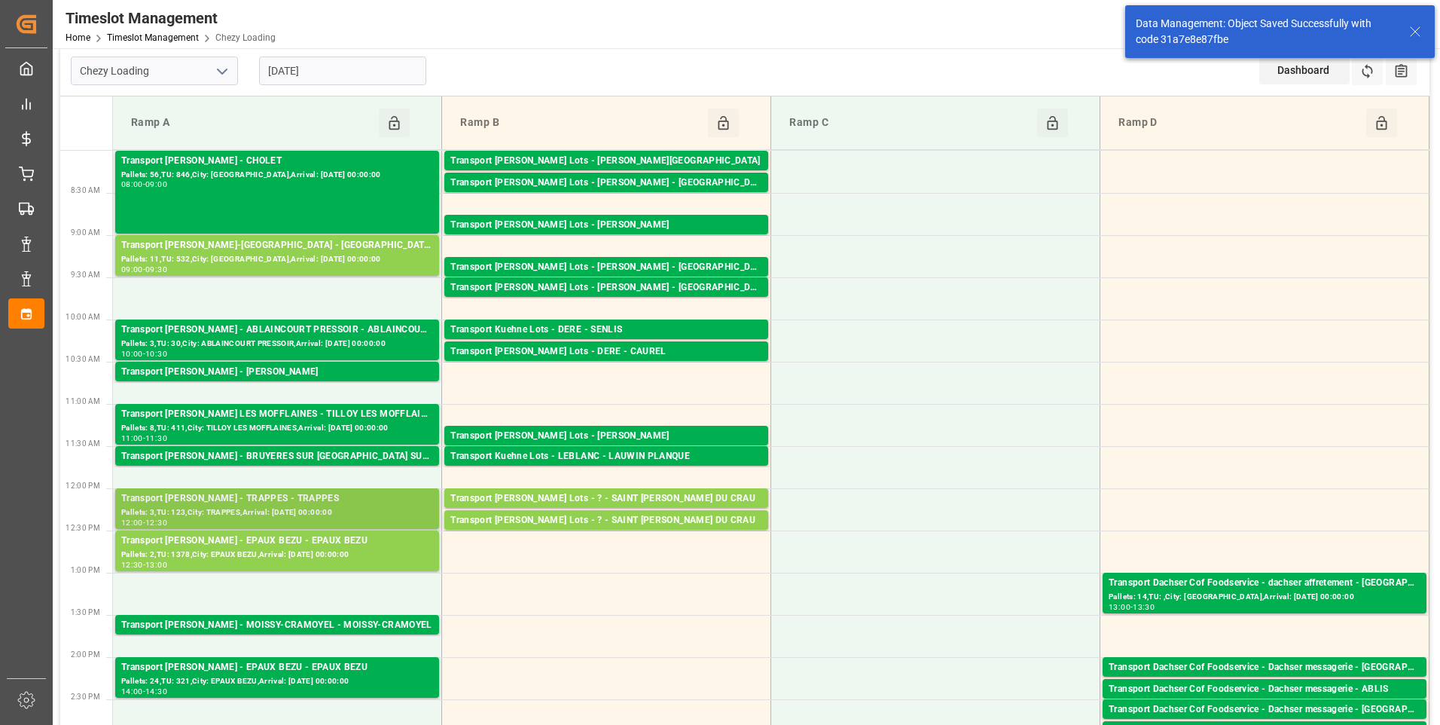
click at [243, 498] on div "Transport [PERSON_NAME] - TRAPPES - TRAPPES" at bounding box center [277, 498] width 312 height 15
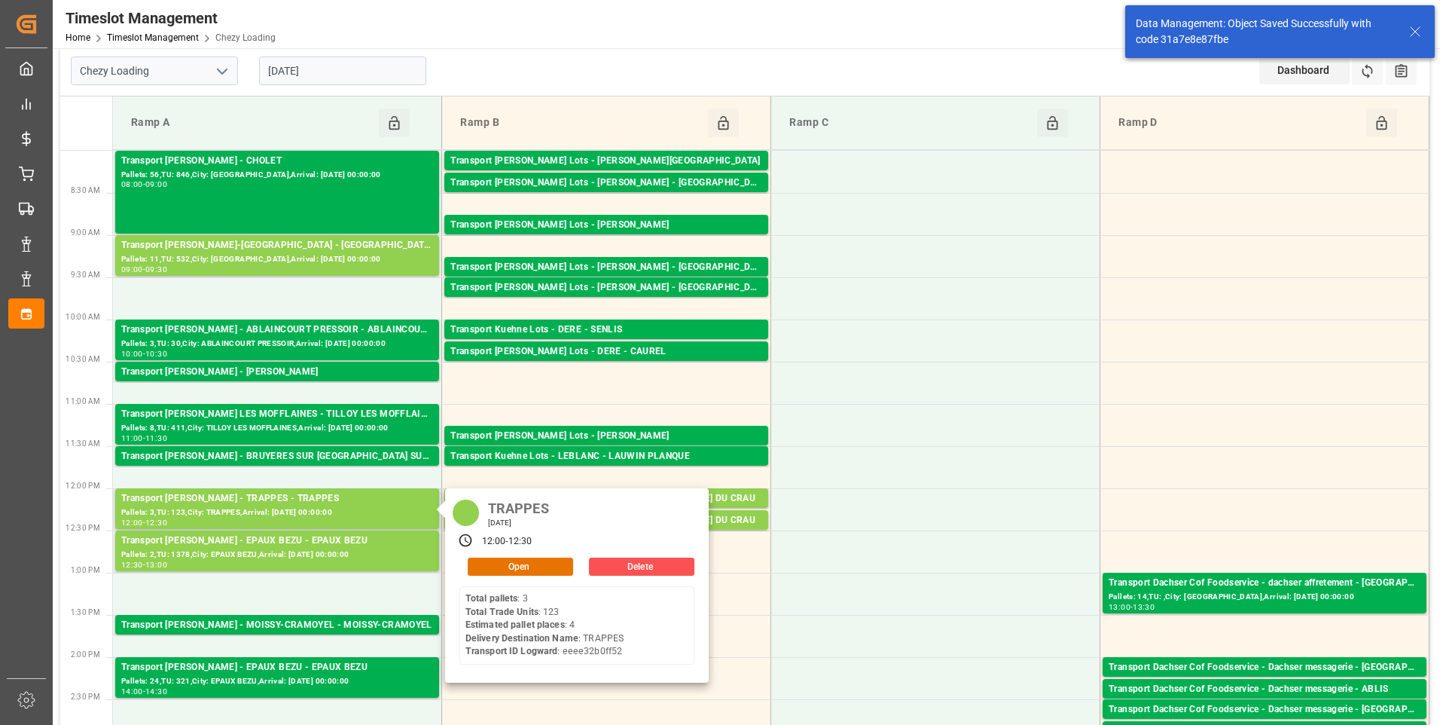
click at [507, 575] on div "TRAPPES [DATE] 12:00 - 12:30 Open Delete Total pallets : 3 Total Trade Units : …" at bounding box center [577, 585] width 264 height 194
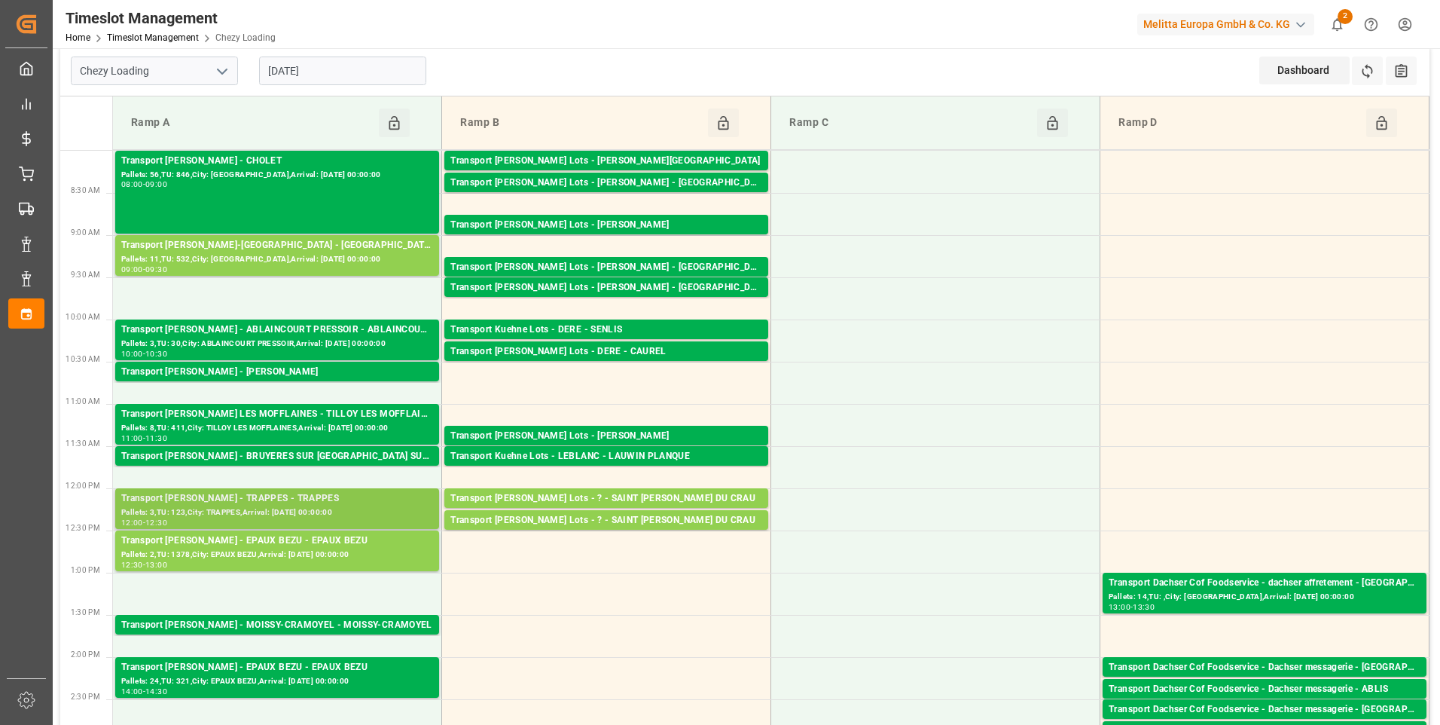
click at [307, 511] on div "Pallets: 3,TU: 123,City: TRAPPES,Arrival: [DATE] 00:00:00" at bounding box center [277, 512] width 312 height 13
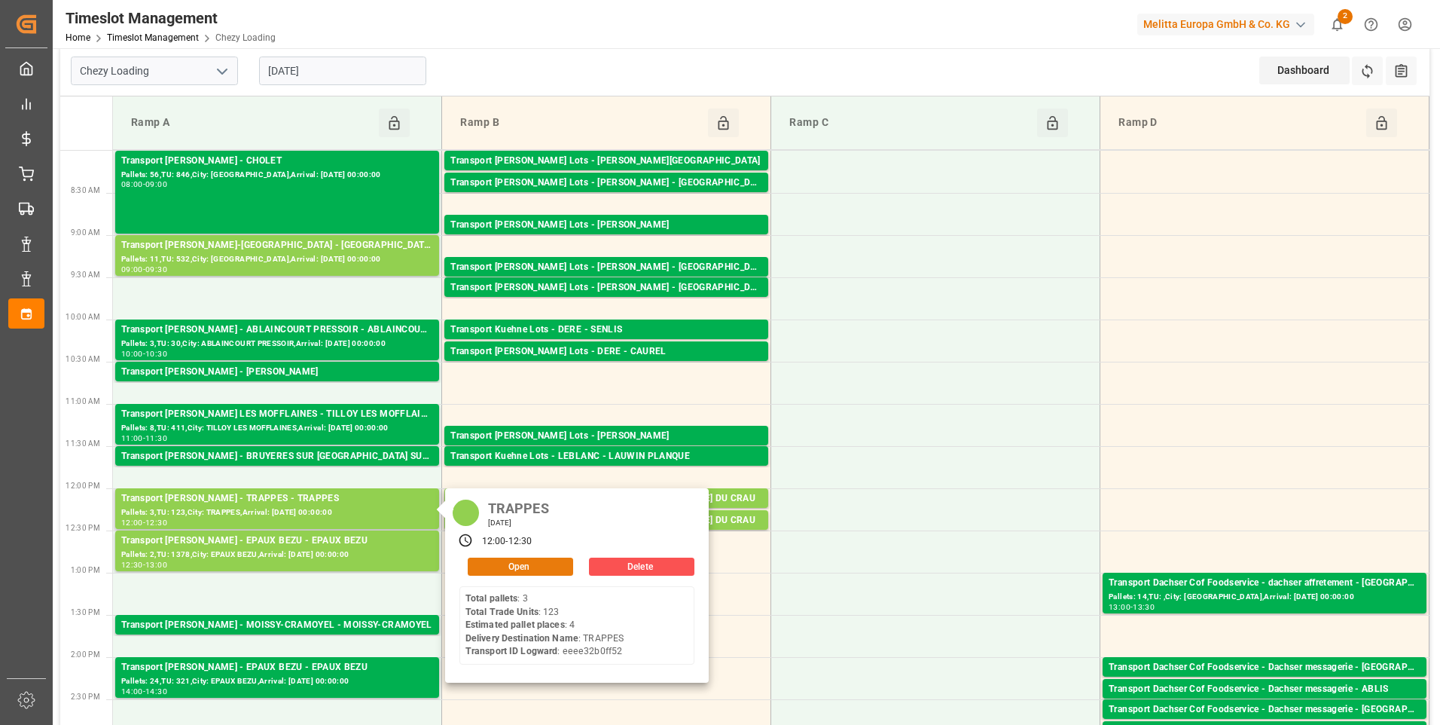
click at [489, 572] on button "Open" at bounding box center [520, 566] width 105 height 18
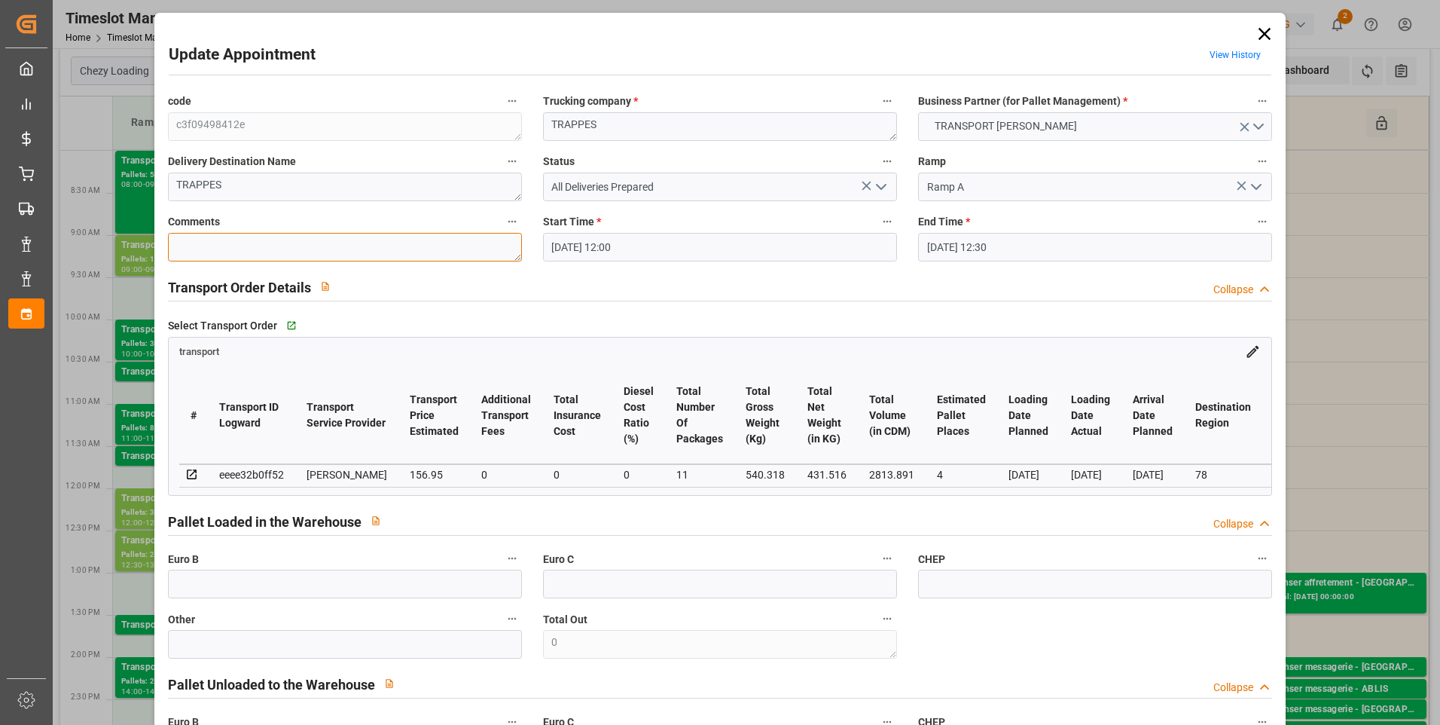
click at [191, 254] on textarea at bounding box center [345, 247] width 354 height 29
click at [876, 192] on icon "open menu" at bounding box center [881, 187] width 18 height 18
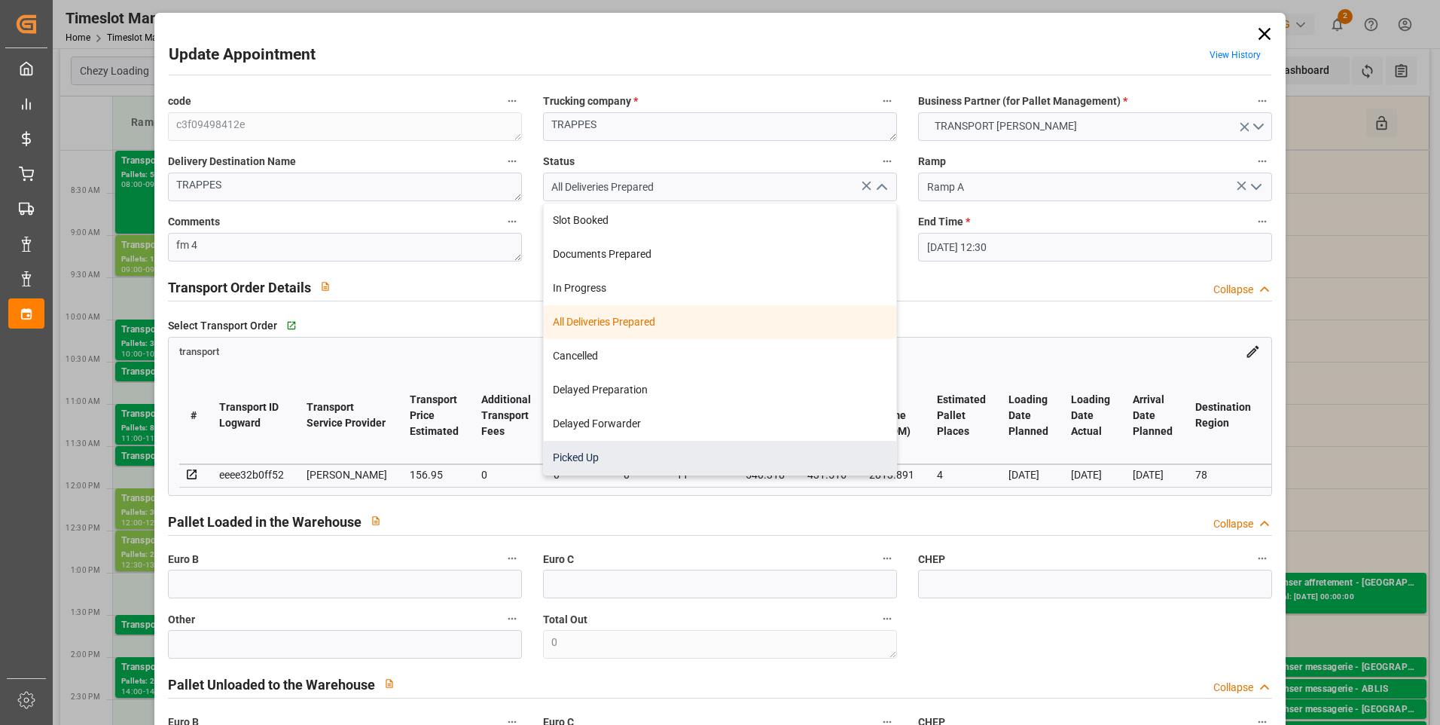
click at [604, 447] on div "Picked Up" at bounding box center [720, 458] width 353 height 34
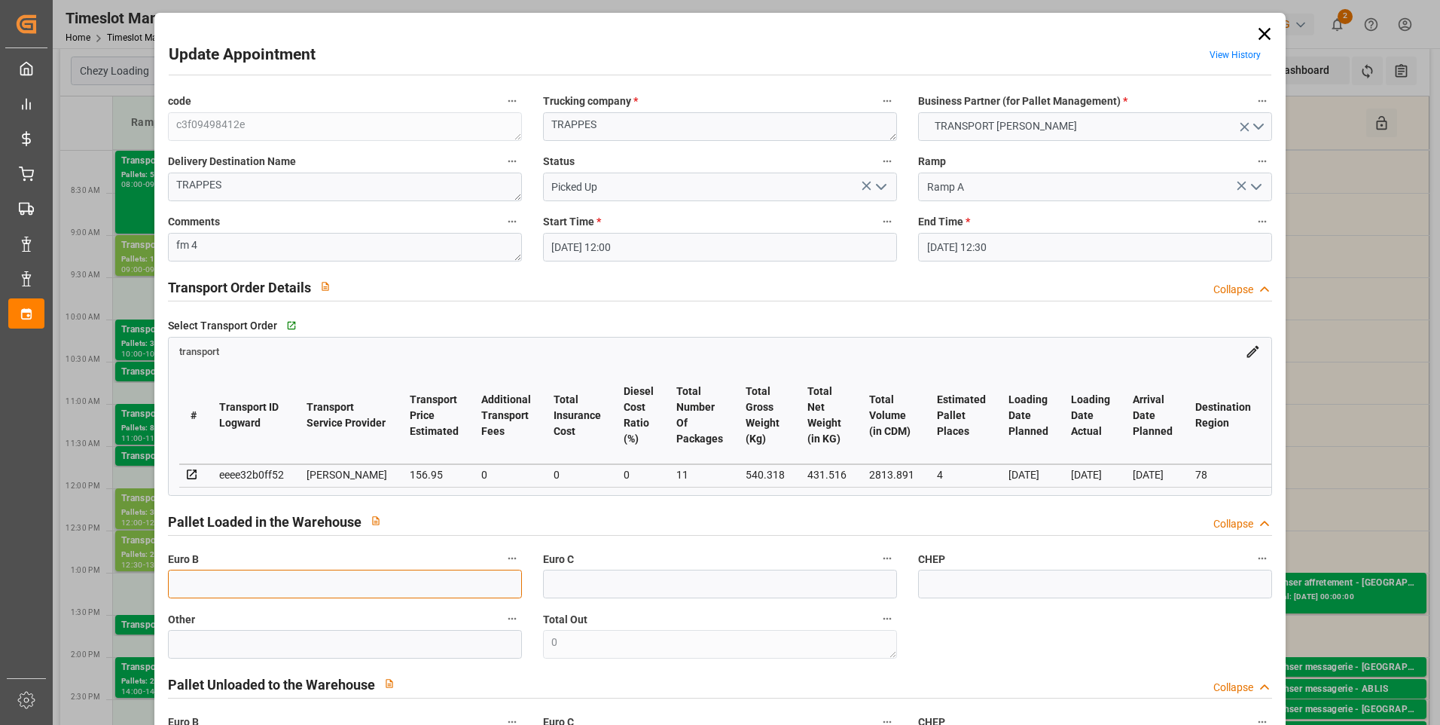
click at [197, 596] on input "text" at bounding box center [345, 583] width 354 height 29
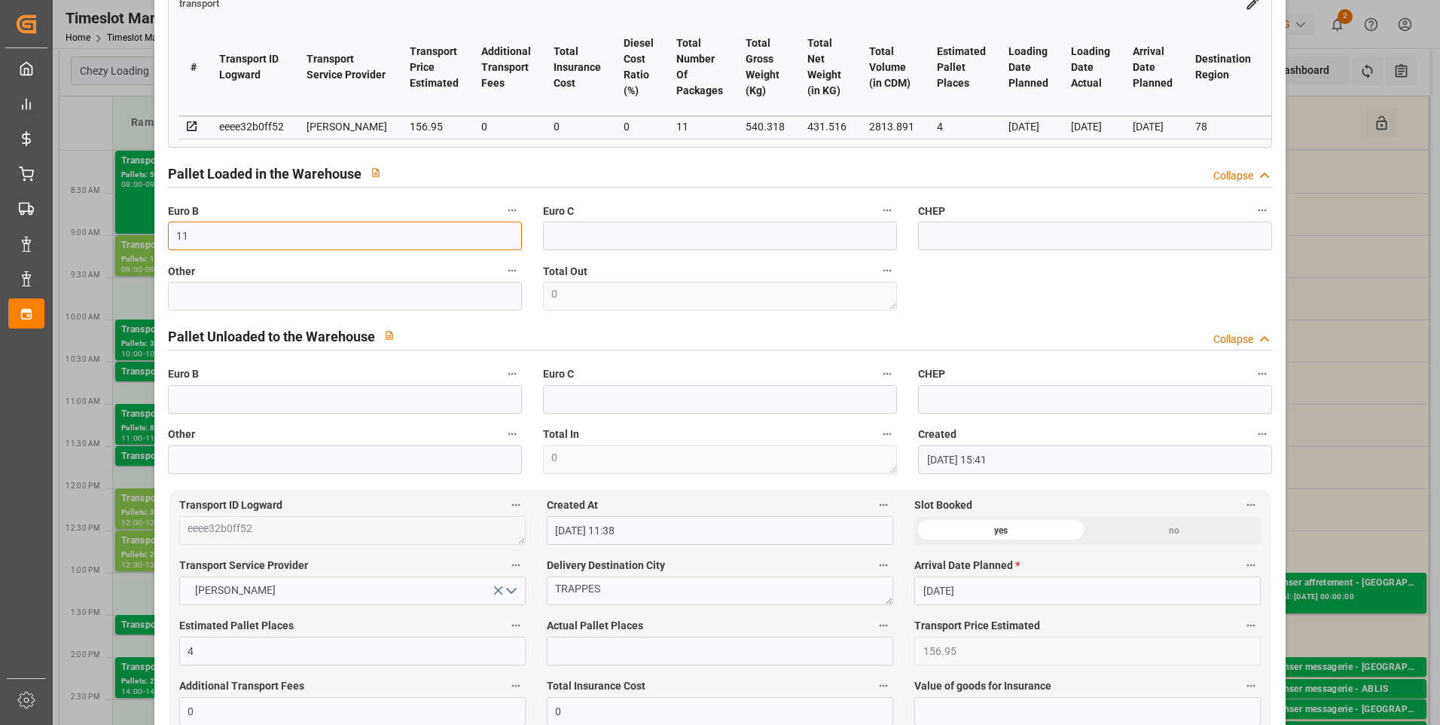
scroll to position [377, 0]
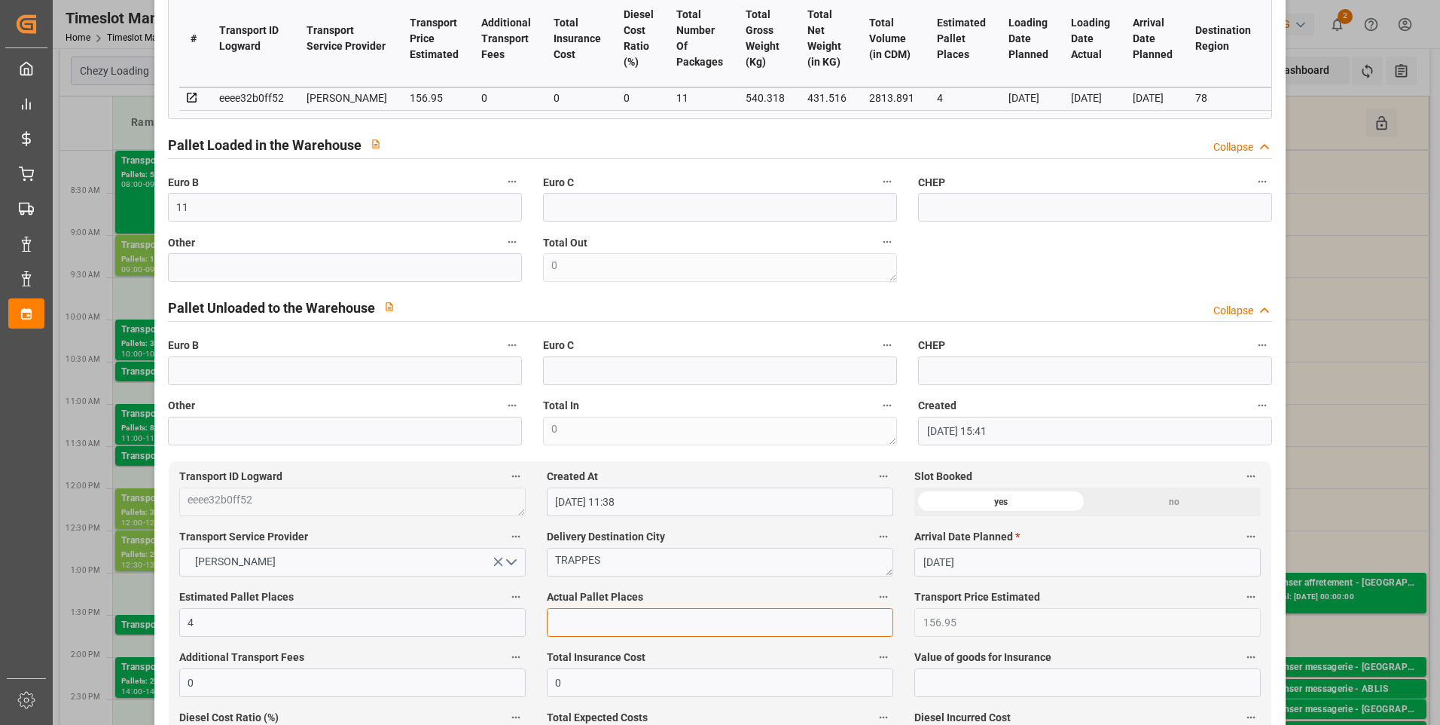
click at [575, 624] on input "text" at bounding box center [720, 622] width 347 height 29
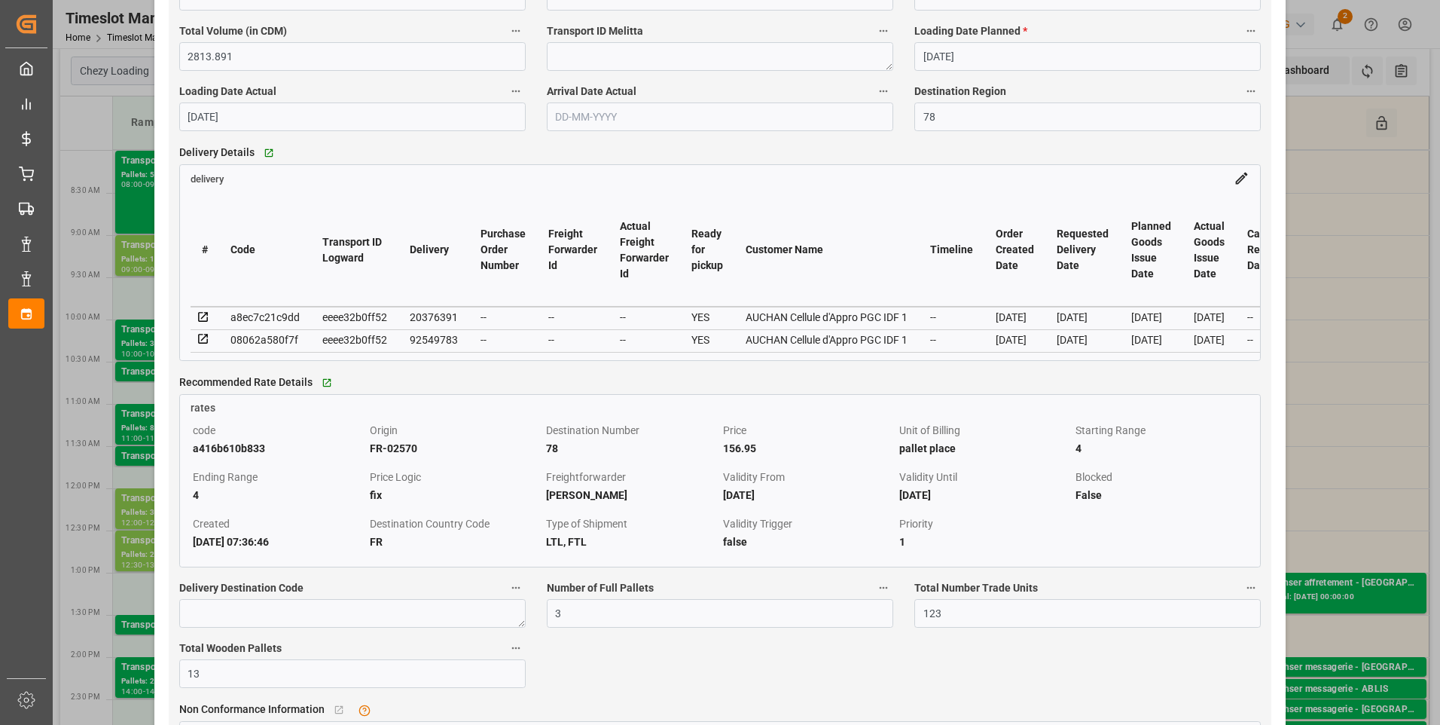
scroll to position [1205, 0]
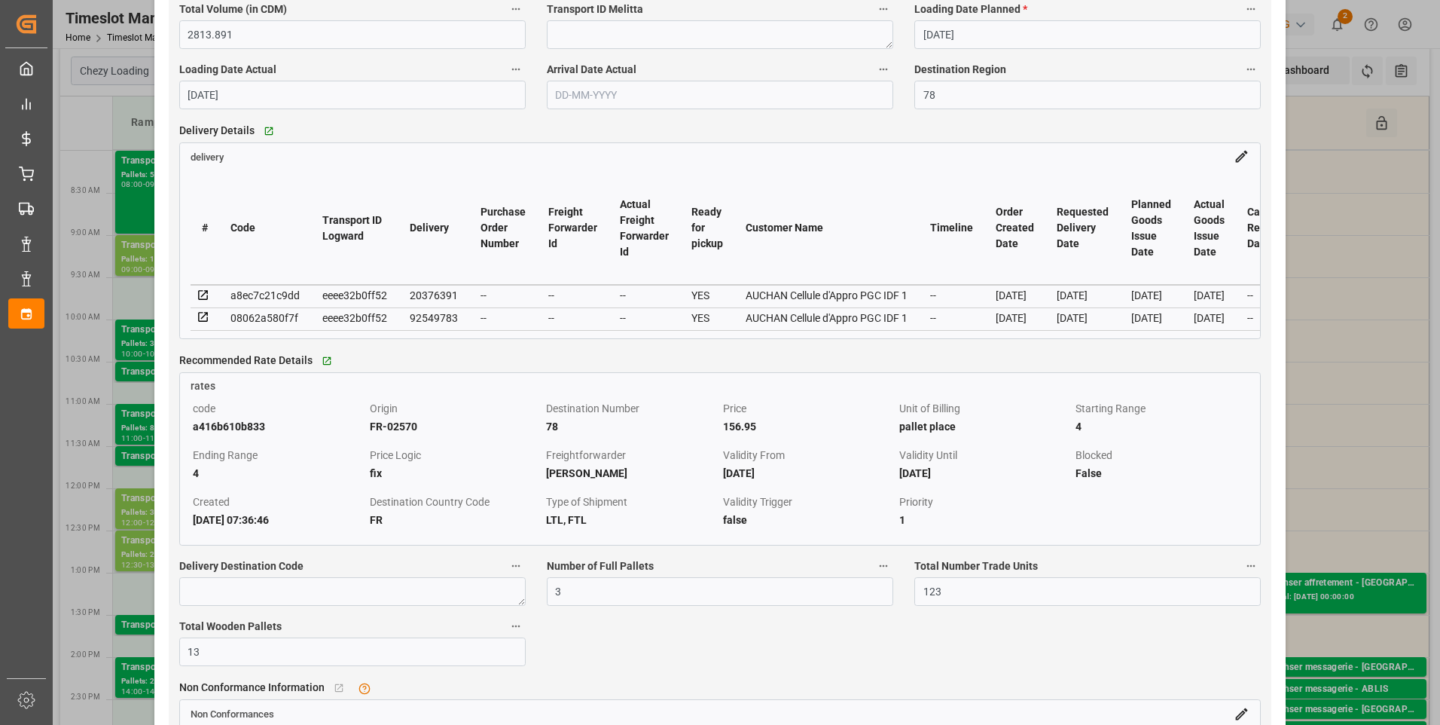
click at [202, 322] on icon at bounding box center [203, 318] width 10 height 10
click at [197, 301] on icon at bounding box center [204, 296] width 14 height 14
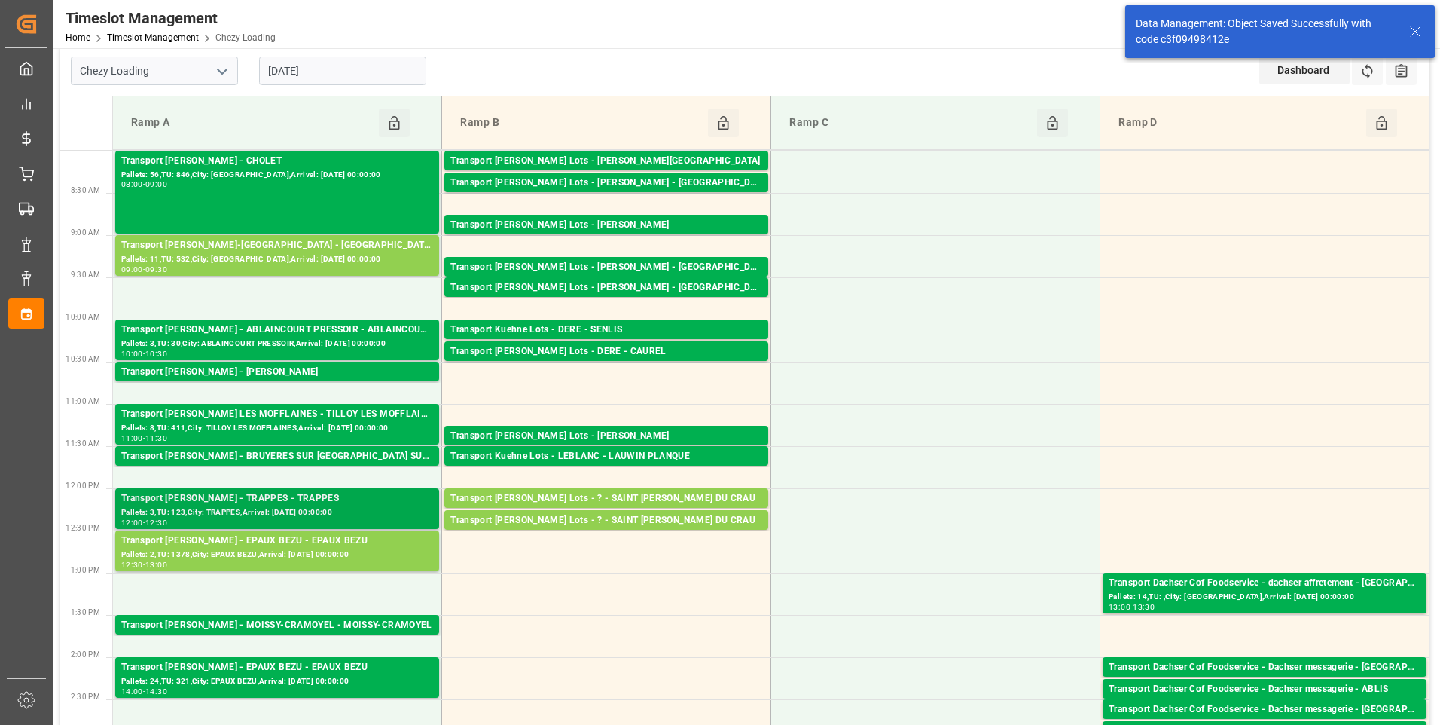
click at [264, 497] on div "Transport [PERSON_NAME] - TRAPPES - TRAPPES" at bounding box center [277, 498] width 312 height 15
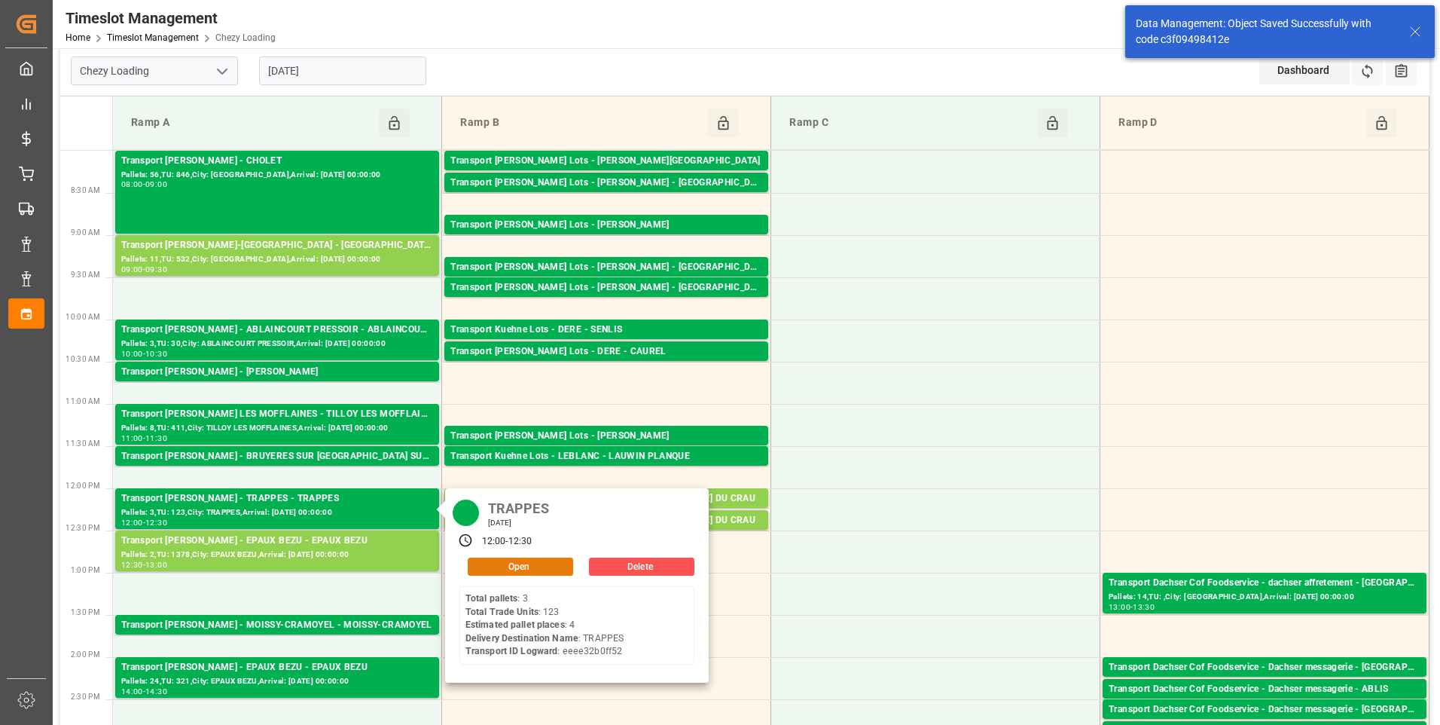
click at [503, 569] on button "Open" at bounding box center [520, 566] width 105 height 18
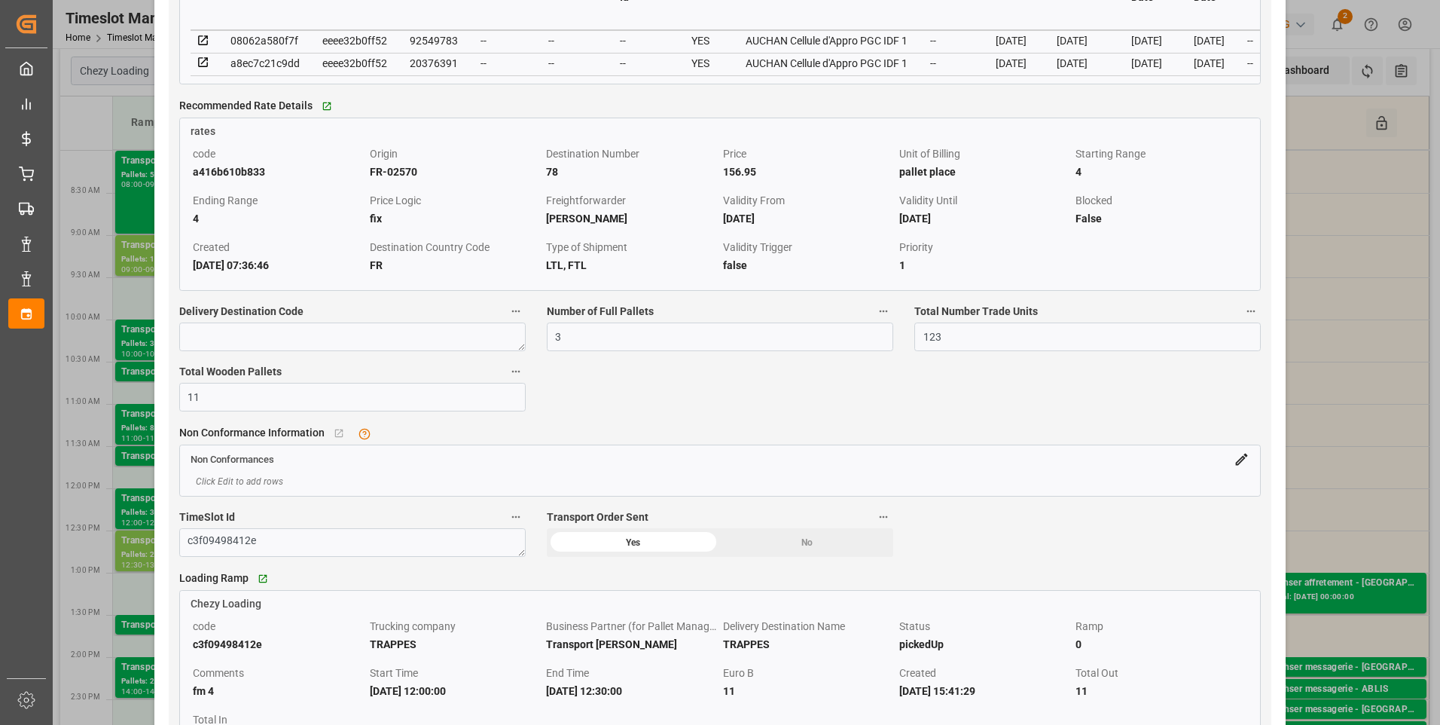
scroll to position [1130, 0]
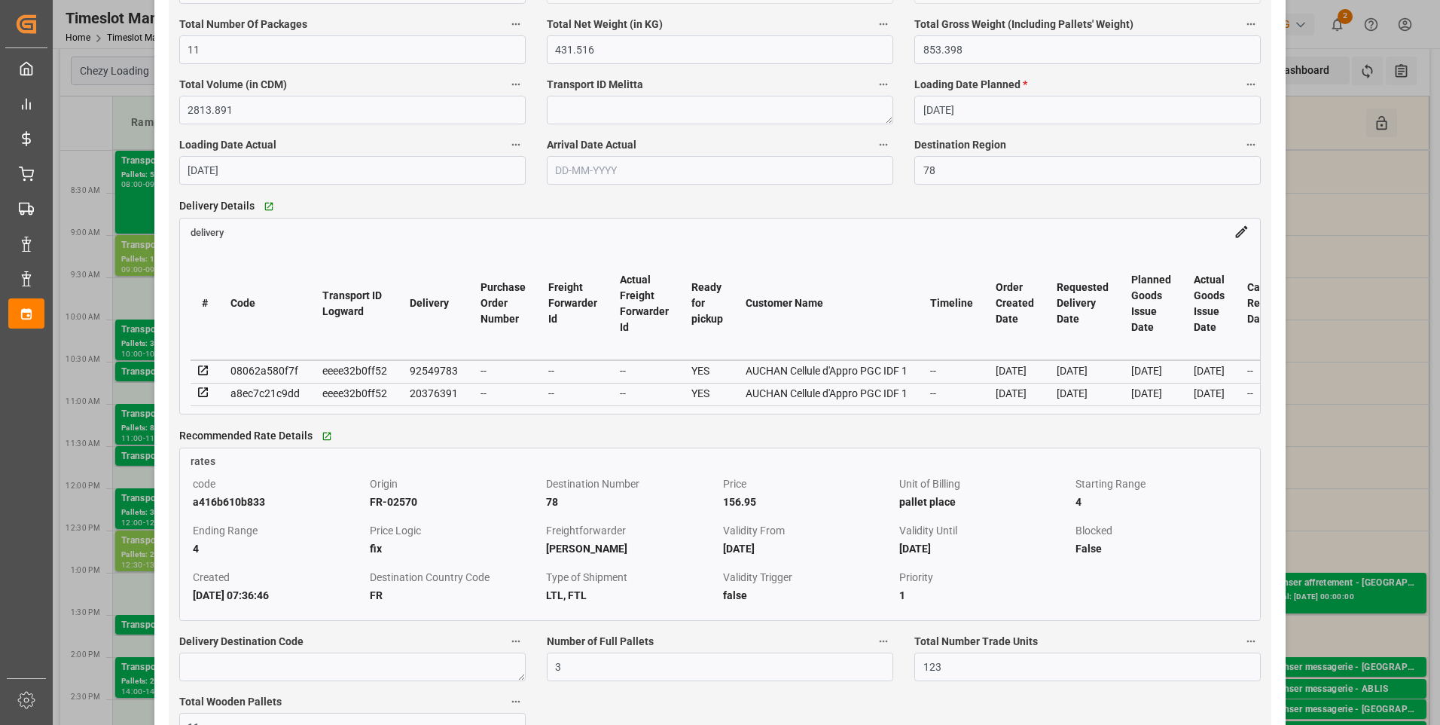
click at [1342, 255] on div "Update Appointment View History code c3f09498412e Trucking company * TRAPPES Bu…" at bounding box center [720, 362] width 1440 height 725
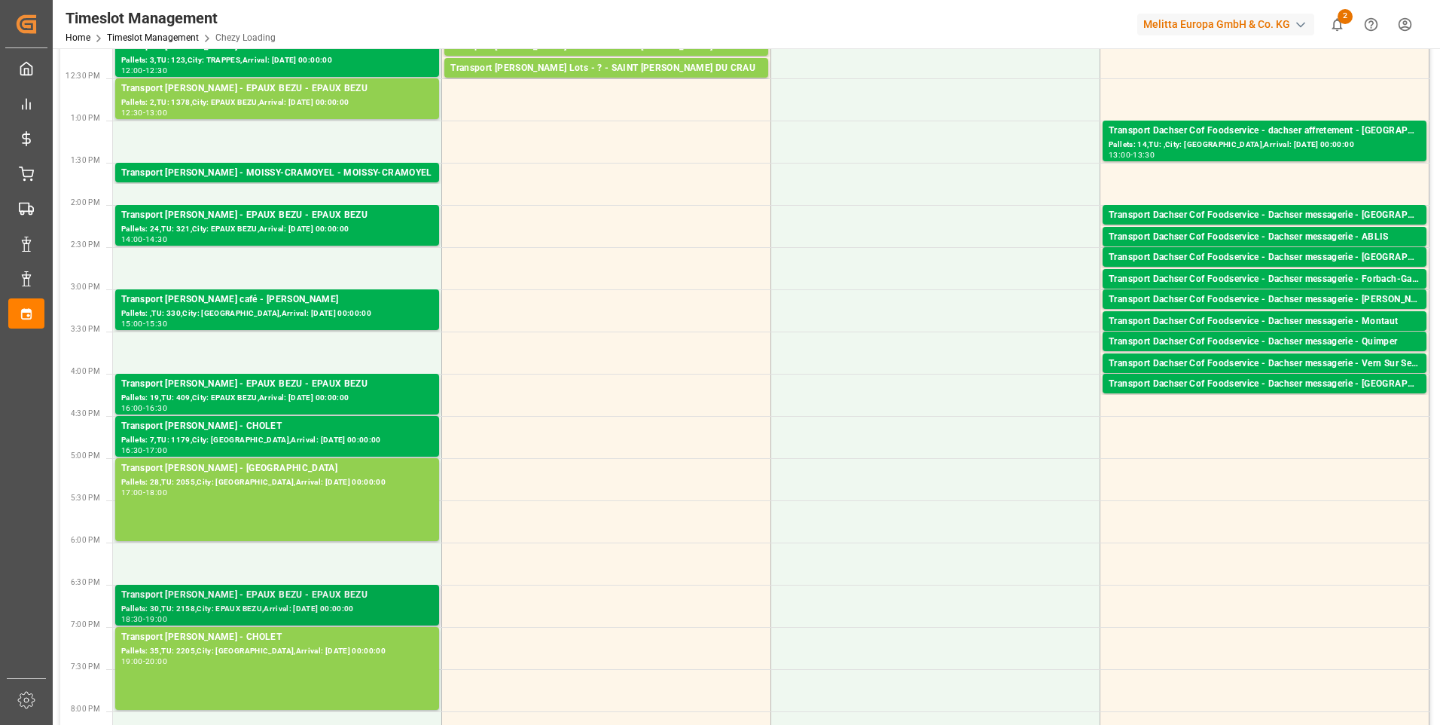
scroll to position [612, 0]
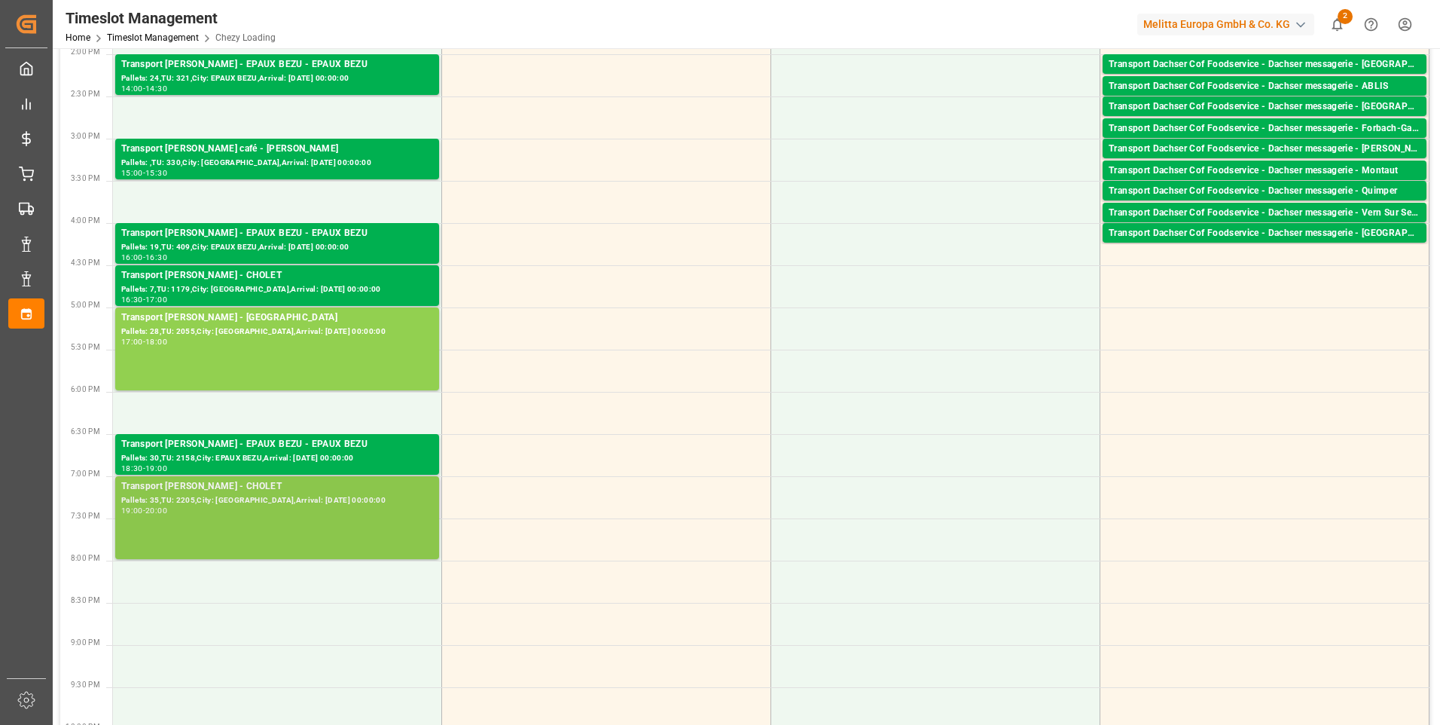
click at [242, 499] on div "Pallets: 35,TU: 2205,City: [GEOGRAPHIC_DATA],Arrival: [DATE] 00:00:00" at bounding box center [277, 500] width 312 height 13
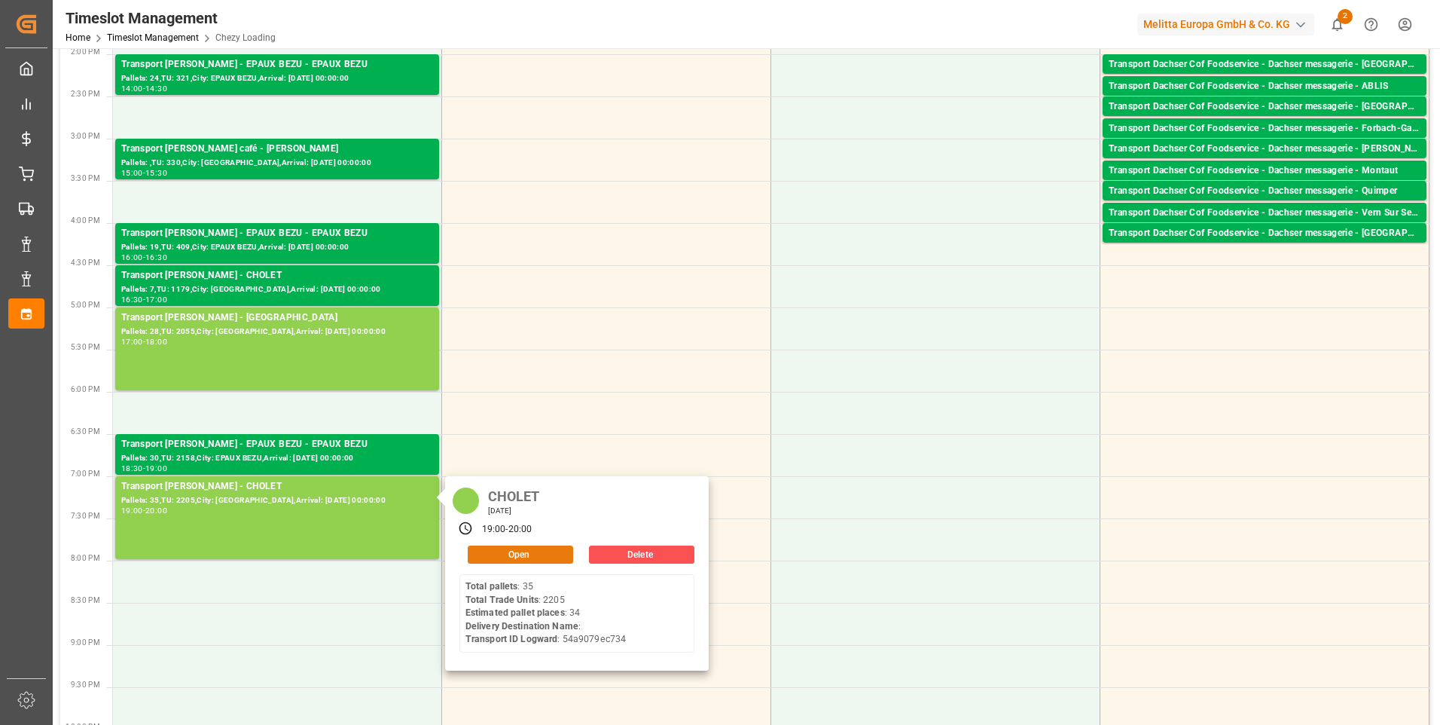
click at [502, 553] on button "Open" at bounding box center [520, 554] width 105 height 18
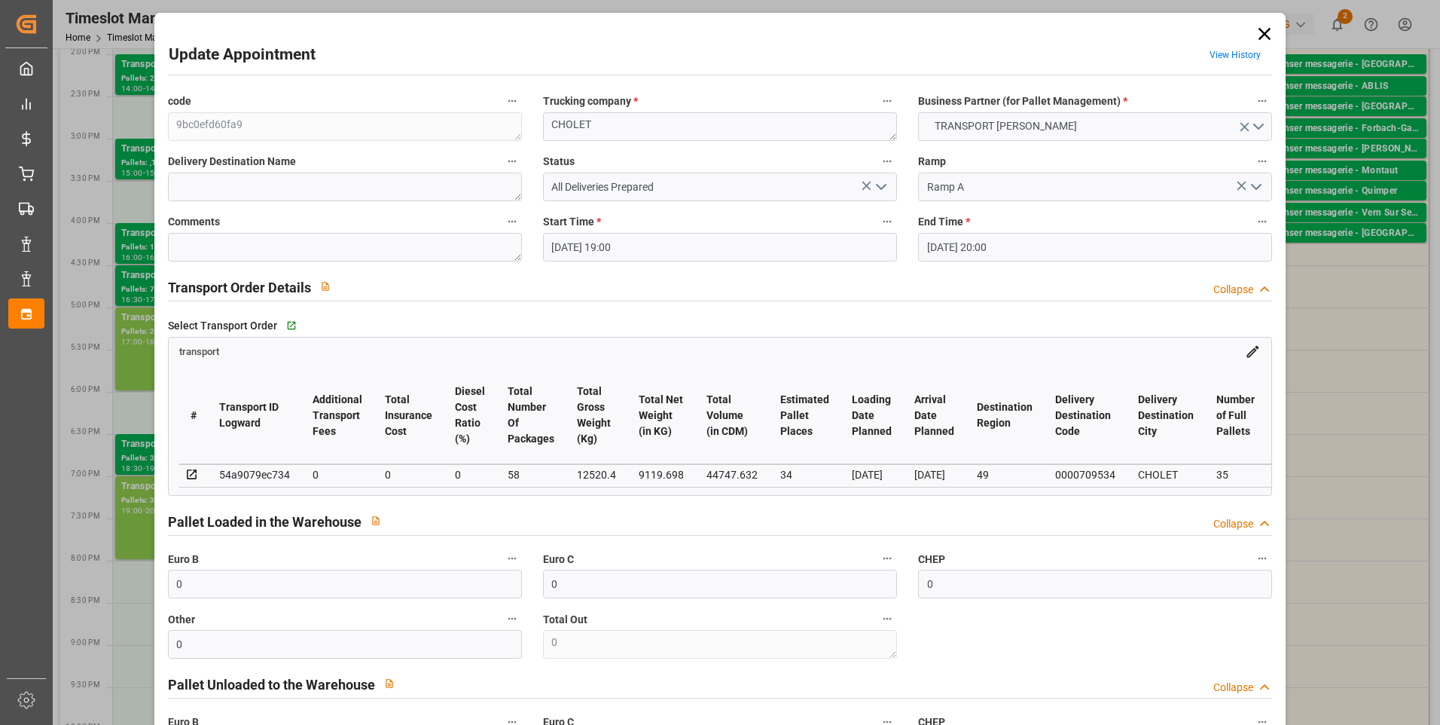
click at [883, 185] on polyline "open menu" at bounding box center [881, 187] width 9 height 5
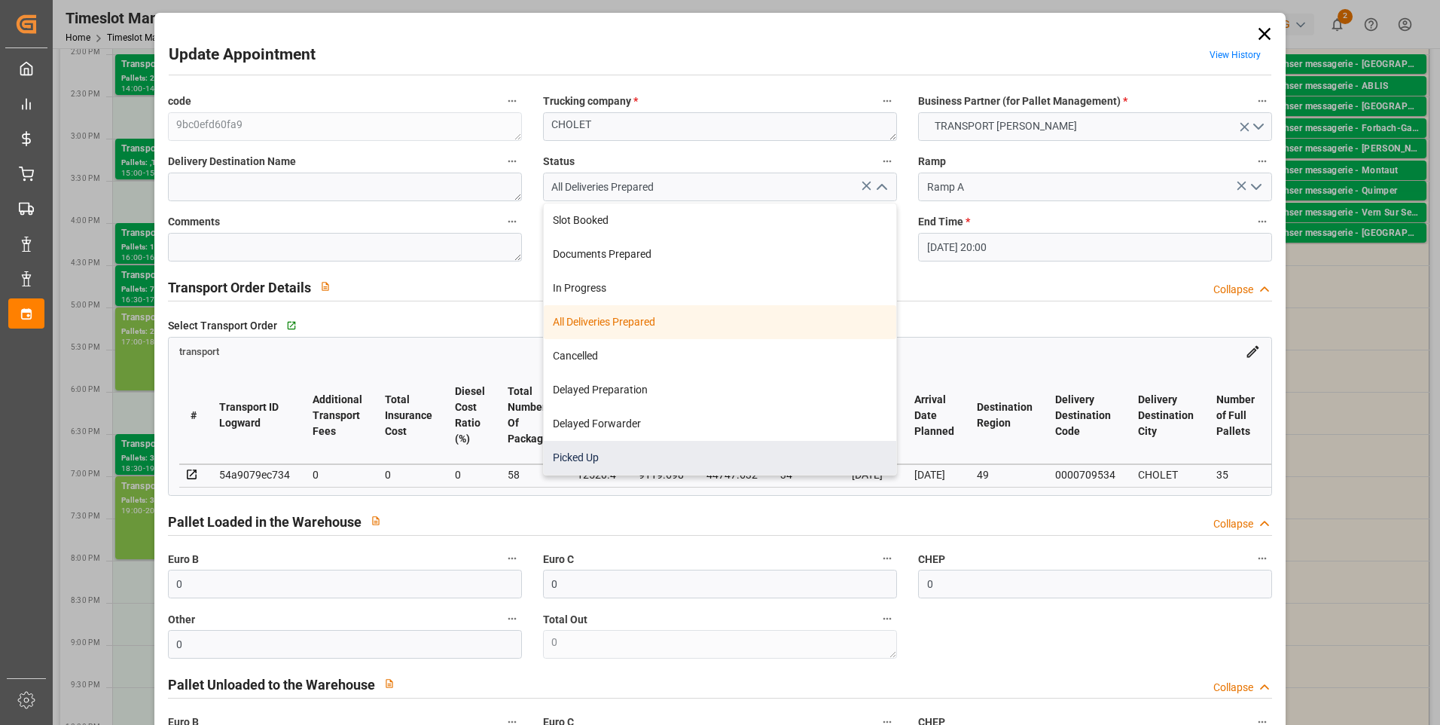
click at [610, 450] on div "Picked Up" at bounding box center [720, 458] width 353 height 34
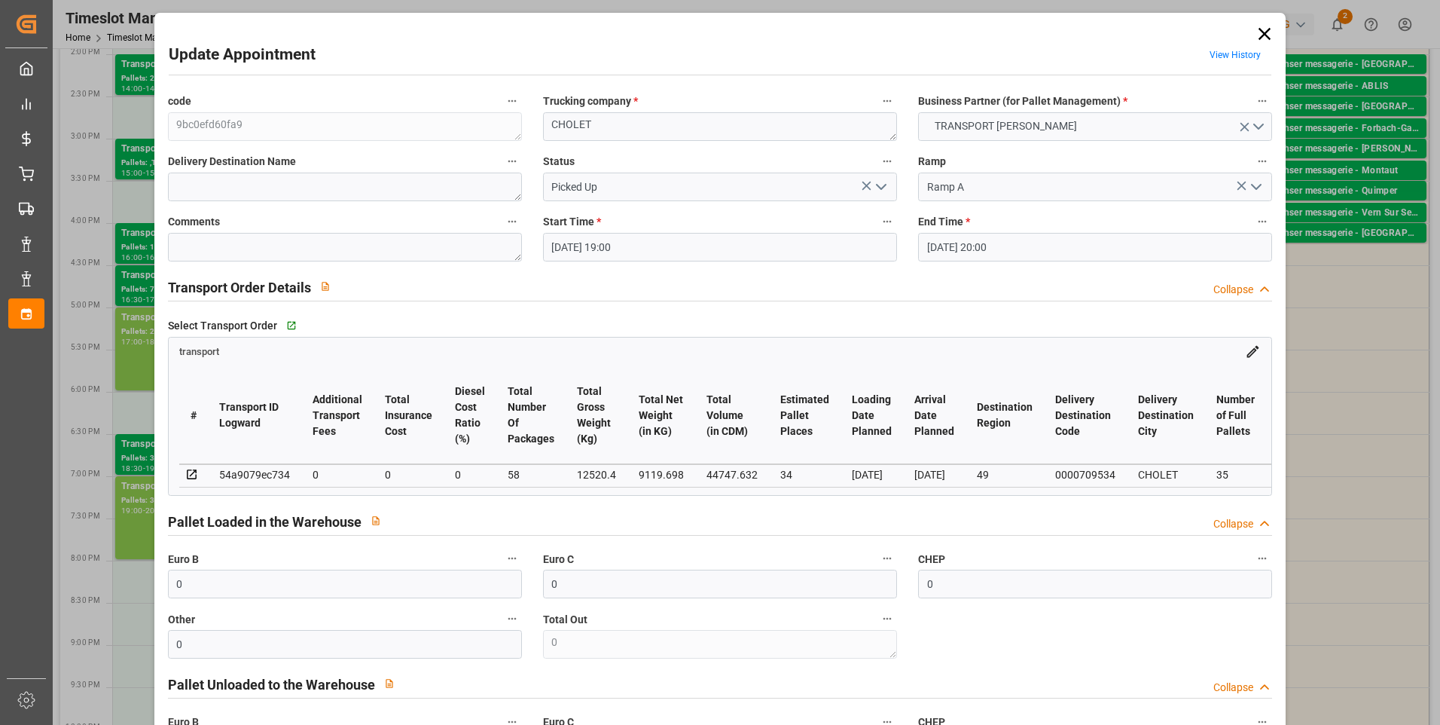
click at [225, 262] on div "Comments" at bounding box center [344, 236] width 375 height 60
click at [237, 249] on textarea at bounding box center [345, 247] width 354 height 29
click at [210, 592] on input "0" at bounding box center [345, 583] width 354 height 29
click at [880, 193] on icon "open menu" at bounding box center [881, 187] width 18 height 18
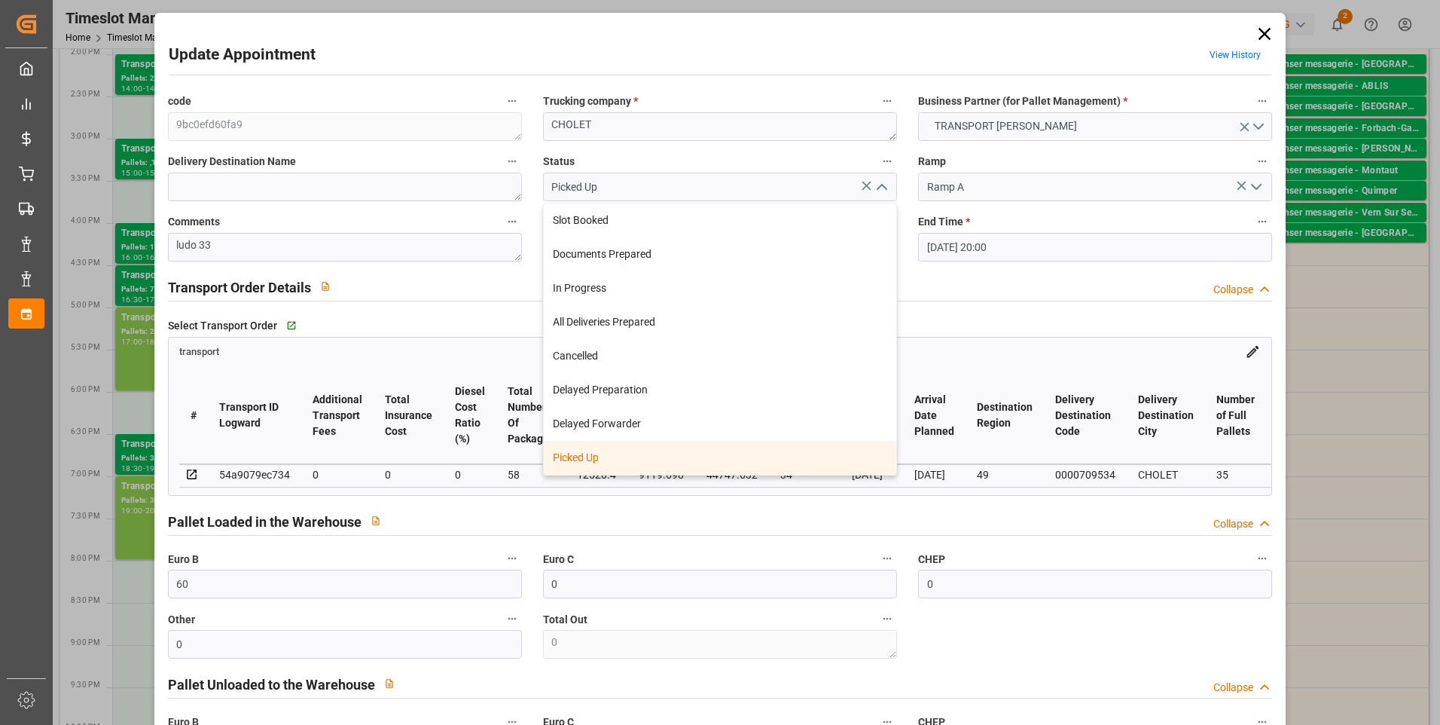
click at [580, 462] on div "Picked Up" at bounding box center [720, 458] width 353 height 34
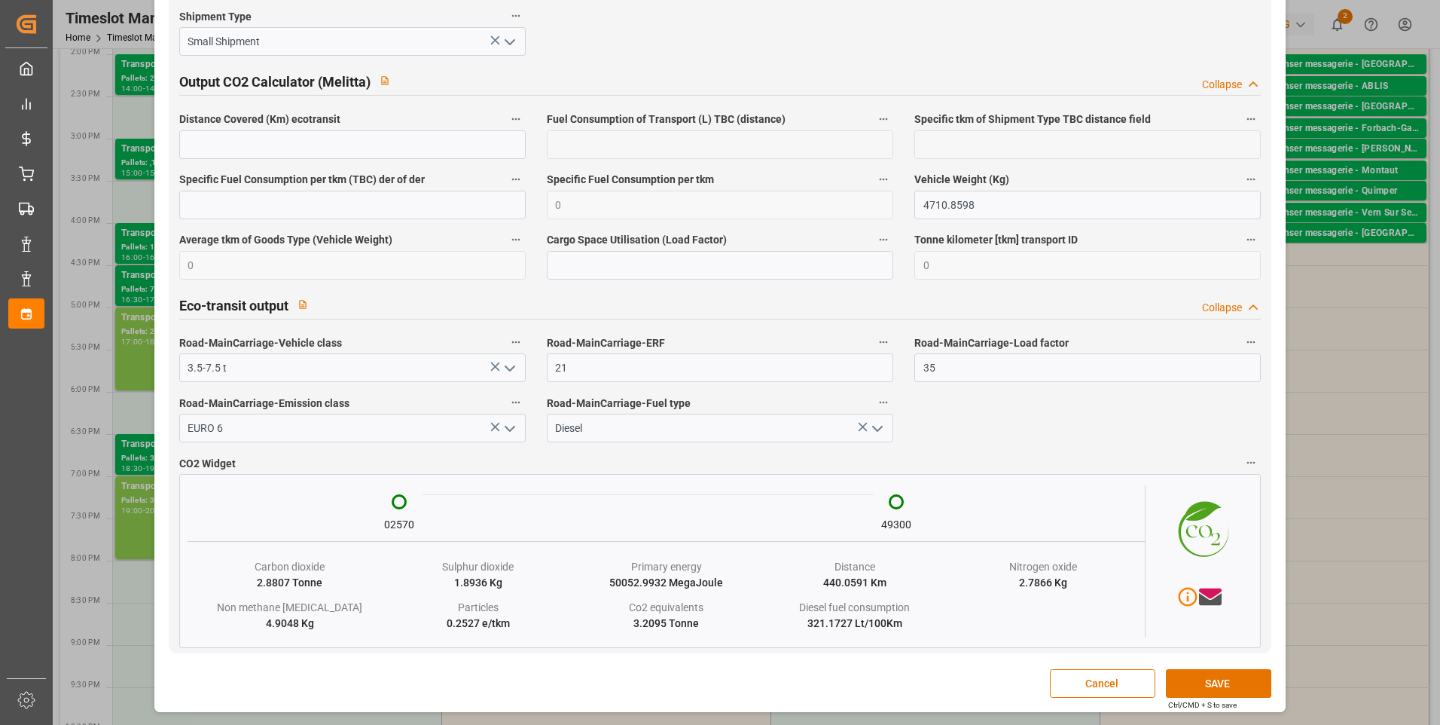
scroll to position [2358, 0]
click at [1221, 682] on button "SAVE" at bounding box center [1218, 683] width 105 height 29
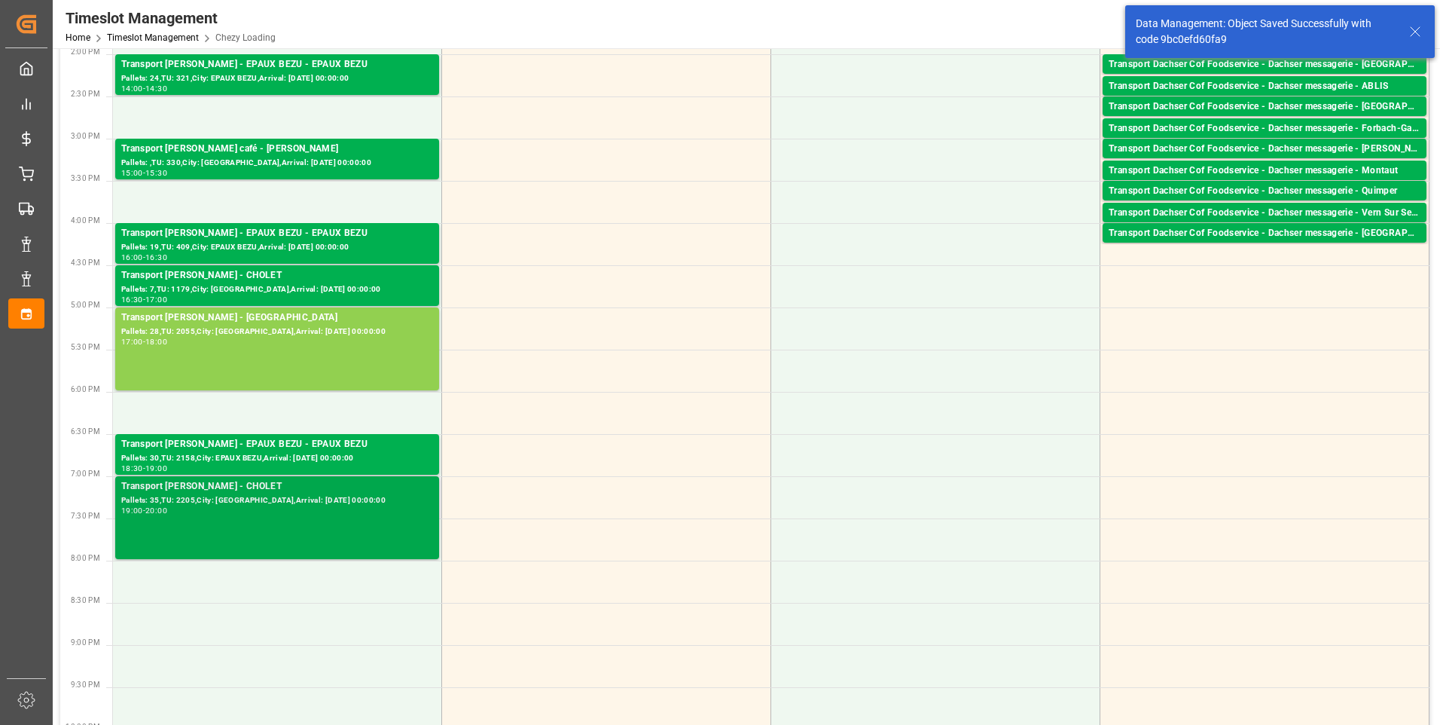
click at [221, 499] on div "Pallets: 35,TU: 2205,City: [GEOGRAPHIC_DATA],Arrival: [DATE] 00:00:00" at bounding box center [277, 500] width 312 height 13
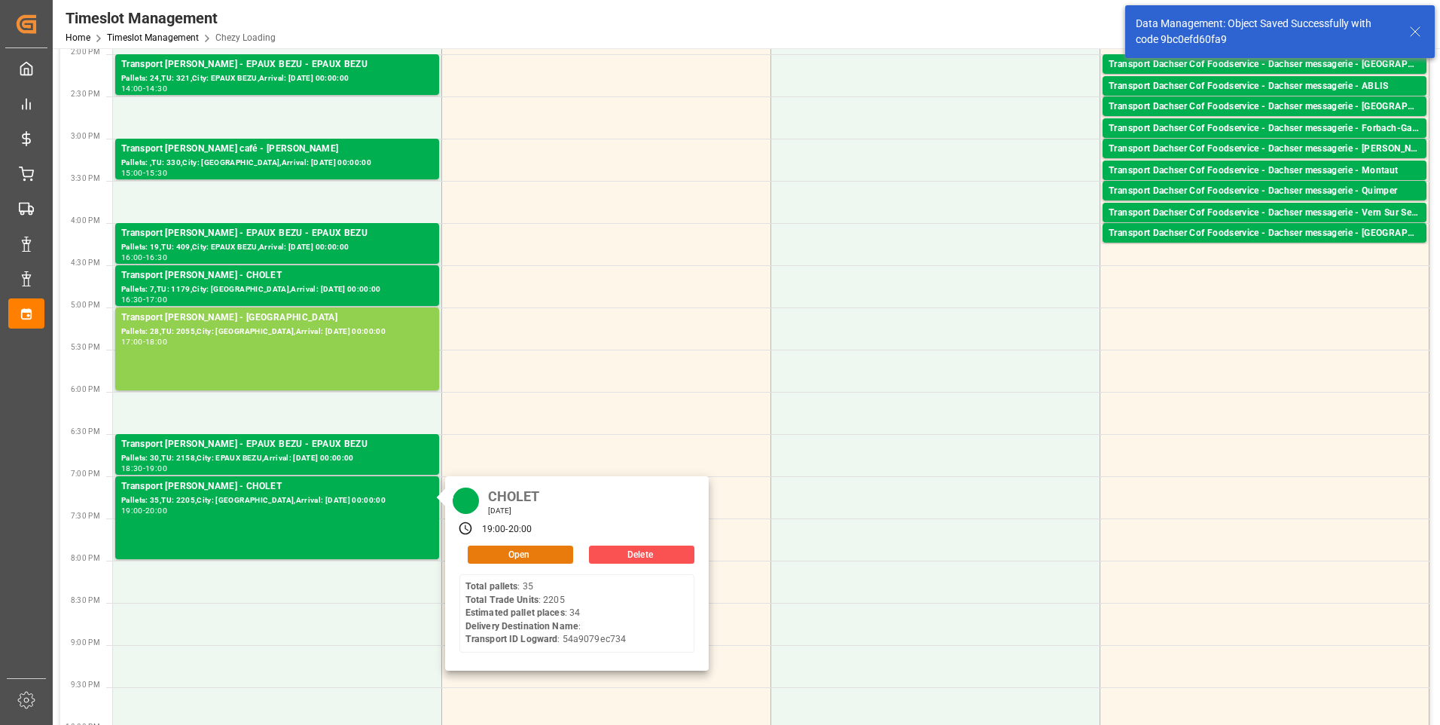
click at [495, 553] on button "Open" at bounding box center [520, 554] width 105 height 18
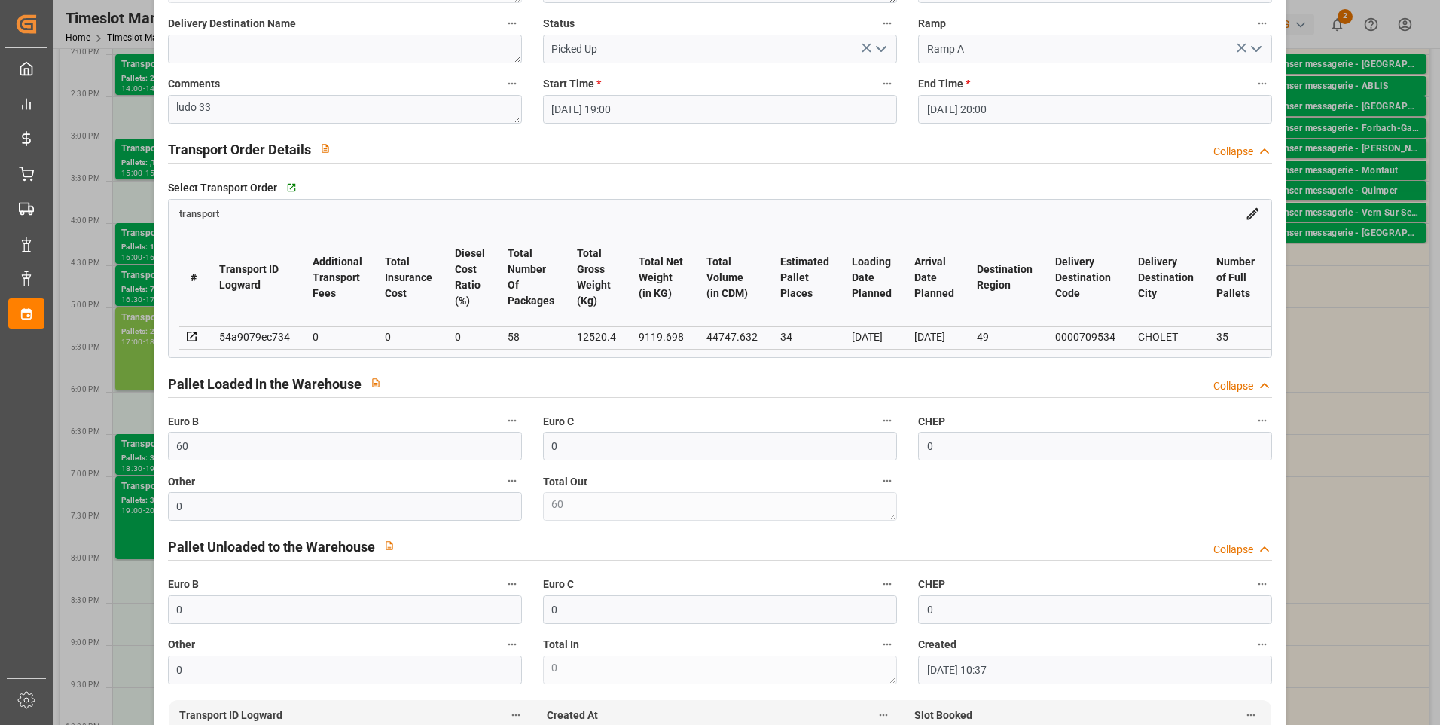
scroll to position [0, 0]
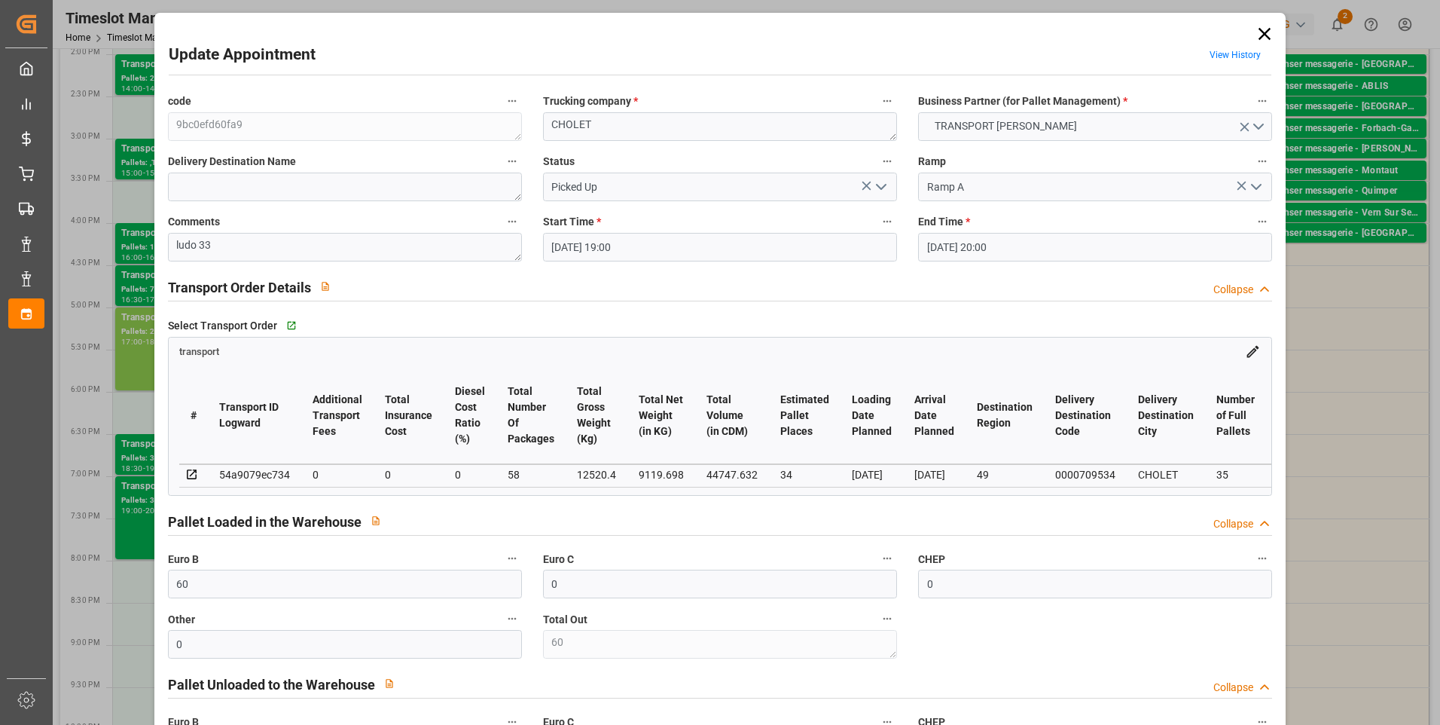
click at [1256, 29] on icon at bounding box center [1264, 33] width 21 height 21
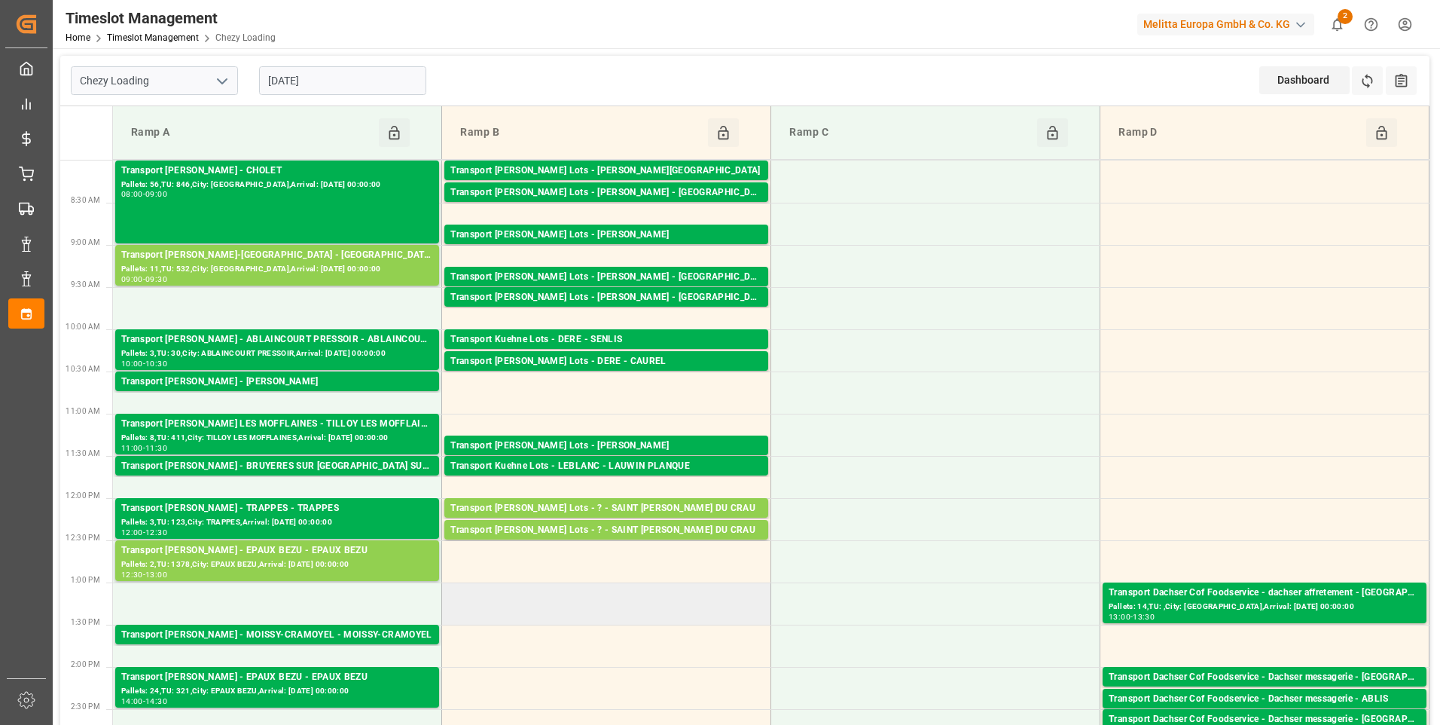
scroll to position [301, 0]
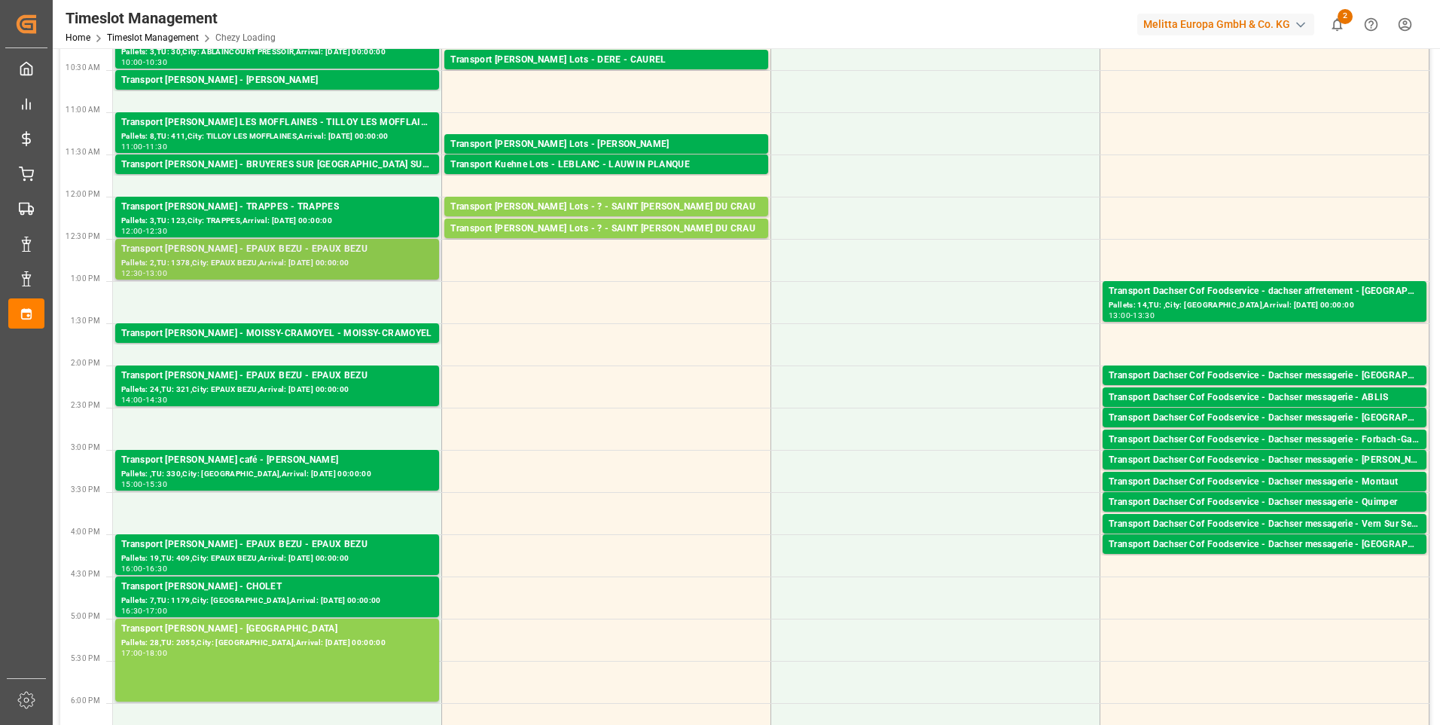
click at [308, 257] on div "Pallets: 2,TU: 1378,City: EPAUX BEZU,Arrival: [DATE] 00:00:00" at bounding box center [277, 263] width 312 height 13
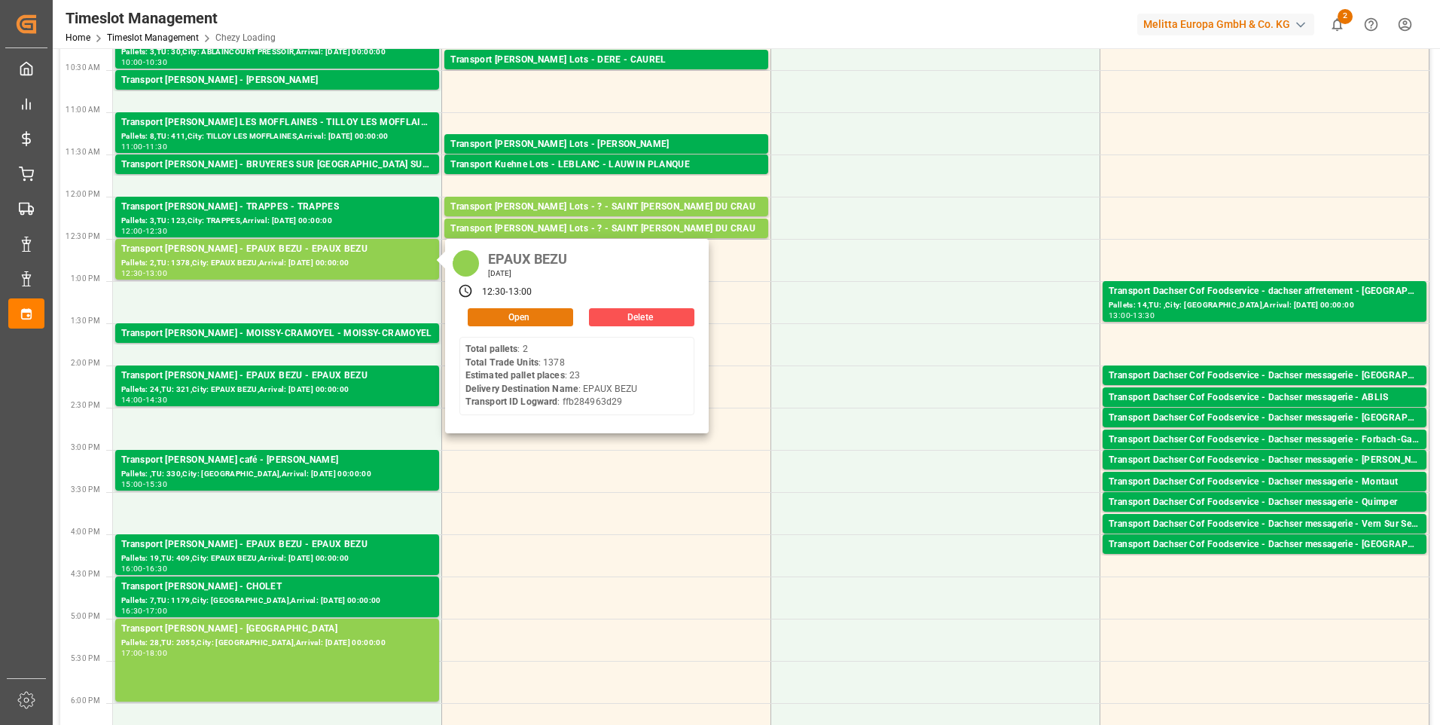
click at [508, 312] on button "Open" at bounding box center [520, 317] width 105 height 18
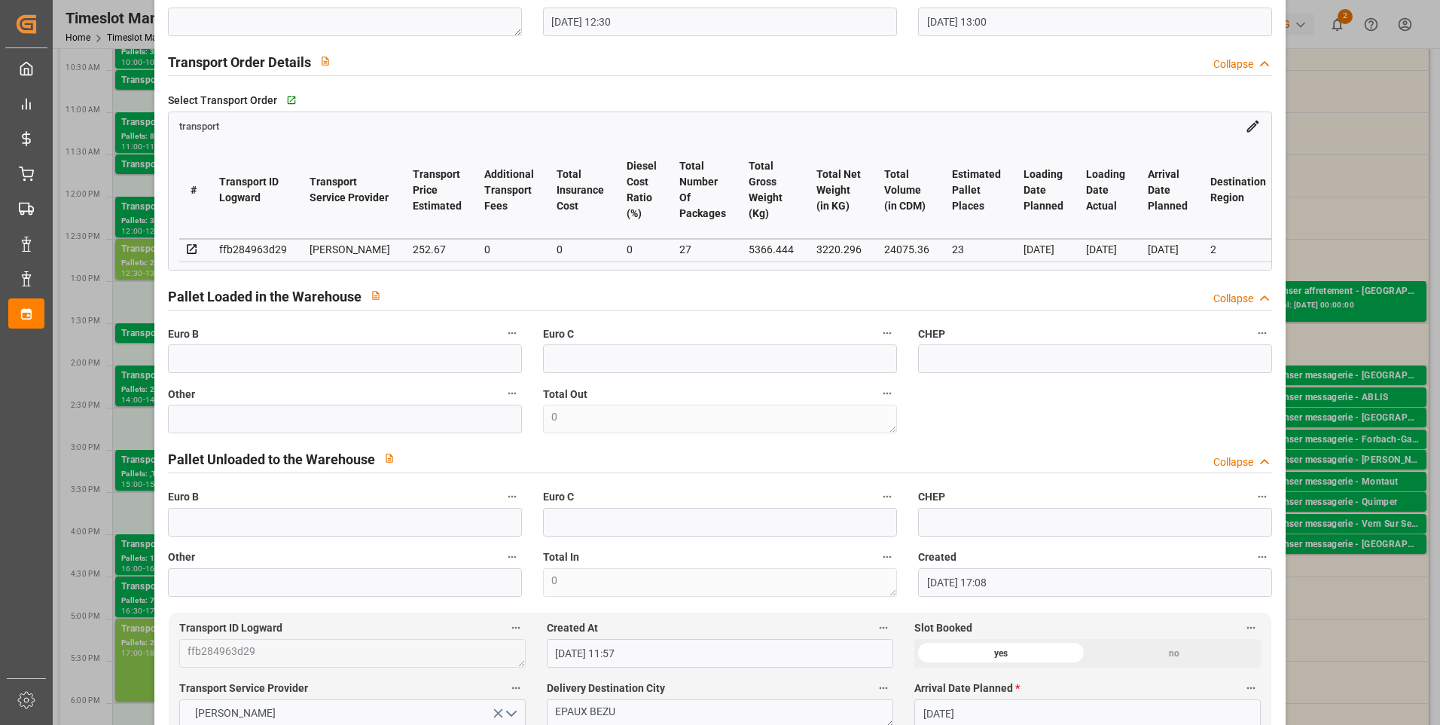
scroll to position [0, 0]
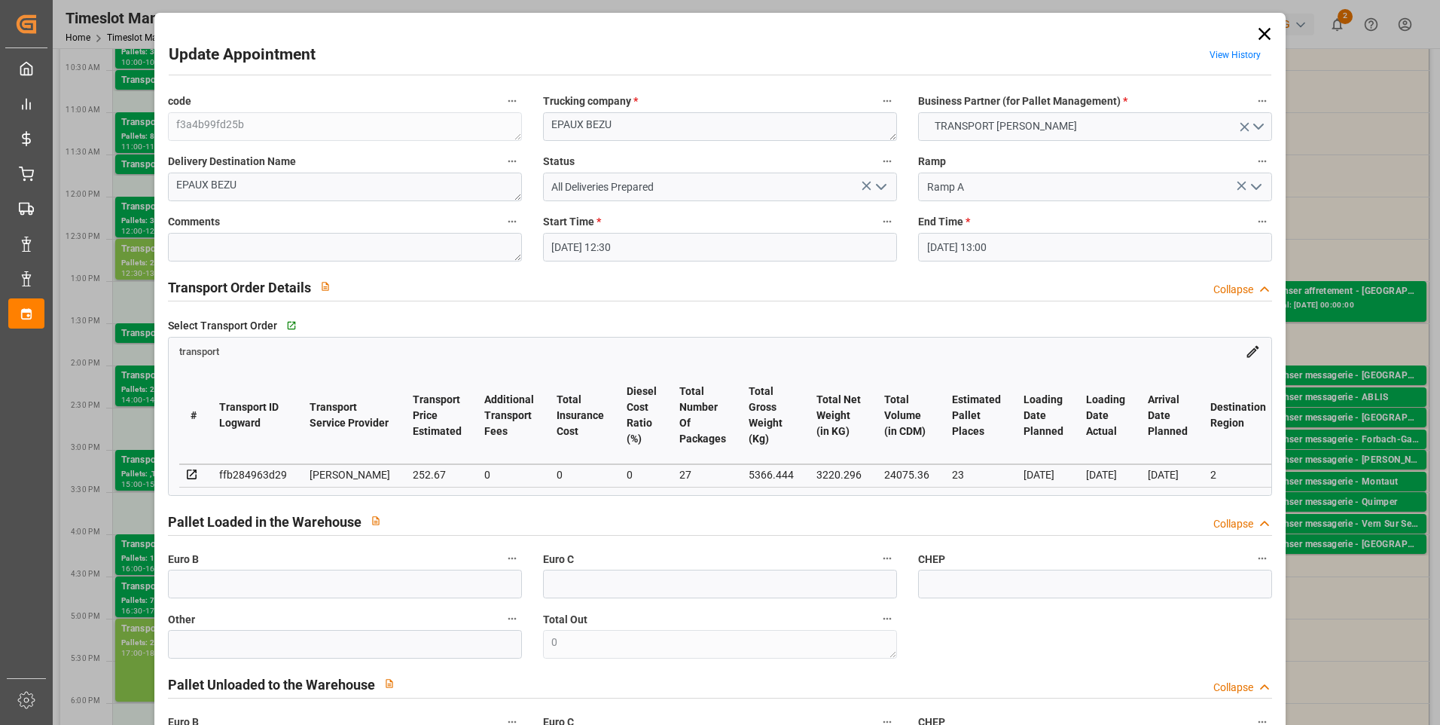
click at [1264, 32] on icon at bounding box center [1264, 33] width 21 height 21
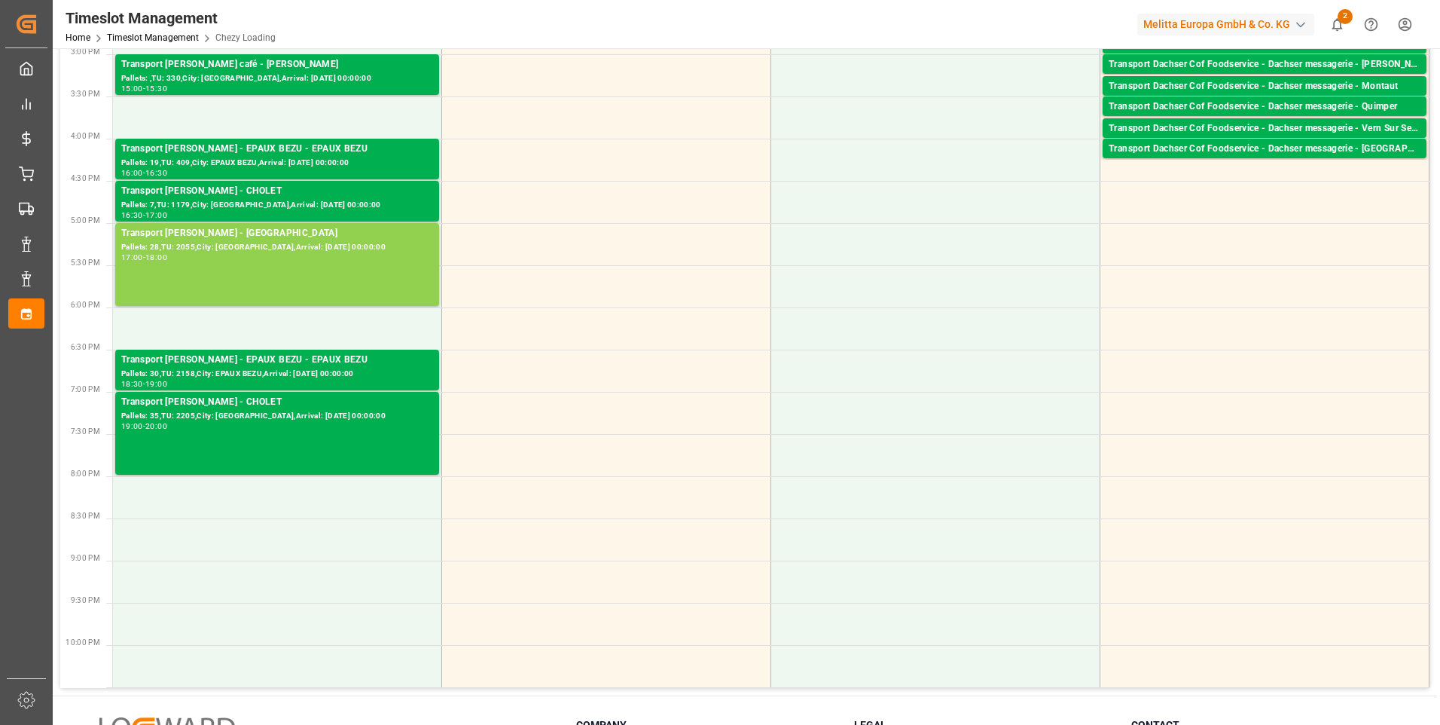
scroll to position [829, 0]
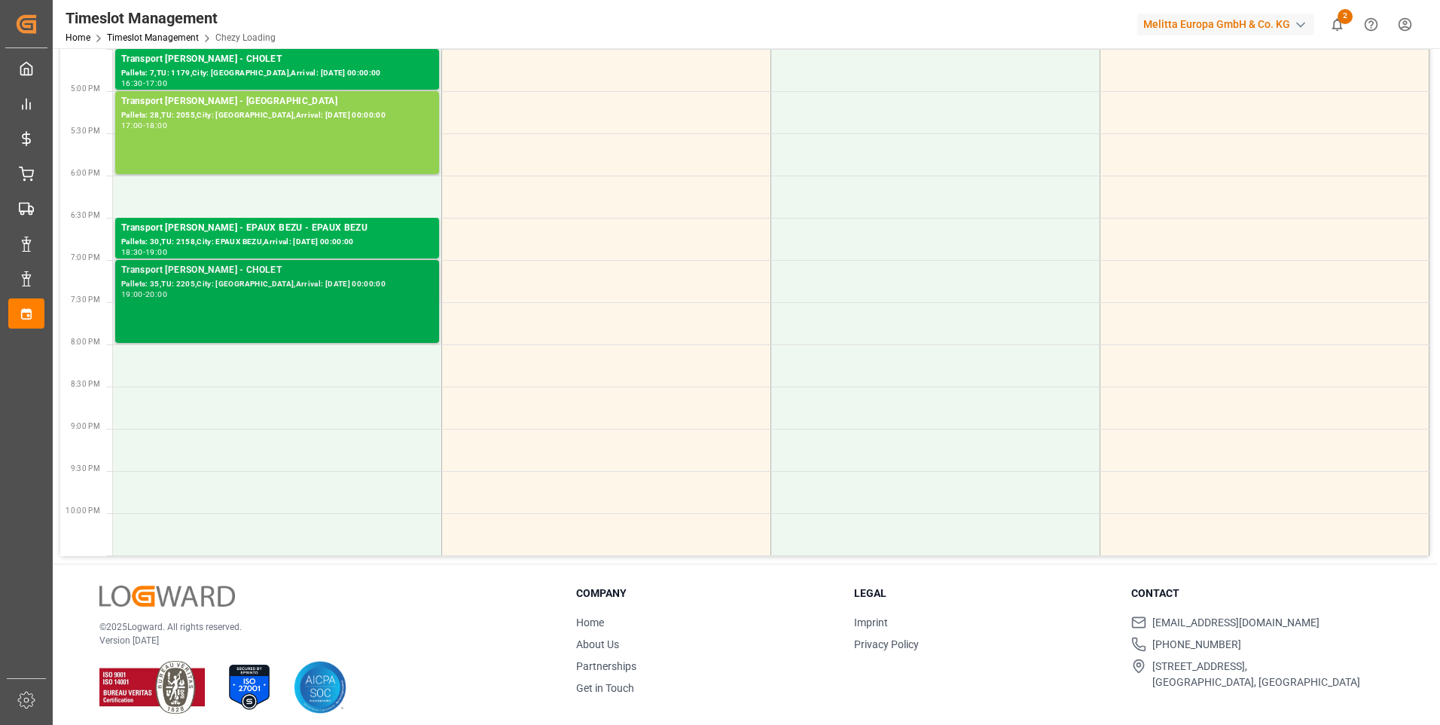
click at [261, 290] on div "Pallets: 35,TU: 2205,City: [GEOGRAPHIC_DATA],Arrival: [DATE] 00:00:00" at bounding box center [277, 284] width 312 height 13
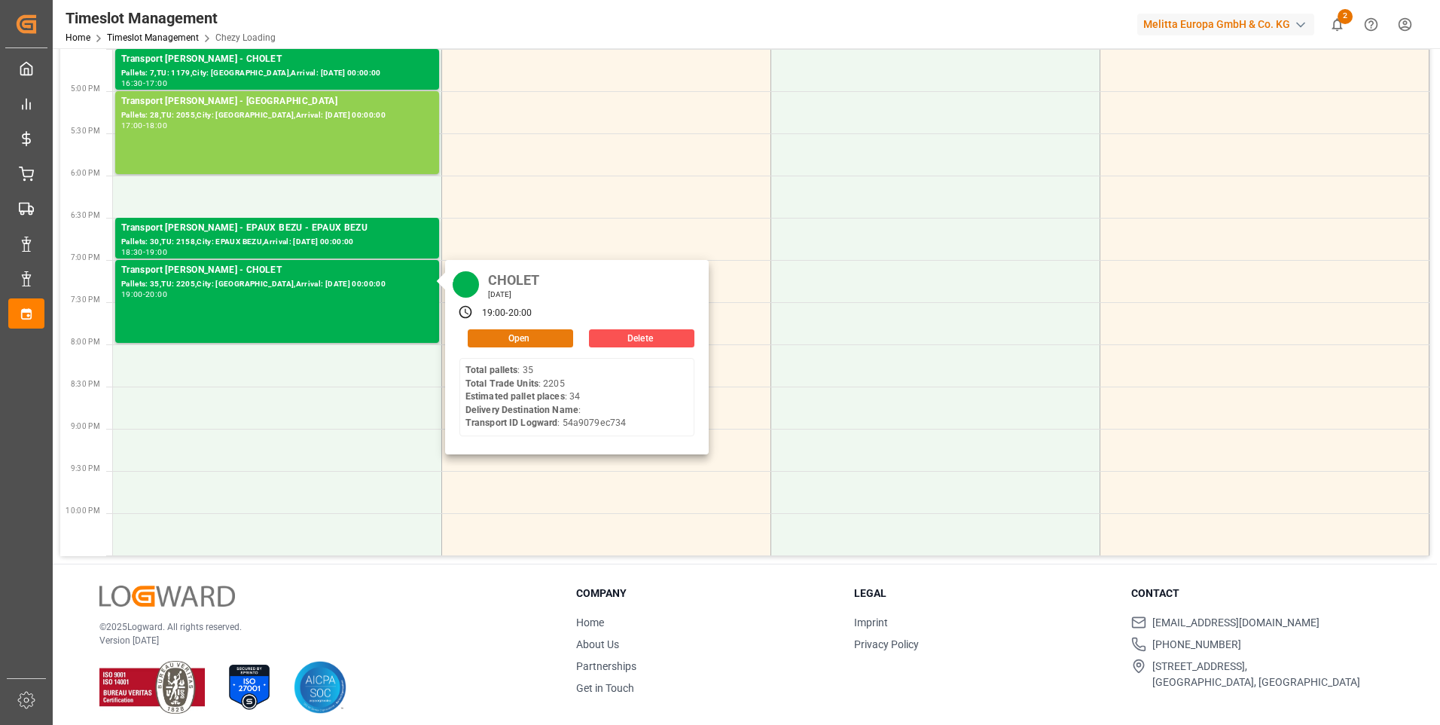
click at [501, 341] on button "Open" at bounding box center [520, 338] width 105 height 18
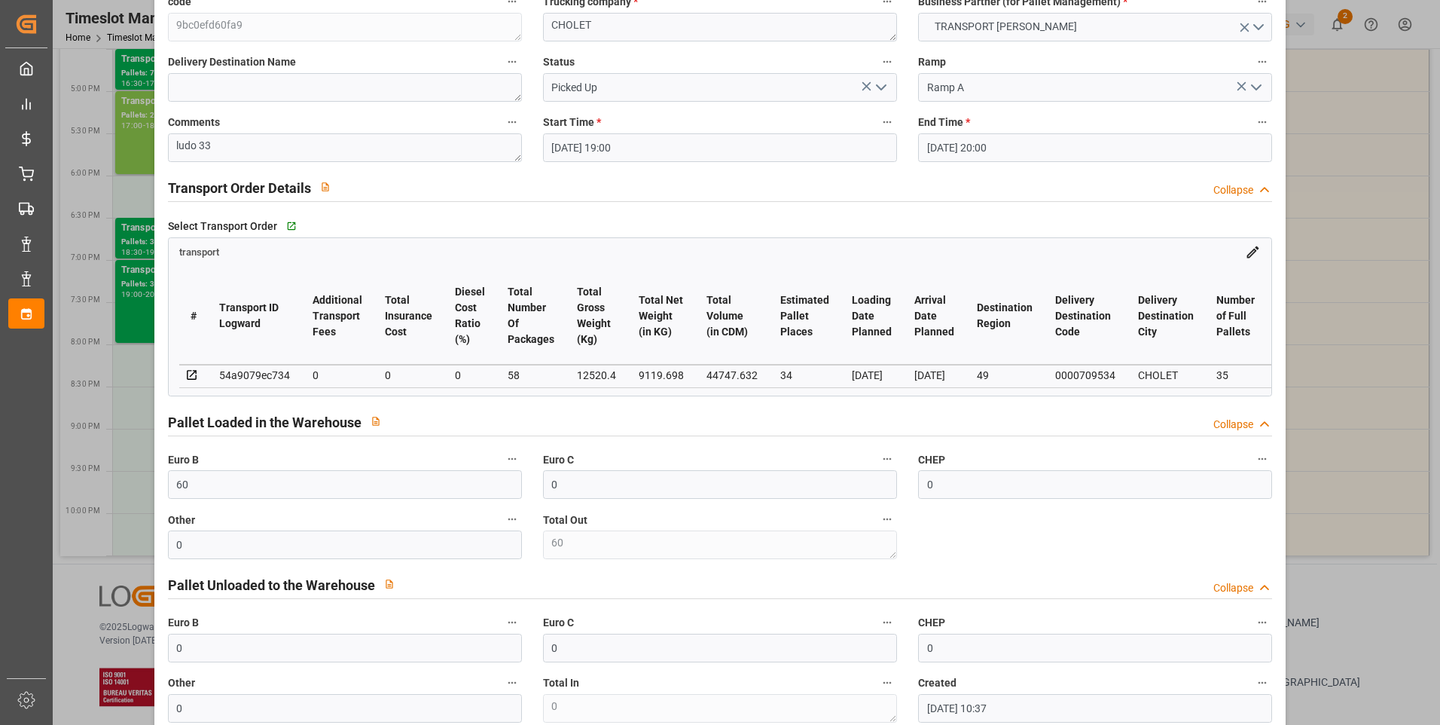
scroll to position [0, 0]
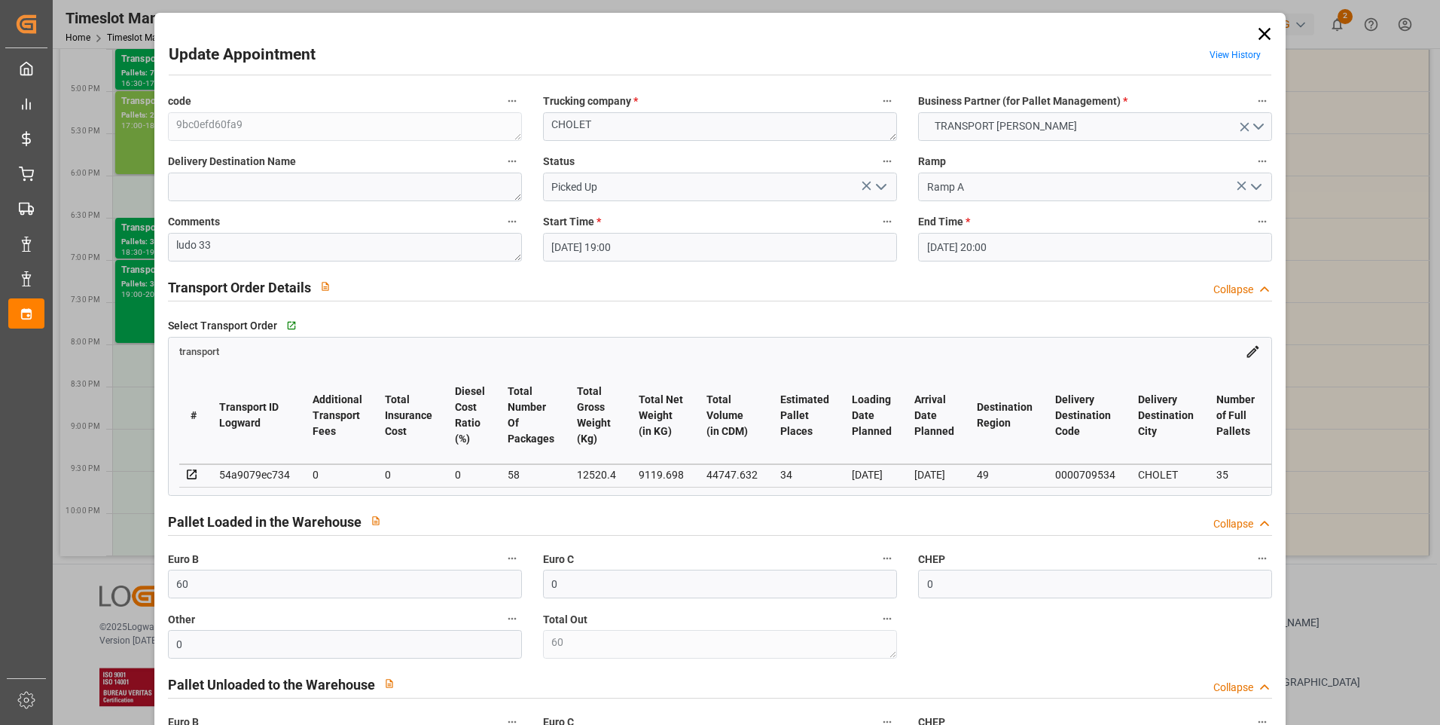
click at [1264, 32] on icon at bounding box center [1264, 33] width 21 height 21
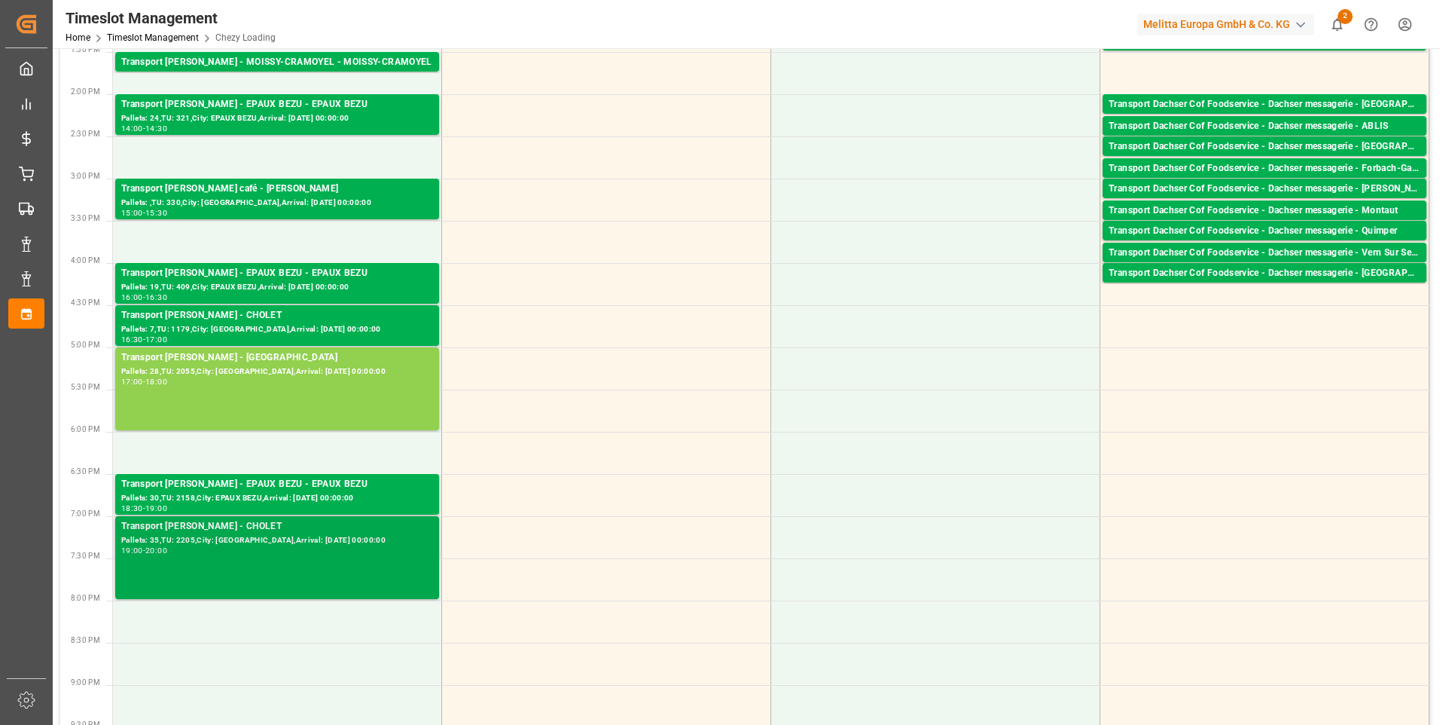
scroll to position [452, 0]
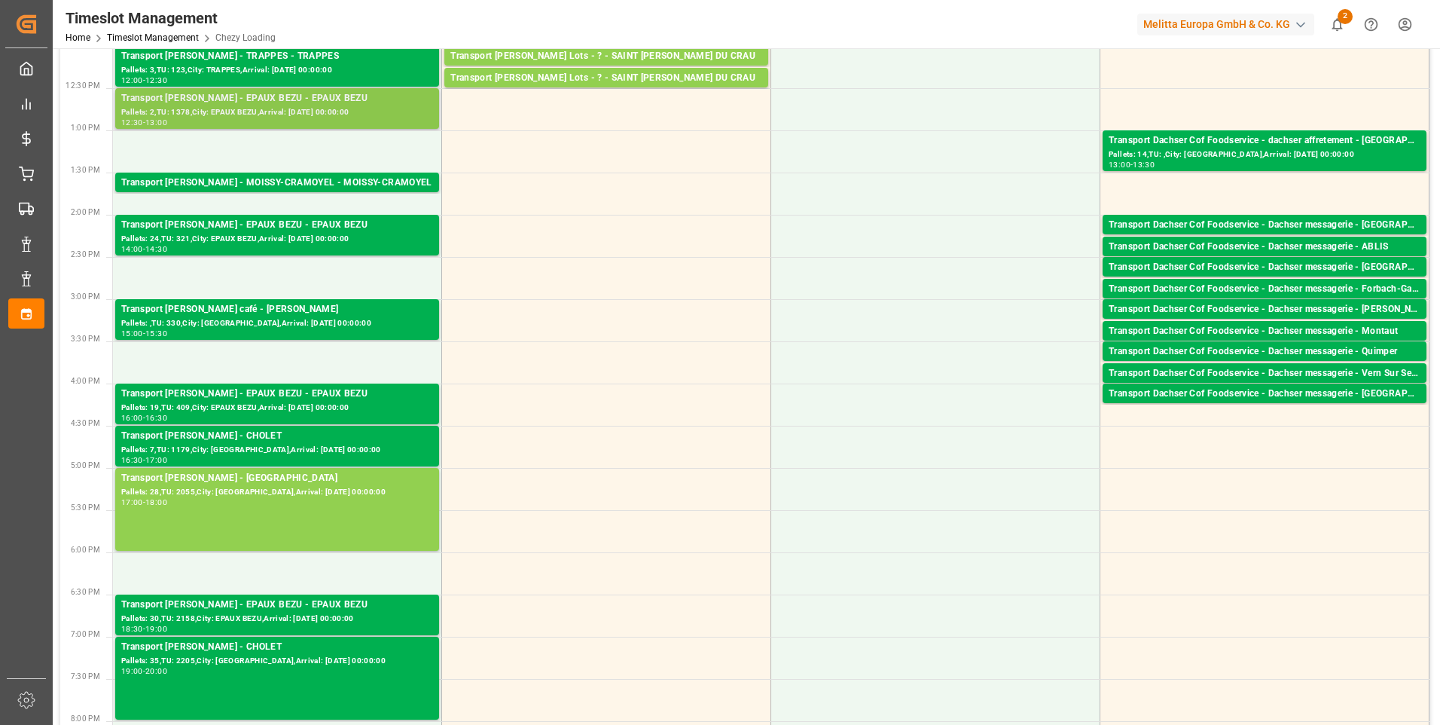
click at [248, 101] on div "Transport [PERSON_NAME] - EPAUX BEZU - EPAUX BEZU" at bounding box center [277, 98] width 312 height 15
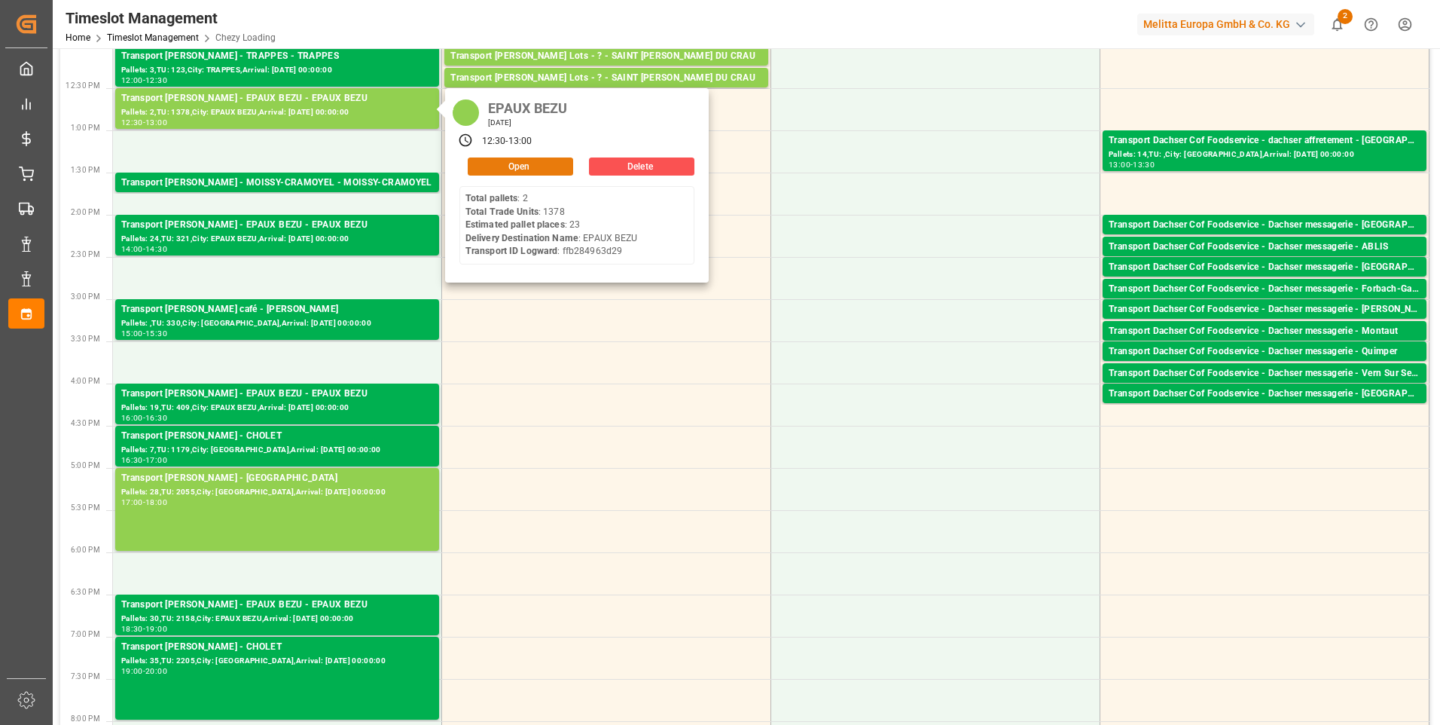
click at [503, 165] on button "Open" at bounding box center [520, 166] width 105 height 18
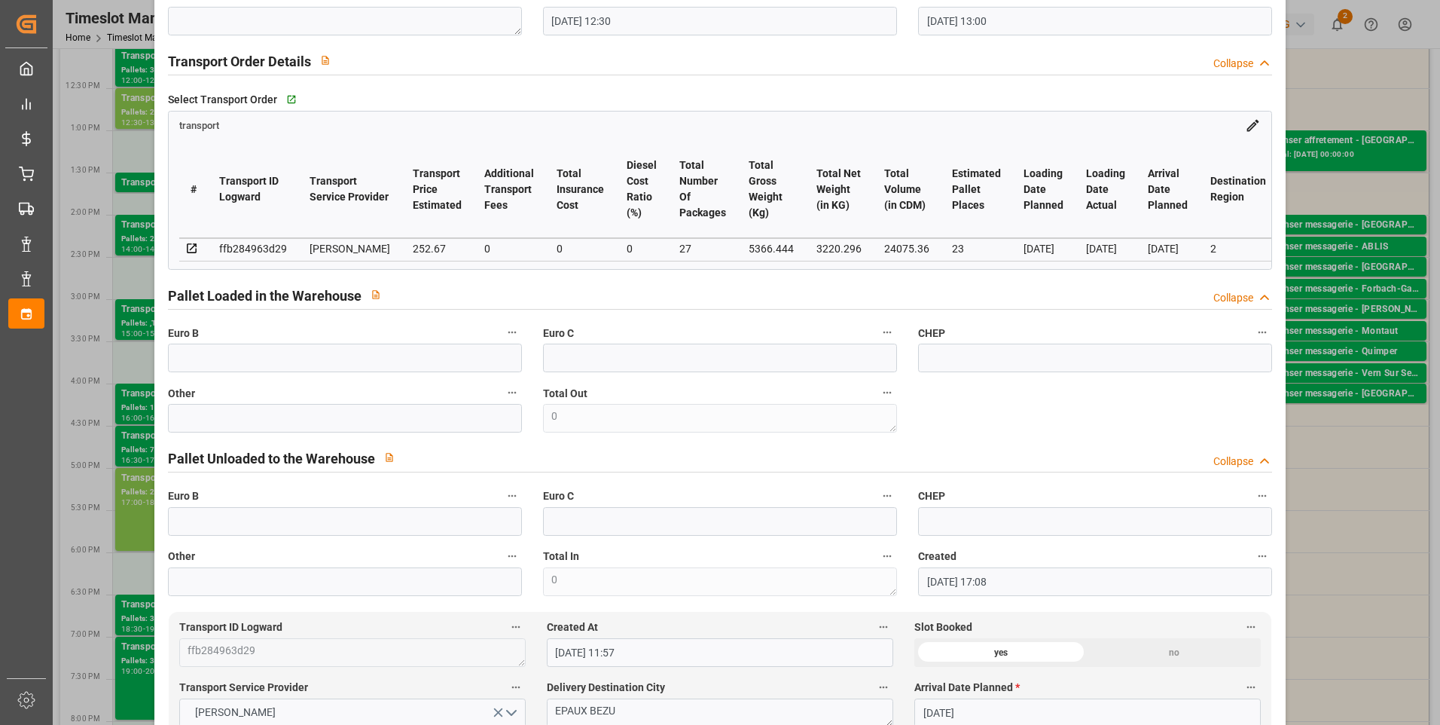
scroll to position [0, 0]
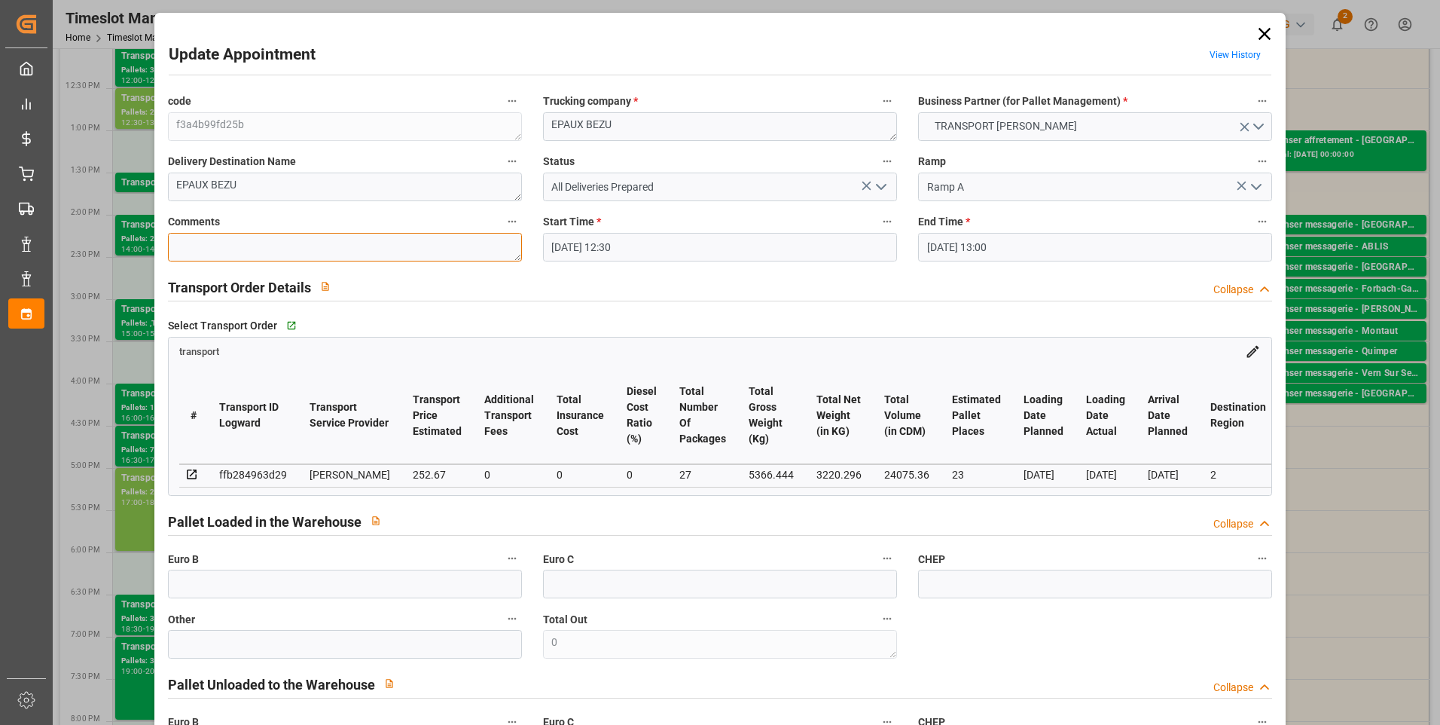
click at [200, 249] on textarea at bounding box center [345, 247] width 354 height 29
click at [884, 184] on icon "open menu" at bounding box center [881, 187] width 18 height 18
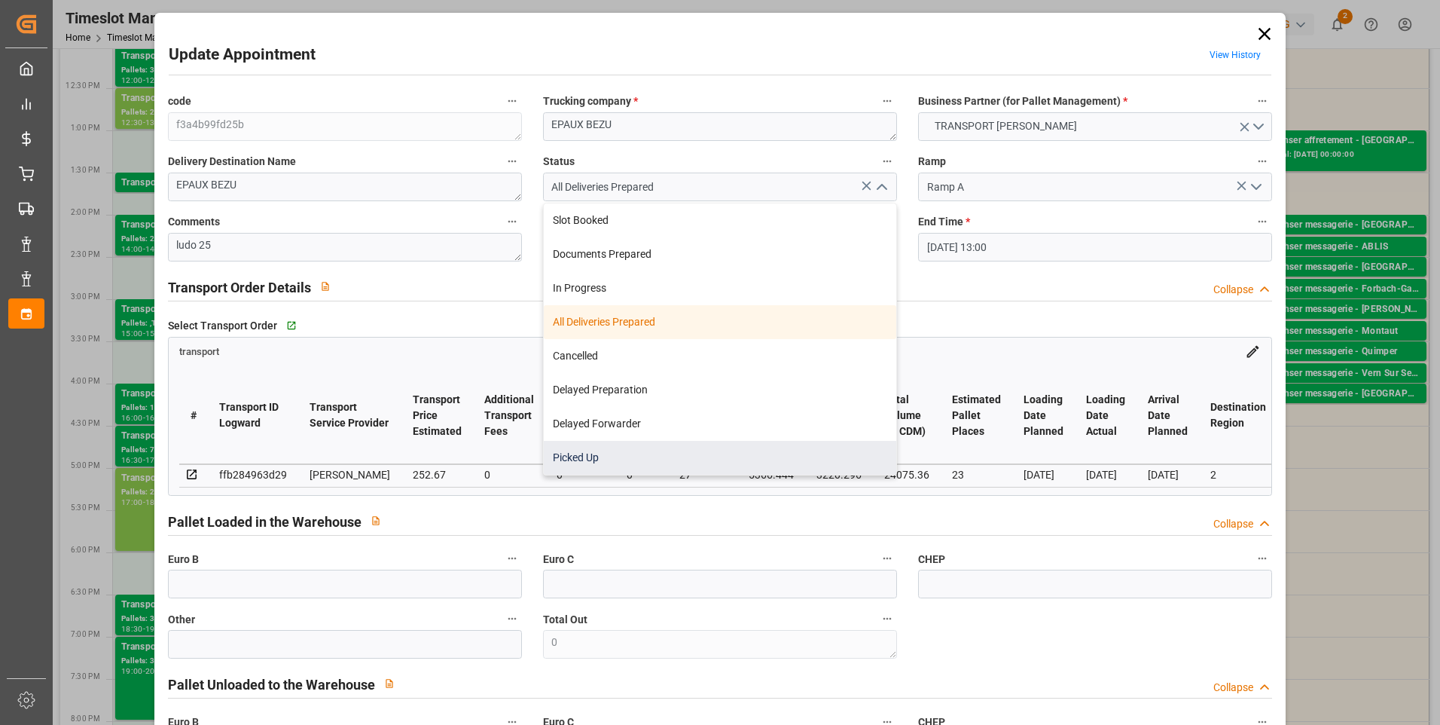
click at [611, 460] on div "Picked Up" at bounding box center [720, 458] width 353 height 34
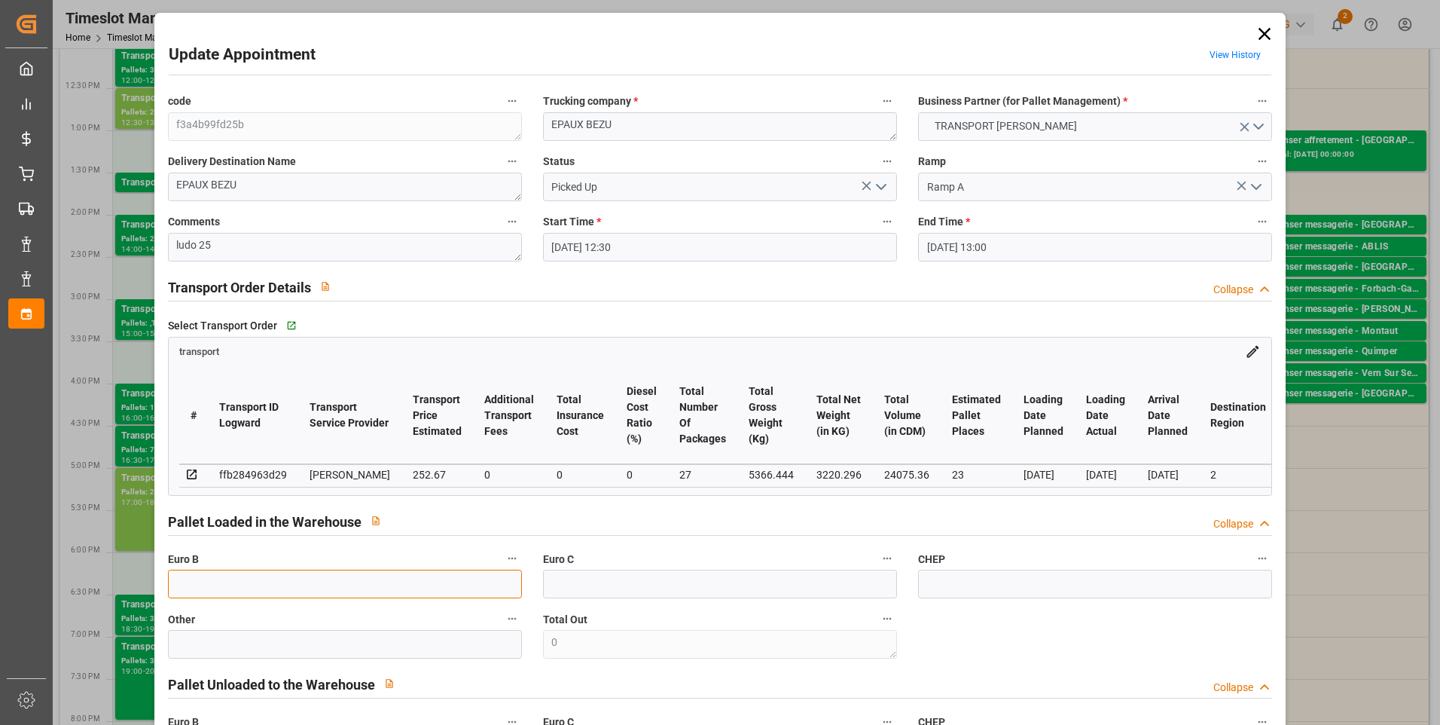
drag, startPoint x: 223, startPoint y: 594, endPoint x: 213, endPoint y: 581, distance: 16.1
click at [223, 594] on input "text" at bounding box center [345, 583] width 354 height 29
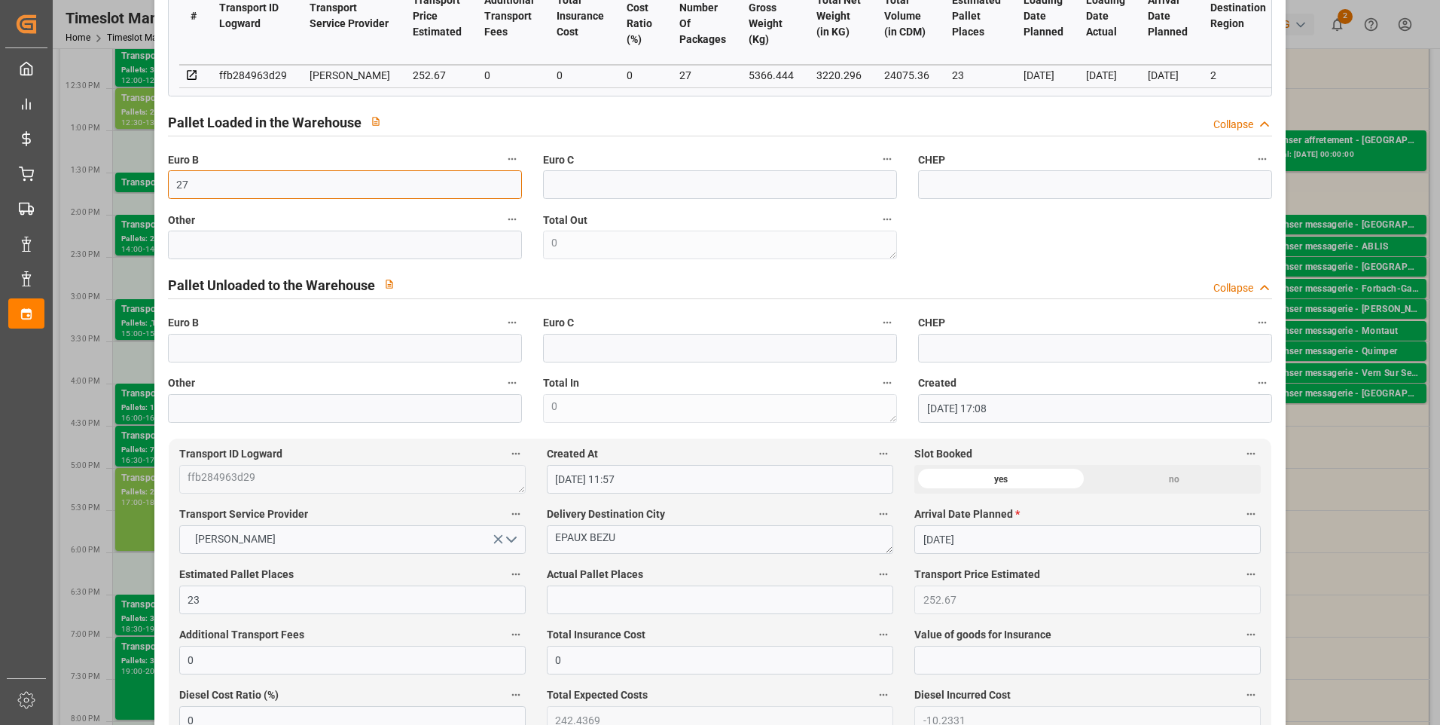
scroll to position [452, 0]
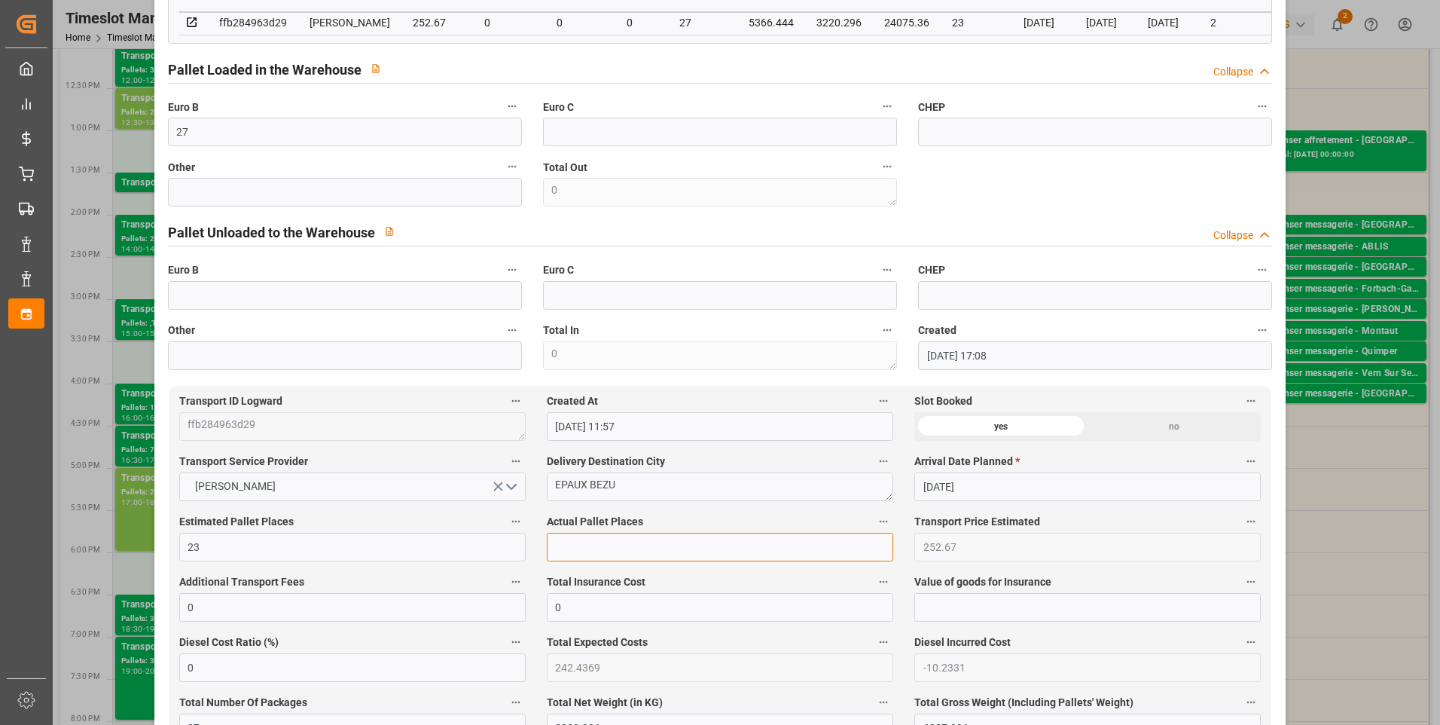
click at [573, 558] on input "text" at bounding box center [720, 547] width 347 height 29
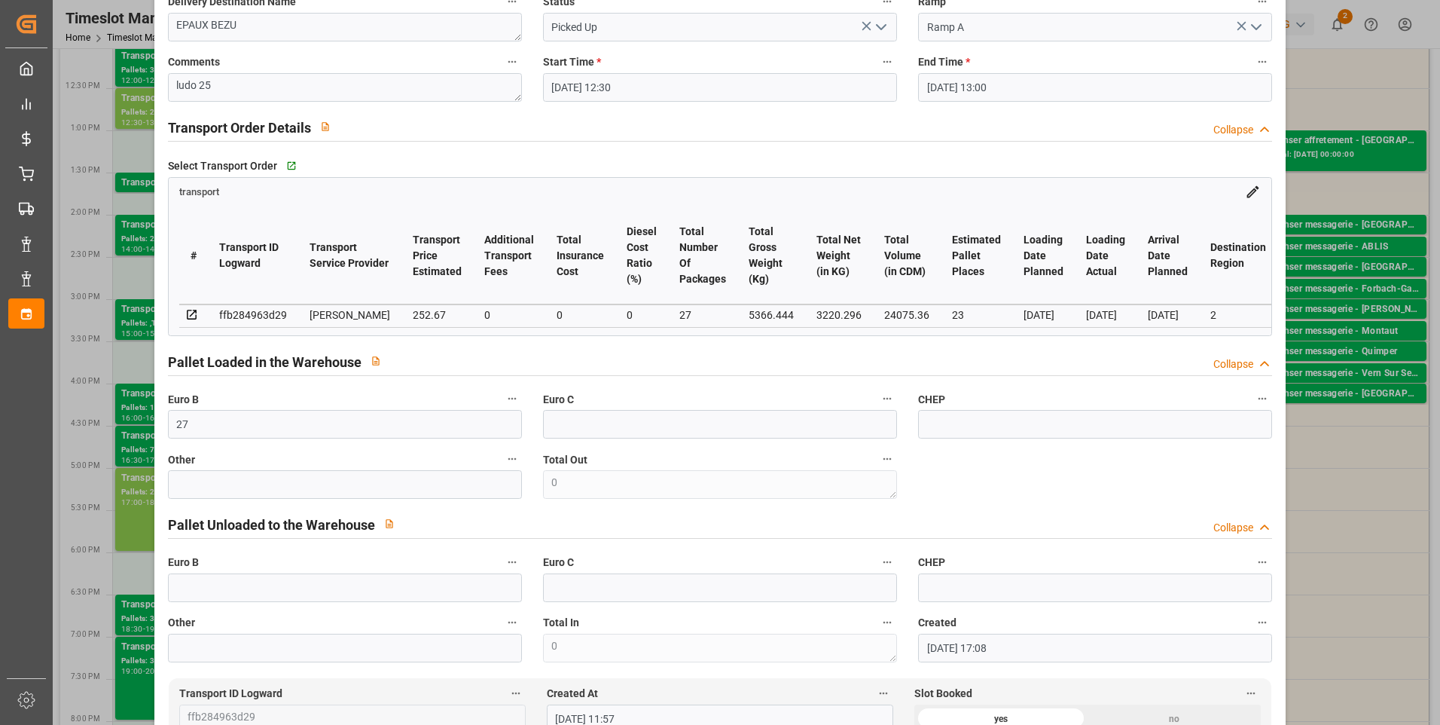
scroll to position [151, 0]
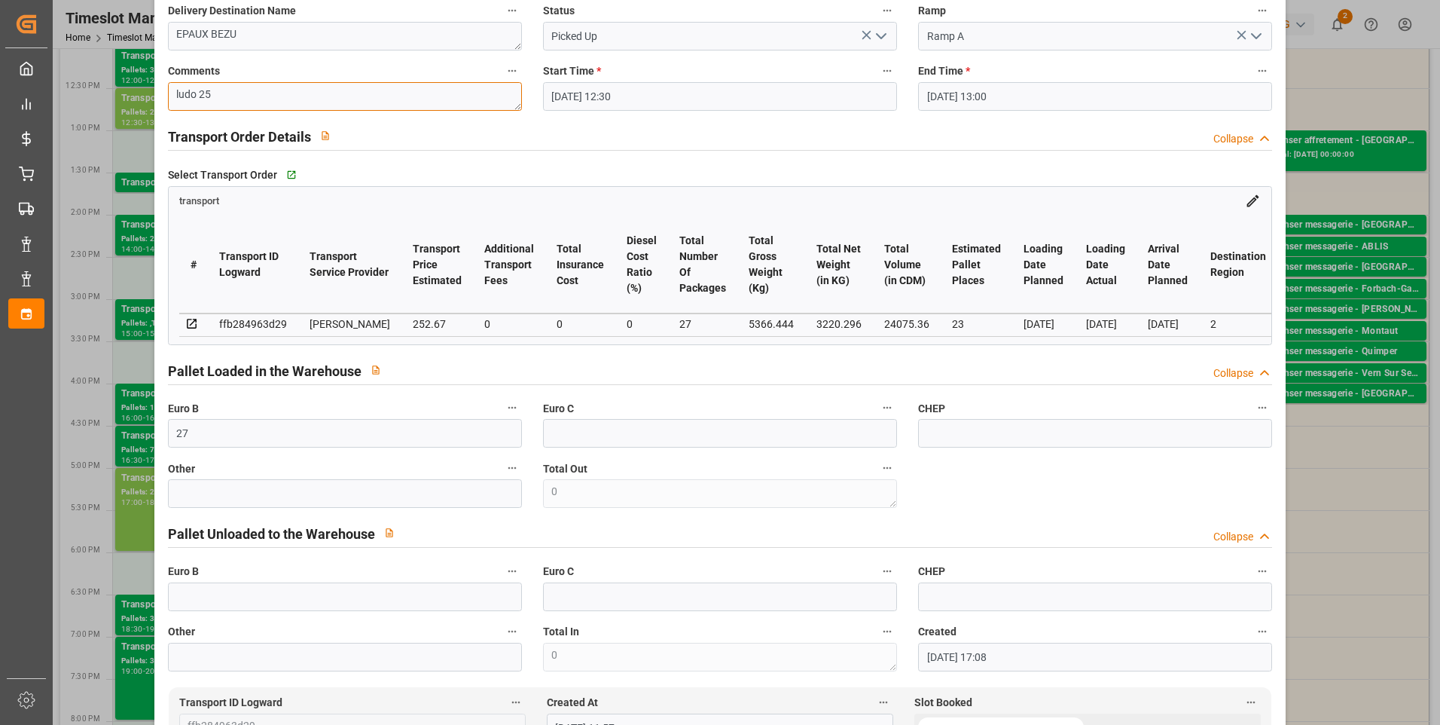
click at [219, 93] on textarea "ludo 25" at bounding box center [345, 96] width 354 height 29
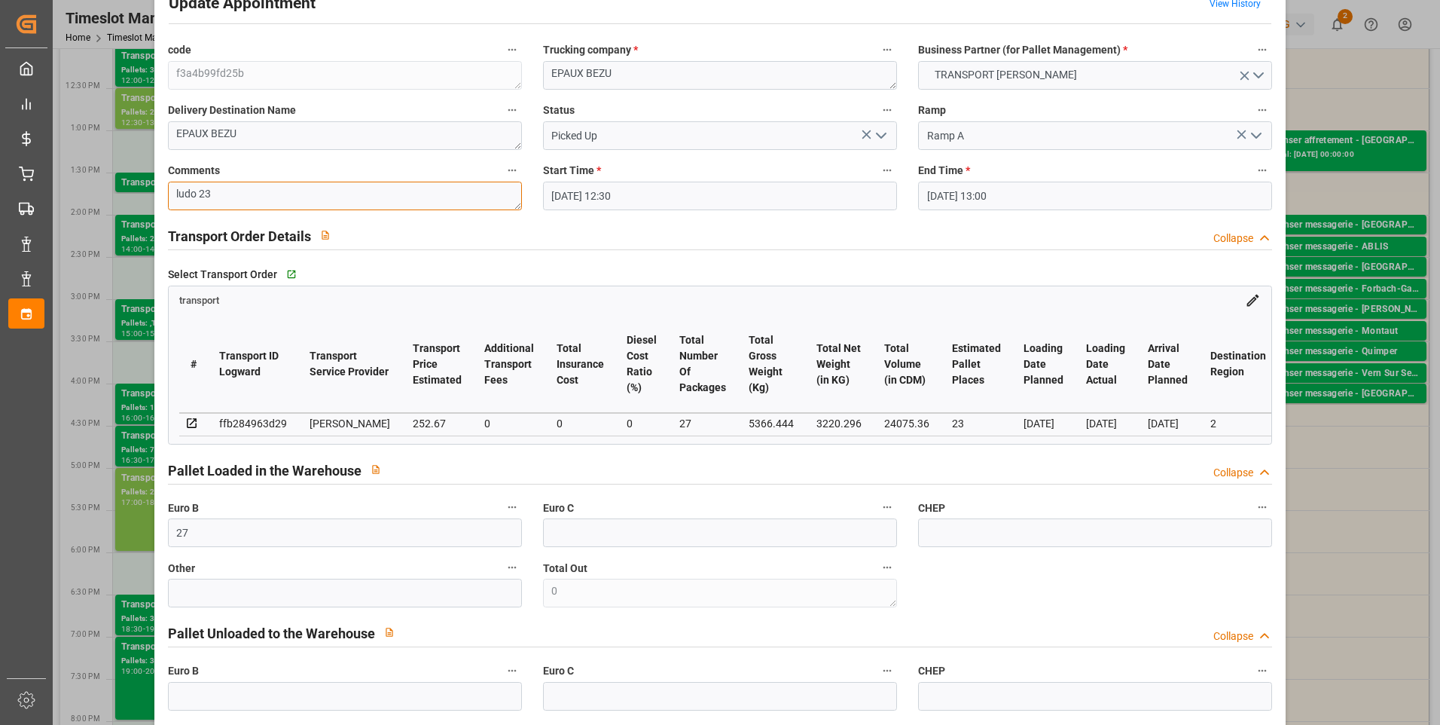
scroll to position [0, 0]
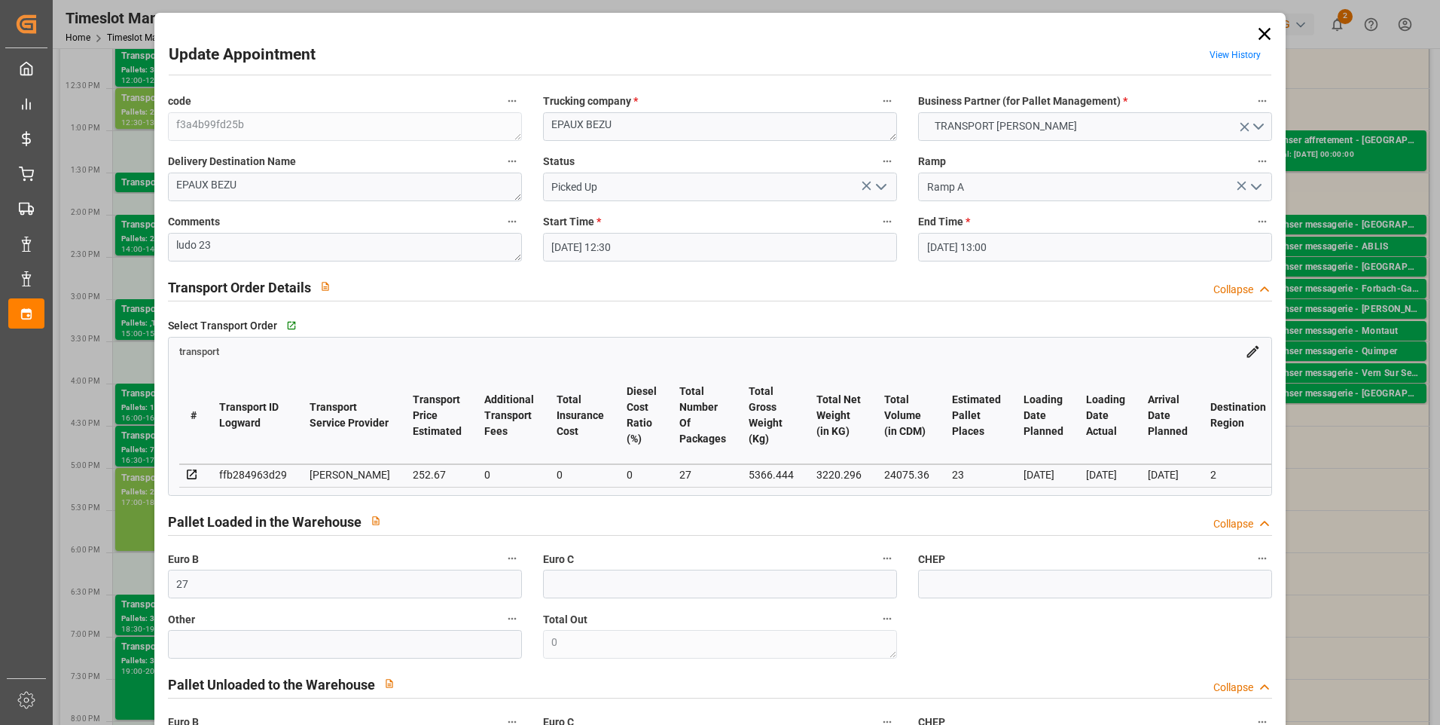
click at [884, 188] on icon "open menu" at bounding box center [881, 187] width 18 height 18
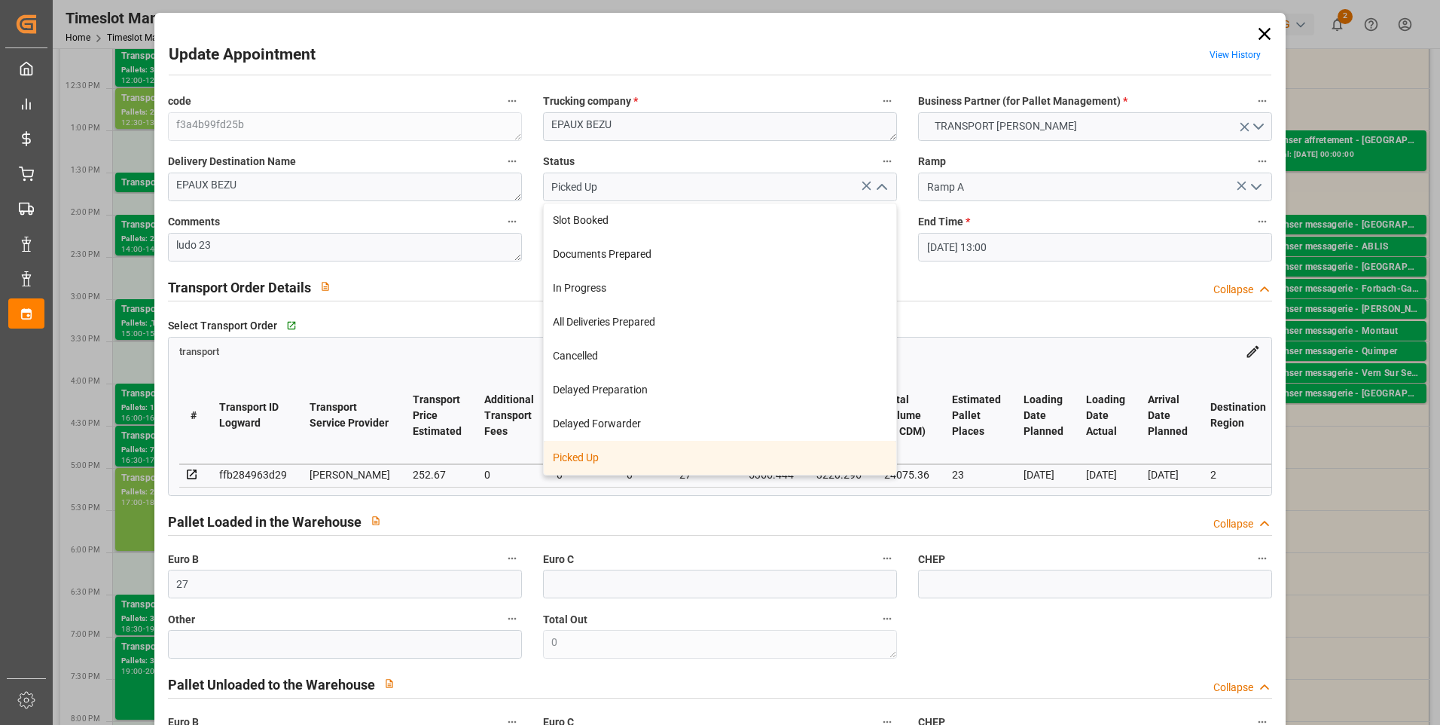
click at [612, 456] on div "Picked Up" at bounding box center [720, 458] width 353 height 34
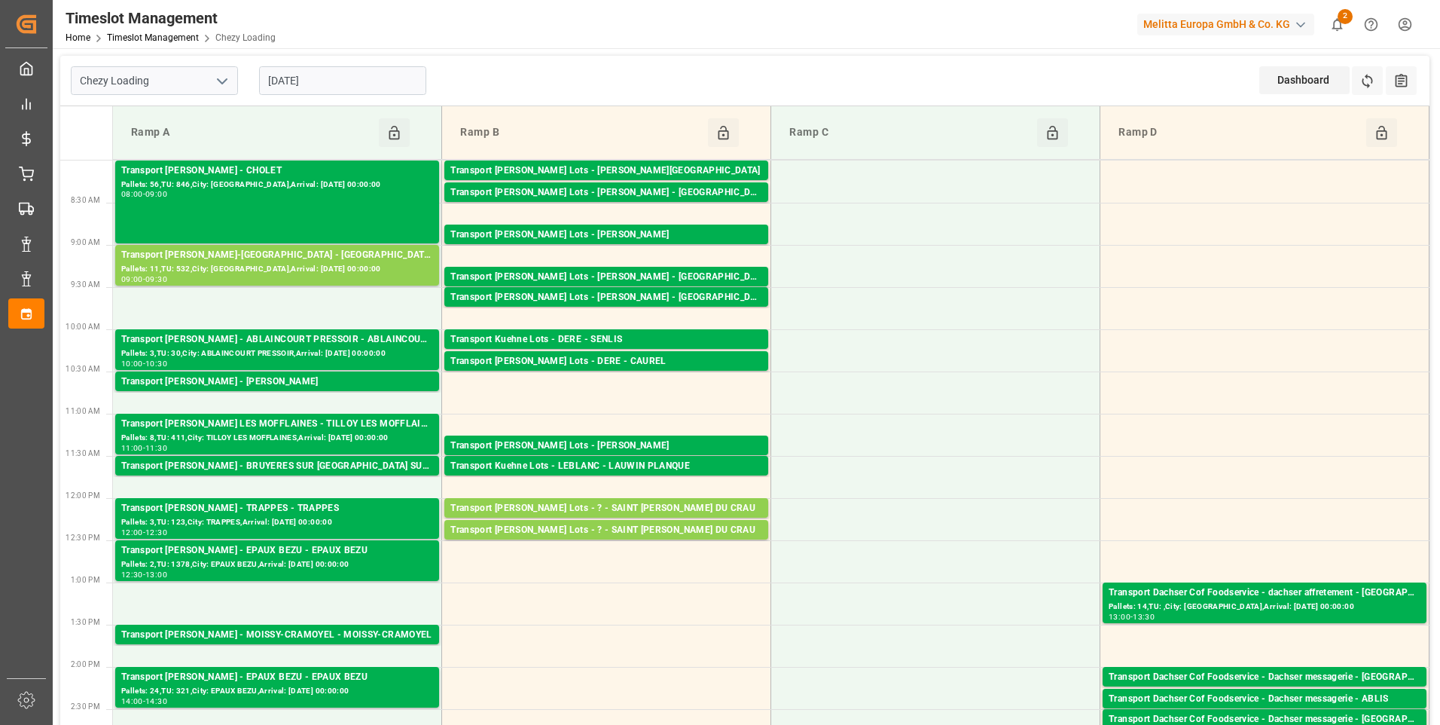
click at [375, 84] on input "[DATE]" at bounding box center [342, 80] width 167 height 29
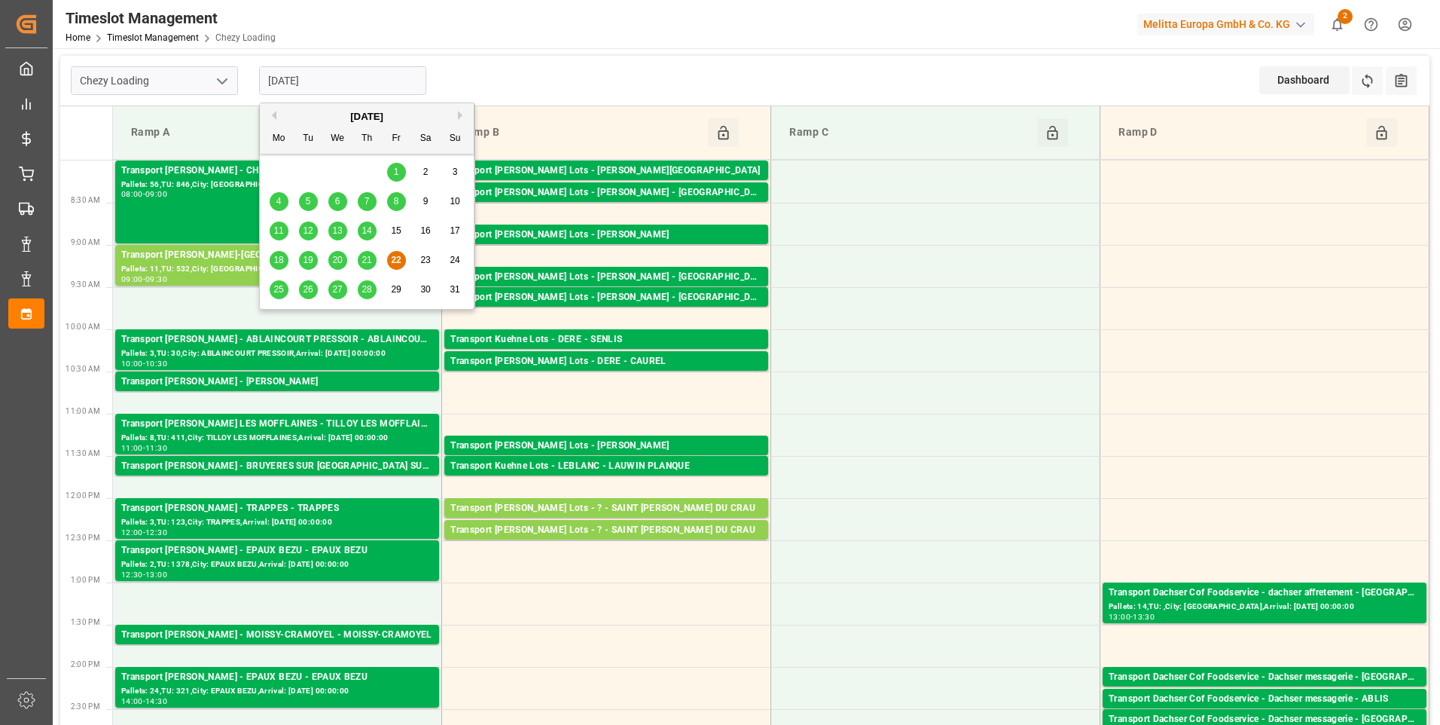
click at [276, 287] on span "25" at bounding box center [278, 289] width 10 height 11
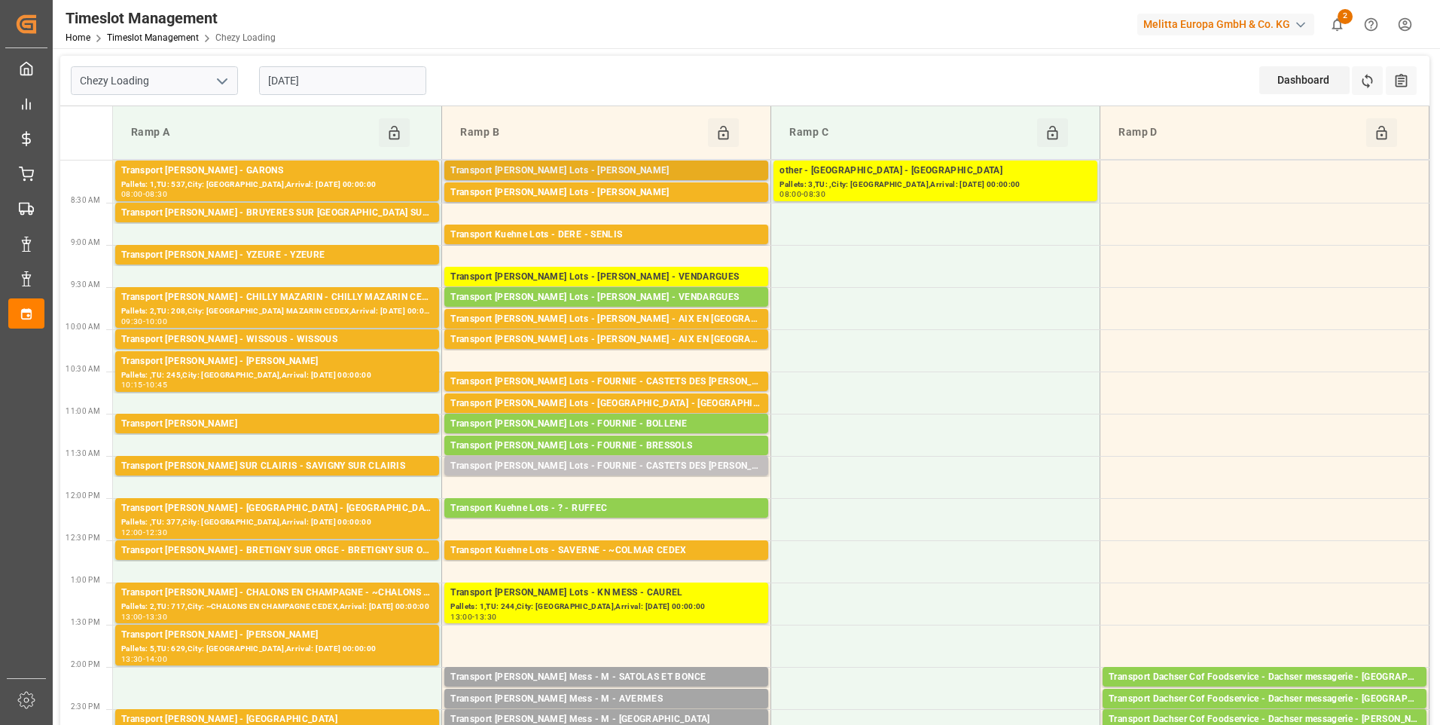
click at [742, 166] on div "Transport [PERSON_NAME] Lots - [PERSON_NAME]" at bounding box center [606, 170] width 312 height 15
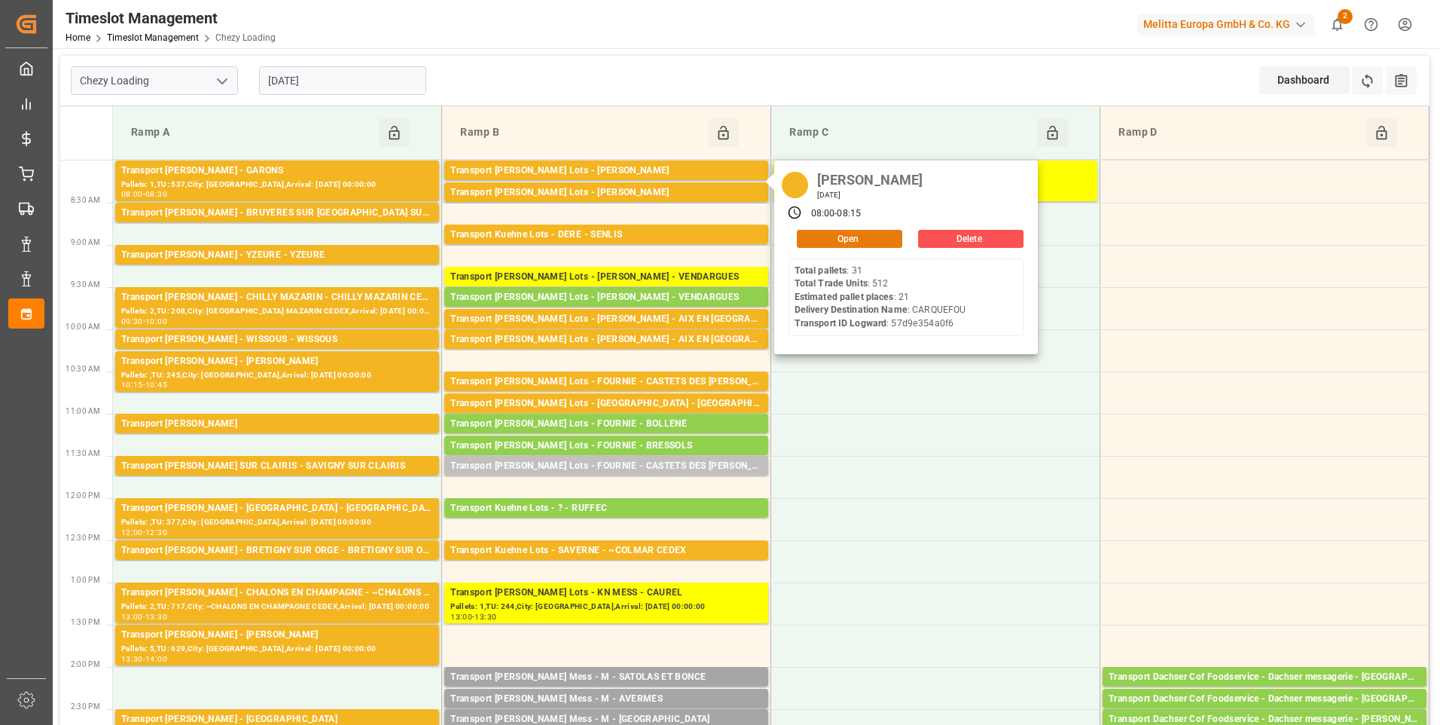
click at [838, 240] on button "Open" at bounding box center [849, 239] width 105 height 18
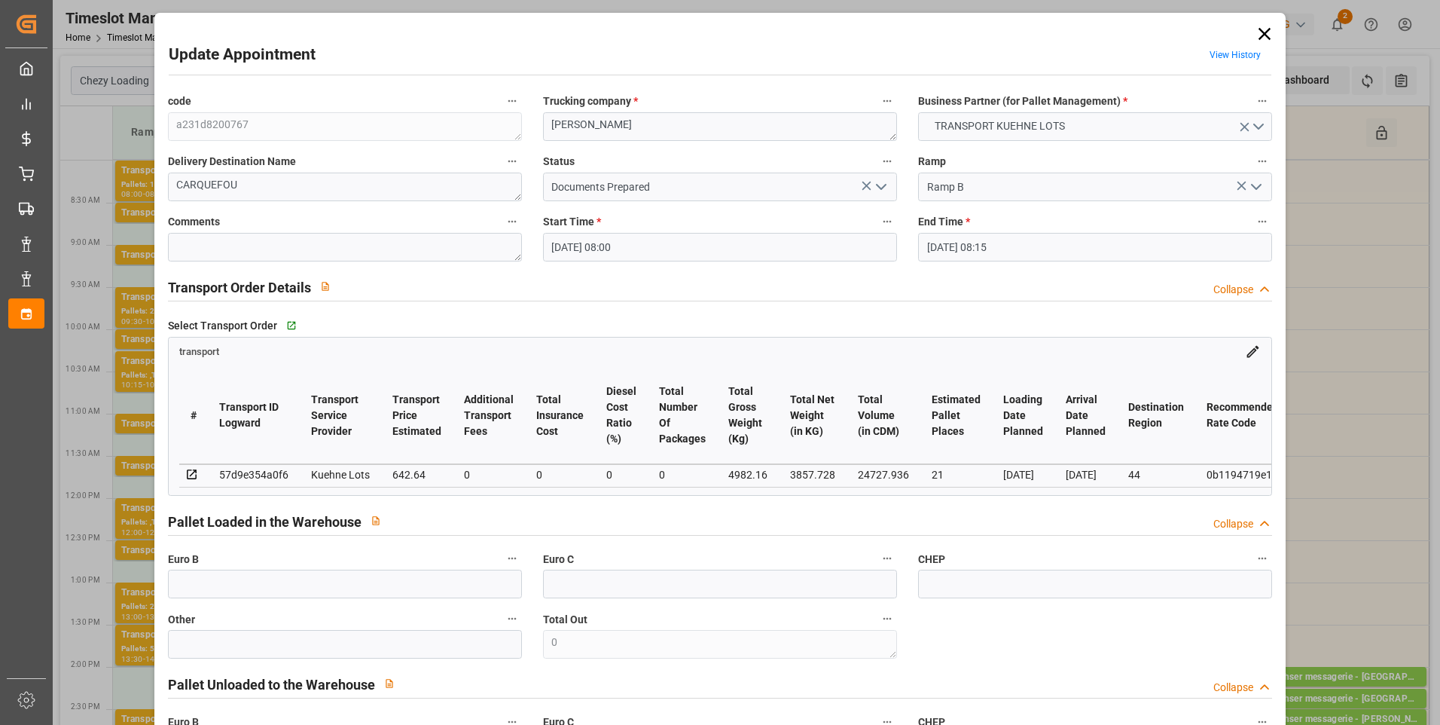
click at [878, 185] on icon "open menu" at bounding box center [881, 187] width 18 height 18
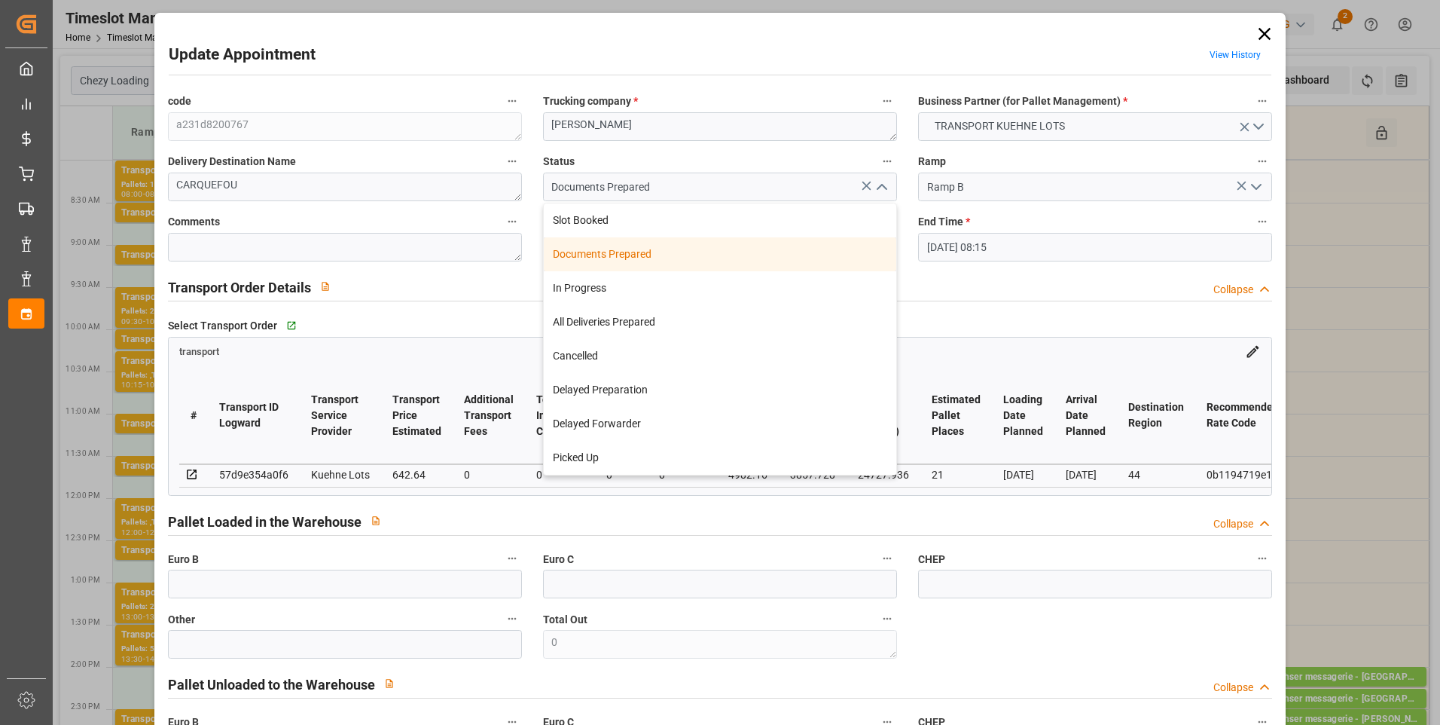
click at [624, 253] on div "Documents Prepared" at bounding box center [720, 254] width 353 height 34
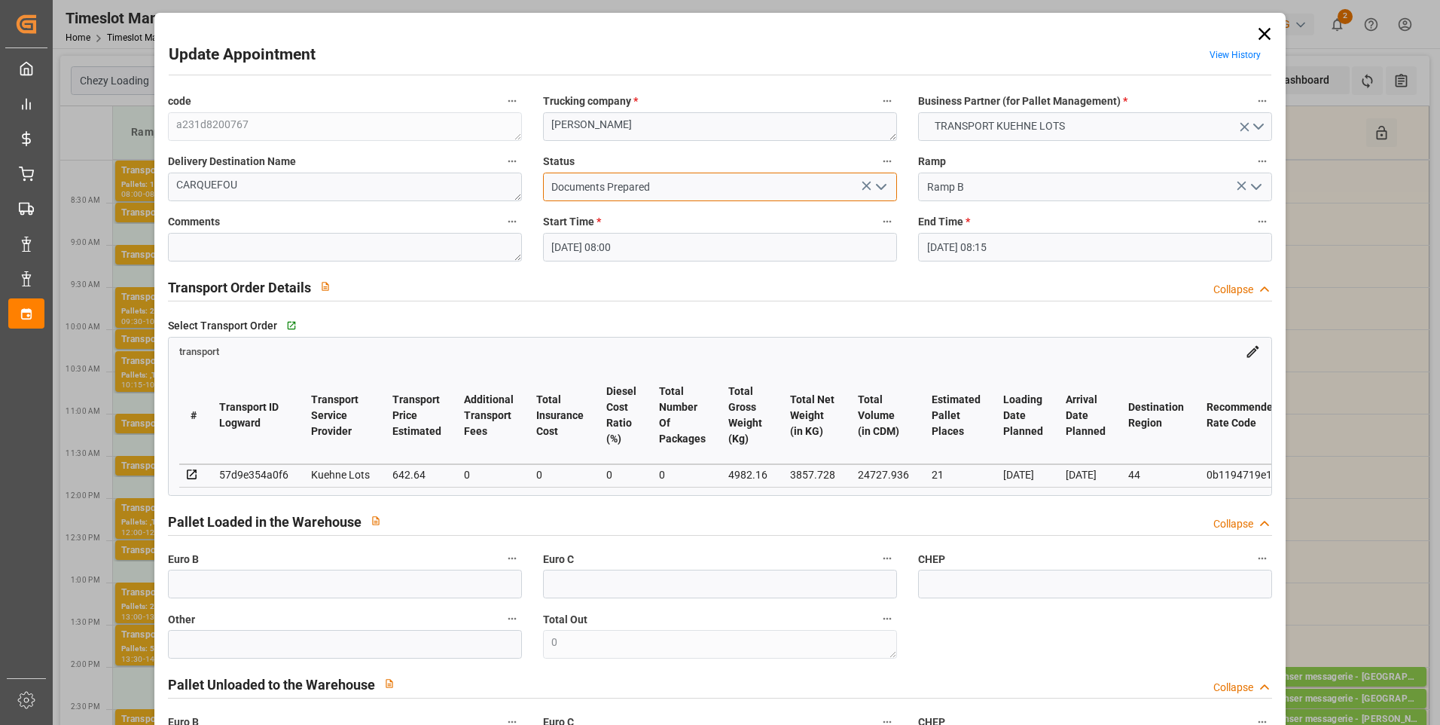
click at [696, 187] on input "Documents Prepared" at bounding box center [720, 186] width 354 height 29
click at [880, 182] on icon "open menu" at bounding box center [881, 187] width 18 height 18
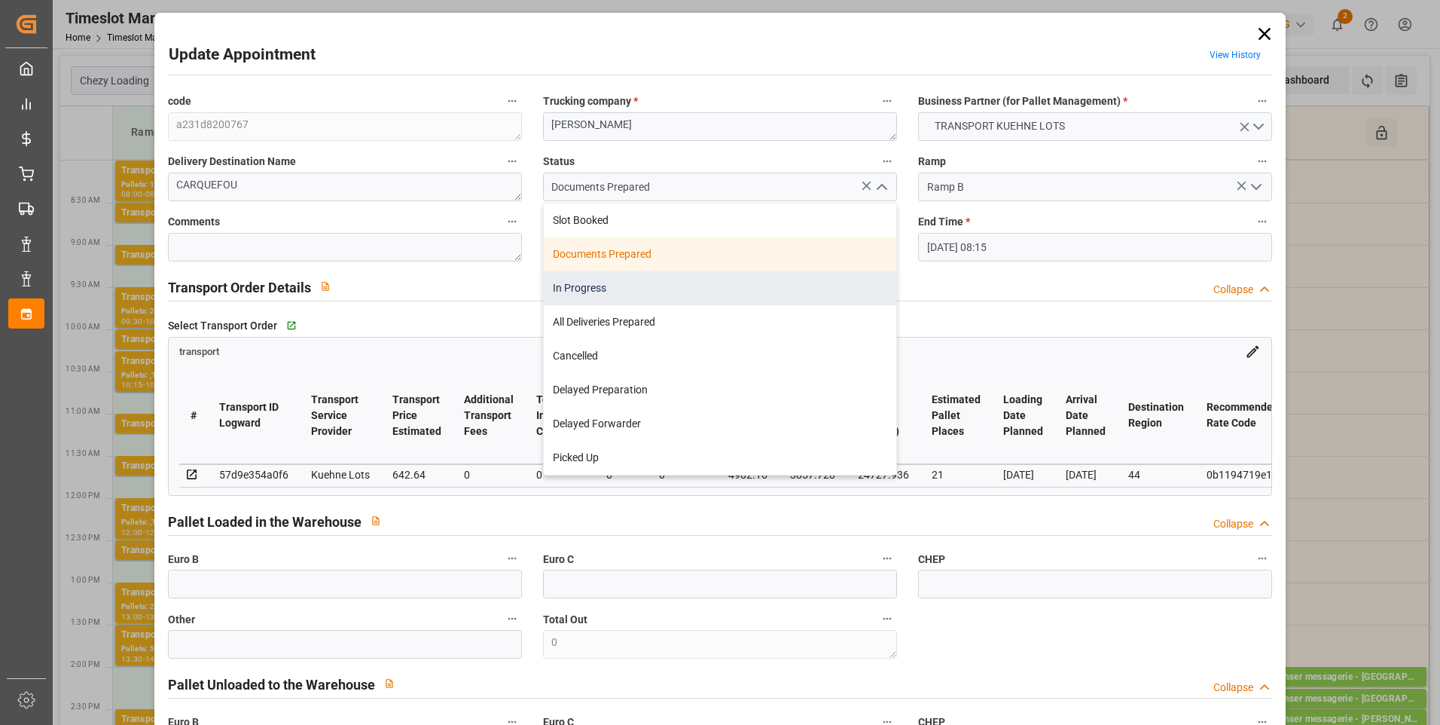
click at [625, 285] on div "In Progress" at bounding box center [720, 288] width 353 height 34
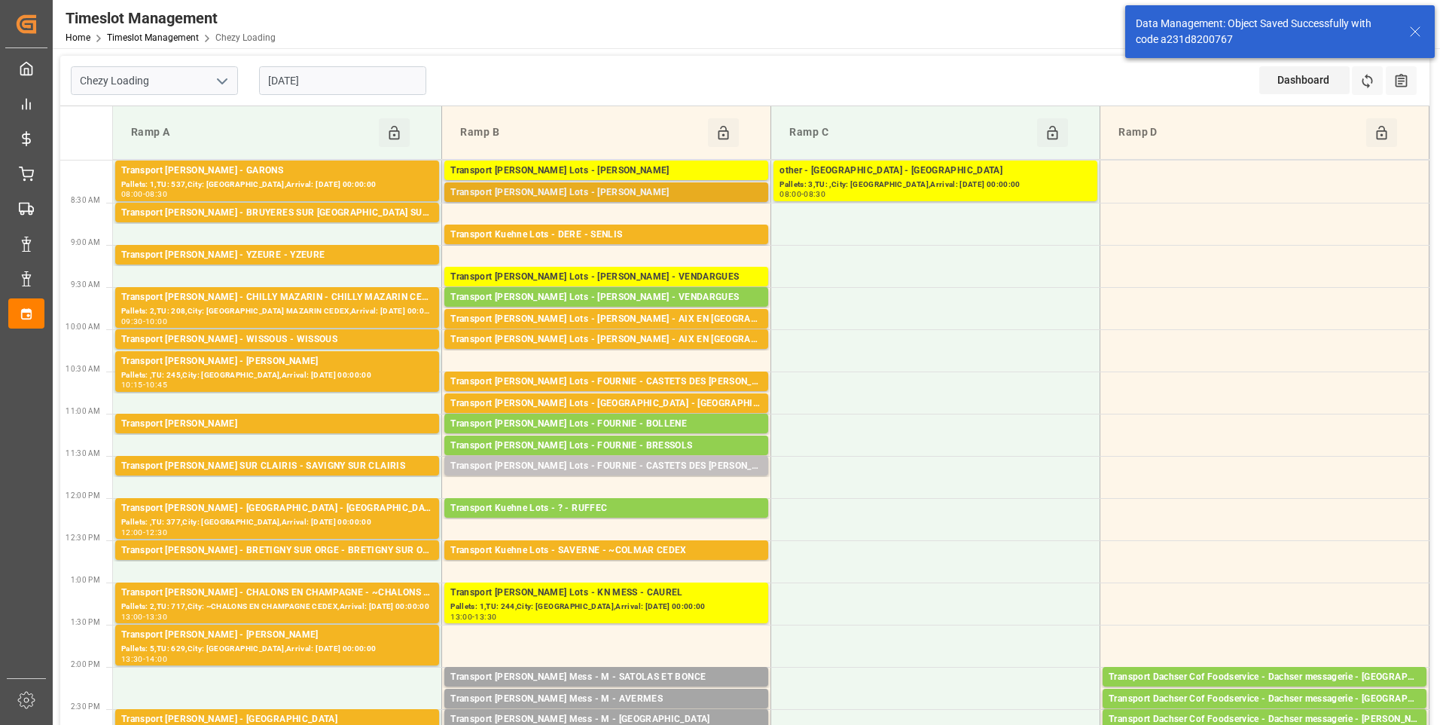
click at [628, 183] on div "Transport [PERSON_NAME] Lots - [PERSON_NAME] Pallets: ,TU: 116,City: [GEOGRAPHI…" at bounding box center [606, 192] width 324 height 20
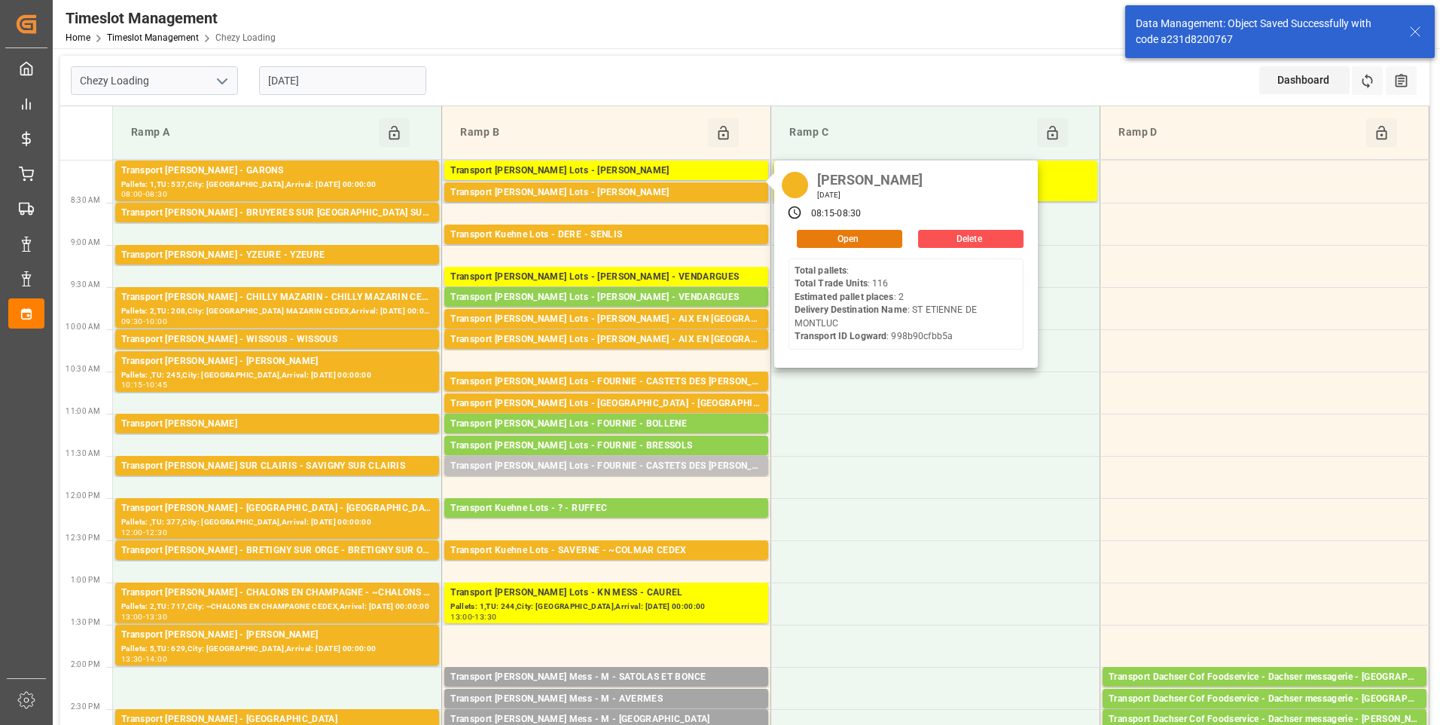
click at [858, 246] on button "Open" at bounding box center [849, 239] width 105 height 18
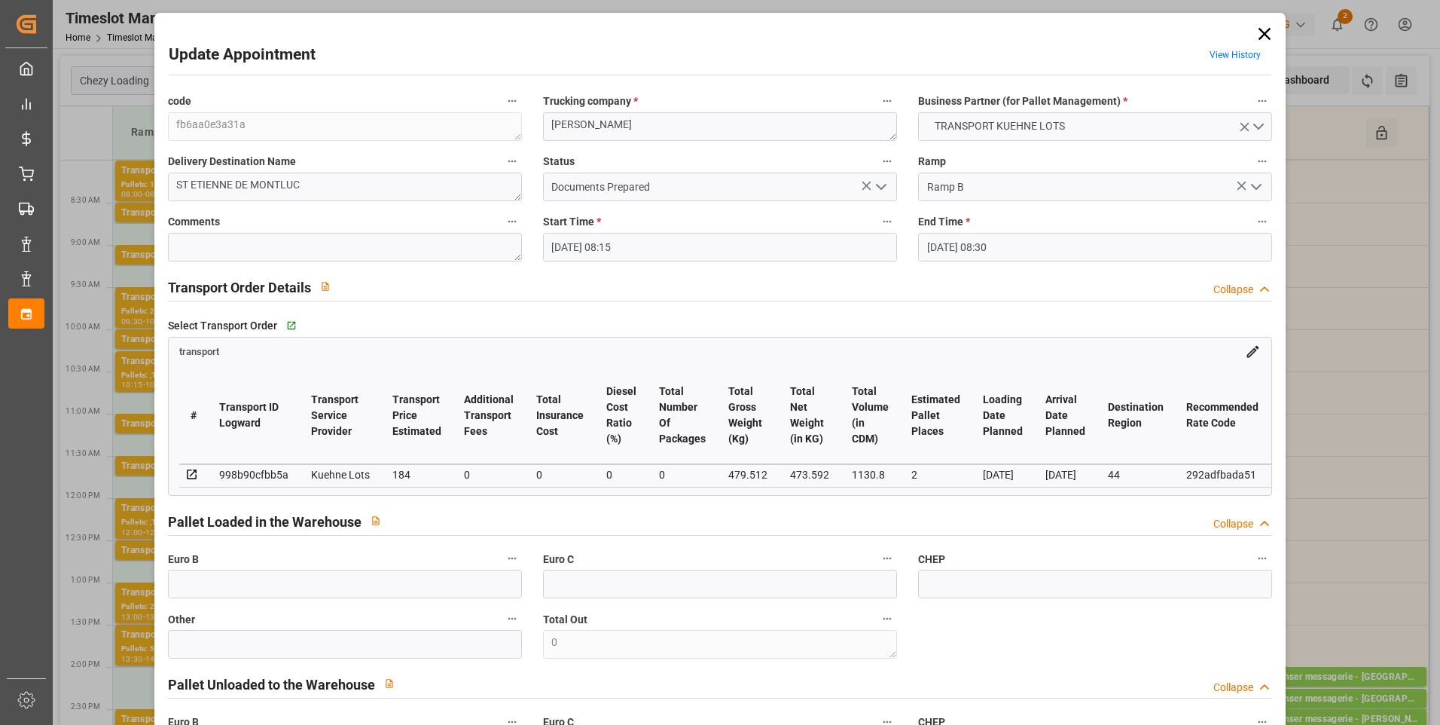
click at [877, 189] on polyline "open menu" at bounding box center [881, 187] width 9 height 5
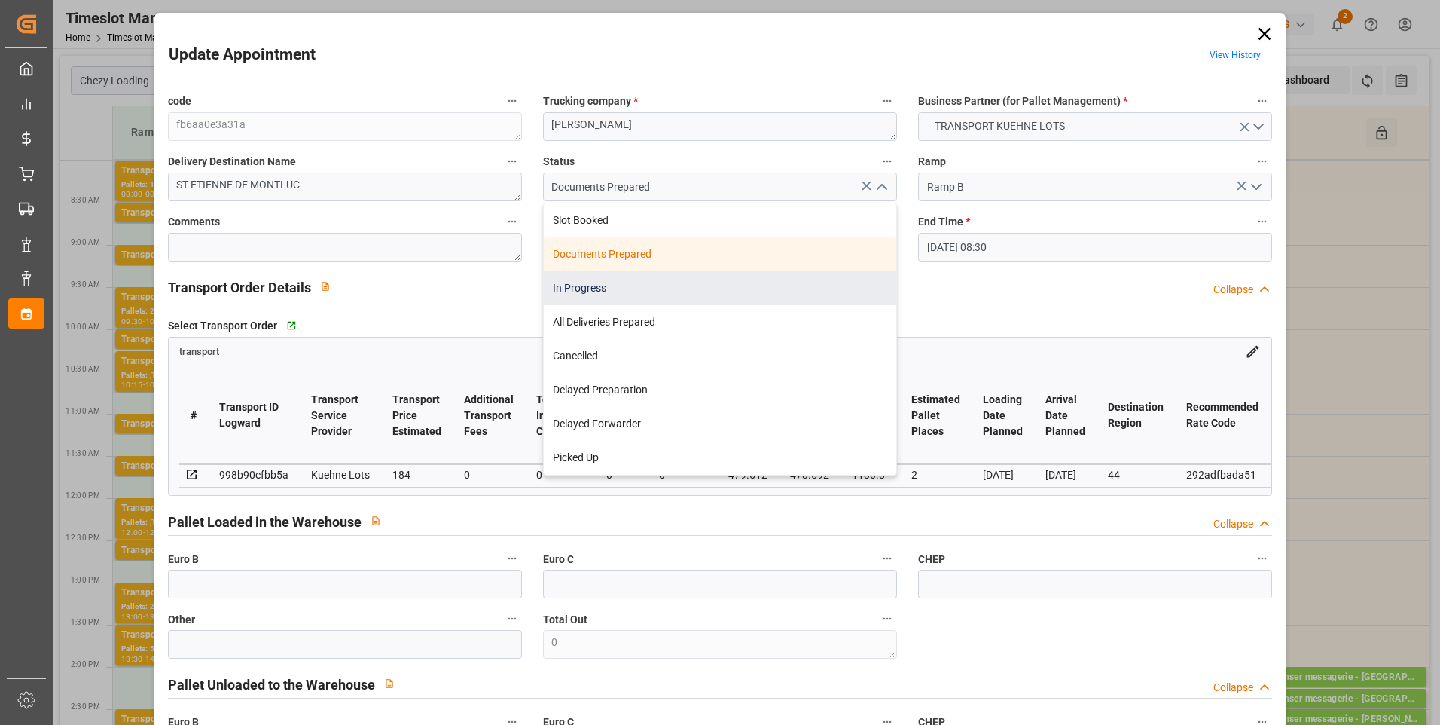
click at [601, 289] on div "In Progress" at bounding box center [720, 288] width 353 height 34
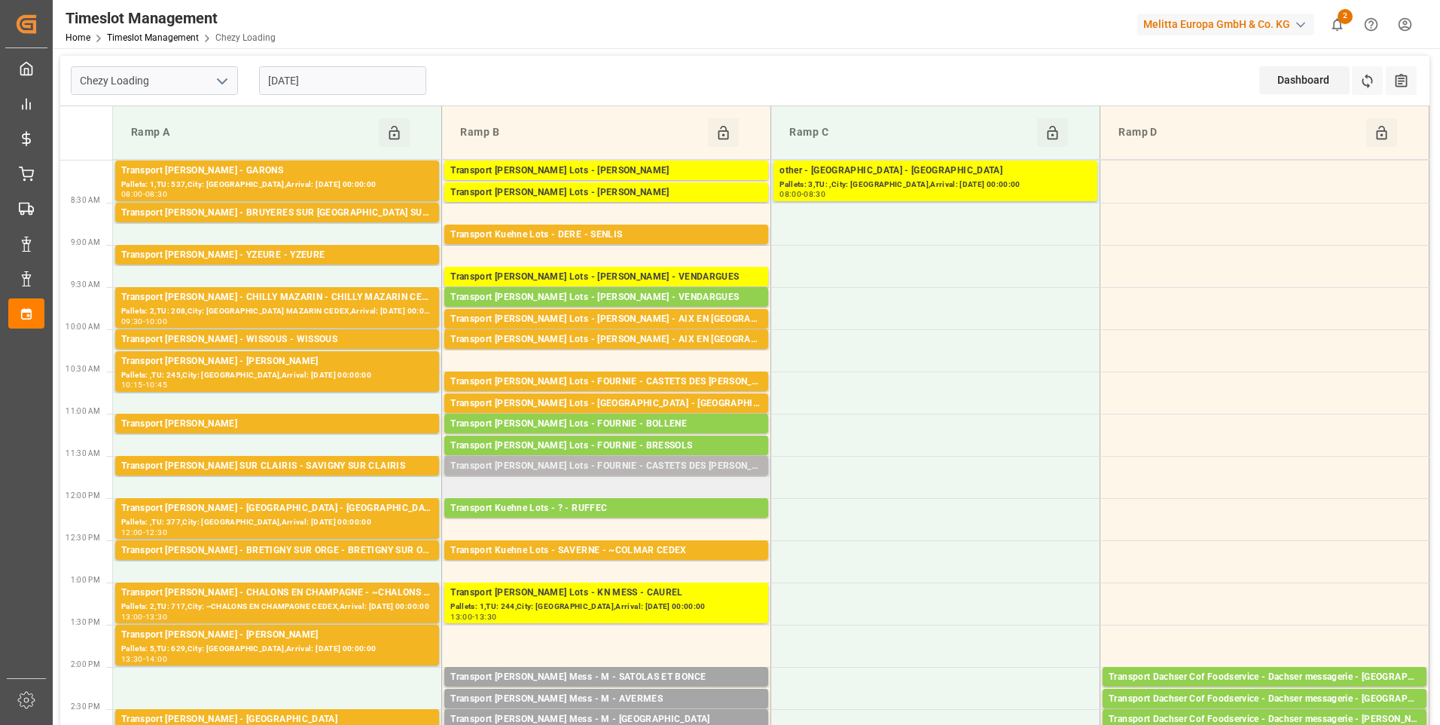
click at [676, 469] on div "Transport [PERSON_NAME] Lots - FOURNIE - CASTETS DES [PERSON_NAME]" at bounding box center [606, 466] width 312 height 15
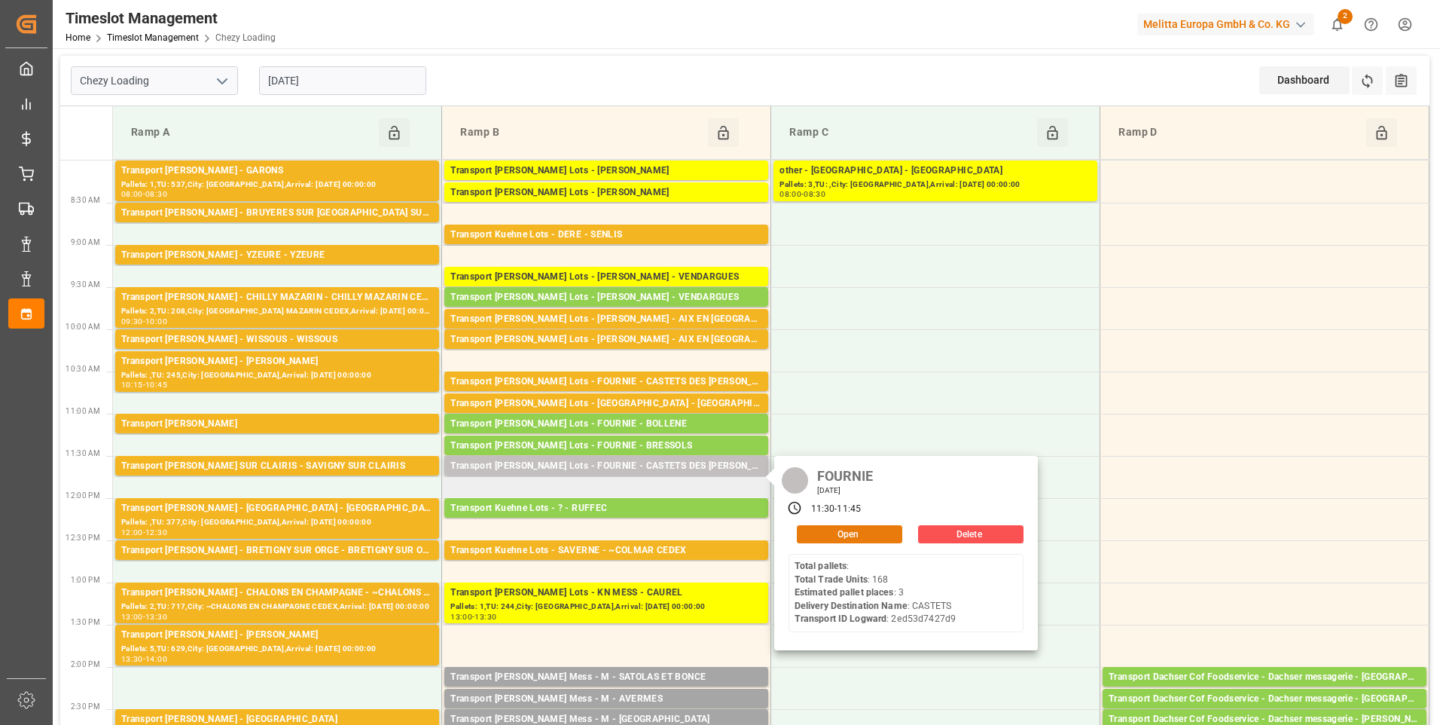
click at [838, 539] on button "Open" at bounding box center [849, 534] width 105 height 18
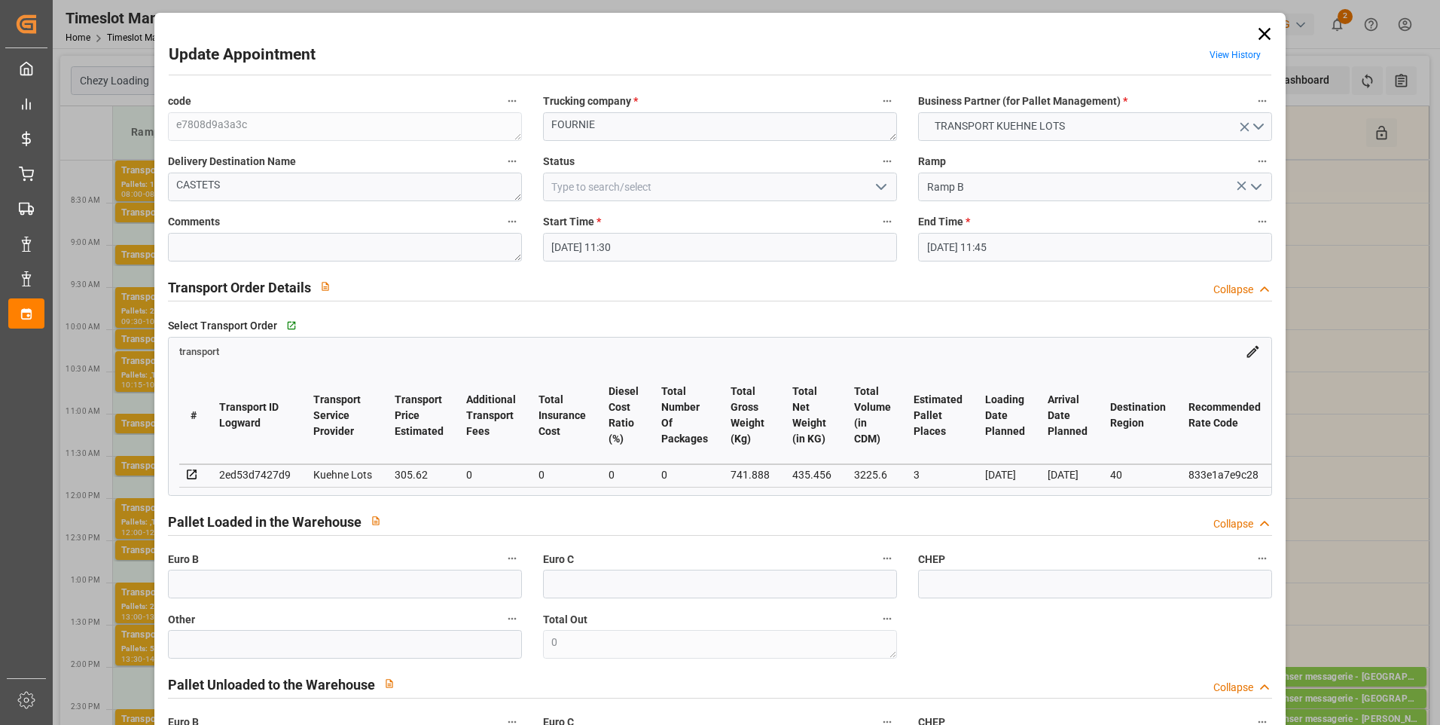
click at [878, 182] on icon "open menu" at bounding box center [881, 187] width 18 height 18
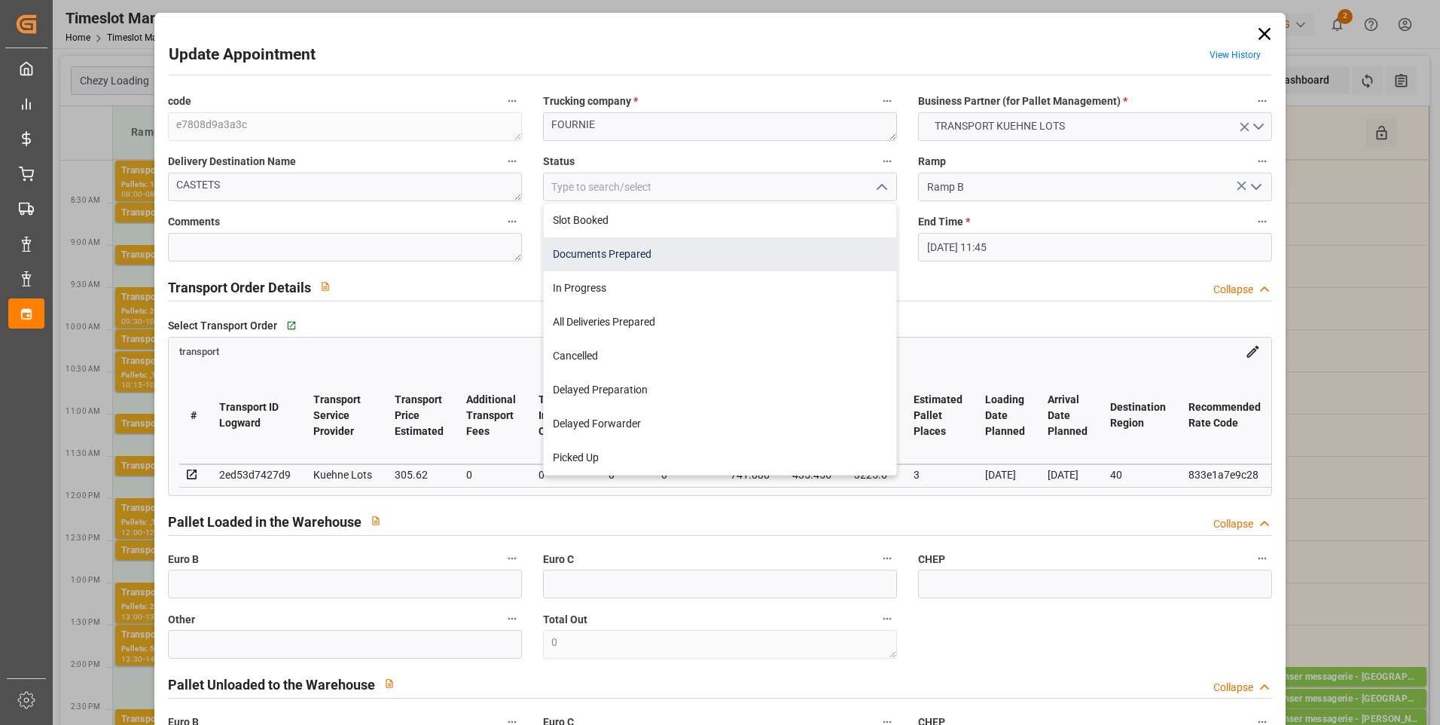
click at [627, 259] on div "Documents Prepared" at bounding box center [720, 254] width 353 height 34
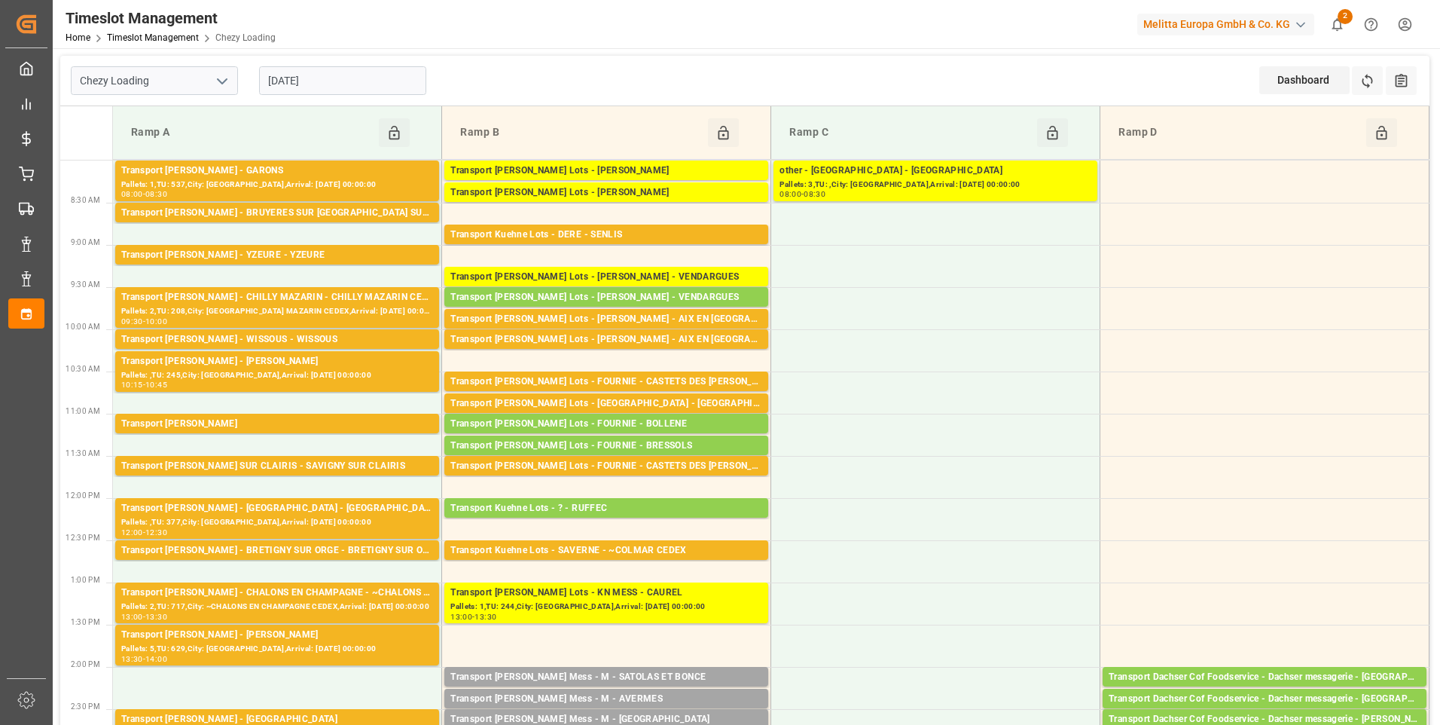
click at [229, 72] on icon "open menu" at bounding box center [222, 81] width 18 height 18
click at [143, 145] on div "Chezy Unloading" at bounding box center [155, 148] width 166 height 34
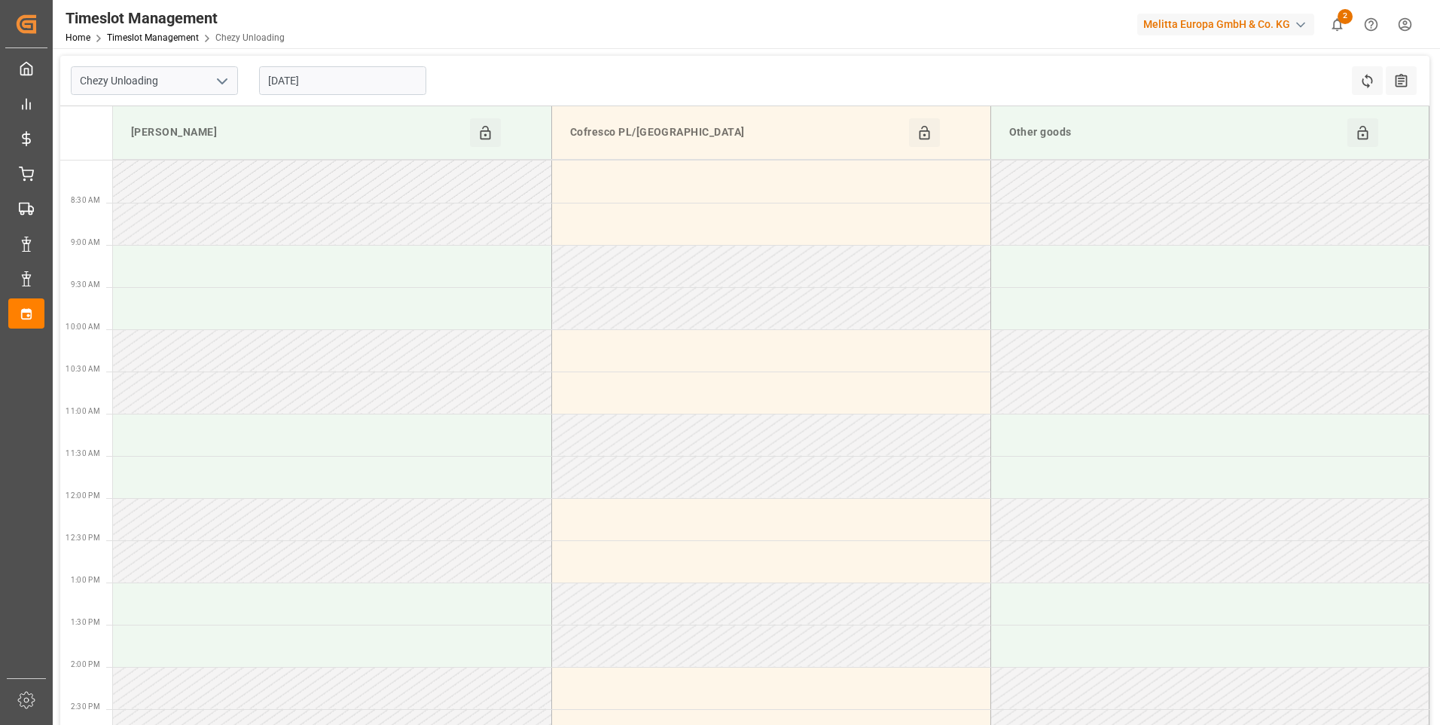
click at [344, 77] on input "[DATE]" at bounding box center [342, 80] width 167 height 29
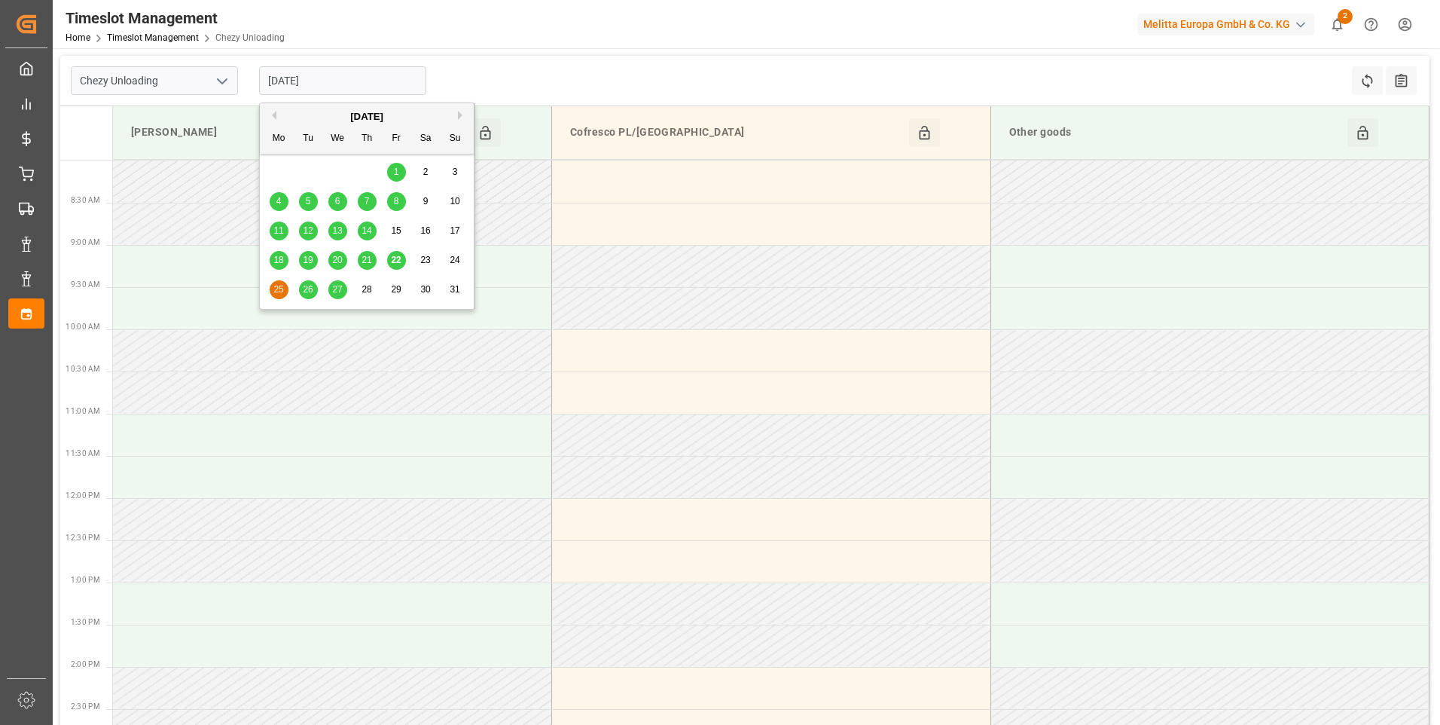
click at [280, 287] on span "25" at bounding box center [278, 289] width 10 height 11
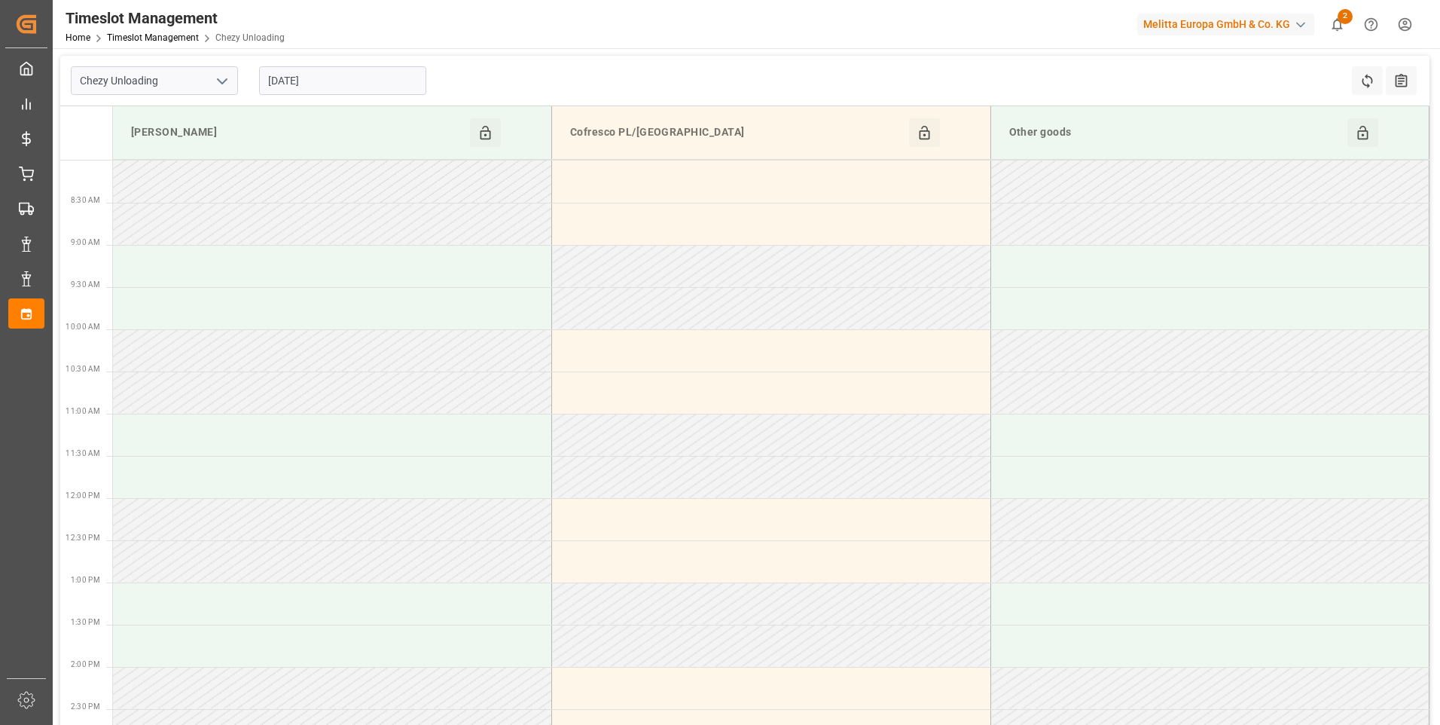
click at [365, 84] on input "[DATE]" at bounding box center [342, 80] width 167 height 29
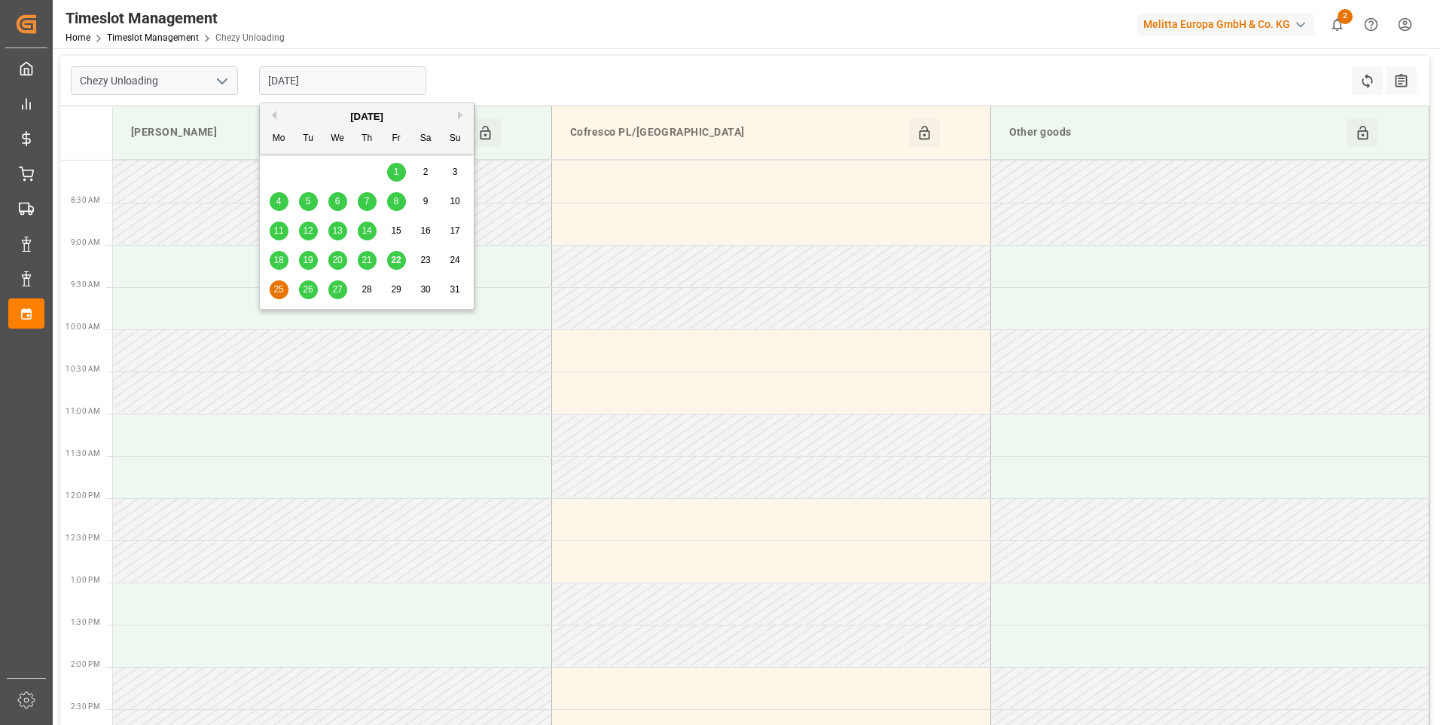
click at [308, 291] on span "26" at bounding box center [308, 289] width 10 height 11
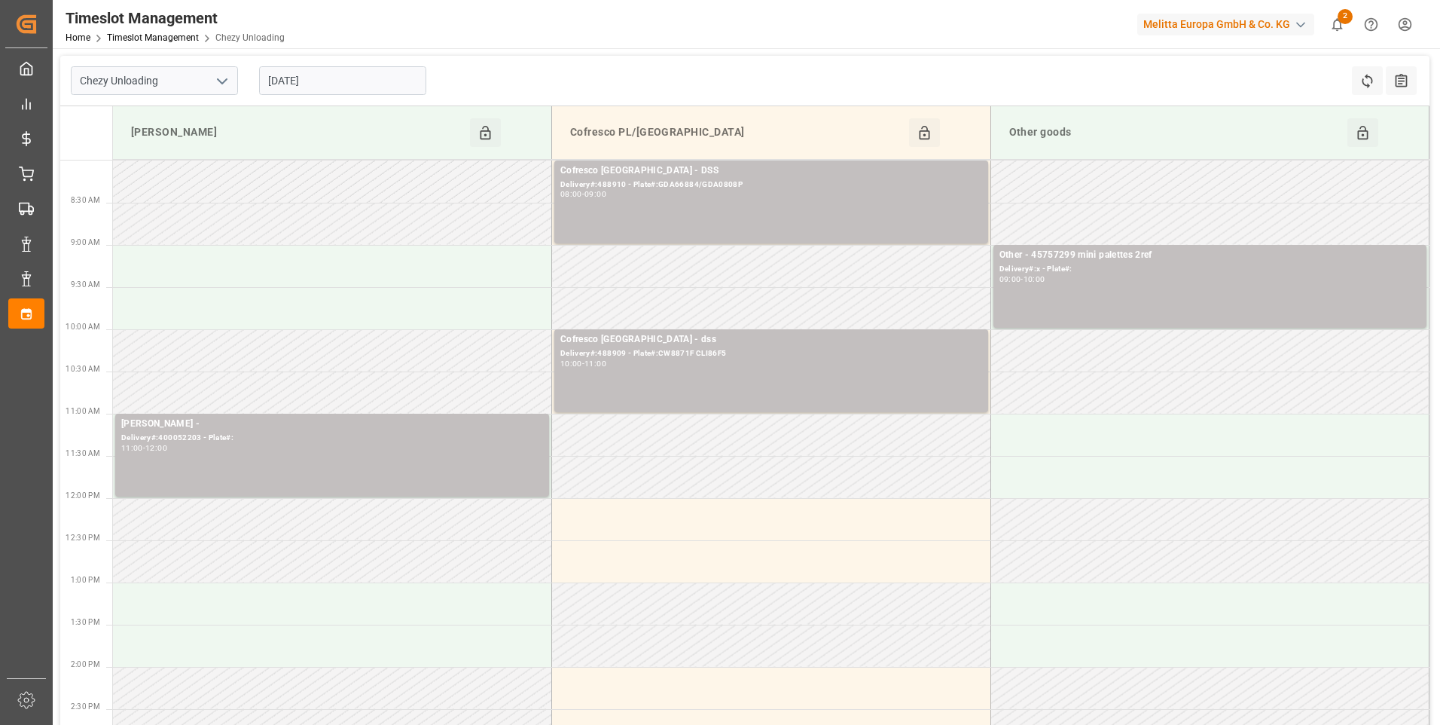
click at [218, 75] on icon "open menu" at bounding box center [222, 81] width 18 height 18
click at [183, 118] on div "Chezy Loading" at bounding box center [155, 114] width 166 height 34
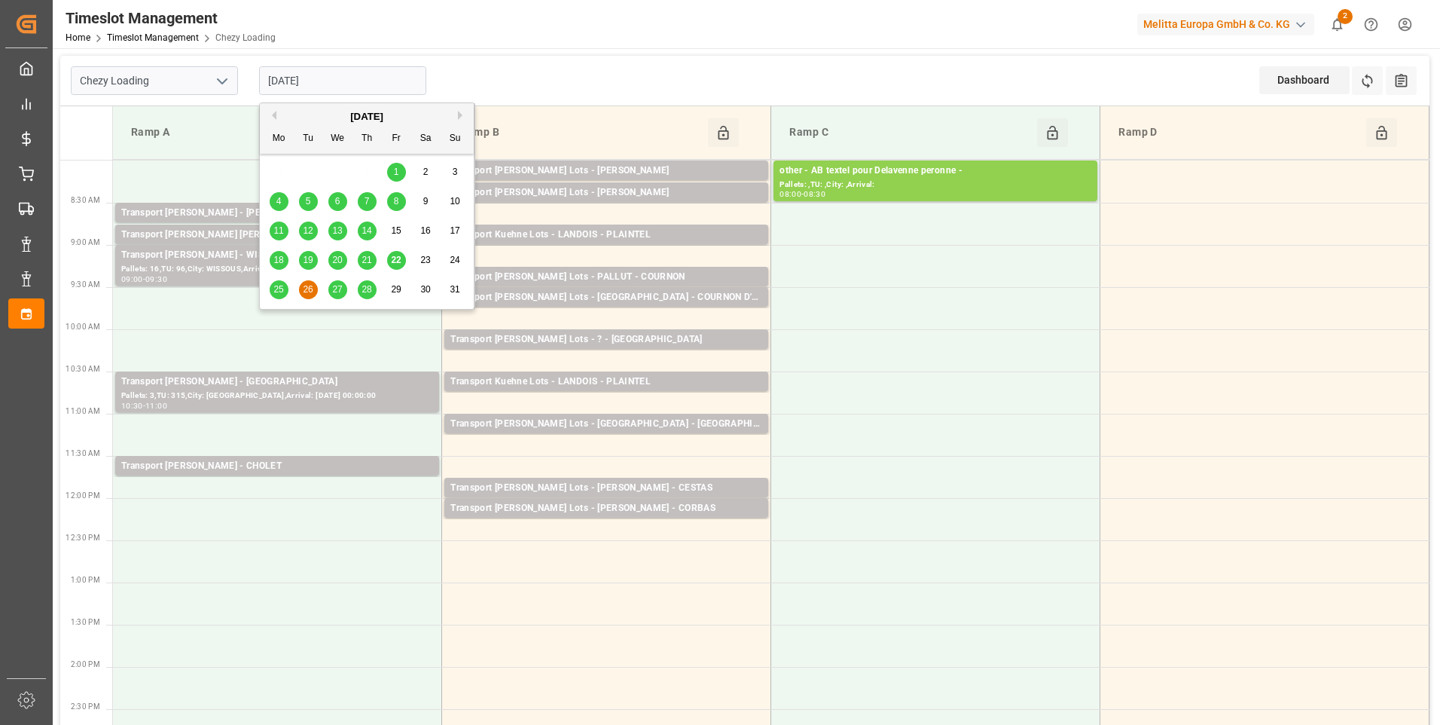
click at [335, 84] on input "[DATE]" at bounding box center [342, 80] width 167 height 29
click at [282, 300] on div "25 26 27 28 29 30 31" at bounding box center [367, 289] width 206 height 29
click at [278, 286] on span "25" at bounding box center [278, 289] width 10 height 11
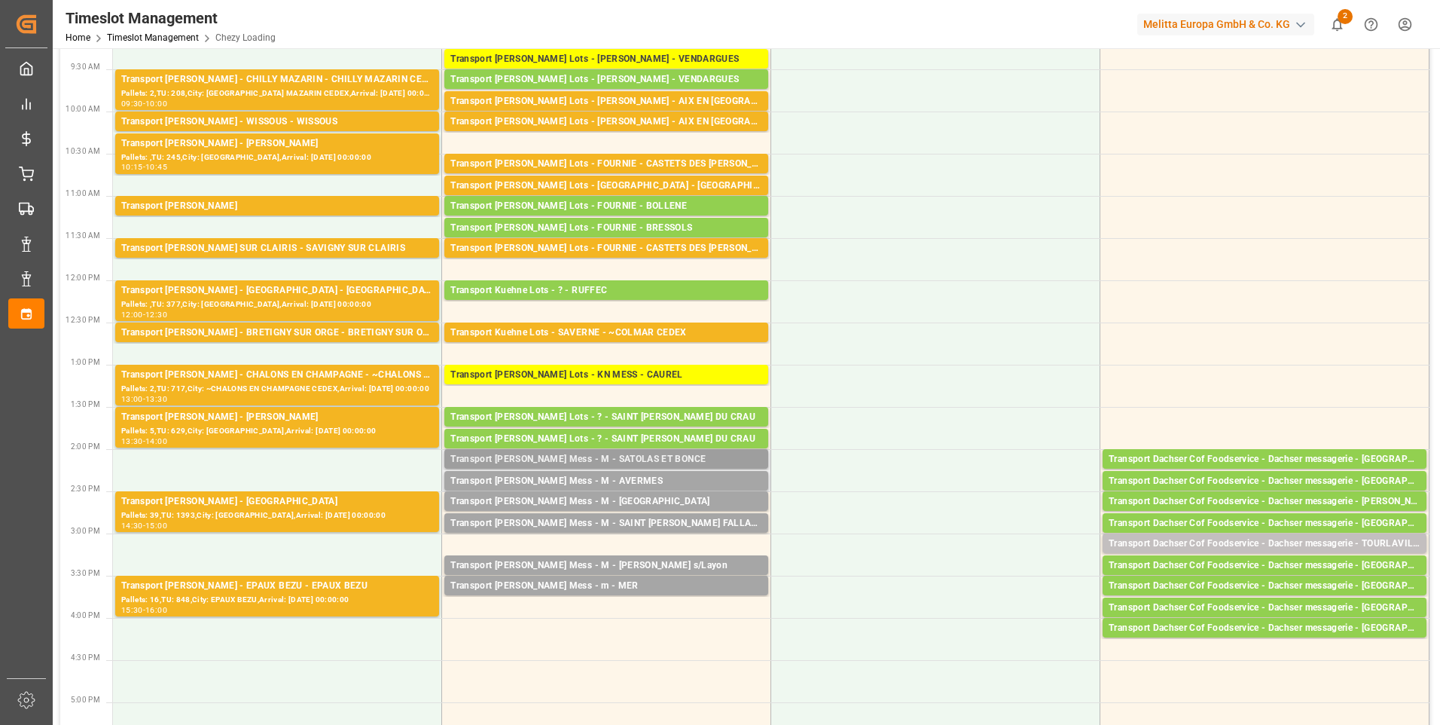
scroll to position [226, 0]
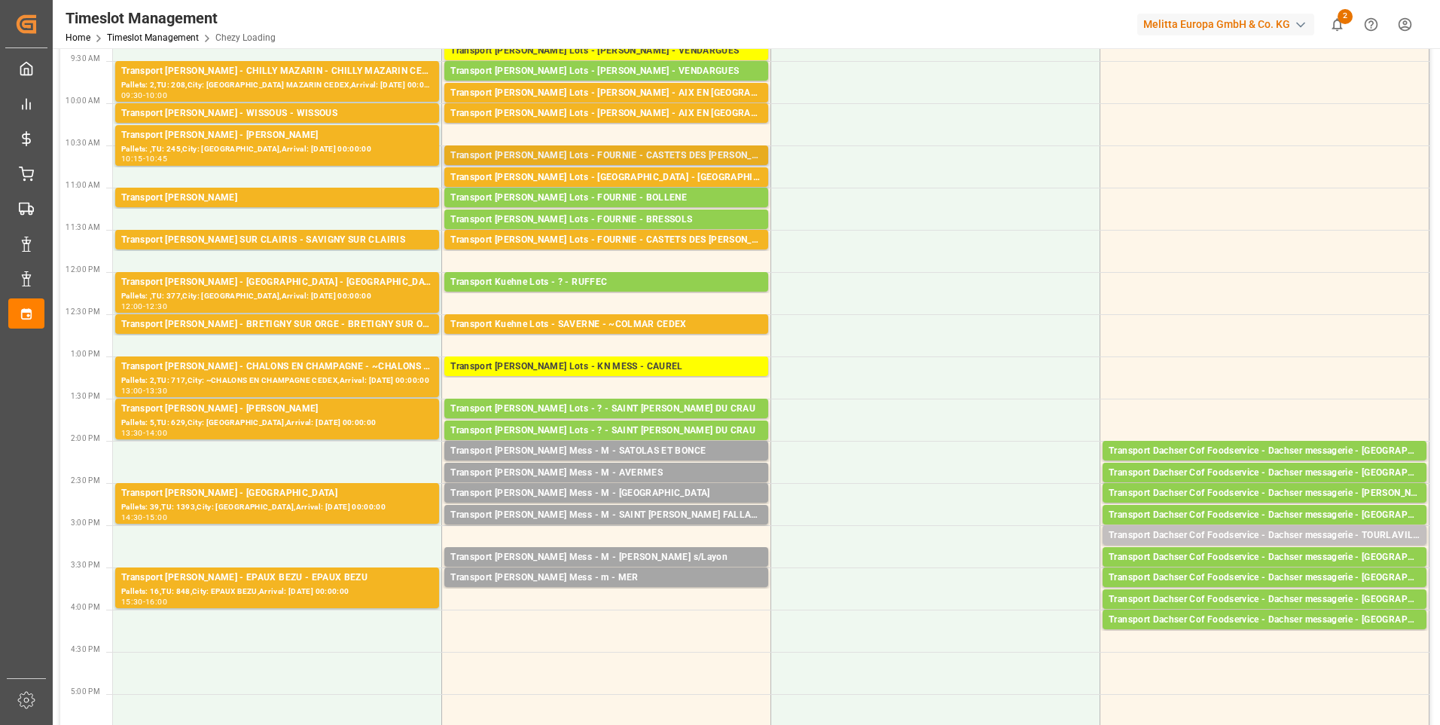
click at [644, 151] on div "Transport [PERSON_NAME] Lots - FOURNIE - CASTETS DES [PERSON_NAME]" at bounding box center [606, 155] width 312 height 15
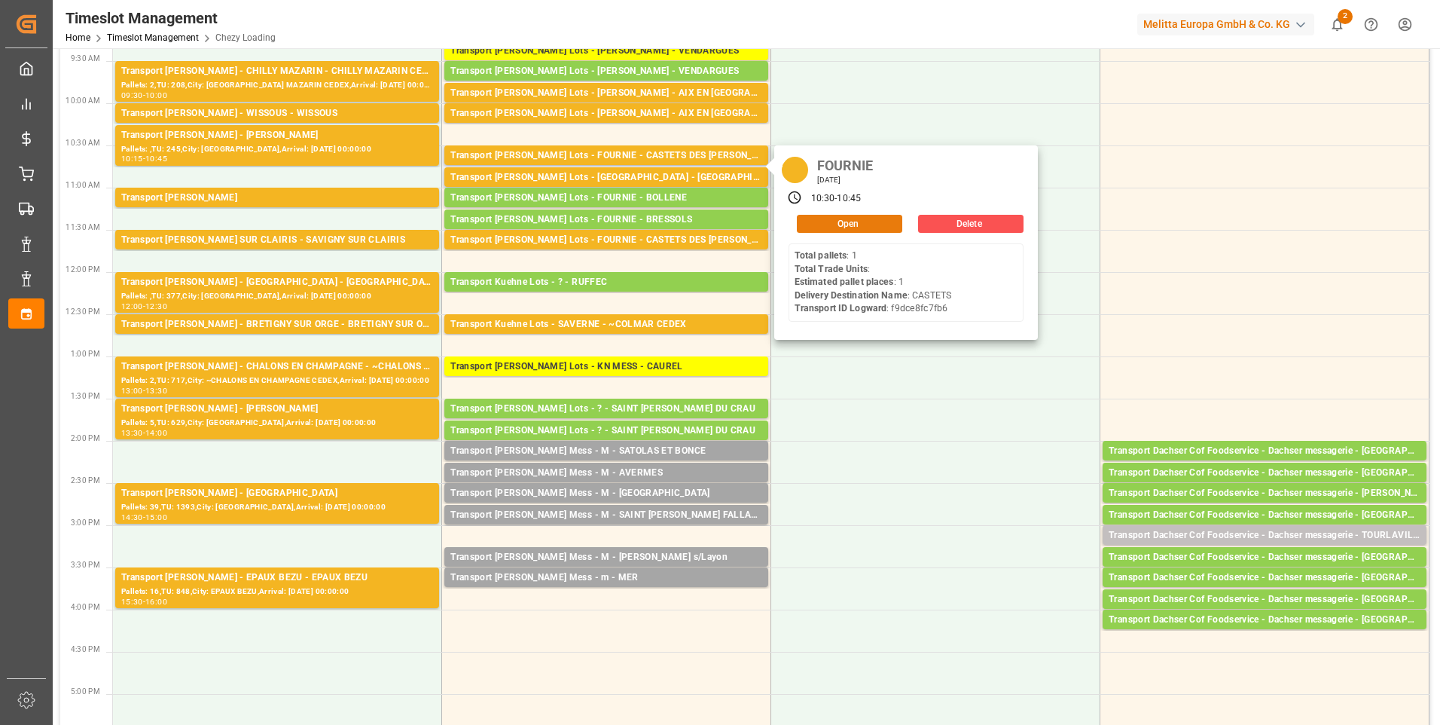
click at [818, 224] on button "Open" at bounding box center [849, 224] width 105 height 18
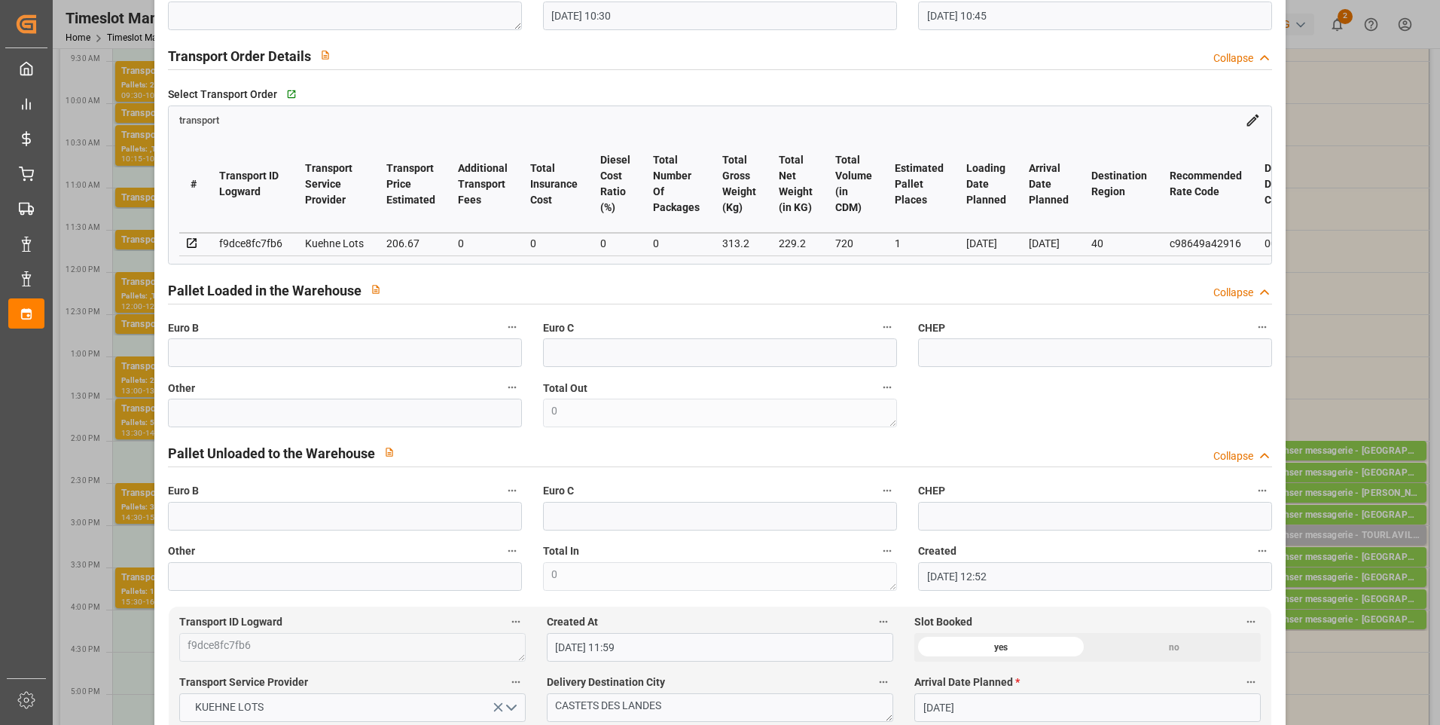
scroll to position [75, 0]
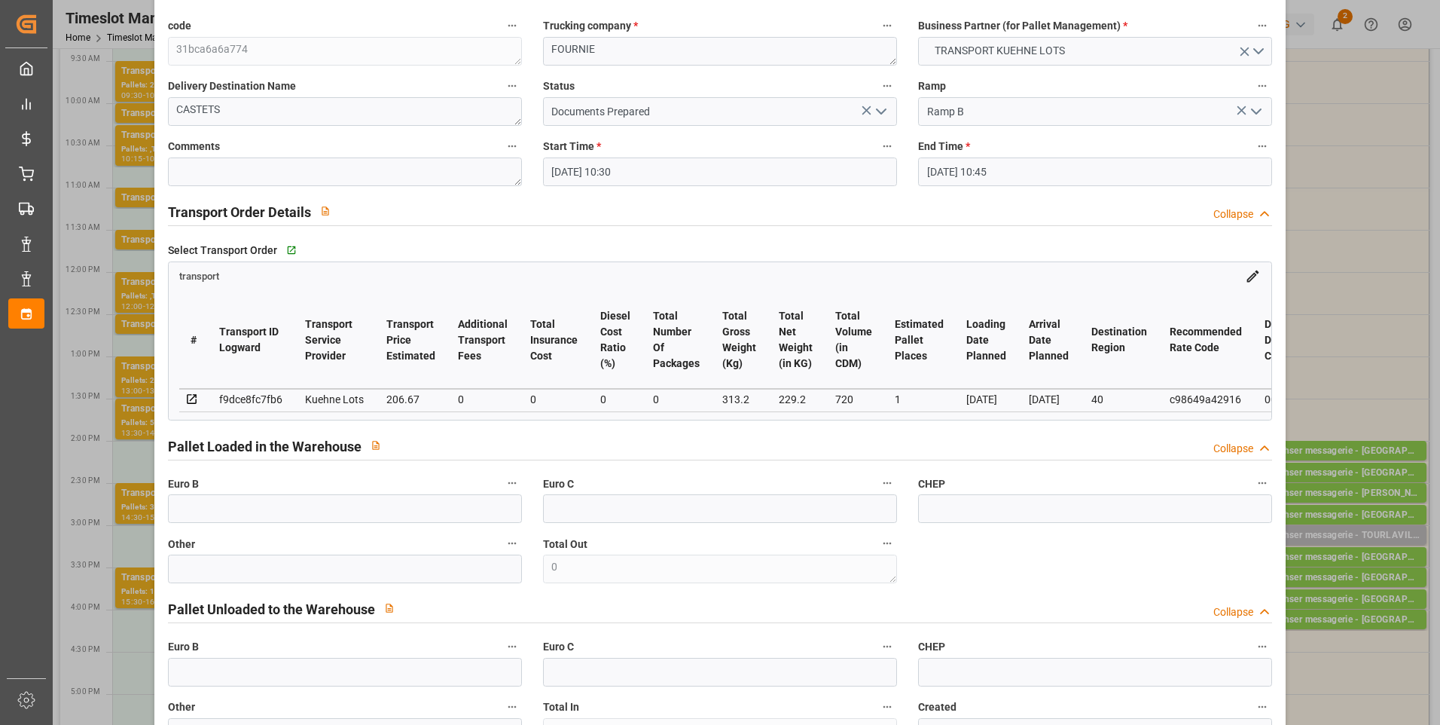
click at [878, 108] on icon "open menu" at bounding box center [881, 111] width 18 height 18
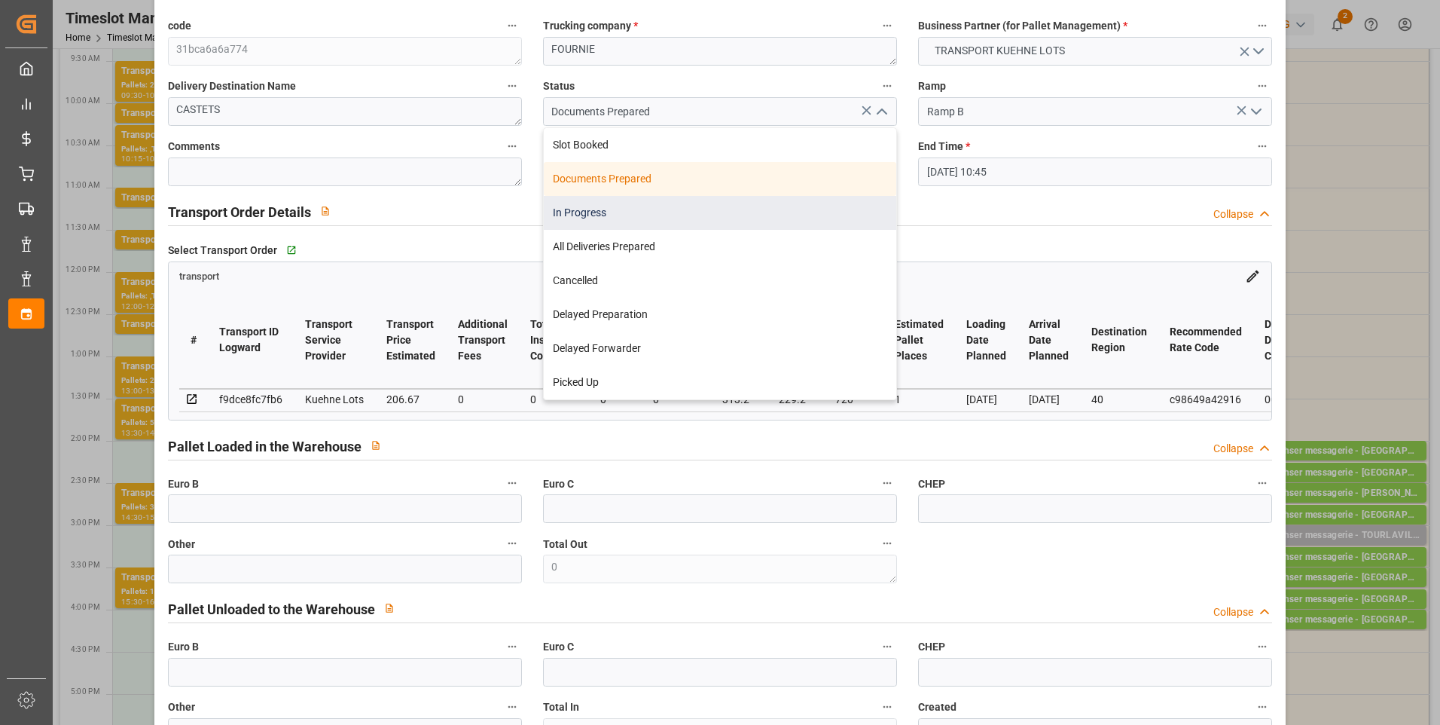
click at [630, 215] on div "In Progress" at bounding box center [720, 213] width 353 height 34
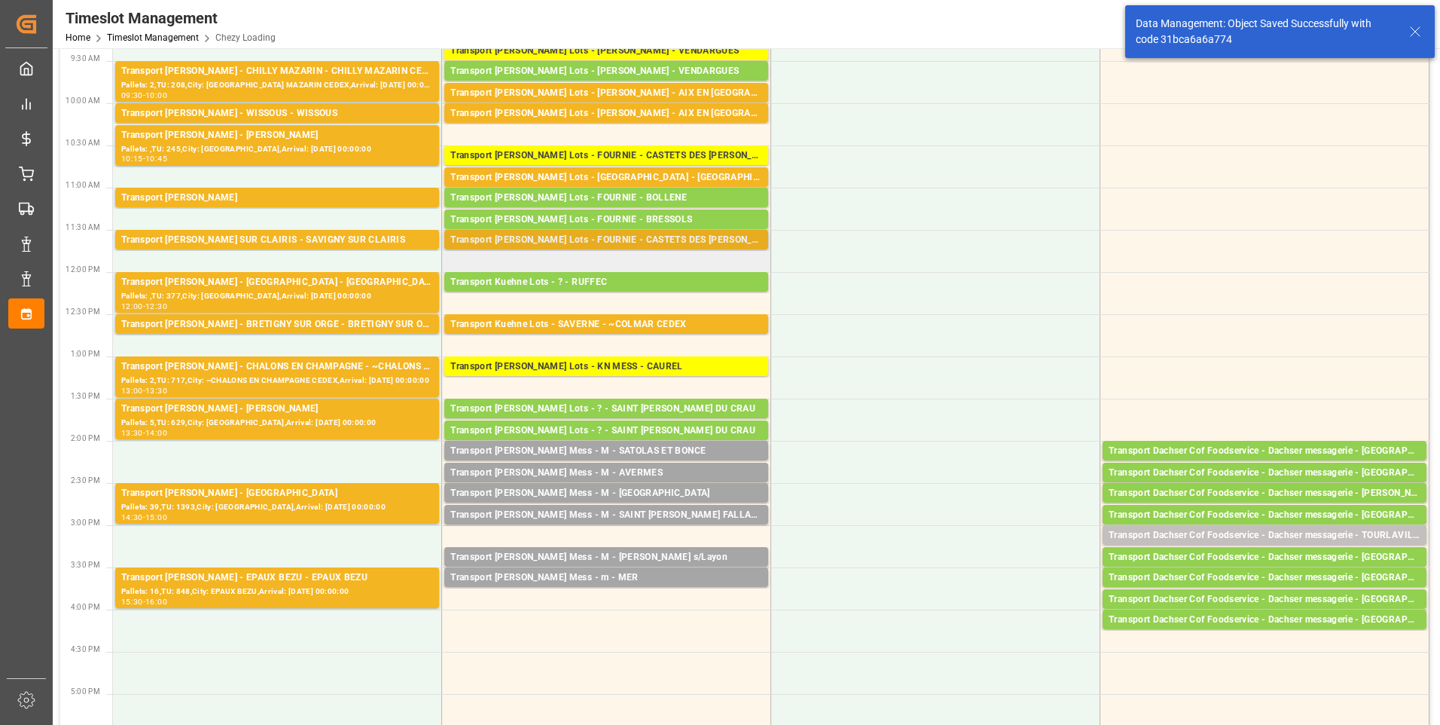
click at [657, 237] on div "Transport [PERSON_NAME] Lots - FOURNIE - CASTETS DES [PERSON_NAME]" at bounding box center [606, 240] width 312 height 15
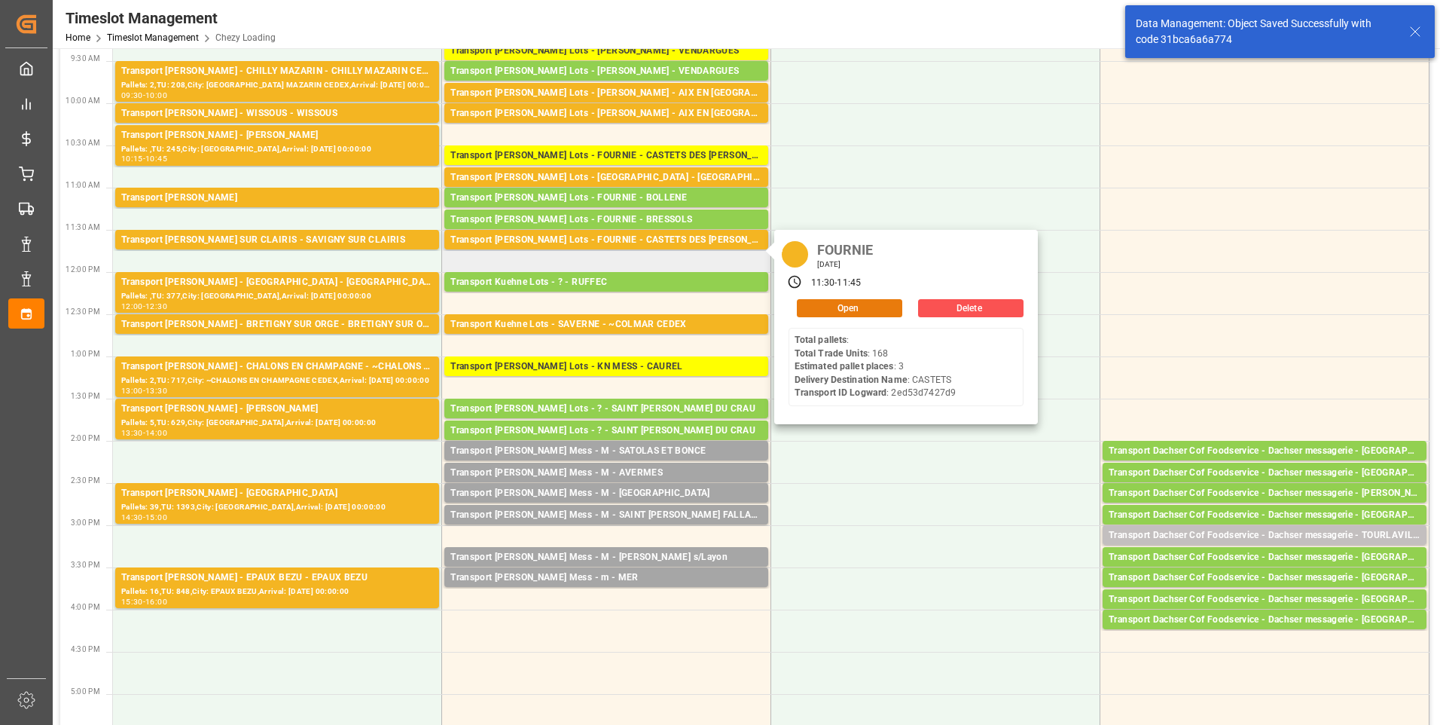
click at [830, 307] on button "Open" at bounding box center [849, 308] width 105 height 18
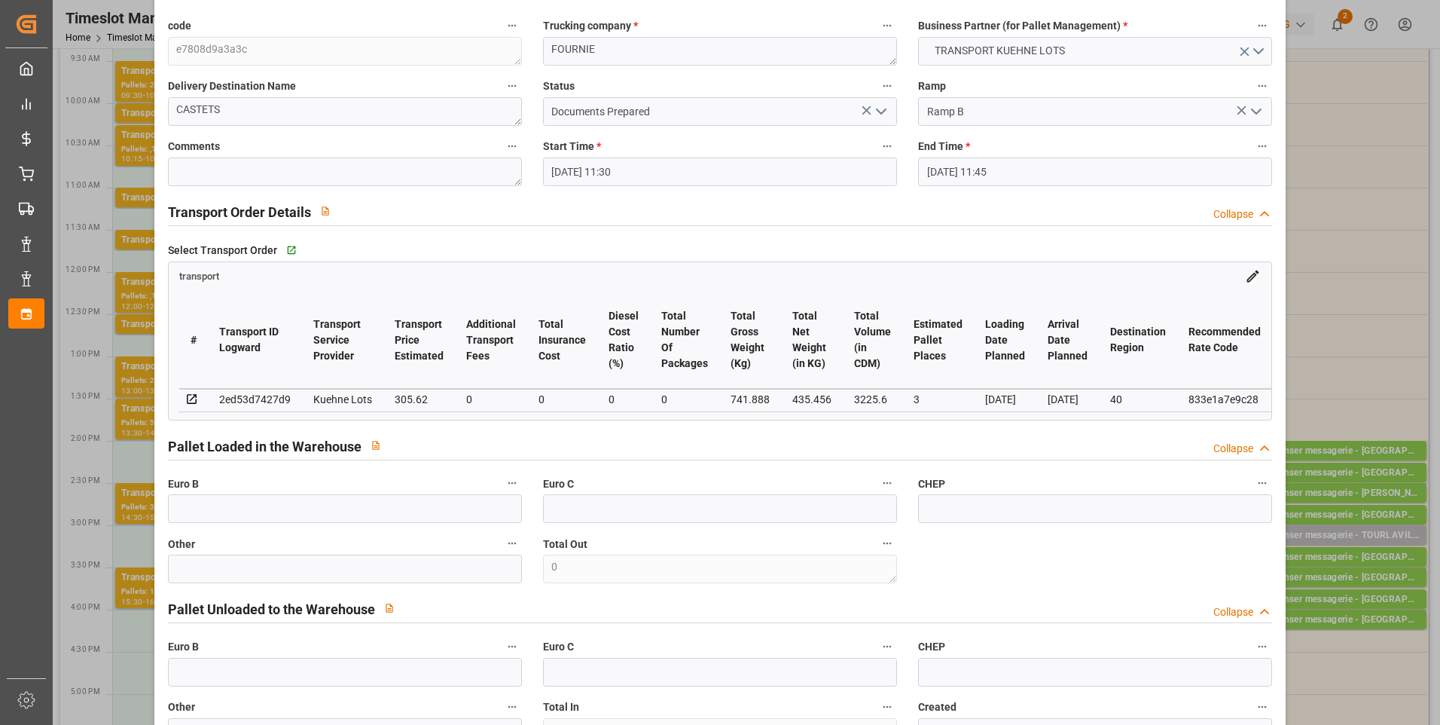
drag, startPoint x: 882, startPoint y: 111, endPoint x: 862, endPoint y: 118, distance: 20.7
click at [882, 111] on icon "open menu" at bounding box center [881, 111] width 18 height 18
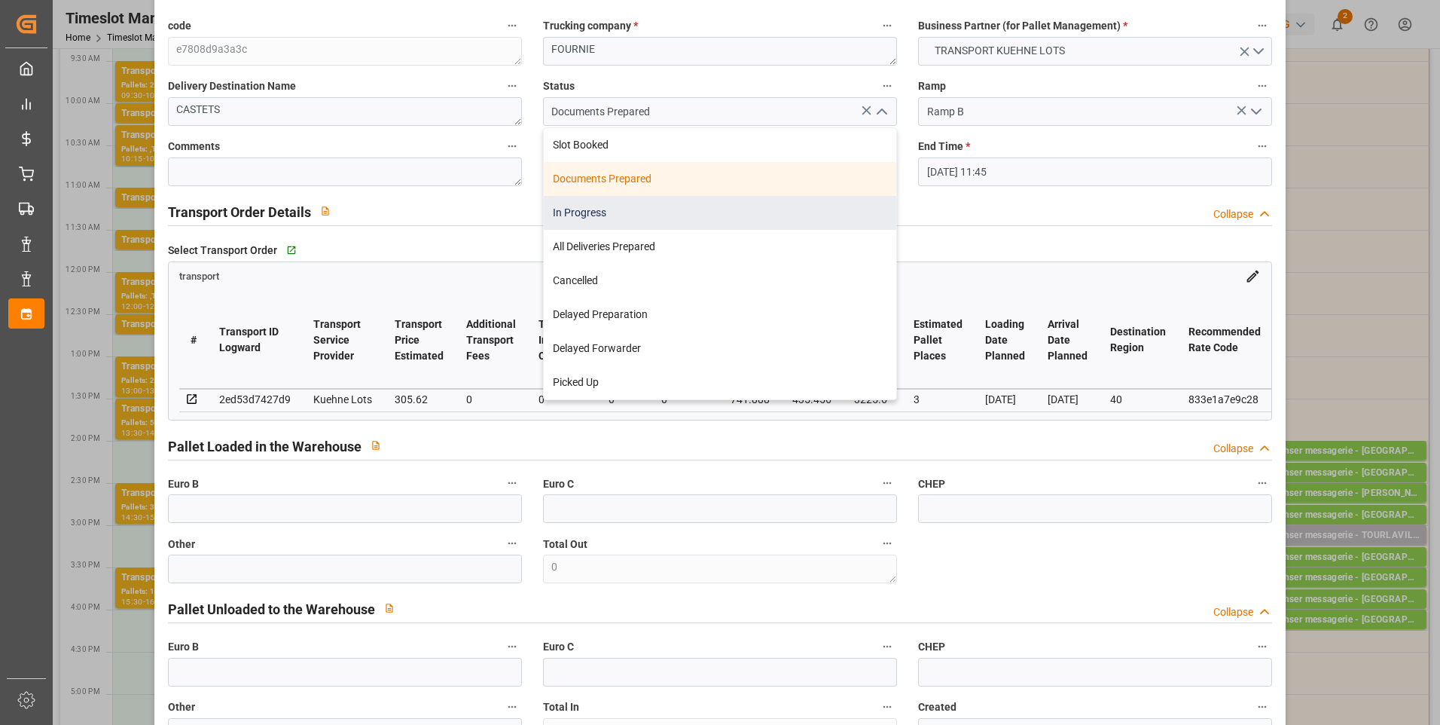
click at [575, 208] on div "In Progress" at bounding box center [720, 213] width 353 height 34
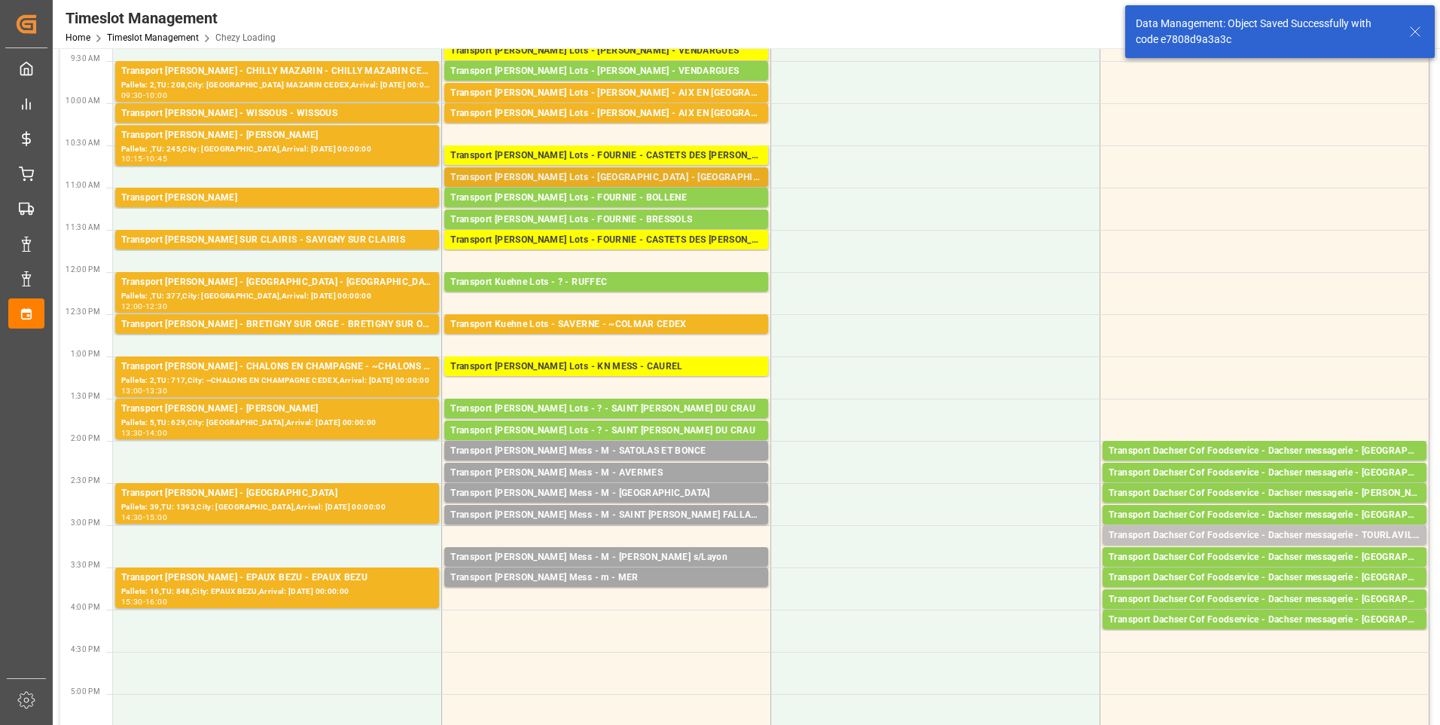
click at [676, 176] on div "Transport [PERSON_NAME] Lots - [GEOGRAPHIC_DATA] - [GEOGRAPHIC_DATA]" at bounding box center [606, 177] width 312 height 15
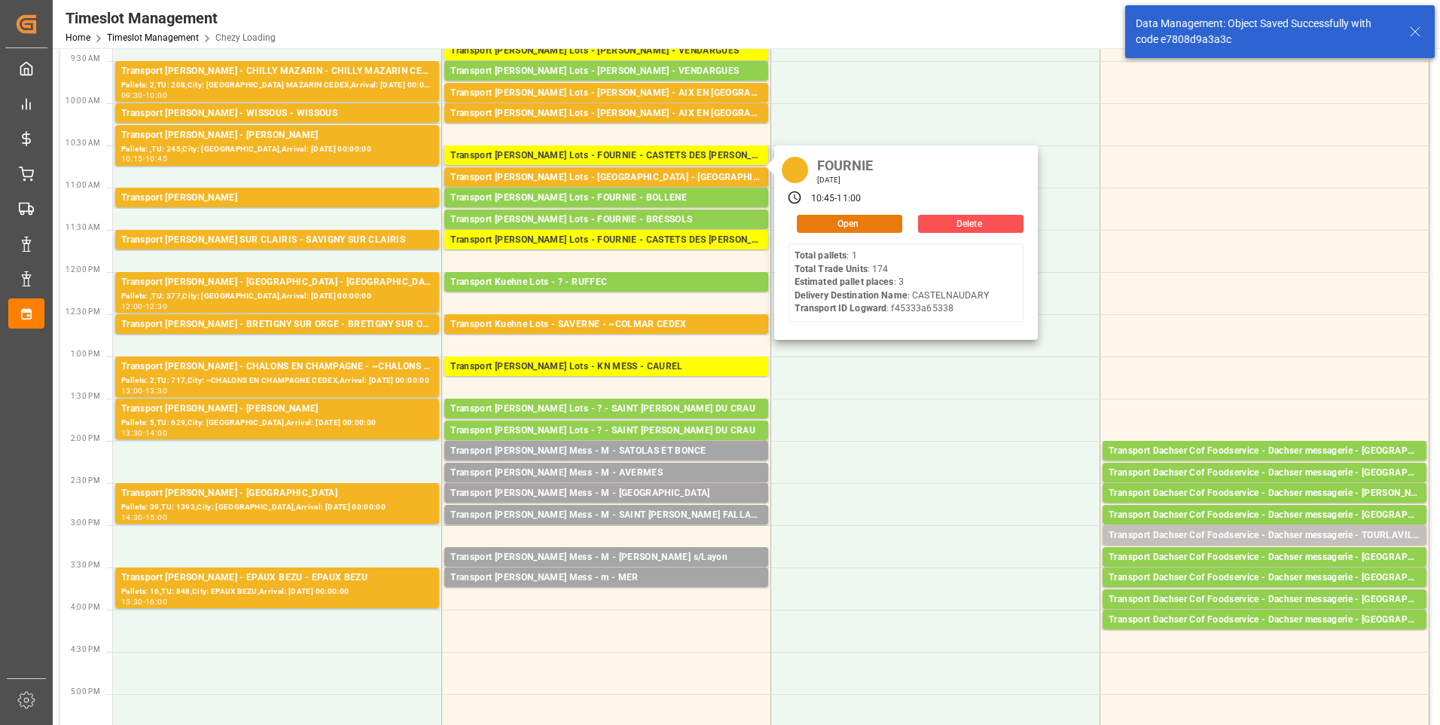
click at [816, 224] on button "Open" at bounding box center [849, 224] width 105 height 18
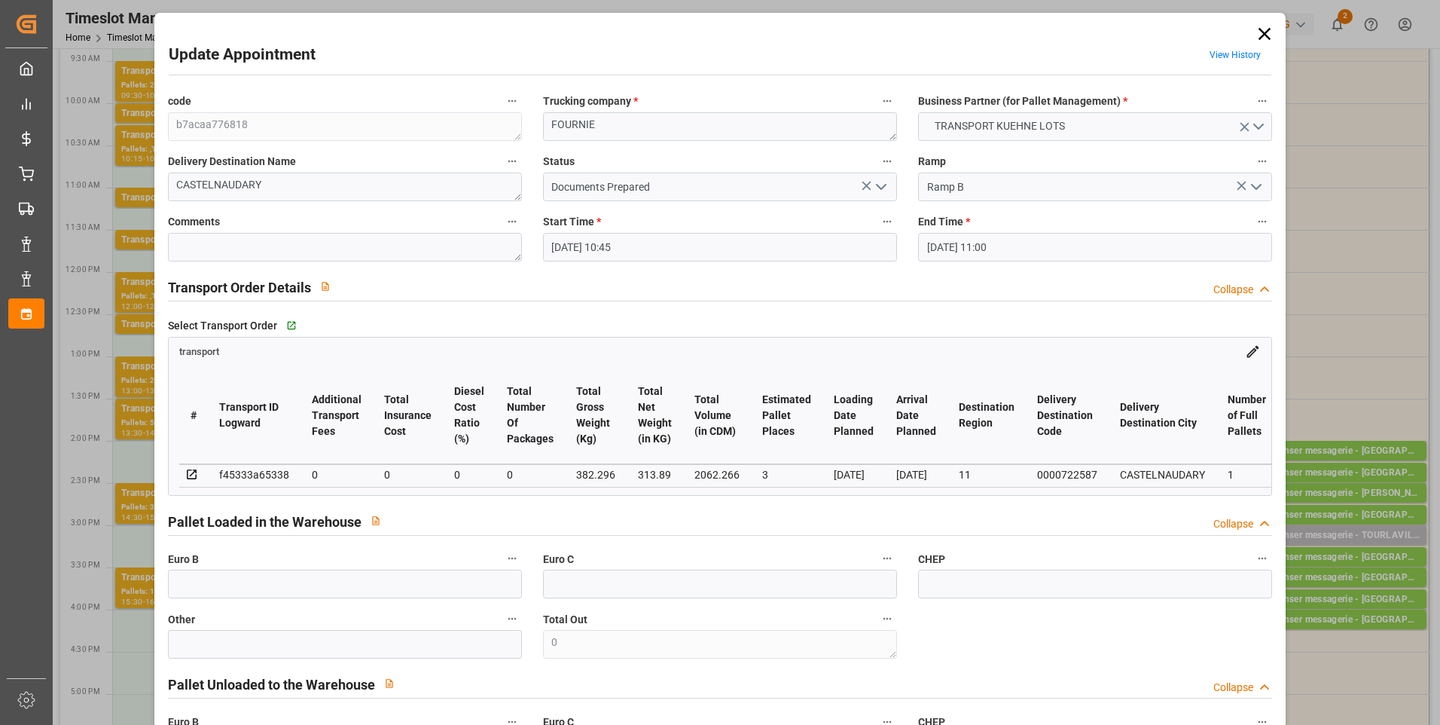
click at [875, 184] on icon "open menu" at bounding box center [881, 187] width 18 height 18
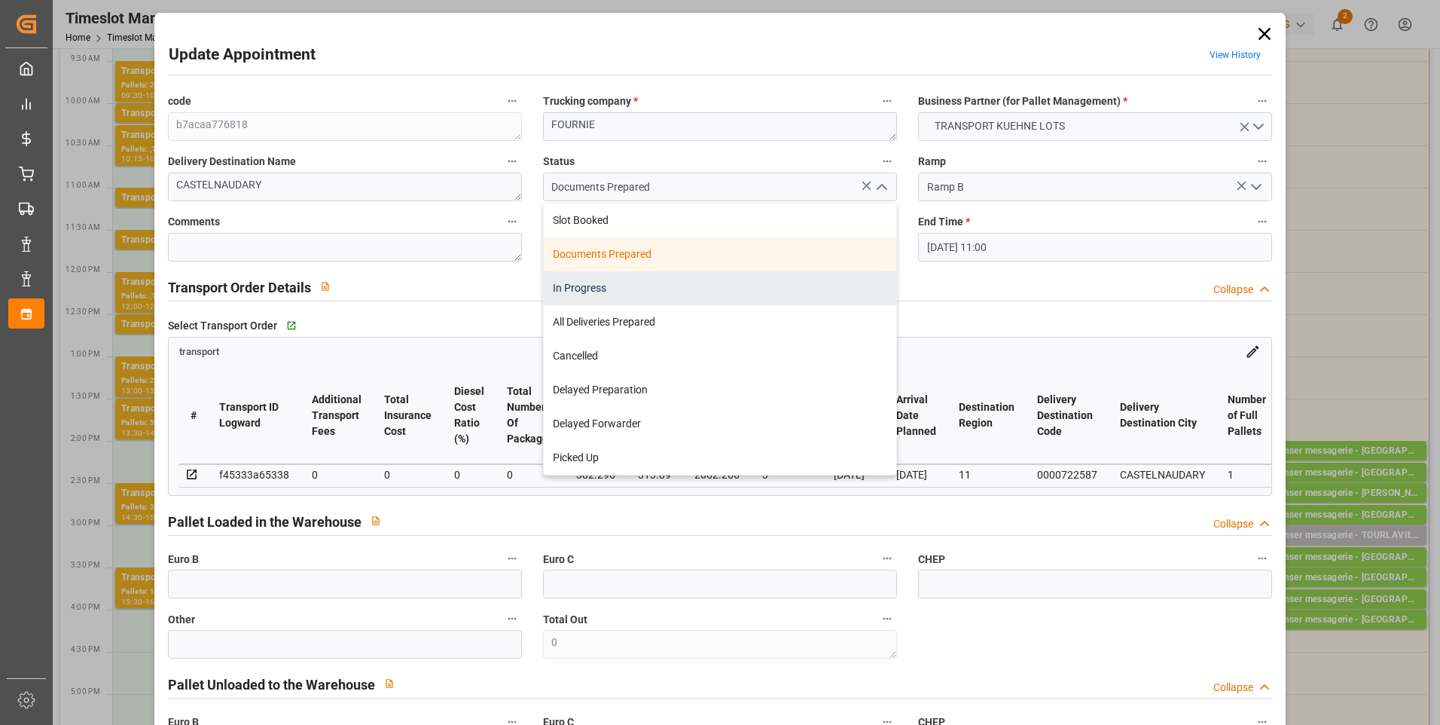
click at [580, 292] on div "In Progress" at bounding box center [720, 288] width 353 height 34
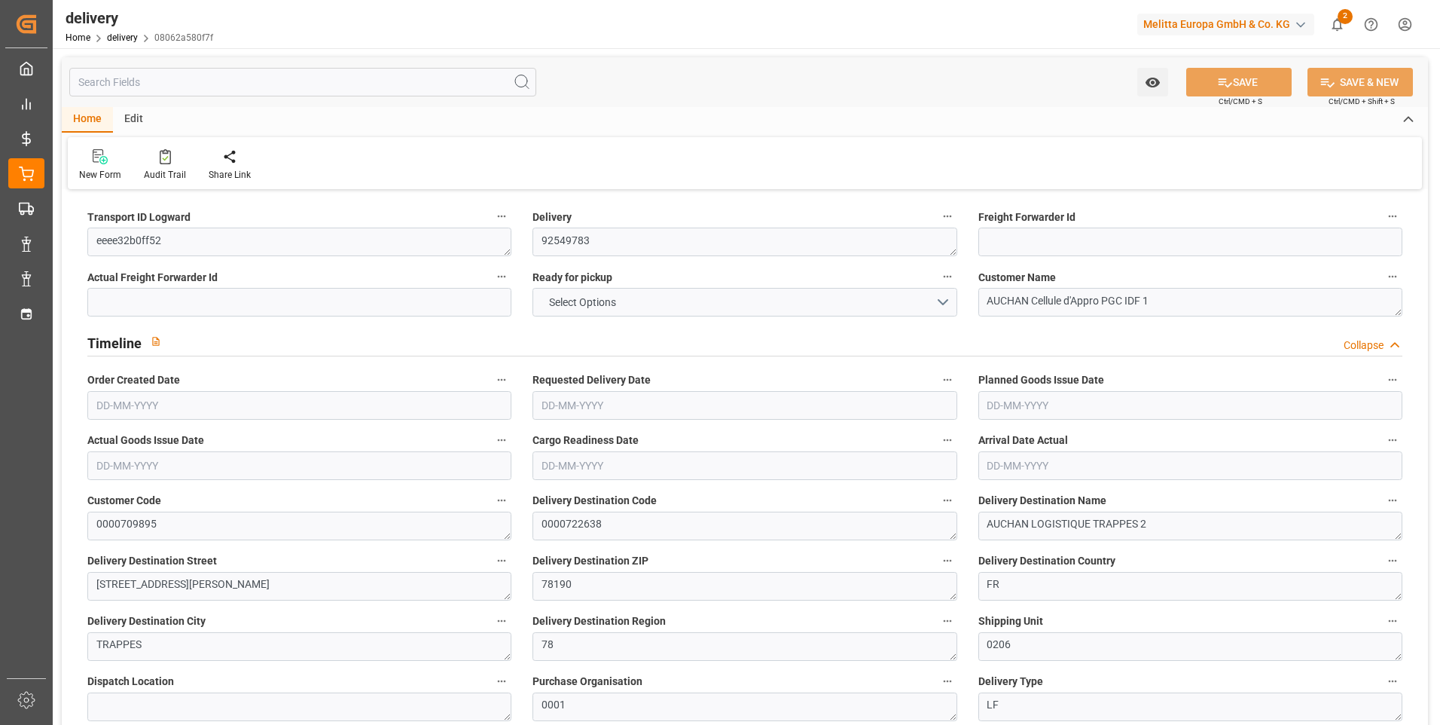
type input "3"
type input "246.108"
type input "397"
type input "1876.8"
type input "0"
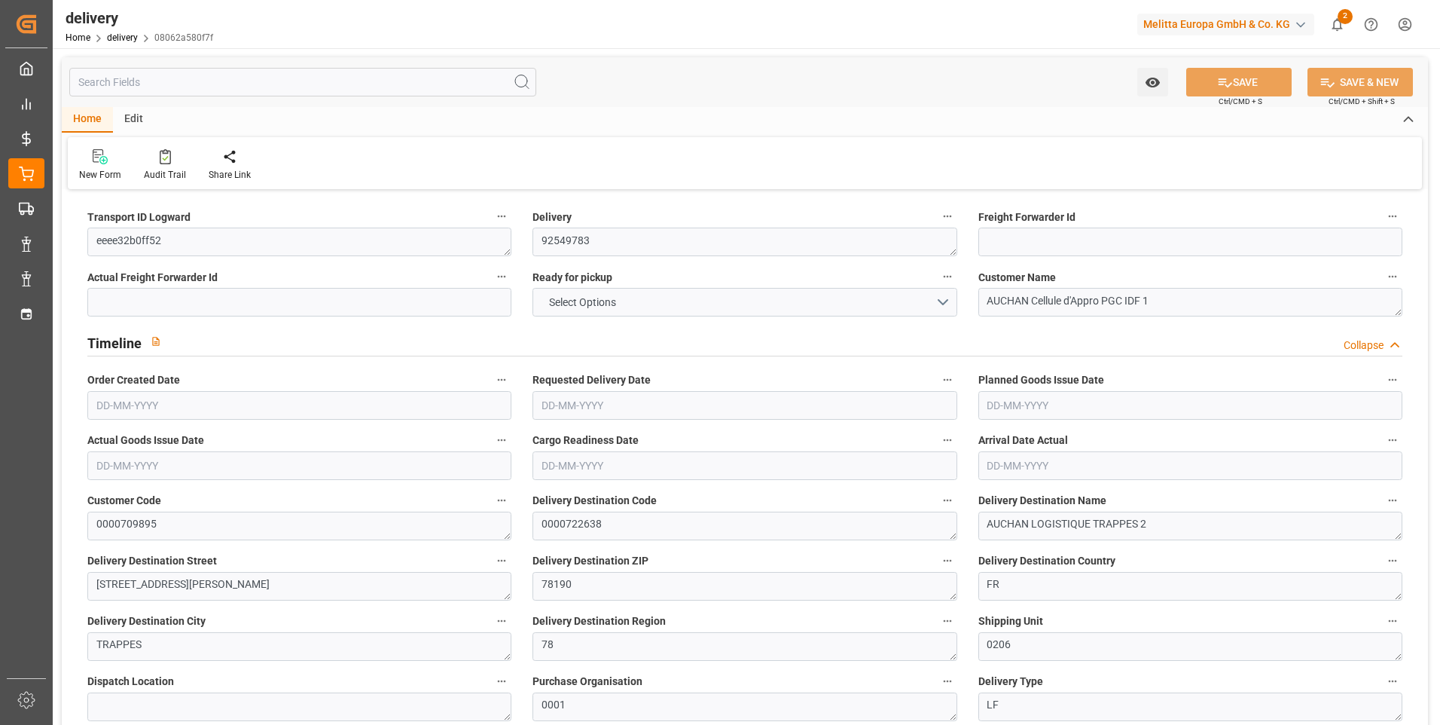
type input "3"
type input "2"
type input "0"
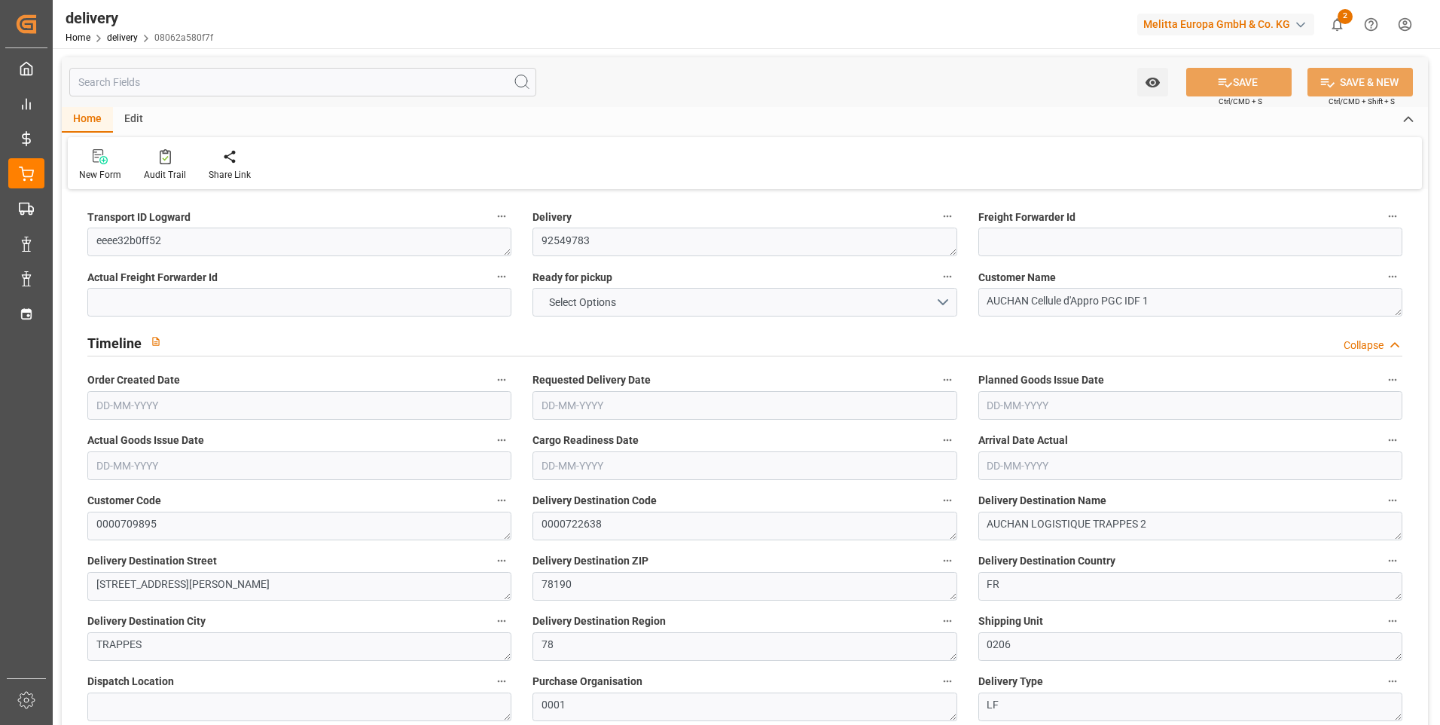
type input "-3.1782"
type input "78.475"
type input "75.2968"
type input "7.35"
type input "0"
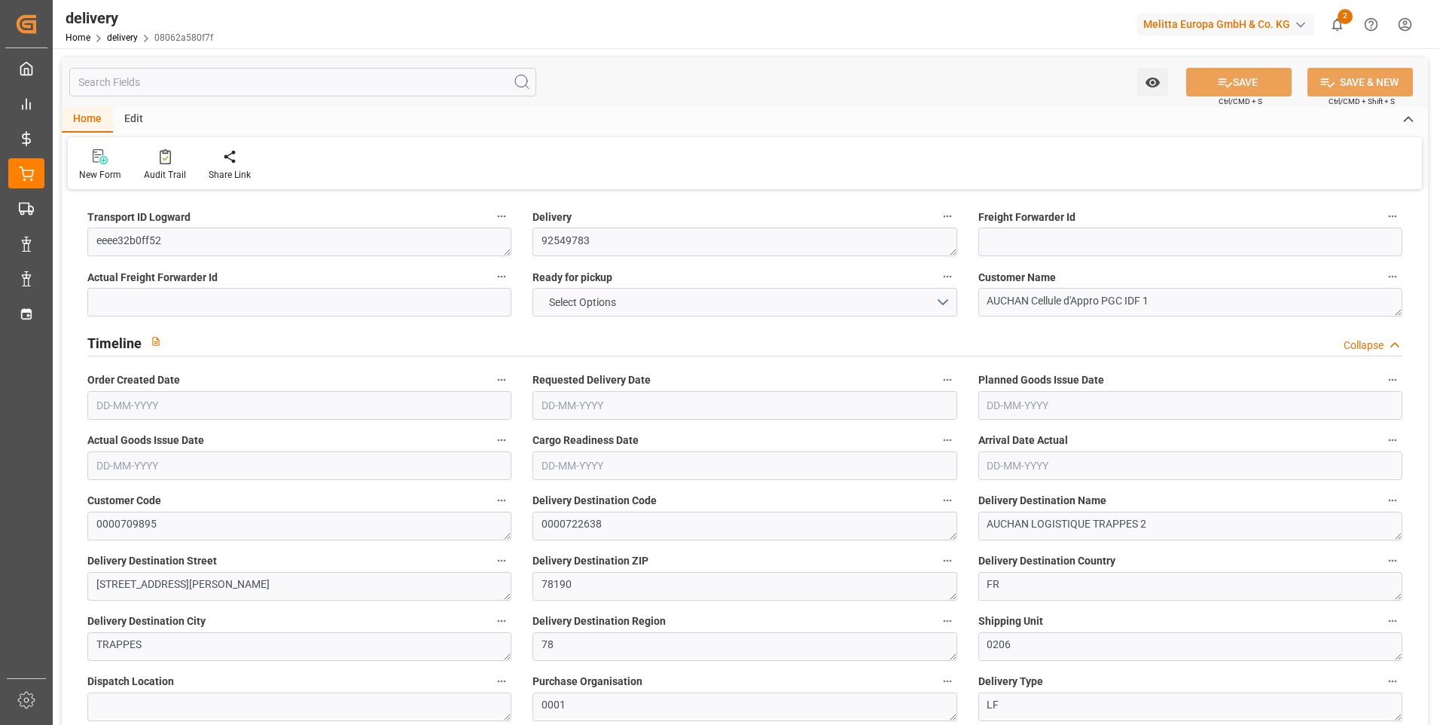
type input "1.5"
type input "1.3"
type input "0"
type input "4.5"
type input "313.92"
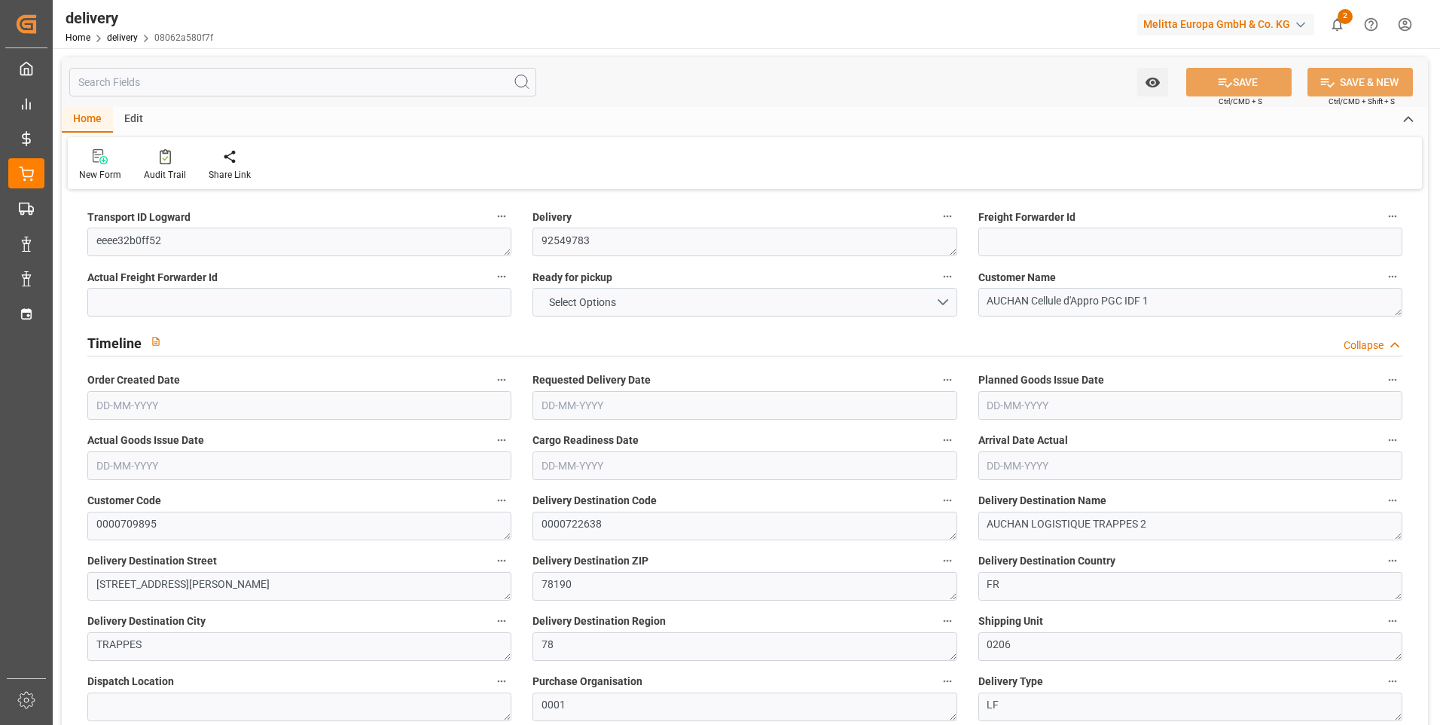
type input "101"
type input "0"
type input "[DATE]"
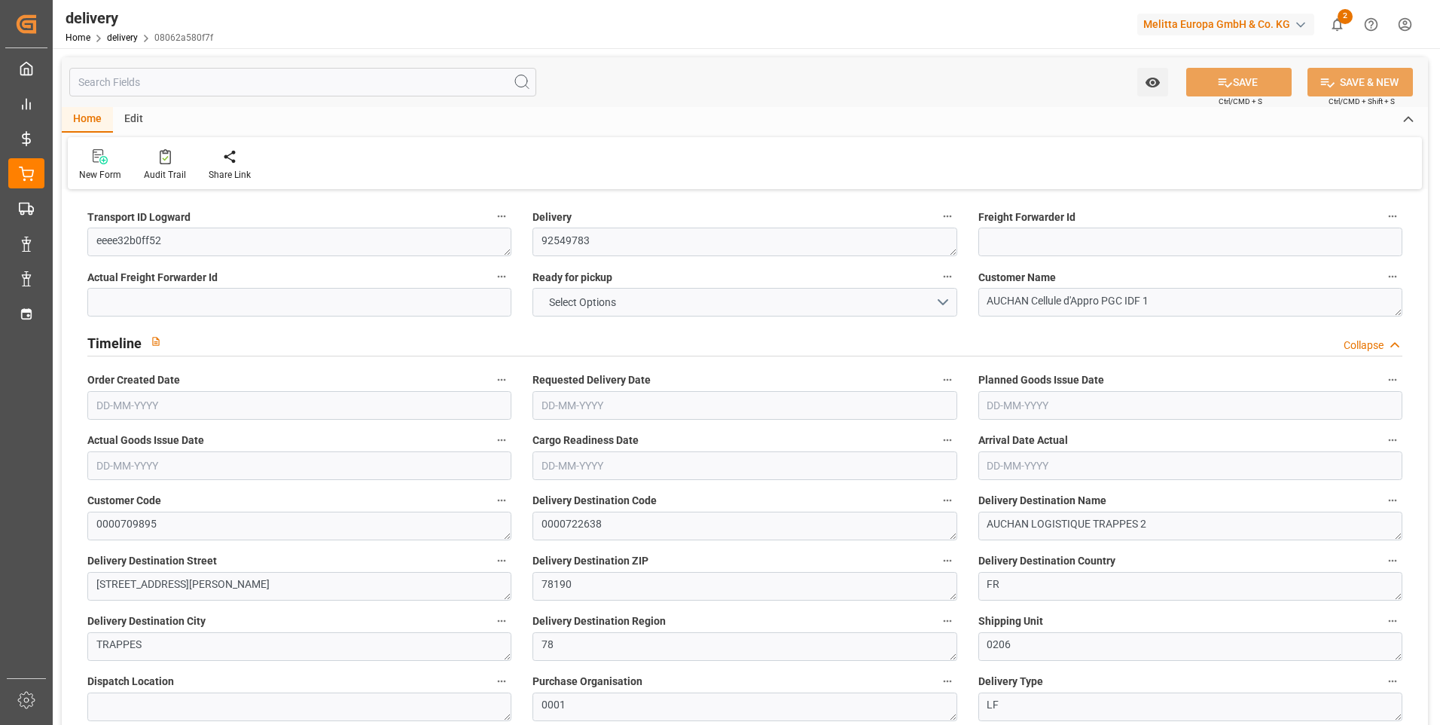
type input "[DATE]"
type input "18-08-2025 11:02"
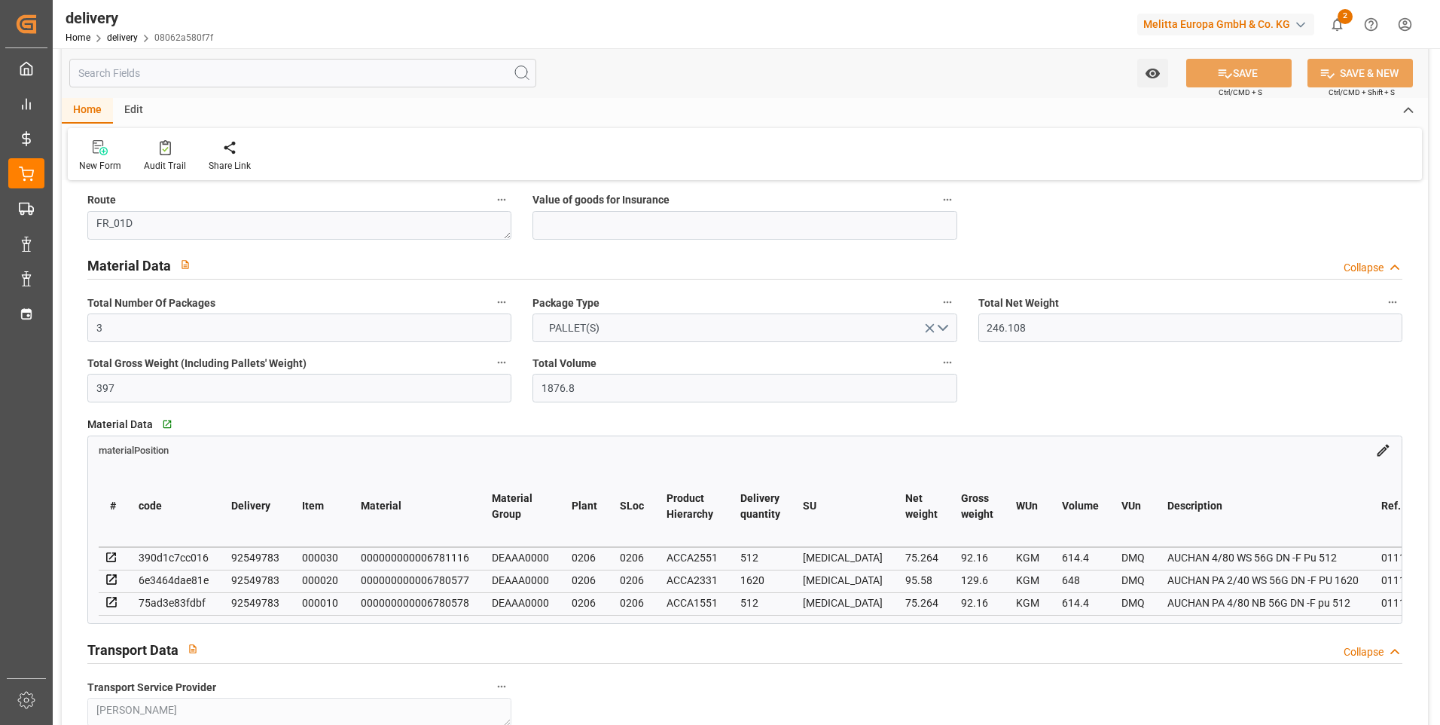
scroll to position [527, 0]
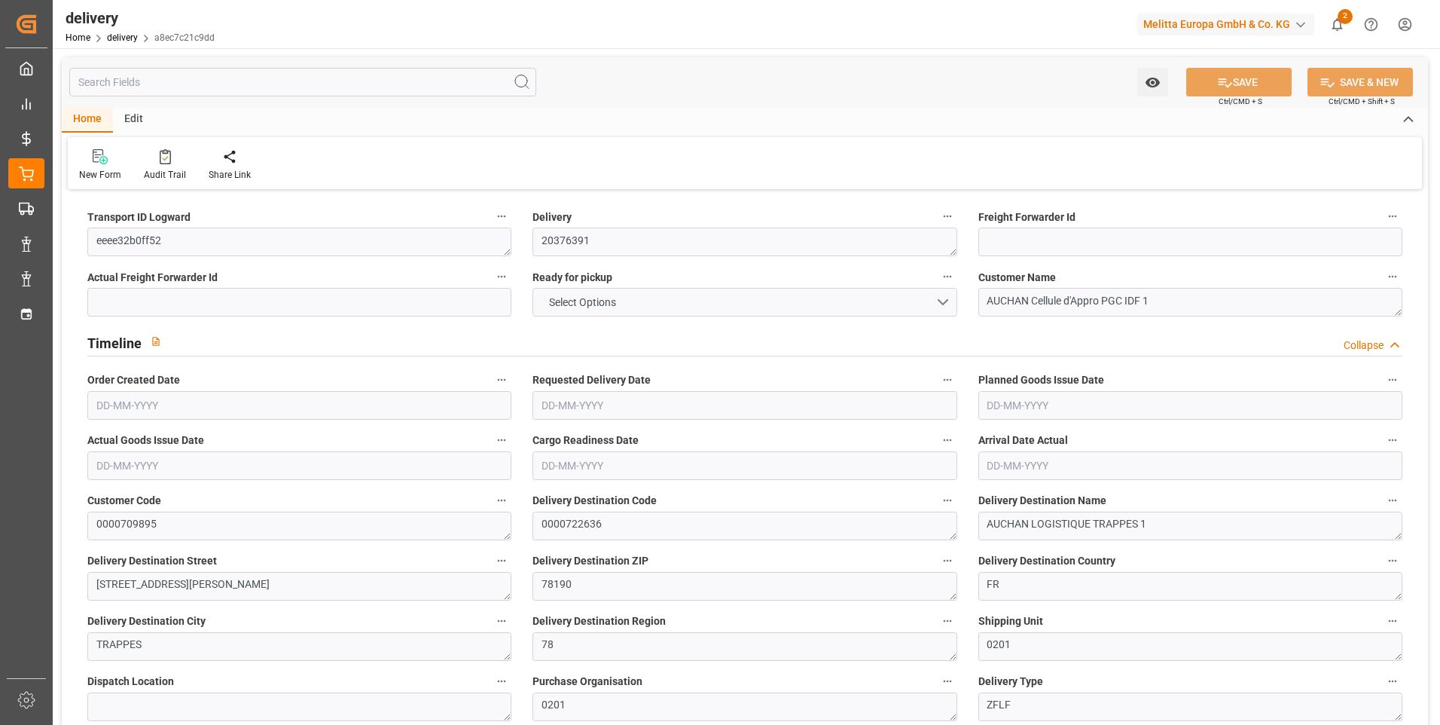
type input "8"
type input "185.408"
type input "456.398"
type input "937.091"
type input "123"
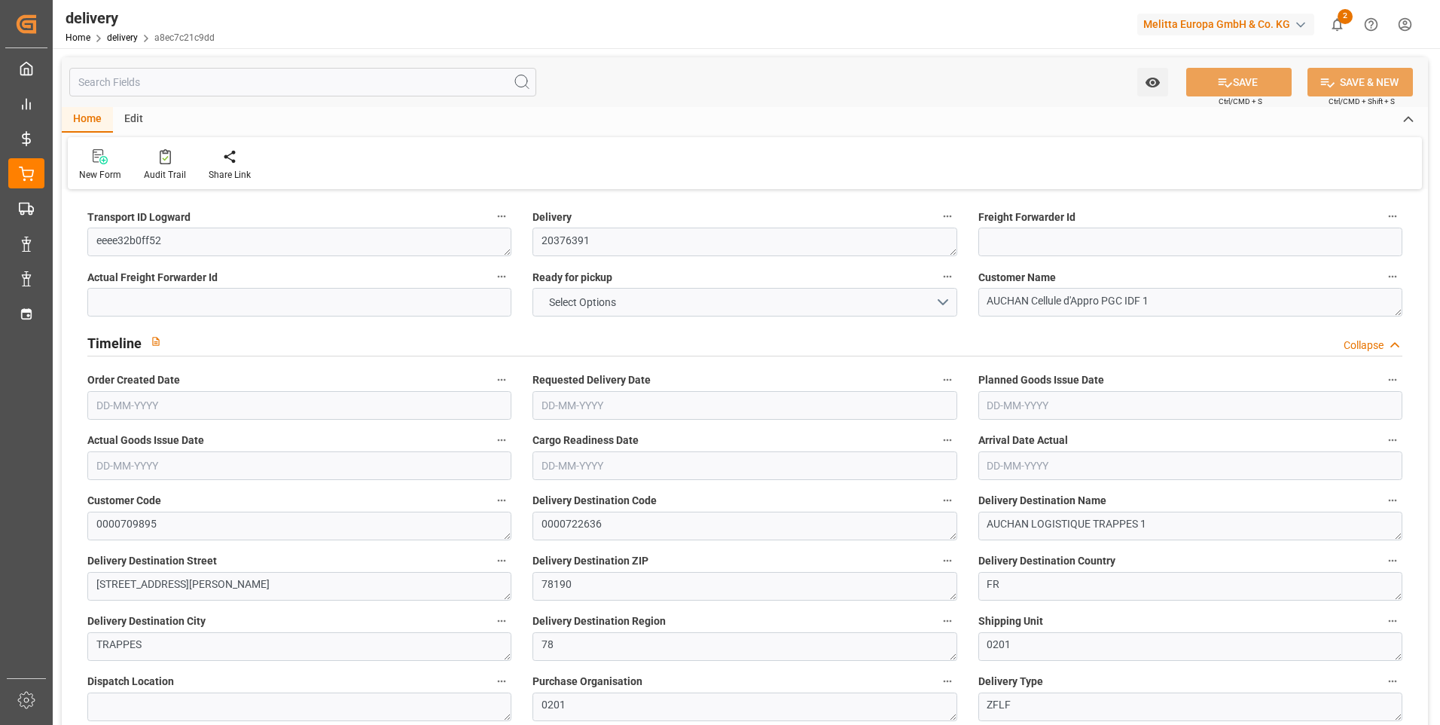
type input "10"
type input "0"
type input "2"
type input "0"
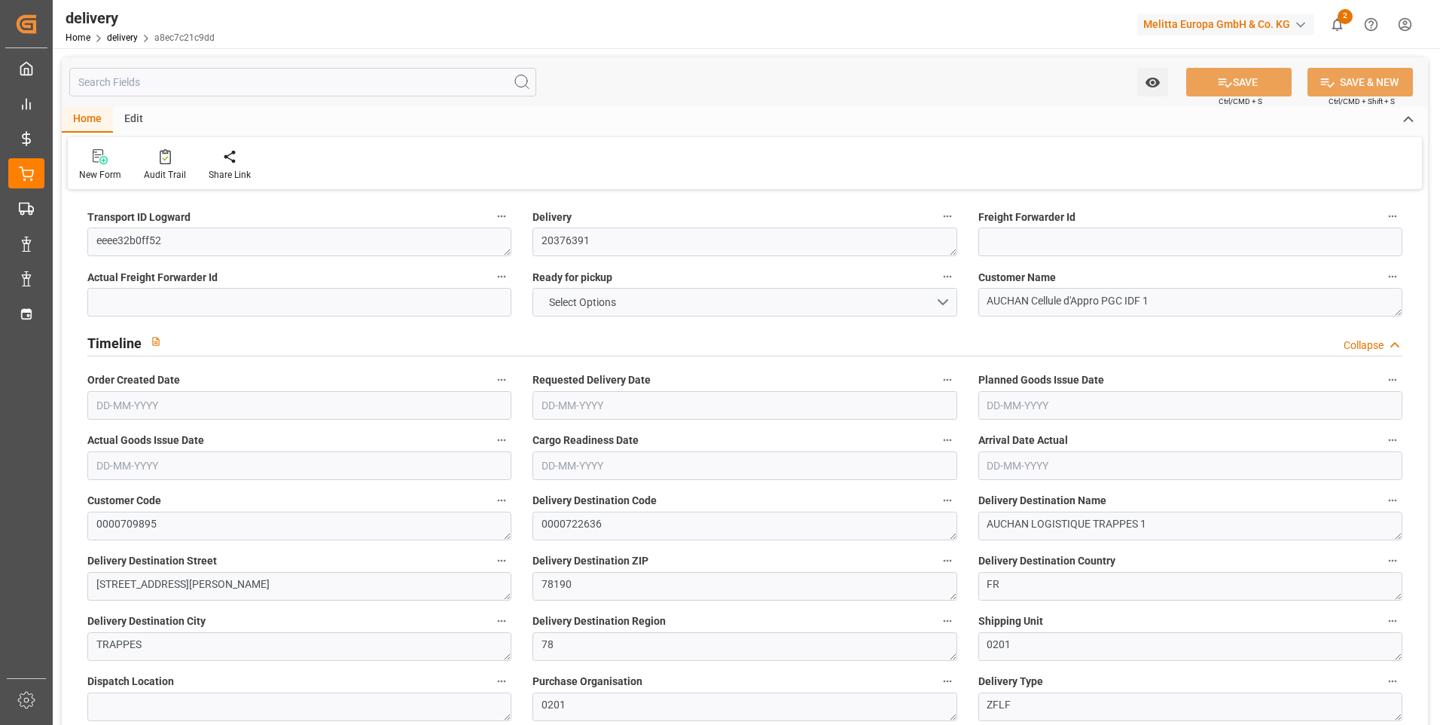
type input "-3.1782"
type input "78.475"
type input "75.2968"
type input "0"
type input "44.28"
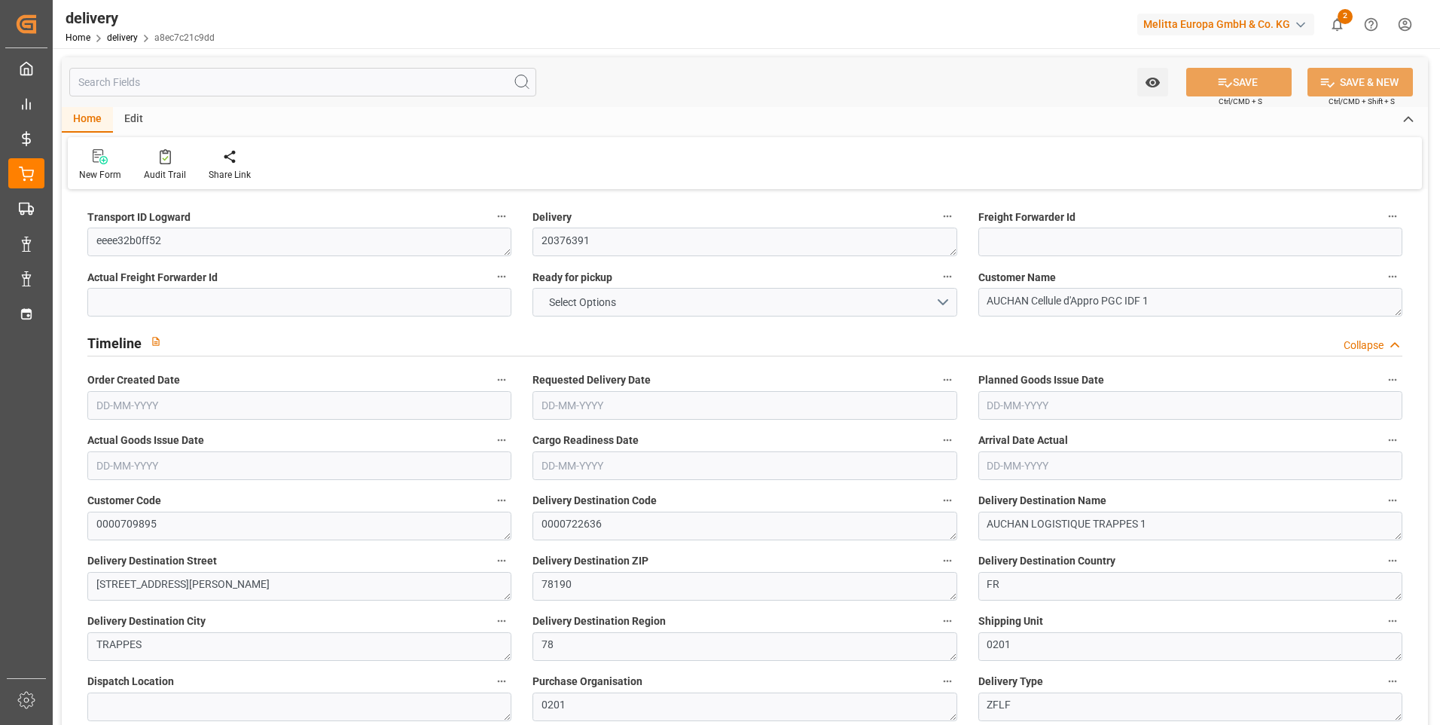
type input "1.5"
type input "1.3"
type input "0"
type input "15"
type input "226.398"
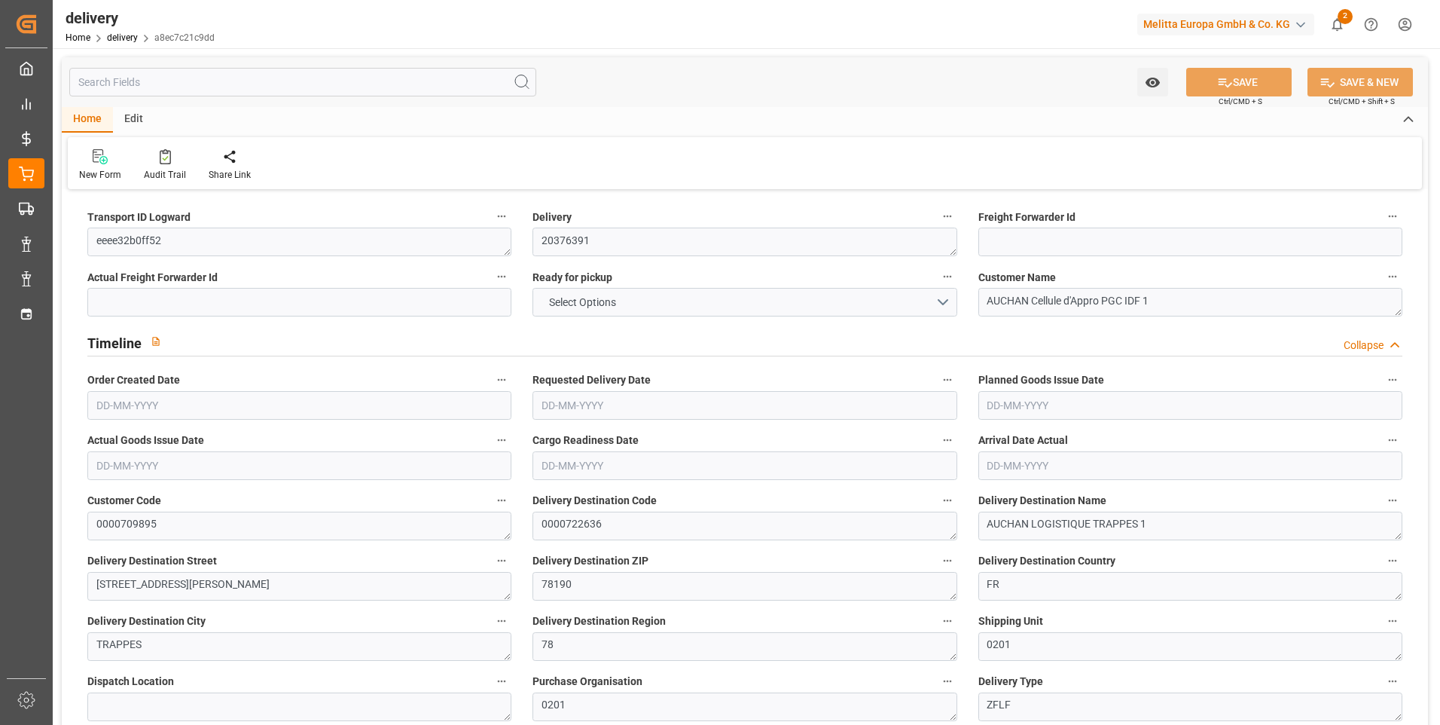
type input "101"
type input "0"
type input "[DATE]"
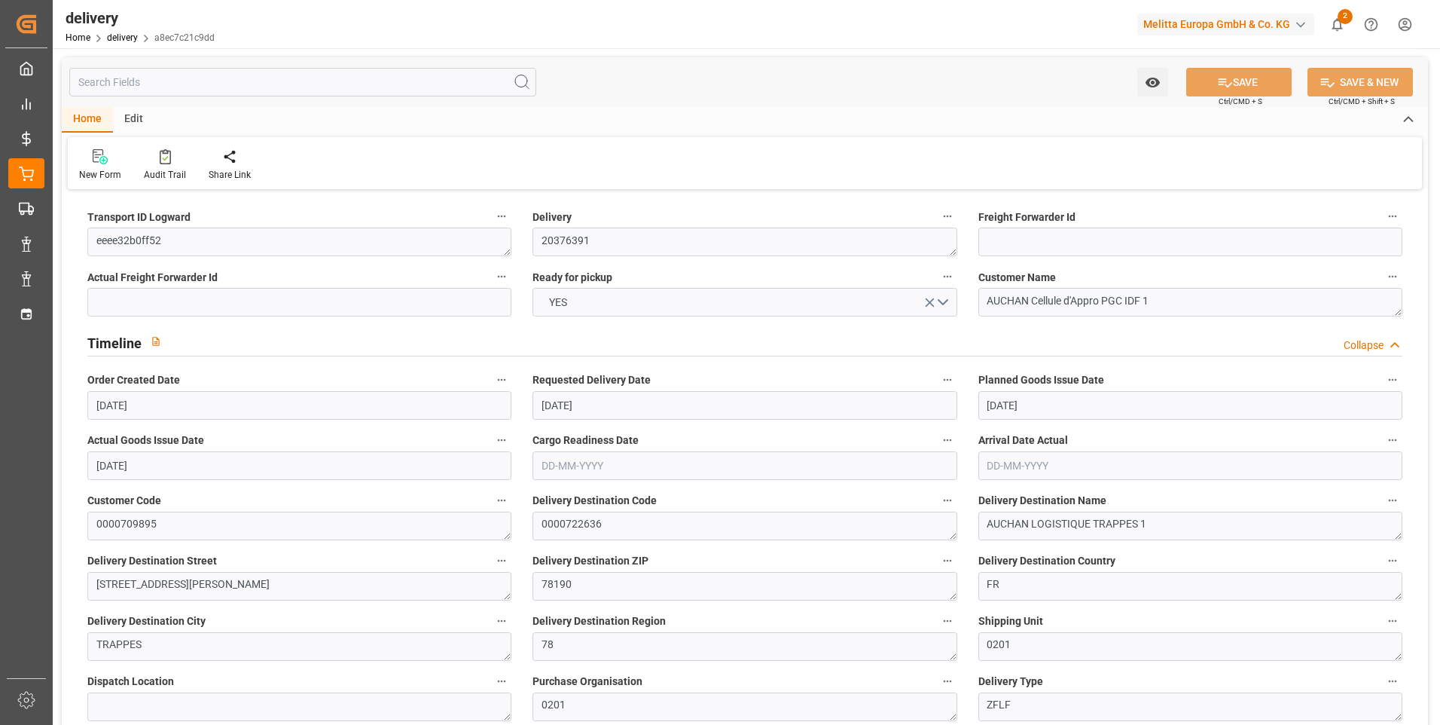
type input "[DATE]"
type input "18-08-2025 11:01"
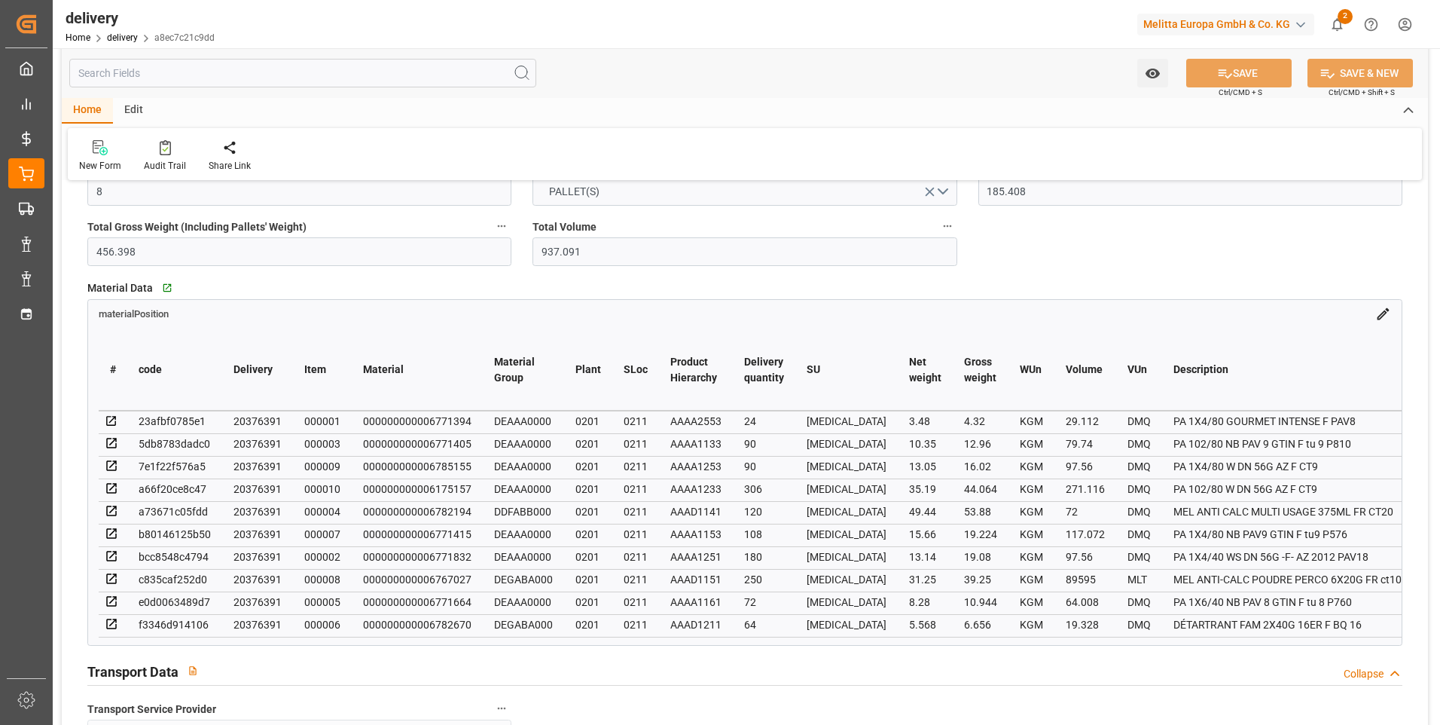
scroll to position [904, 0]
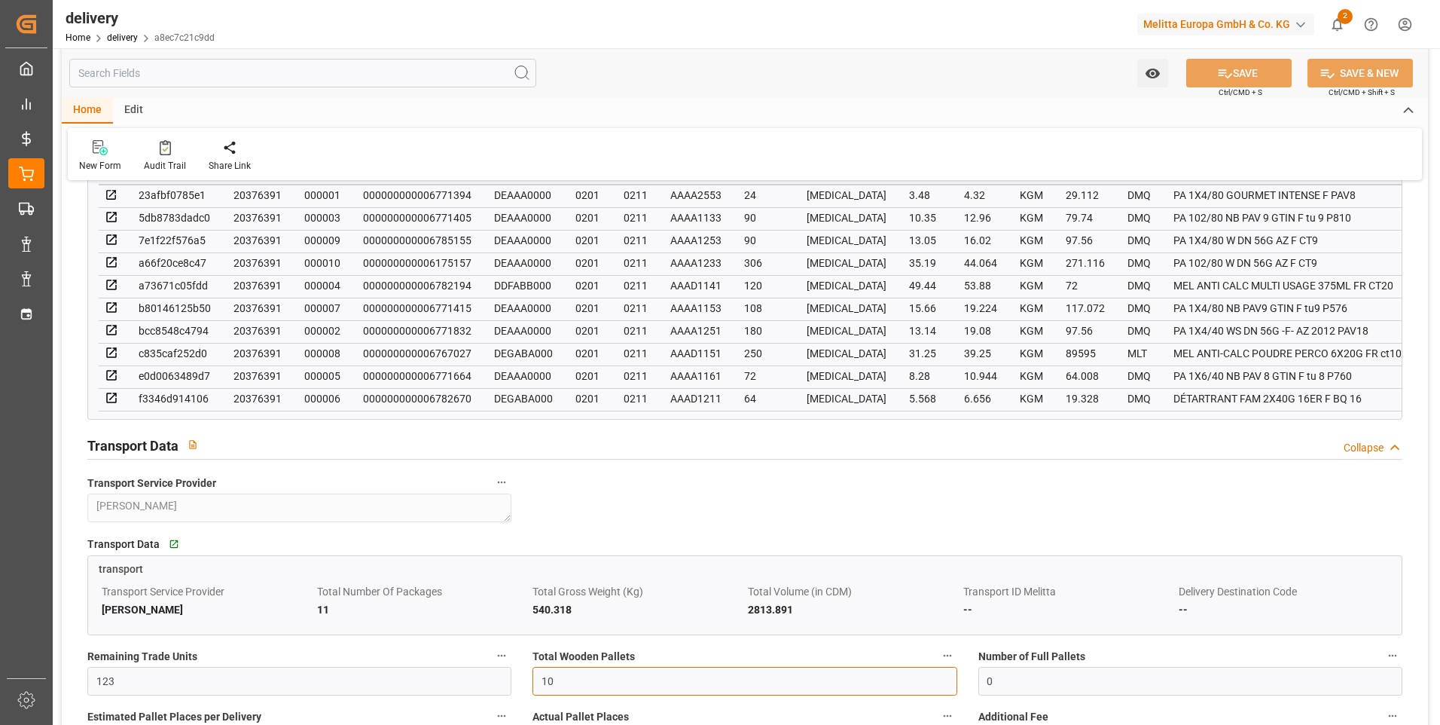
click at [585, 682] on input "10" at bounding box center [745, 681] width 424 height 29
type input "1"
type input "0"
type input "8"
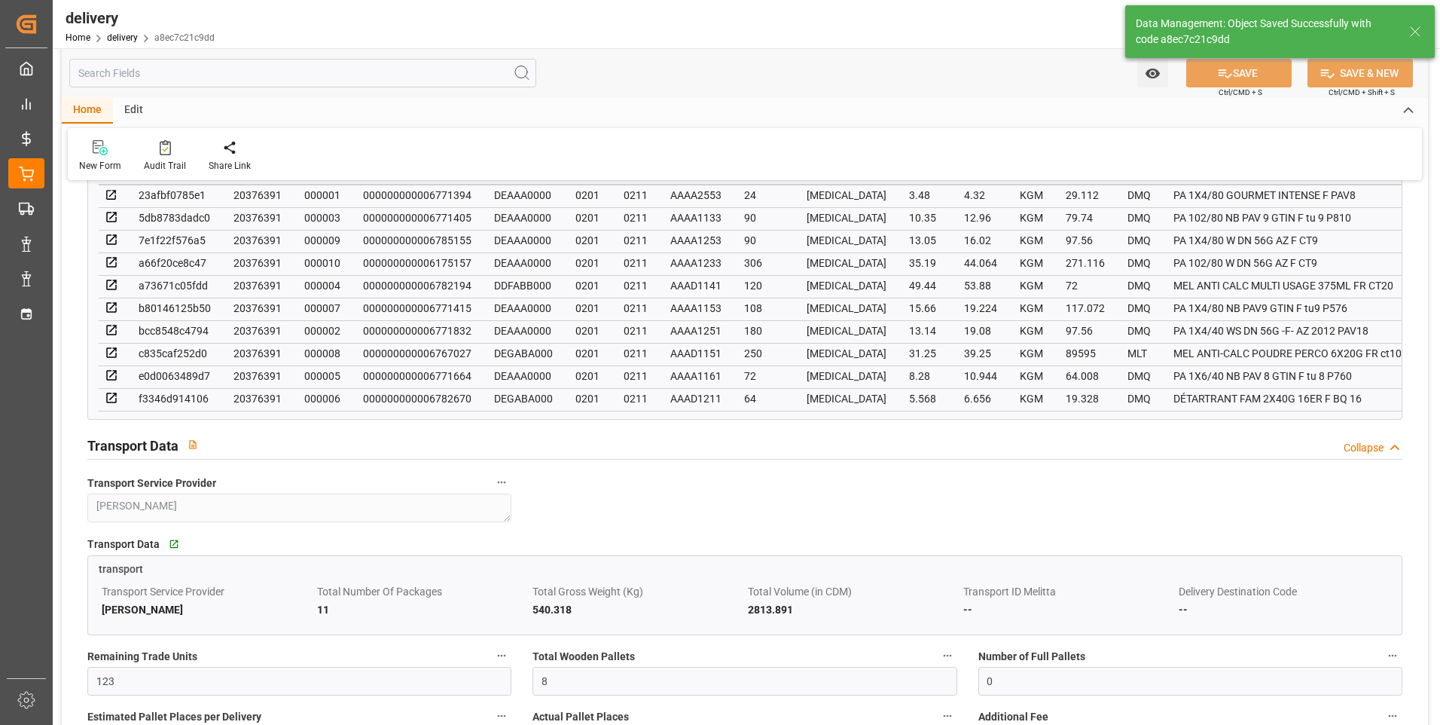
type input "12"
